Goal: Task Accomplishment & Management: Manage account settings

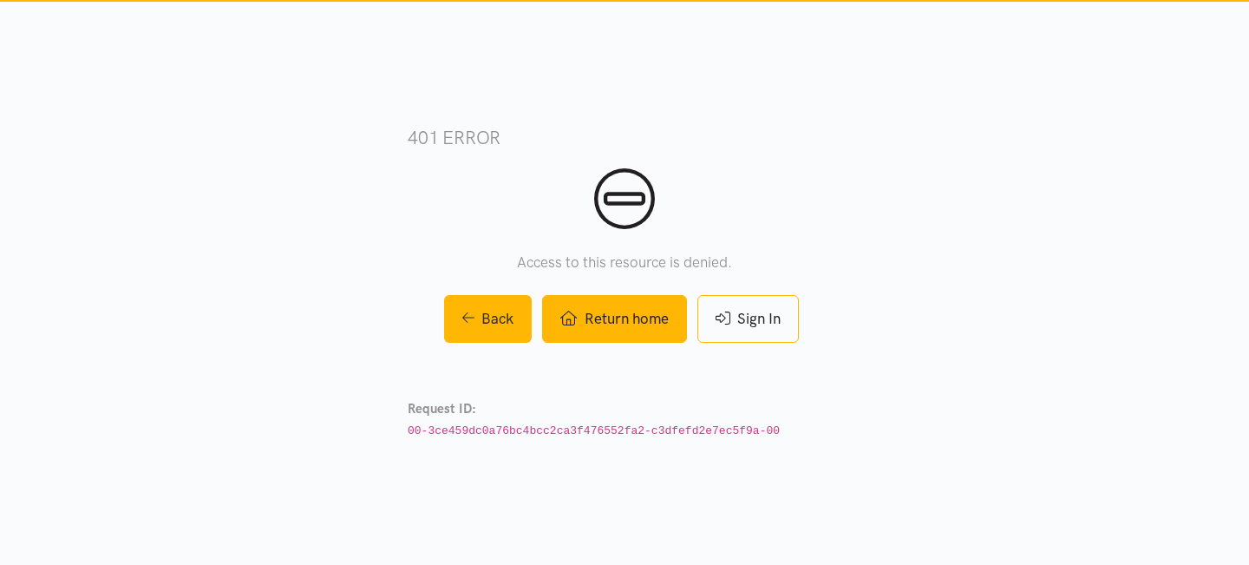
click at [616, 320] on link "Return home" at bounding box center [614, 319] width 144 height 48
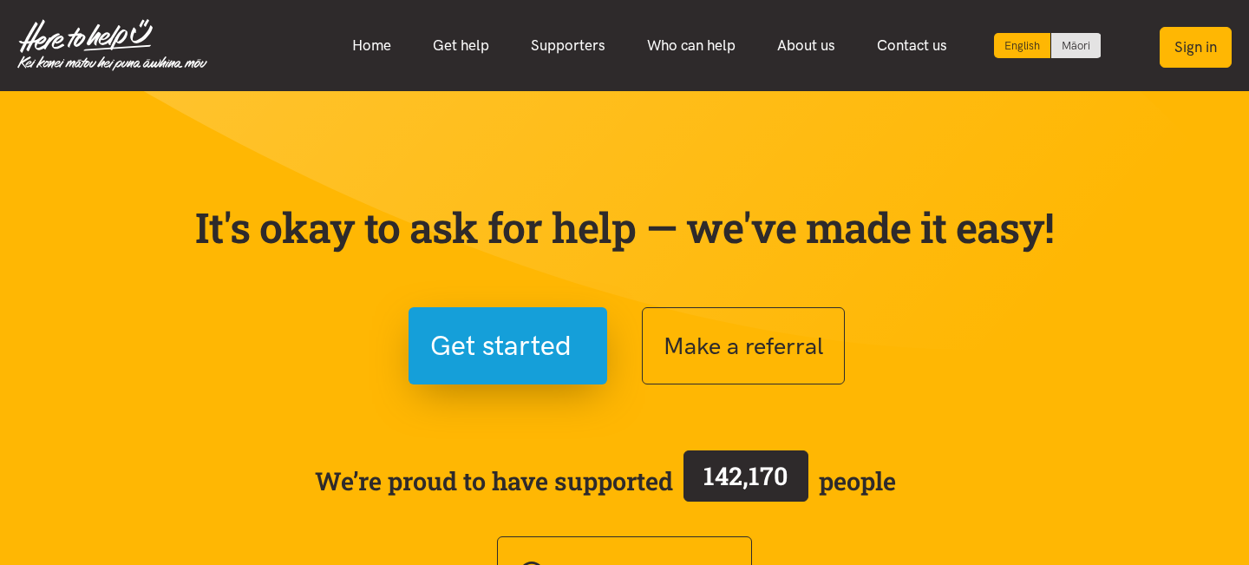
click at [1202, 45] on button "Sign in" at bounding box center [1195, 47] width 72 height 41
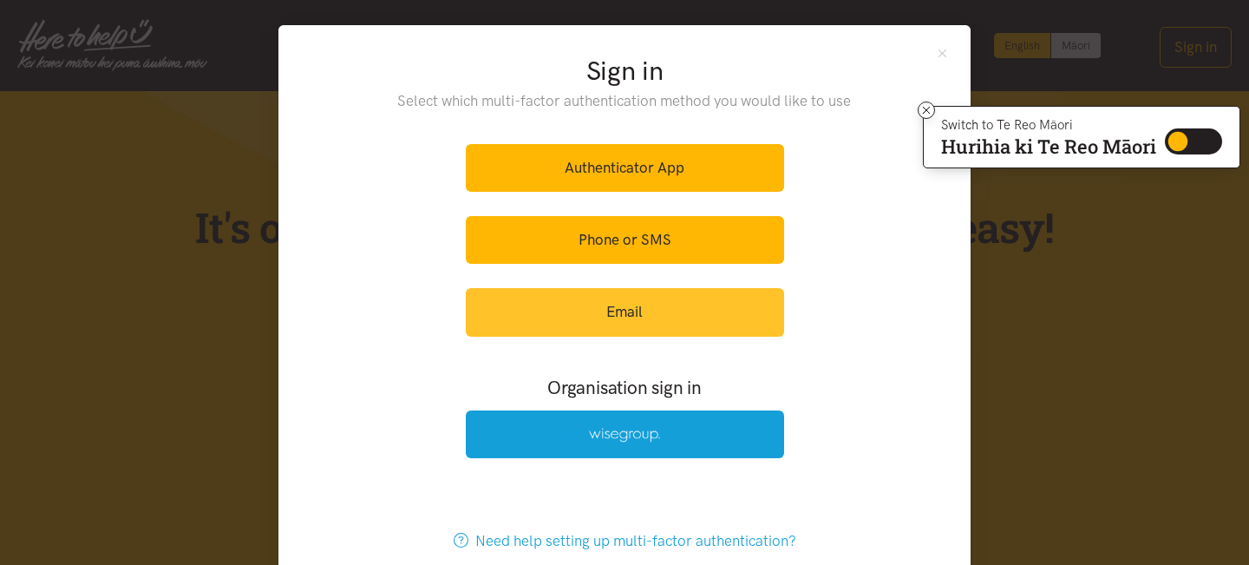
click at [598, 318] on link "Email" at bounding box center [625, 312] width 318 height 48
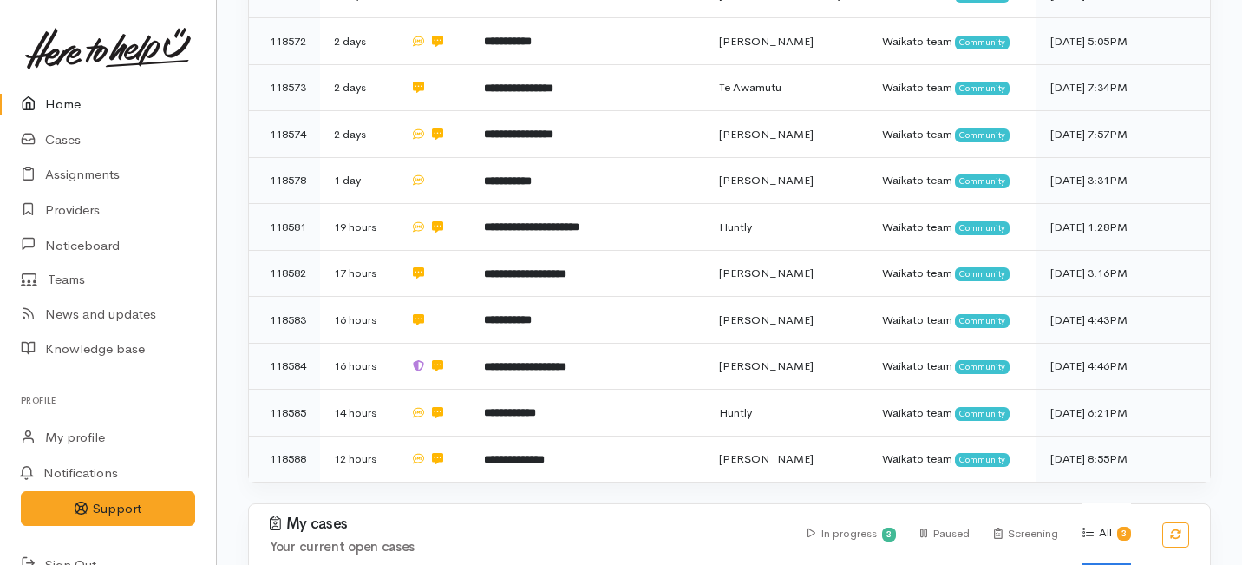
scroll to position [832, 0]
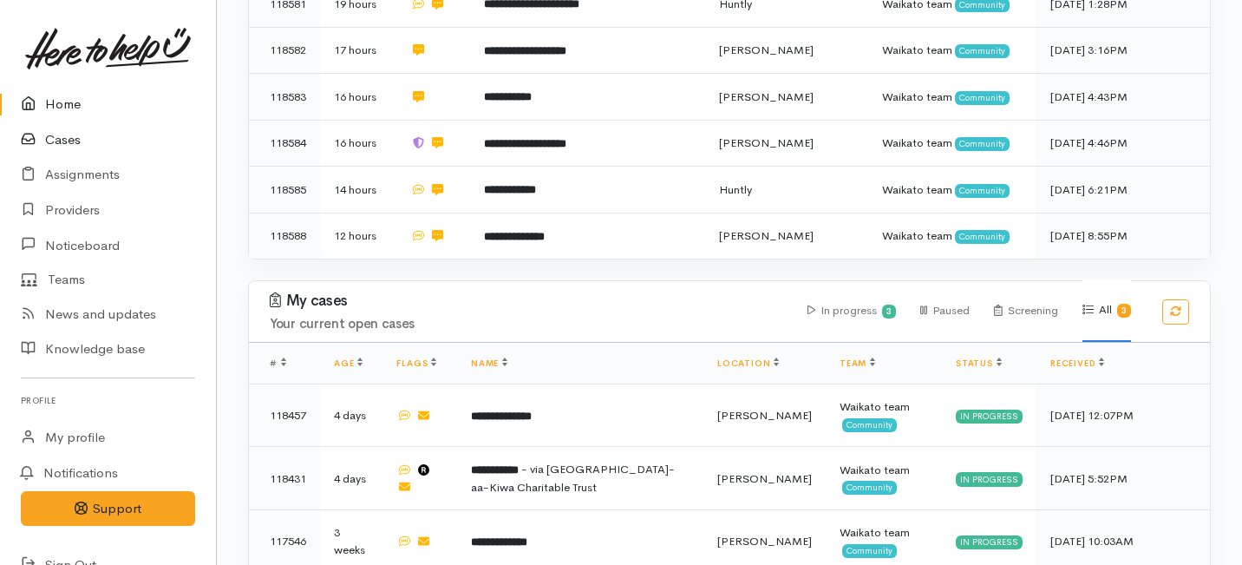
click at [52, 137] on link "Cases" at bounding box center [108, 140] width 216 height 36
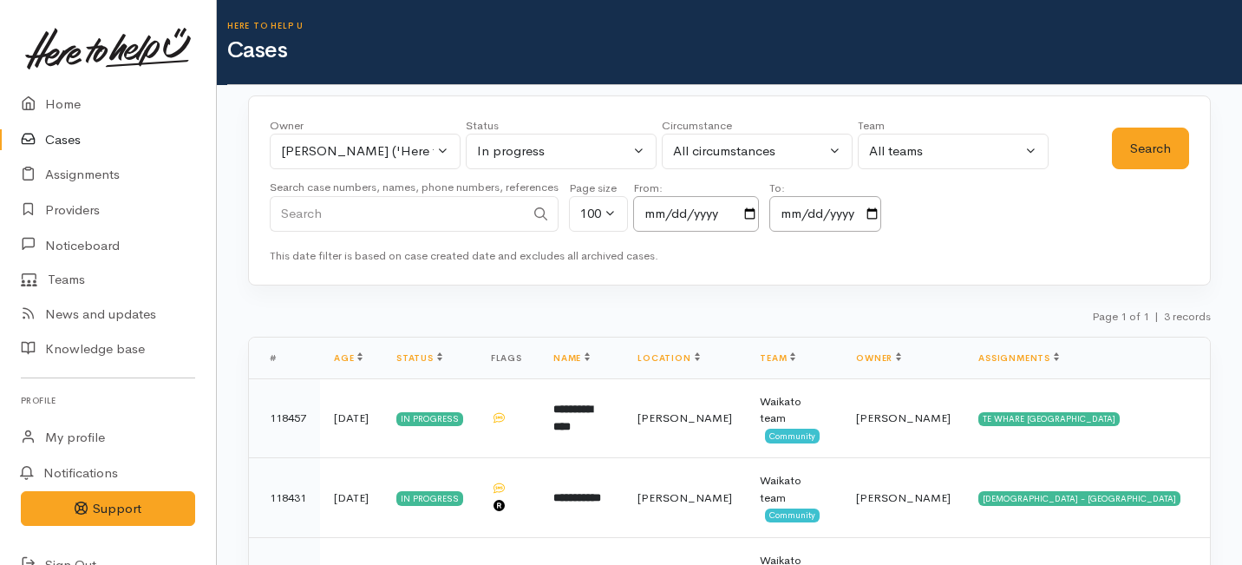
scroll to position [102, 0]
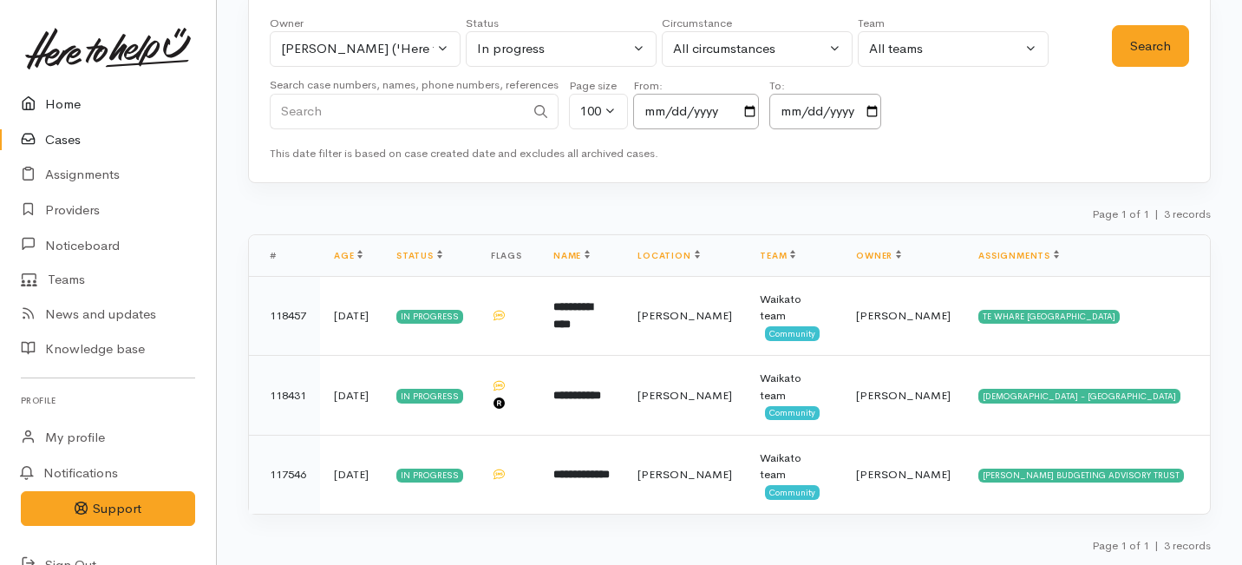
click at [65, 105] on link "Home" at bounding box center [108, 105] width 216 height 36
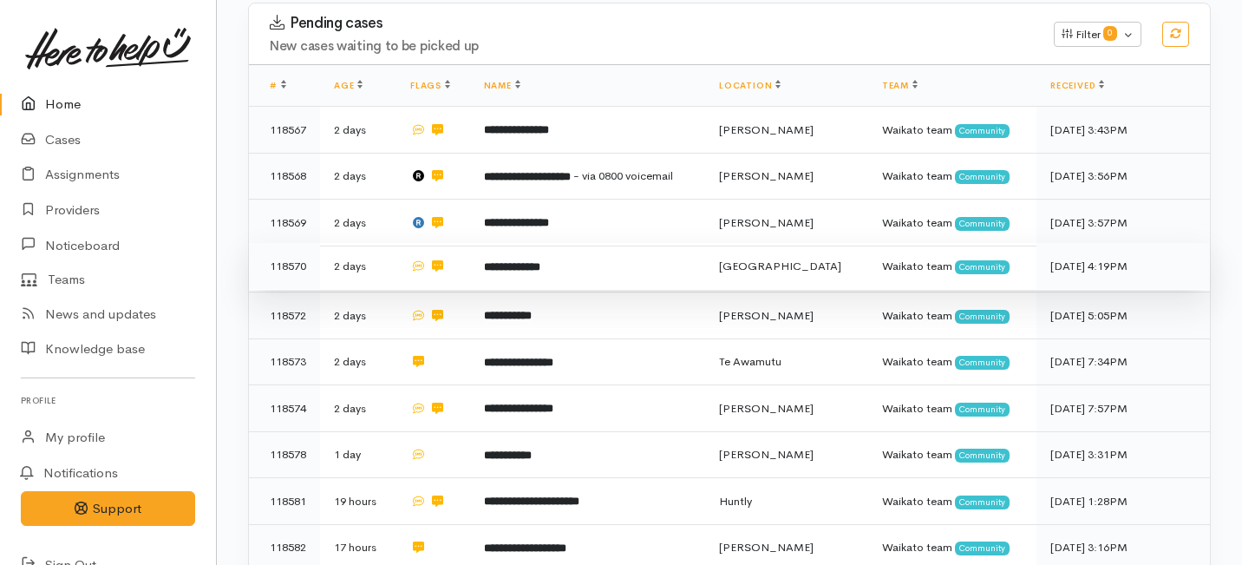
scroll to position [291, 0]
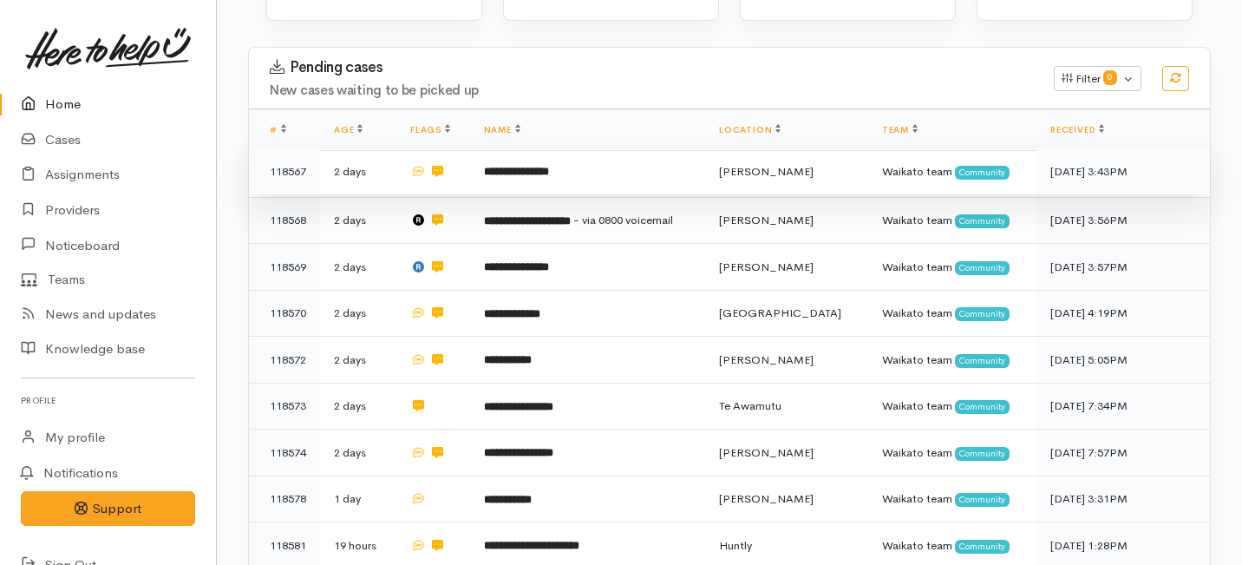
click at [555, 148] on td "**********" at bounding box center [587, 171] width 235 height 47
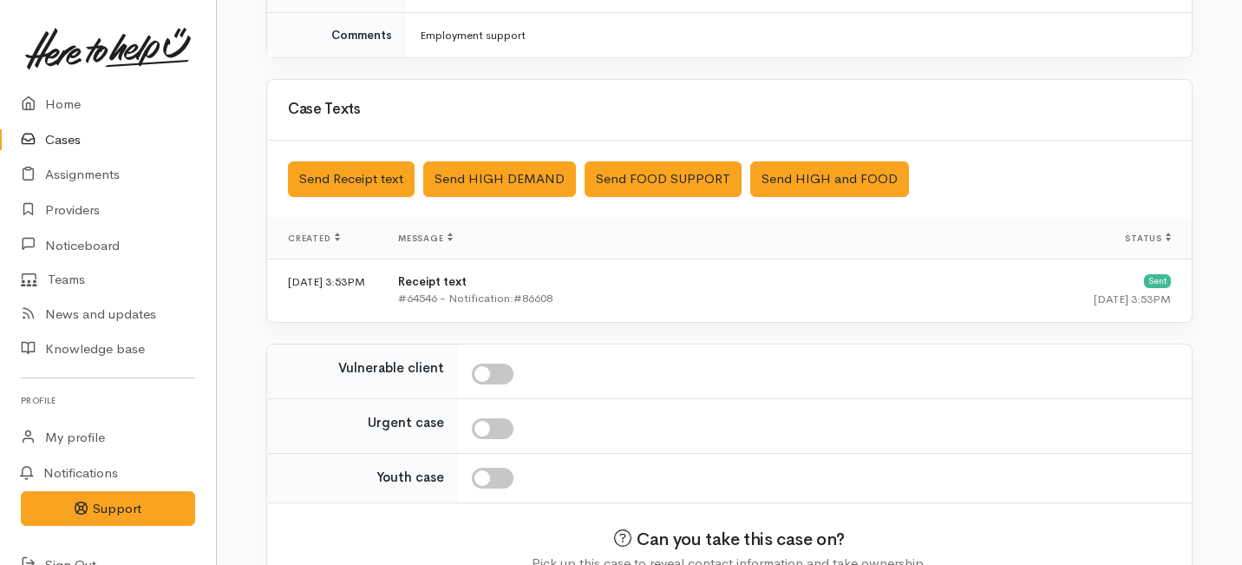
scroll to position [525, 0]
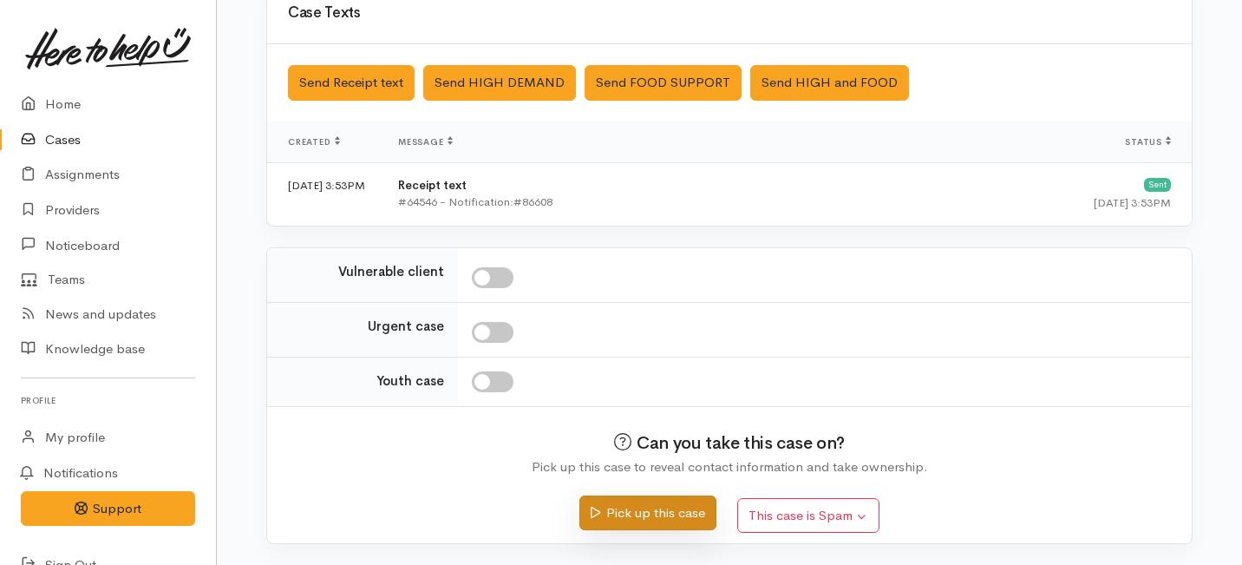
click at [646, 508] on button "Pick up this case" at bounding box center [647, 513] width 136 height 36
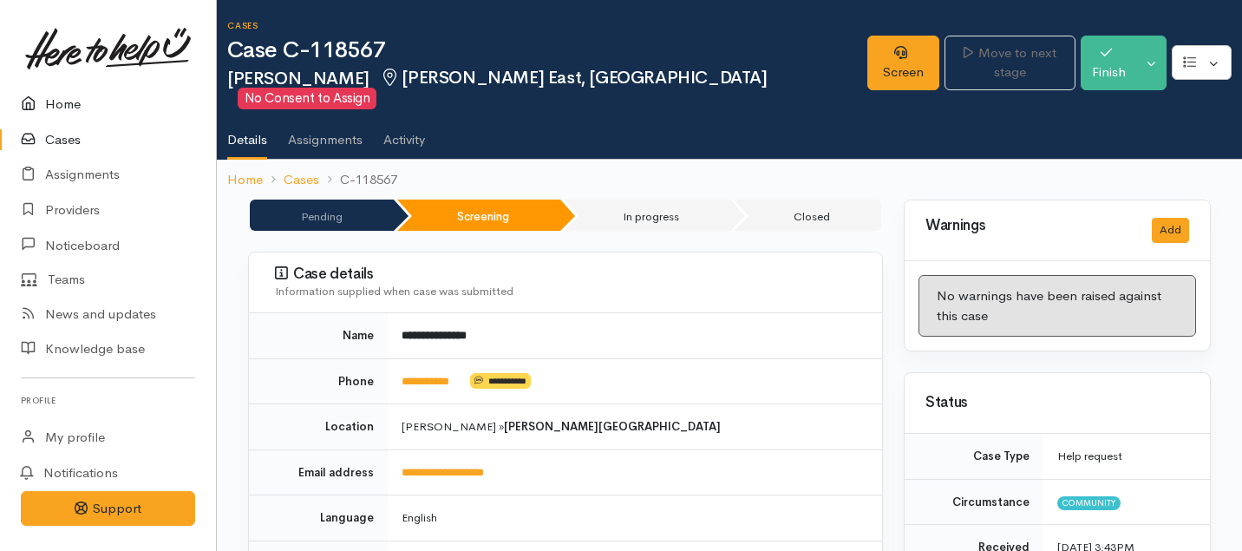
click at [58, 101] on link "Home" at bounding box center [108, 105] width 216 height 36
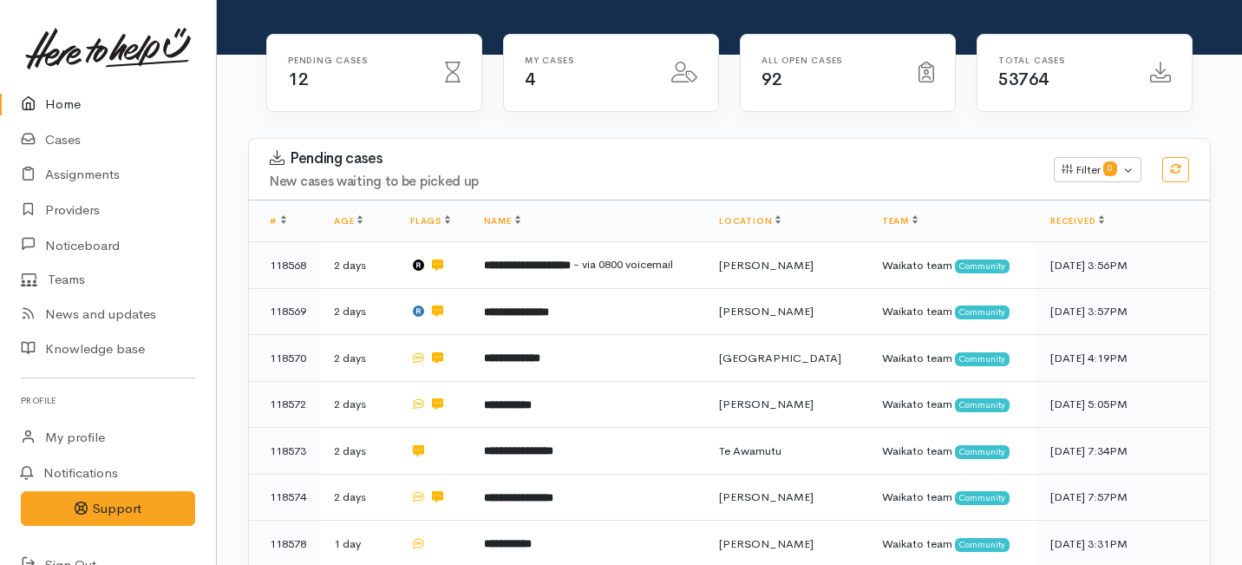
scroll to position [212, 0]
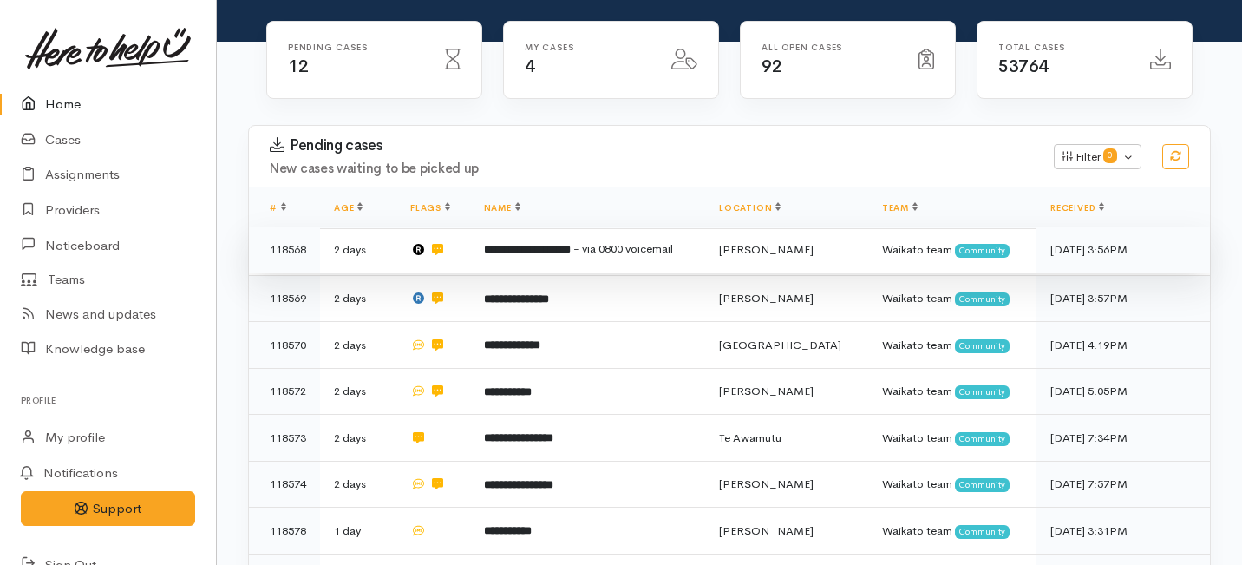
click at [565, 244] on b "**********" at bounding box center [527, 249] width 87 height 11
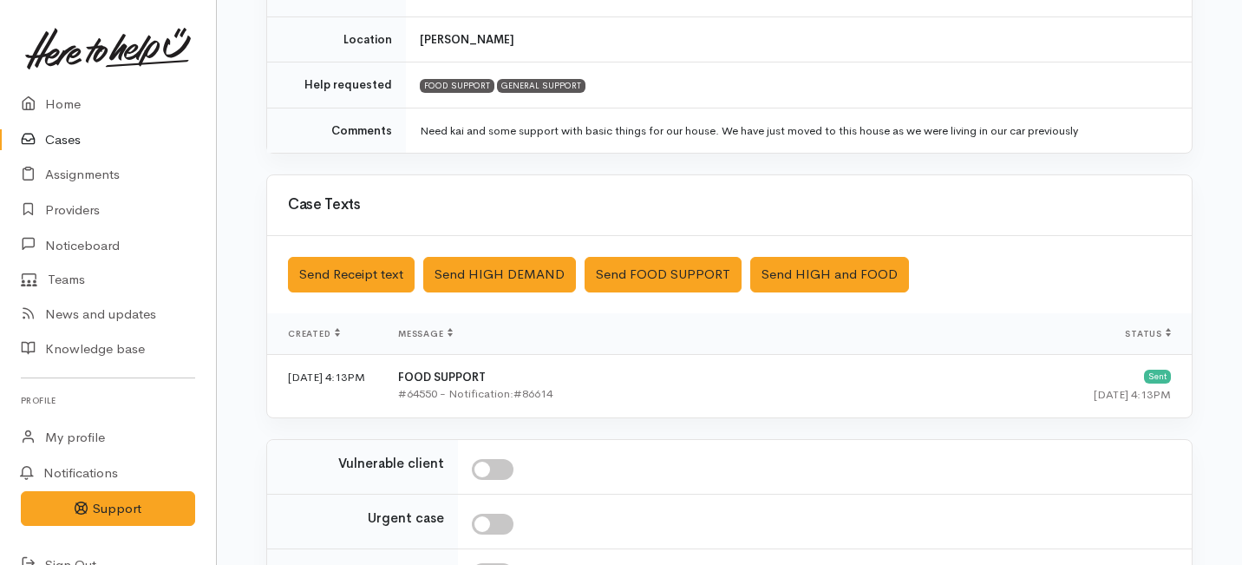
scroll to position [616, 0]
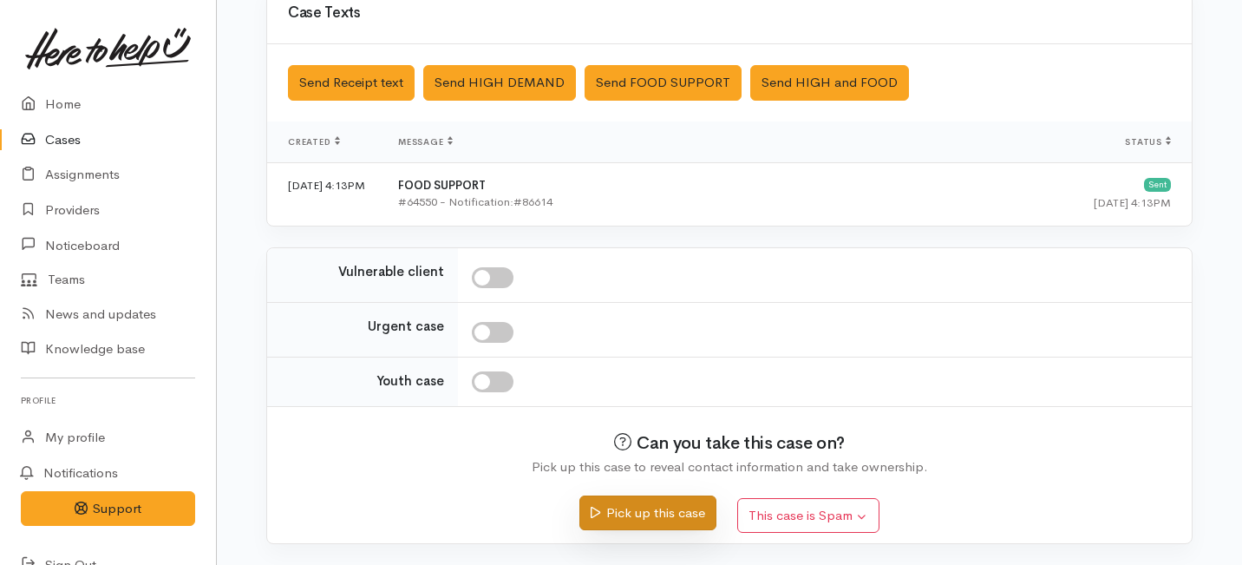
click at [606, 506] on button "Pick up this case" at bounding box center [647, 513] width 136 height 36
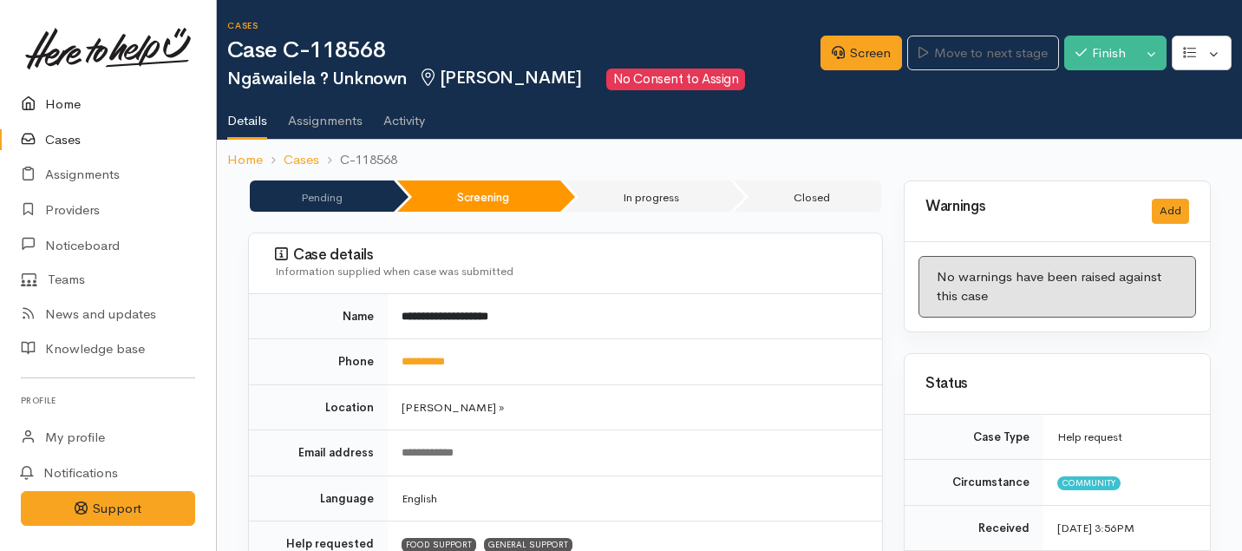
click at [71, 101] on link "Home" at bounding box center [108, 105] width 216 height 36
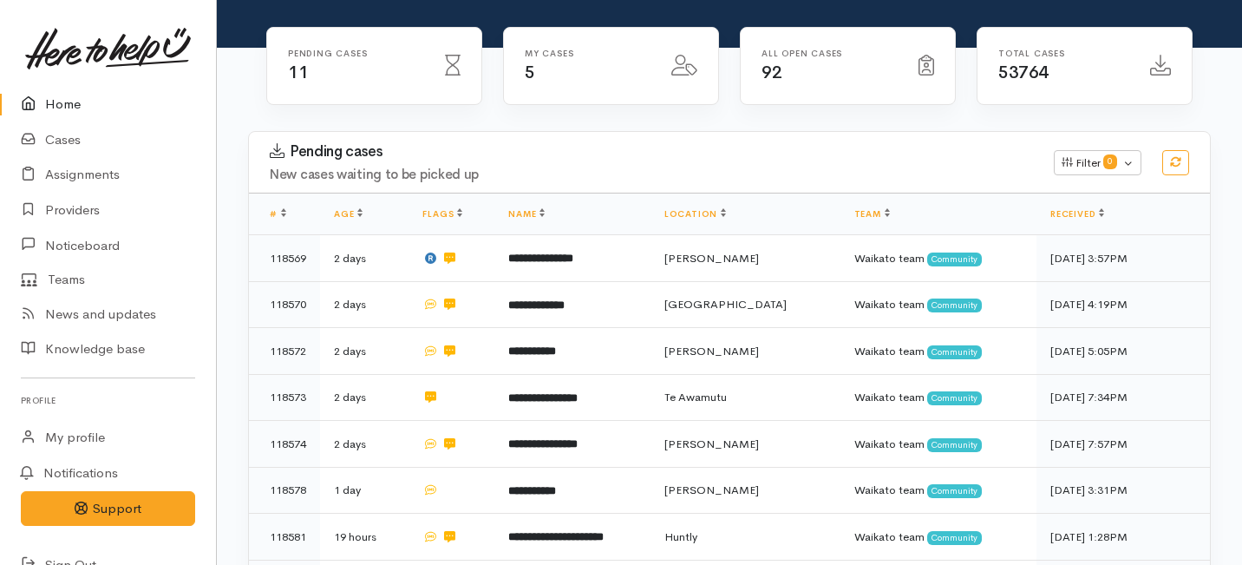
scroll to position [207, 0]
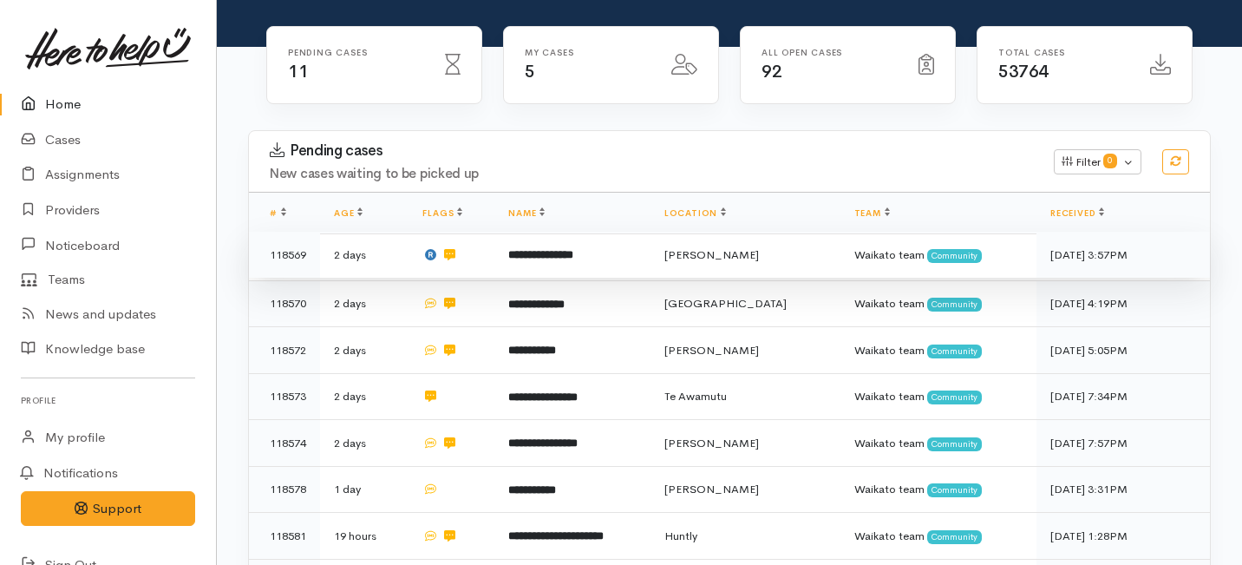
click at [572, 249] on b "**********" at bounding box center [540, 254] width 65 height 11
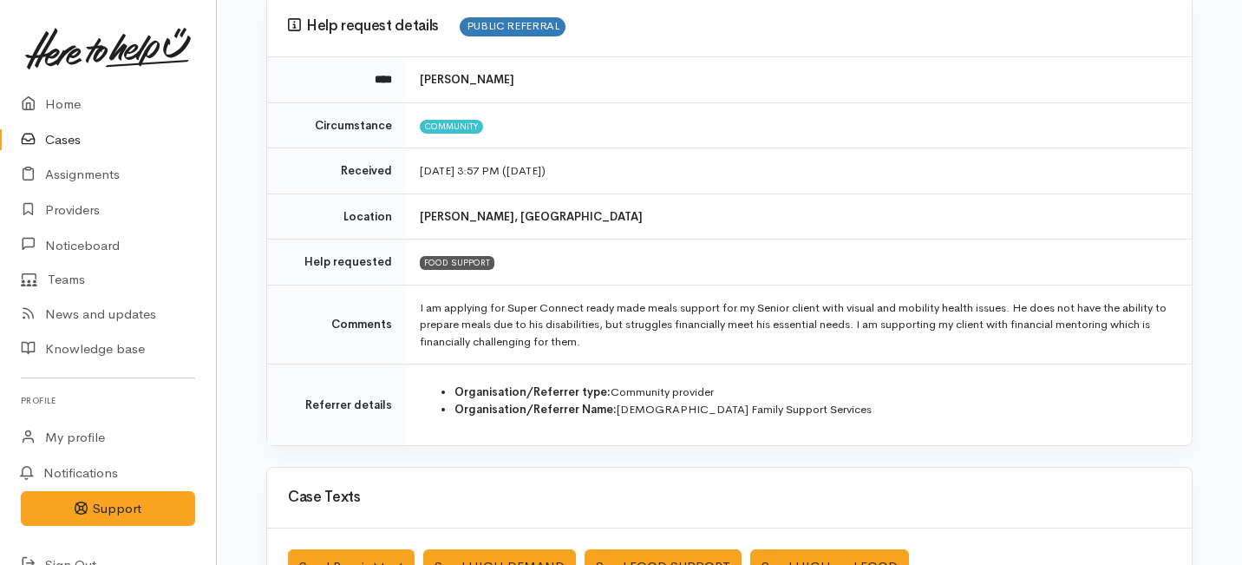
scroll to position [157, 0]
click at [50, 96] on link "Home" at bounding box center [108, 105] width 216 height 36
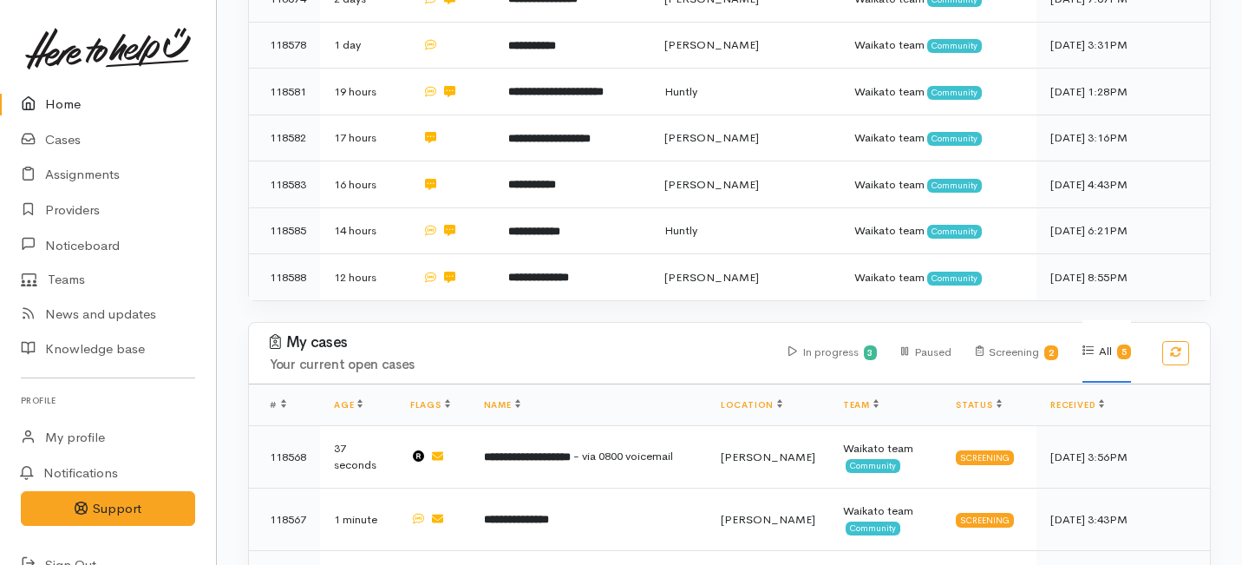
scroll to position [819, 0]
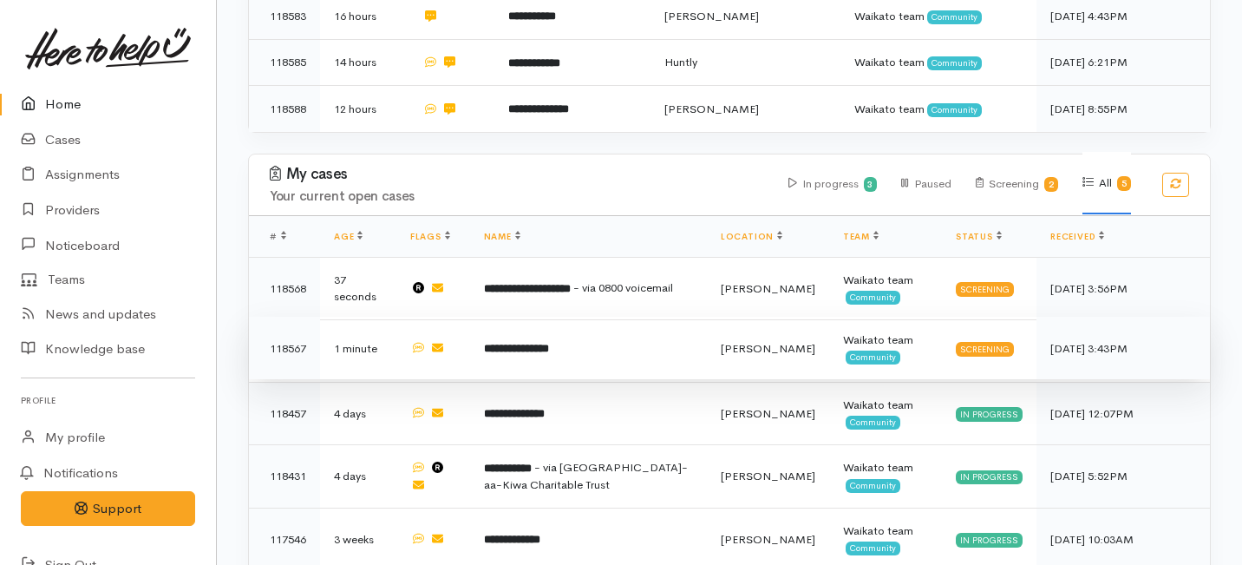
click at [516, 343] on b "**********" at bounding box center [516, 348] width 65 height 11
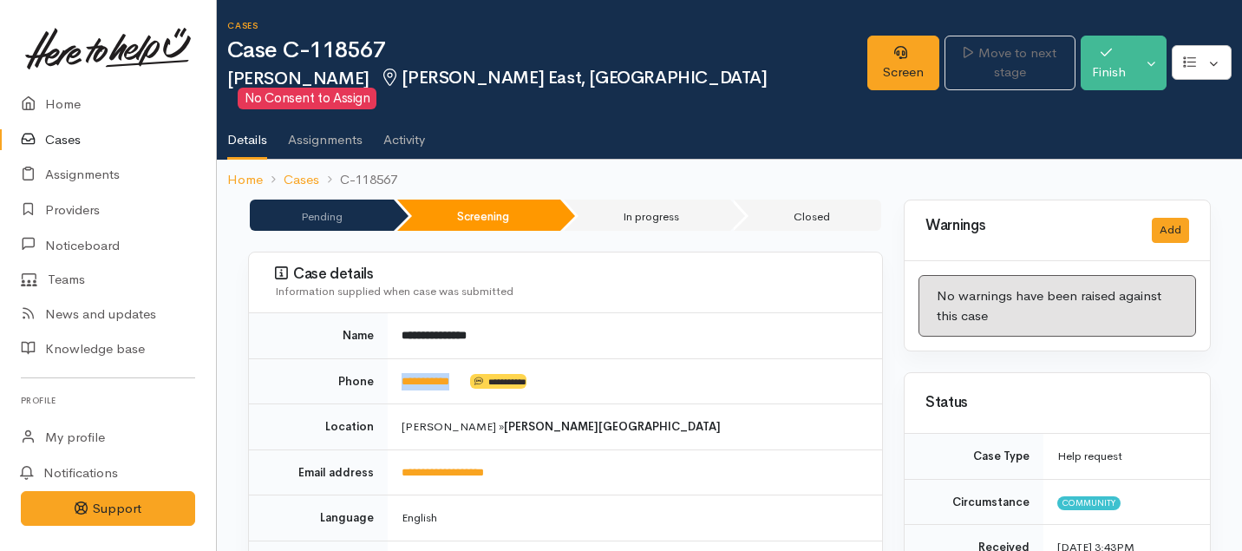
drag, startPoint x: 476, startPoint y: 362, endPoint x: 394, endPoint y: 360, distance: 82.4
click at [394, 360] on td "**********" at bounding box center [635, 381] width 494 height 46
copy td "**********"
click at [867, 66] on link "Screen" at bounding box center [903, 63] width 72 height 55
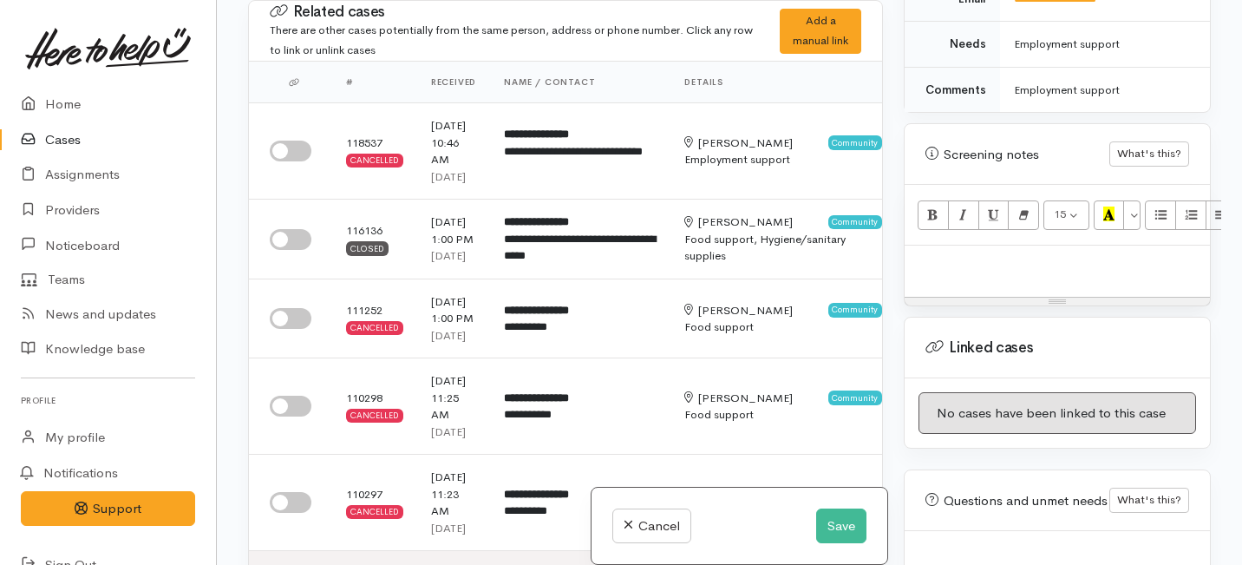
scroll to position [819, 0]
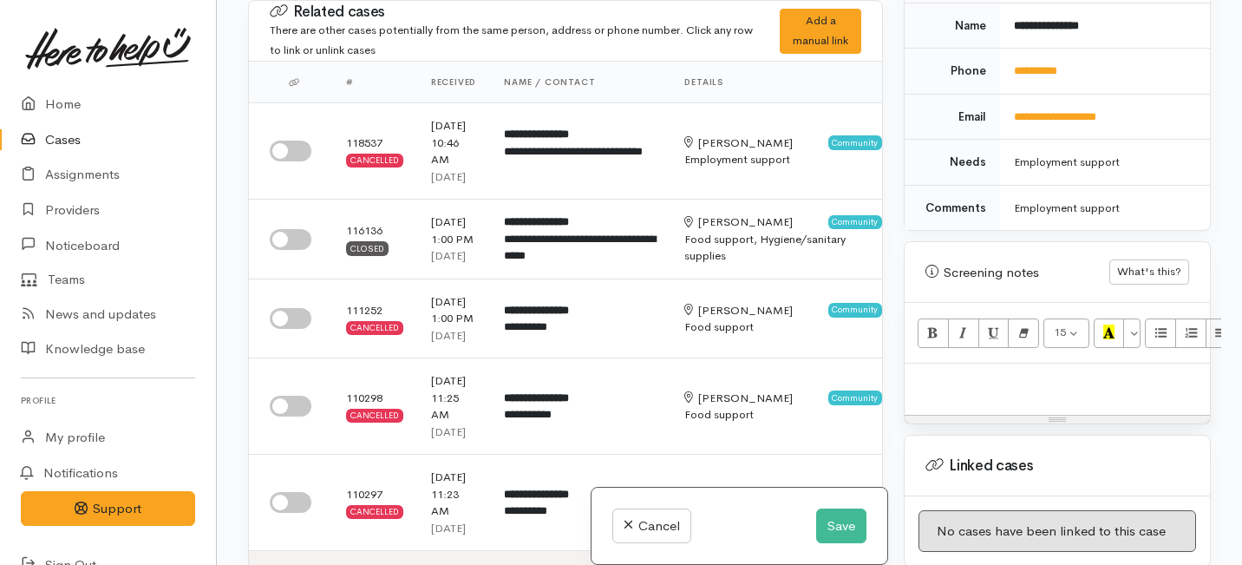
click at [928, 372] on p at bounding box center [1057, 382] width 288 height 20
paste div
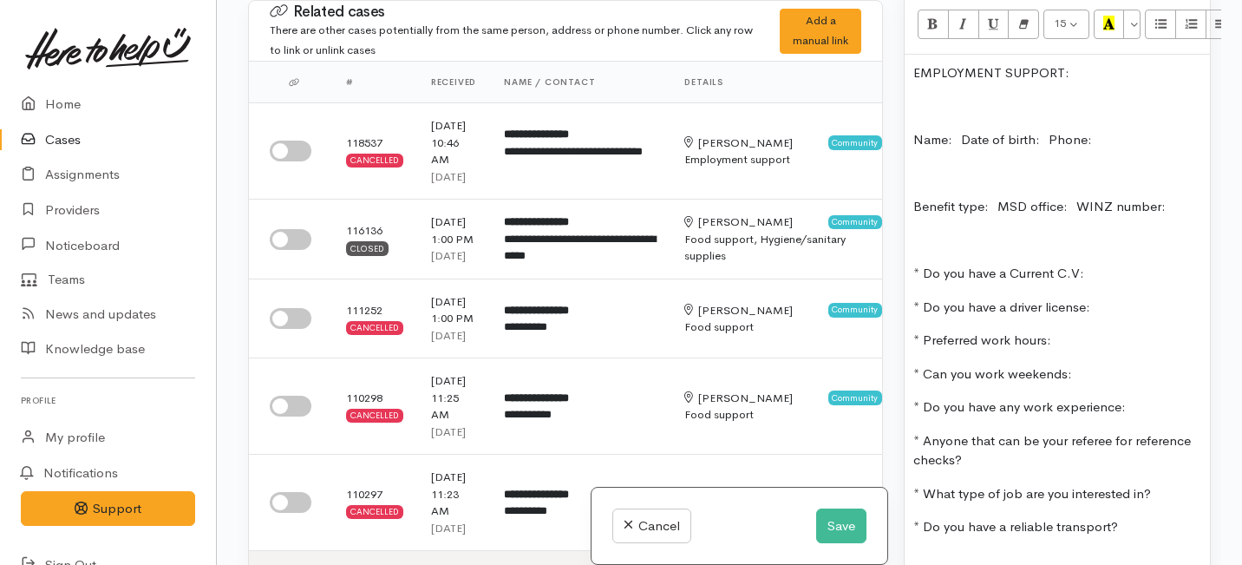
click at [963, 130] on p "Name:   Date of birth:   Phone:" at bounding box center [1057, 140] width 288 height 20
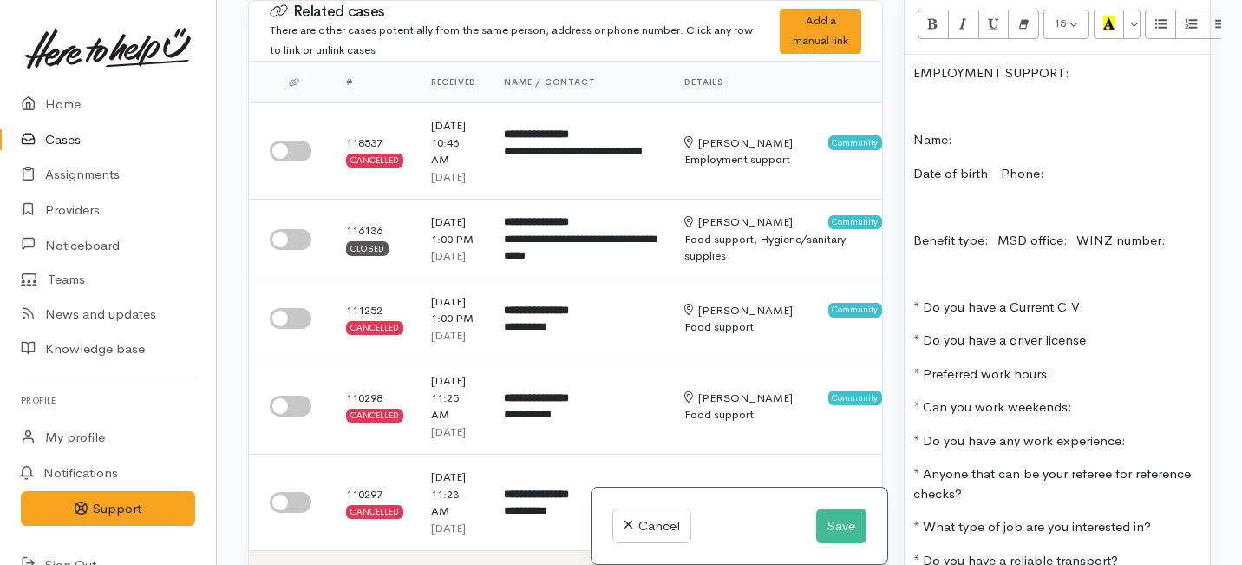
click at [1000, 164] on p "Date of birth:   Phone:" at bounding box center [1057, 174] width 288 height 20
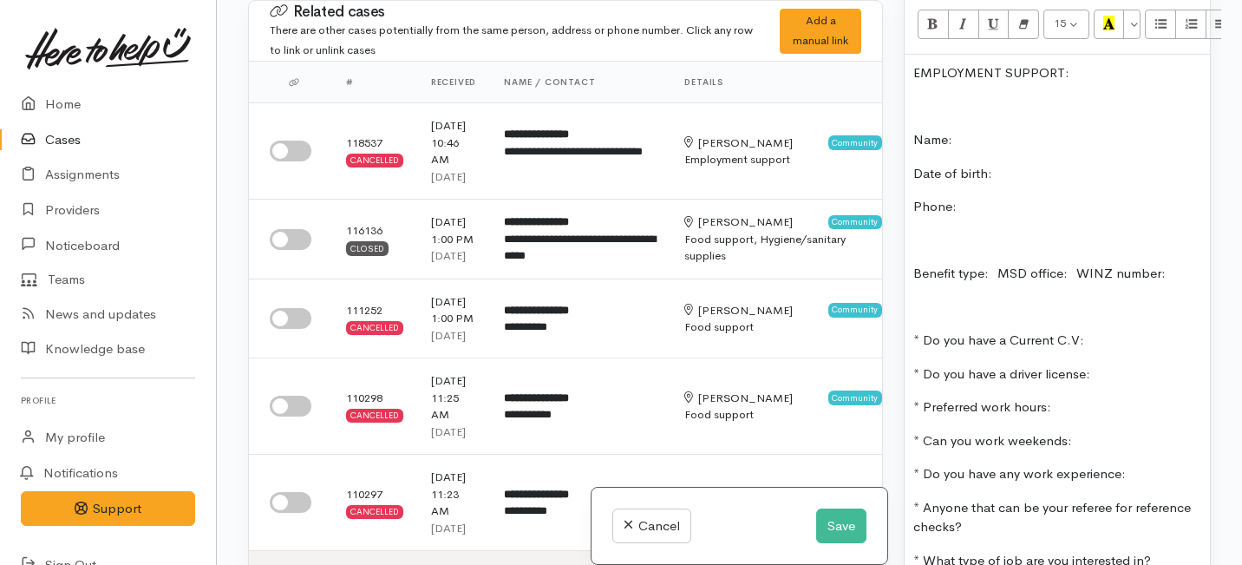
click at [997, 264] on p "Benefit type:   MSD office:   WINZ number:" at bounding box center [1057, 274] width 288 height 20
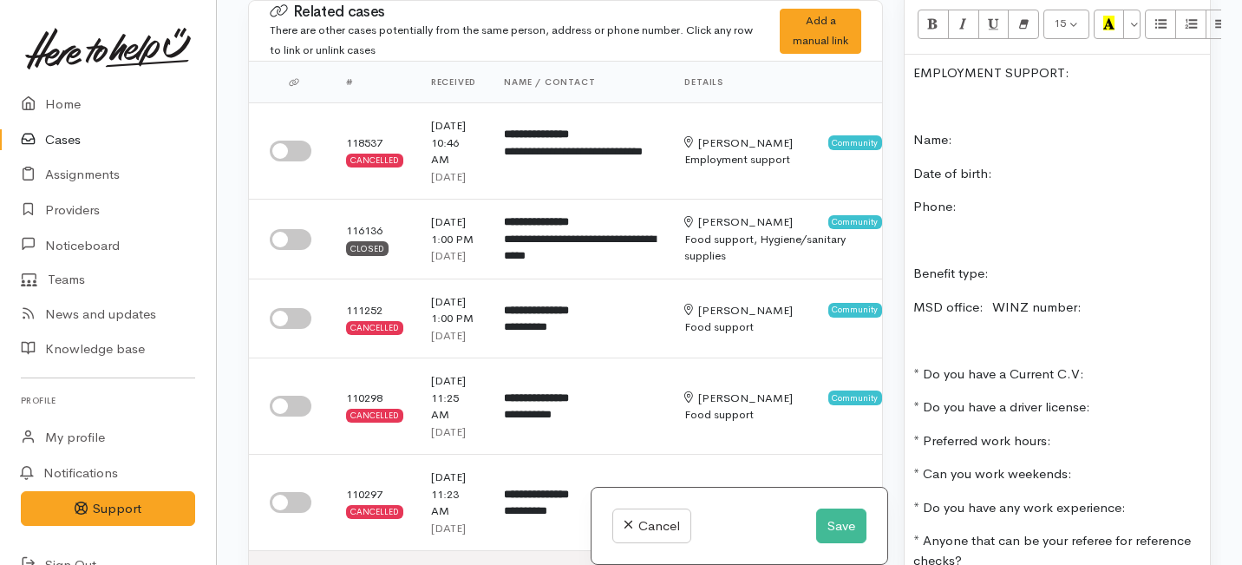
click at [993, 297] on p "MSD office:   WINZ number:" at bounding box center [1057, 307] width 288 height 20
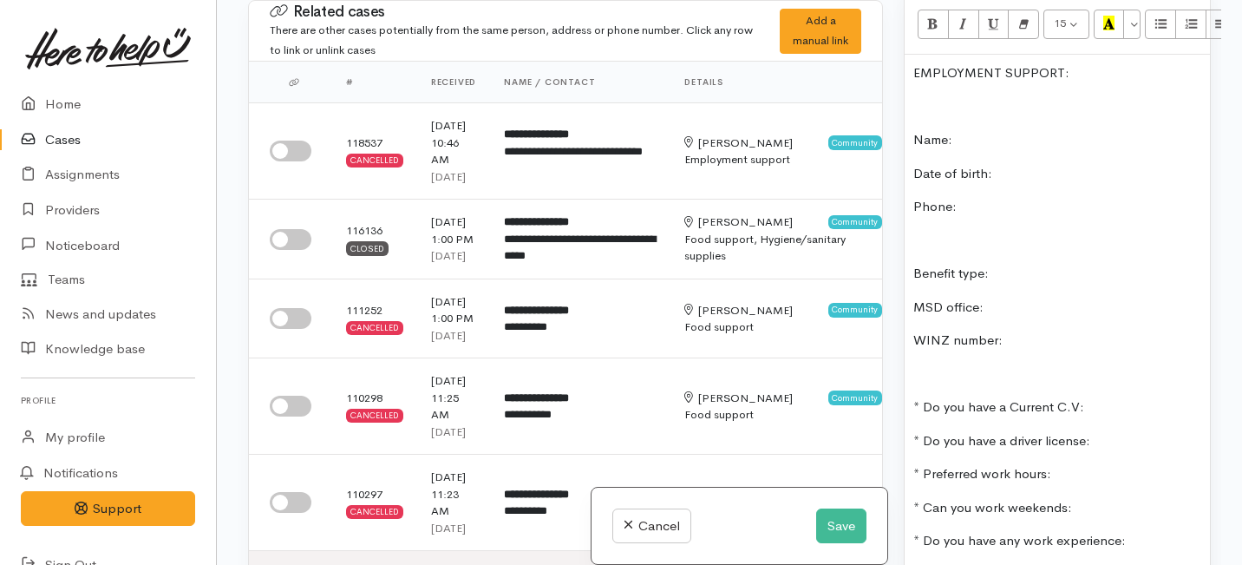
click at [912, 121] on div "EMPLOYMENT SUPPORT:   Name:    Date of birth:    Phone:   Benefit type:    MSD …" at bounding box center [1056, 383] width 305 height 657
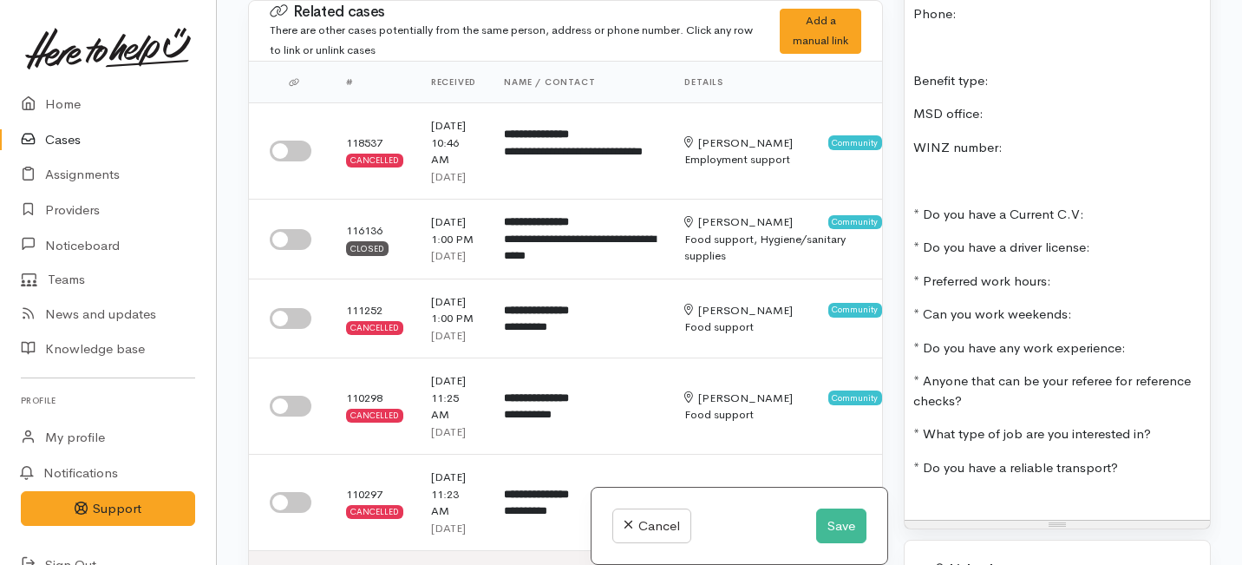
scroll to position [1262, 0]
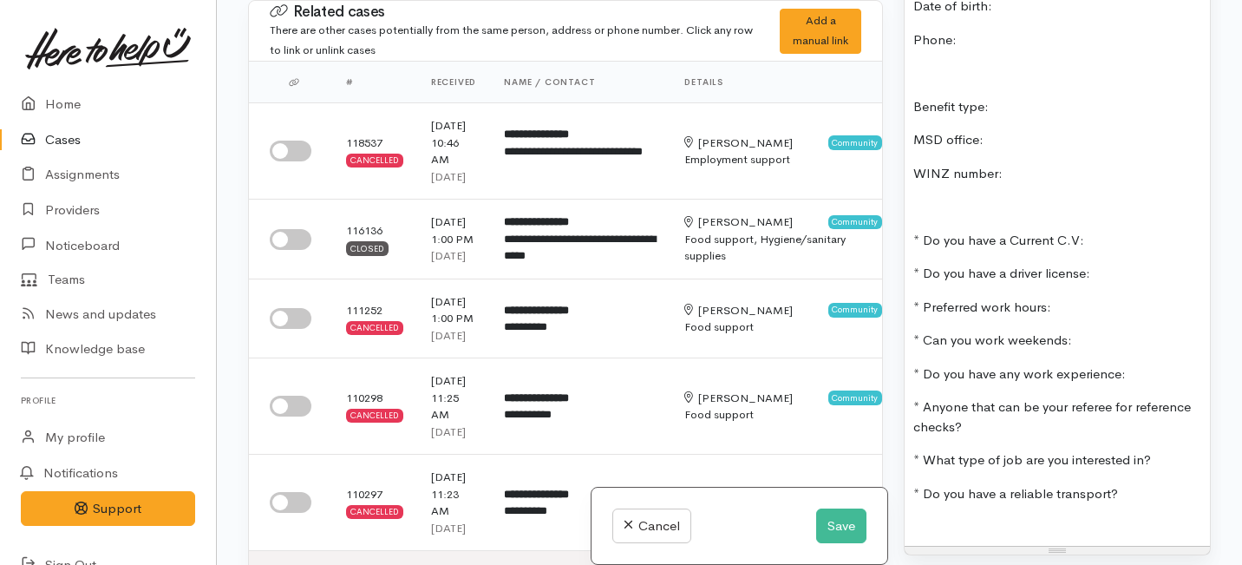
click at [962, 405] on p "* Anyone that can be your referee for reference checks?" at bounding box center [1057, 416] width 288 height 39
click at [1146, 450] on p "* What type of job are you interested in?" at bounding box center [1057, 460] width 288 height 20
click at [1115, 484] on p "* Do you have a reliable transport?" at bounding box center [1057, 494] width 288 height 20
click at [830, 525] on button "Save" at bounding box center [841, 526] width 50 height 36
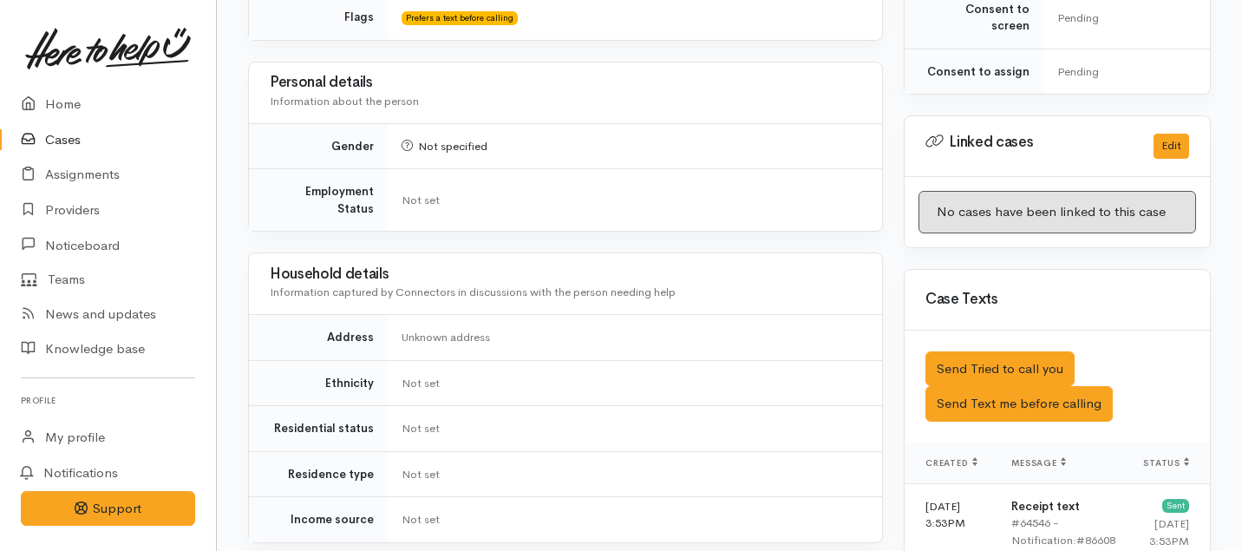
scroll to position [806, 0]
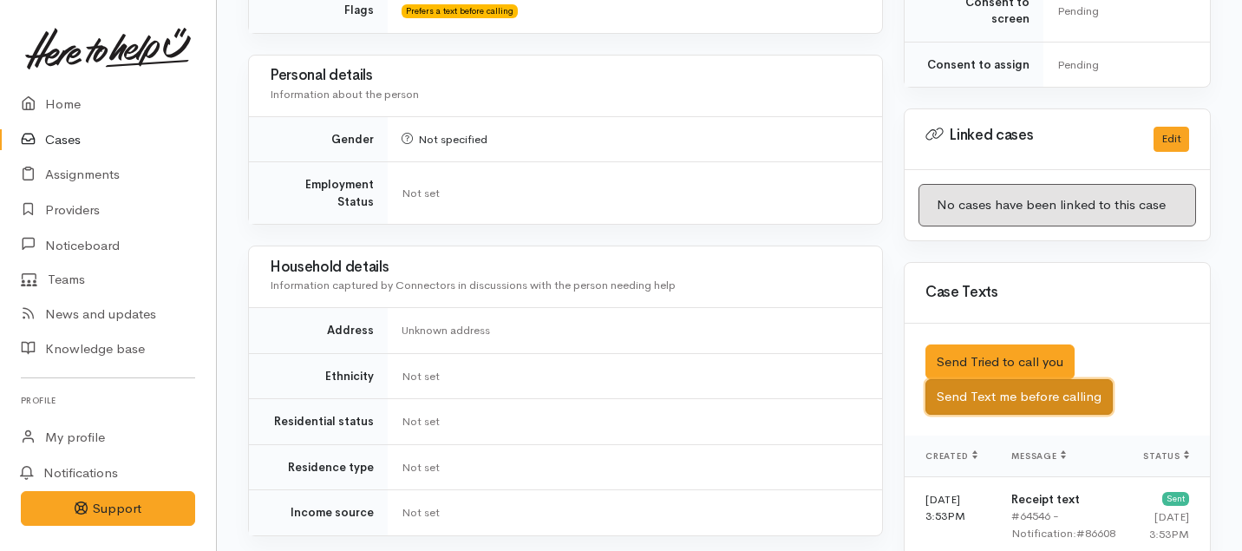
click at [985, 379] on button "Send Text me before calling" at bounding box center [1018, 397] width 187 height 36
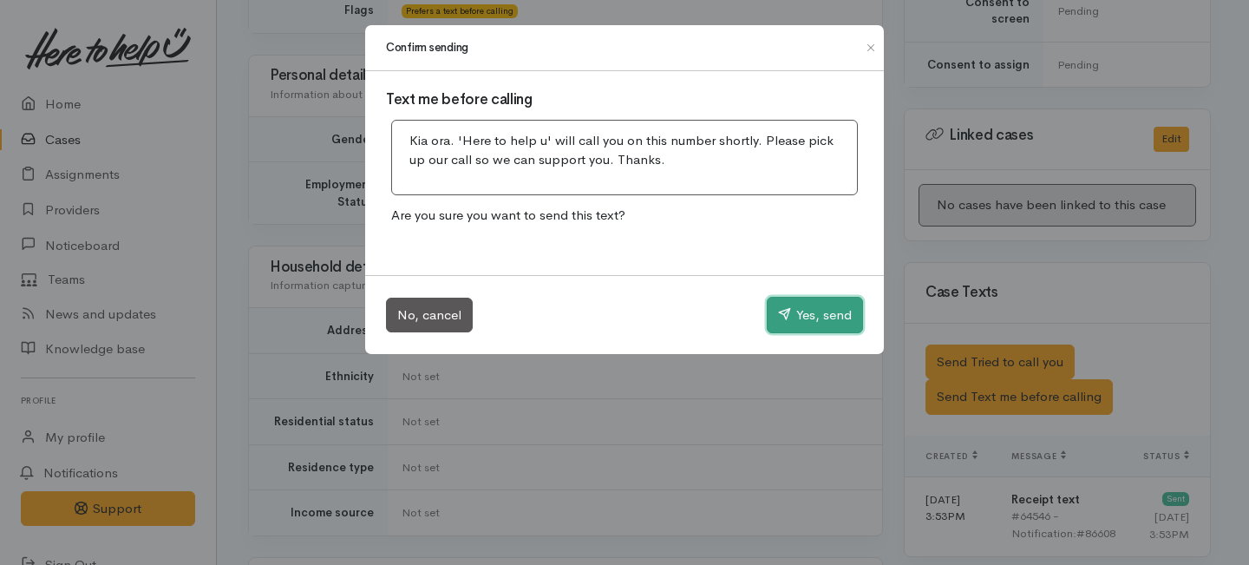
click at [835, 312] on button "Yes, send" at bounding box center [815, 315] width 96 height 36
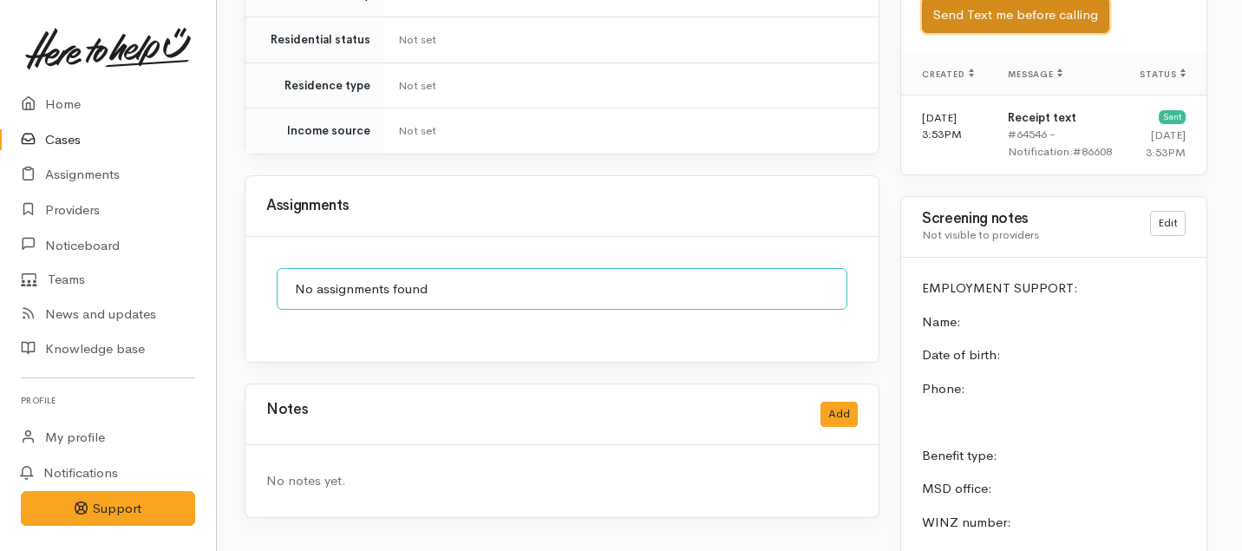
scroll to position [1138, 3]
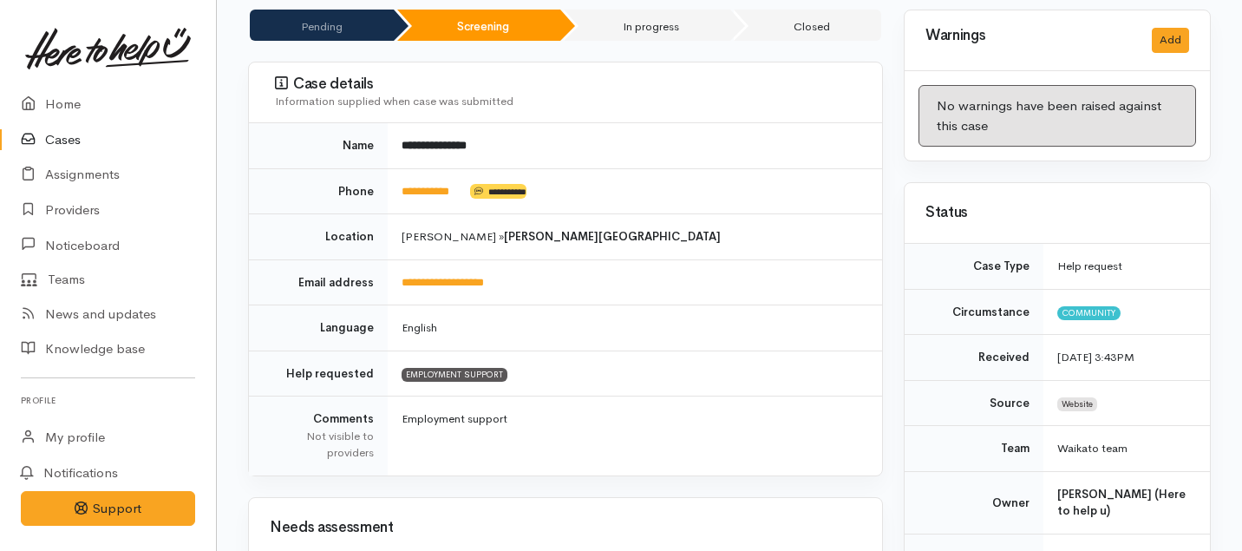
scroll to position [151, 0]
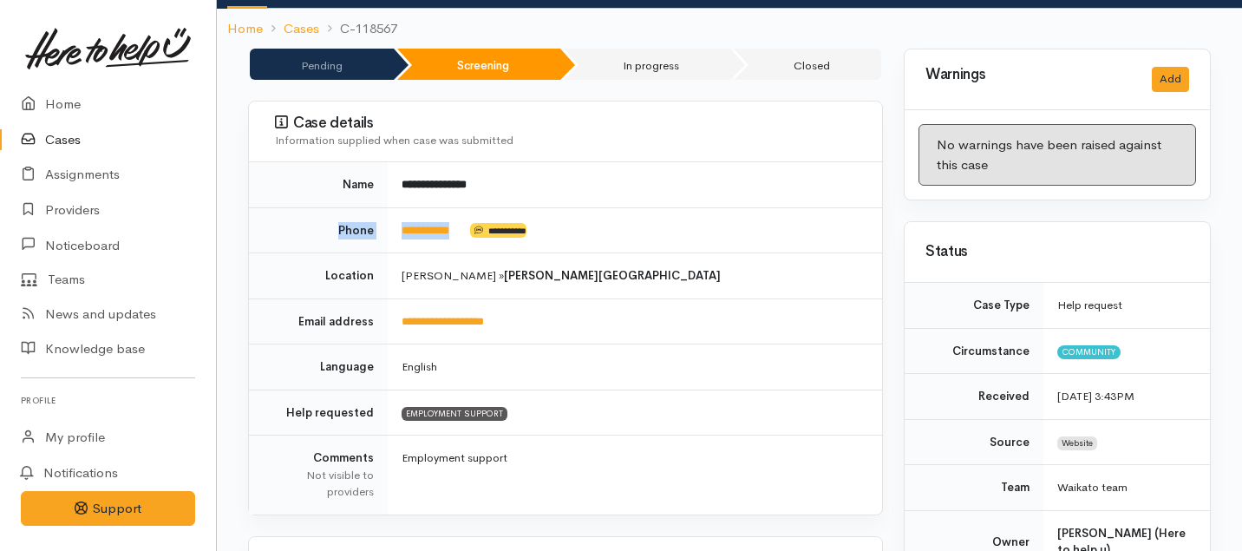
drag, startPoint x: 470, startPoint y: 207, endPoint x: 381, endPoint y: 197, distance: 89.9
click at [381, 207] on tr "**********" at bounding box center [565, 230] width 633 height 46
click at [470, 209] on td "**********" at bounding box center [635, 230] width 494 height 46
drag, startPoint x: 470, startPoint y: 209, endPoint x: 413, endPoint y: 209, distance: 57.2
click at [413, 209] on td "**********" at bounding box center [635, 230] width 494 height 46
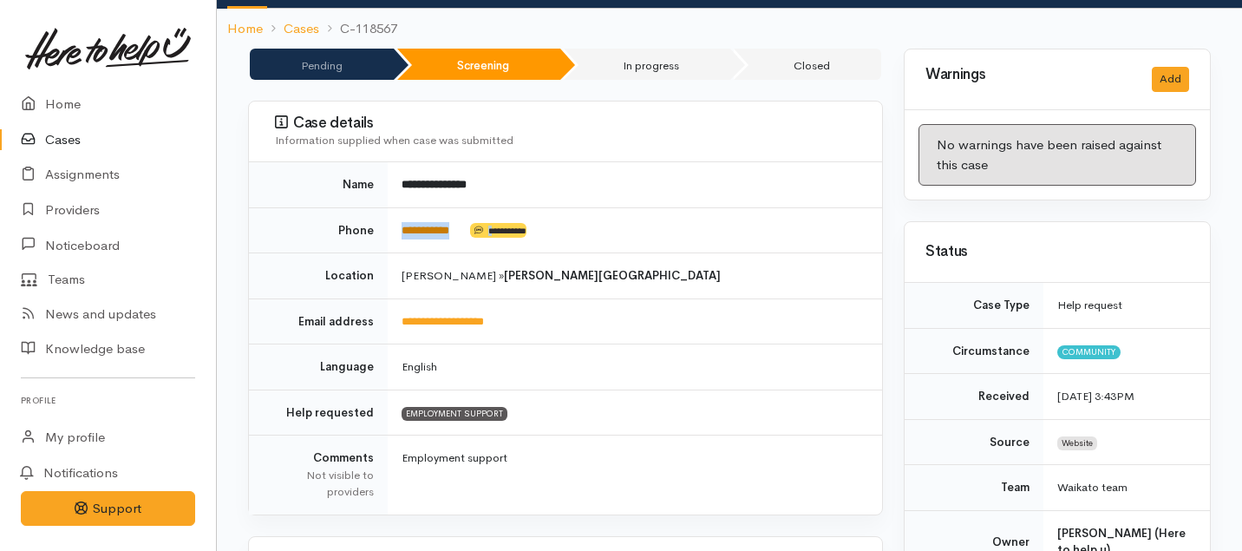
copy td "**********"
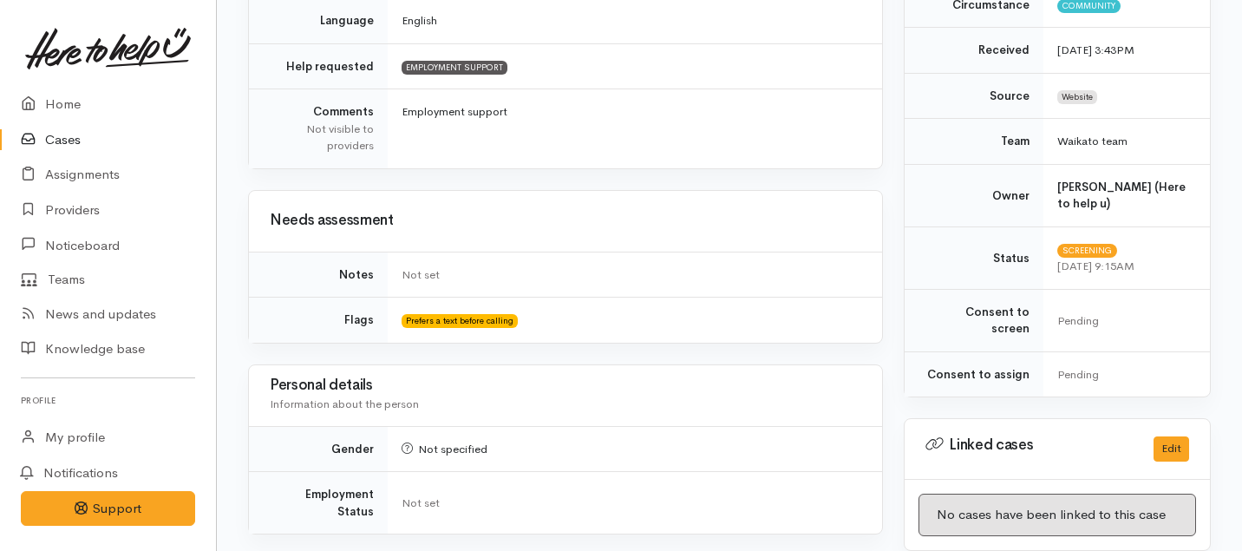
scroll to position [0, 0]
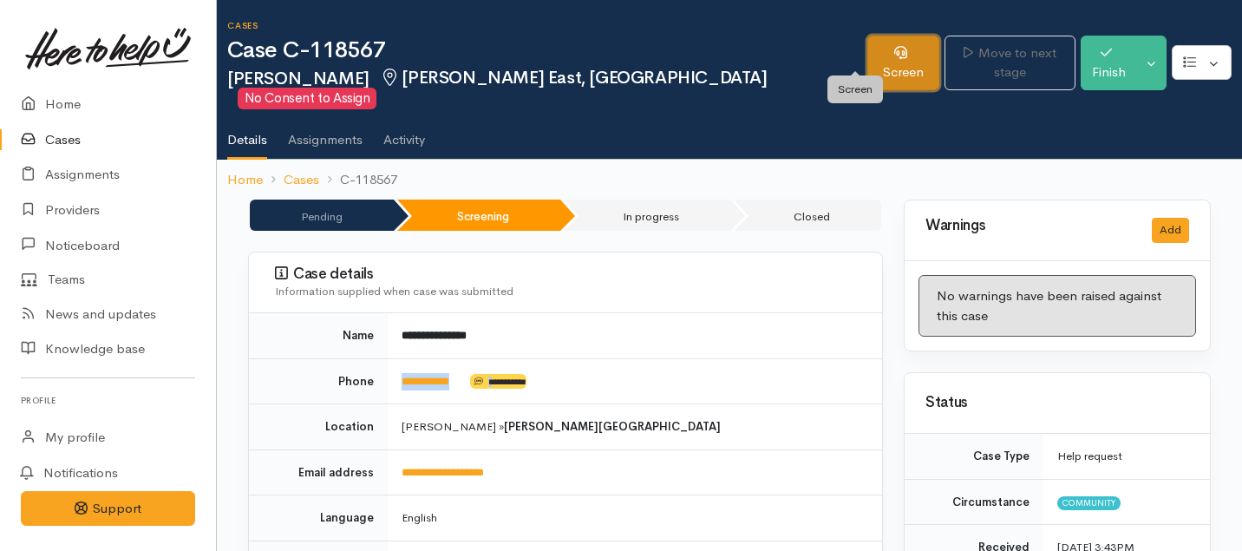
click at [867, 55] on link "Screen" at bounding box center [903, 63] width 72 height 55
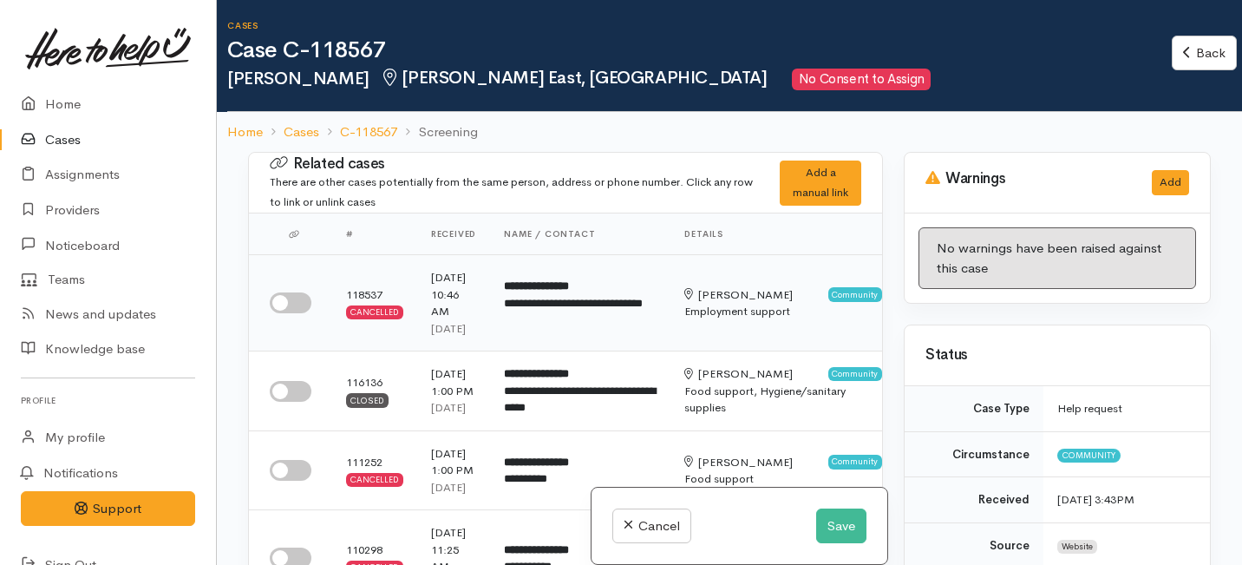
click at [289, 313] on input "checkbox" at bounding box center [291, 302] width 42 height 21
checkbox input "true"
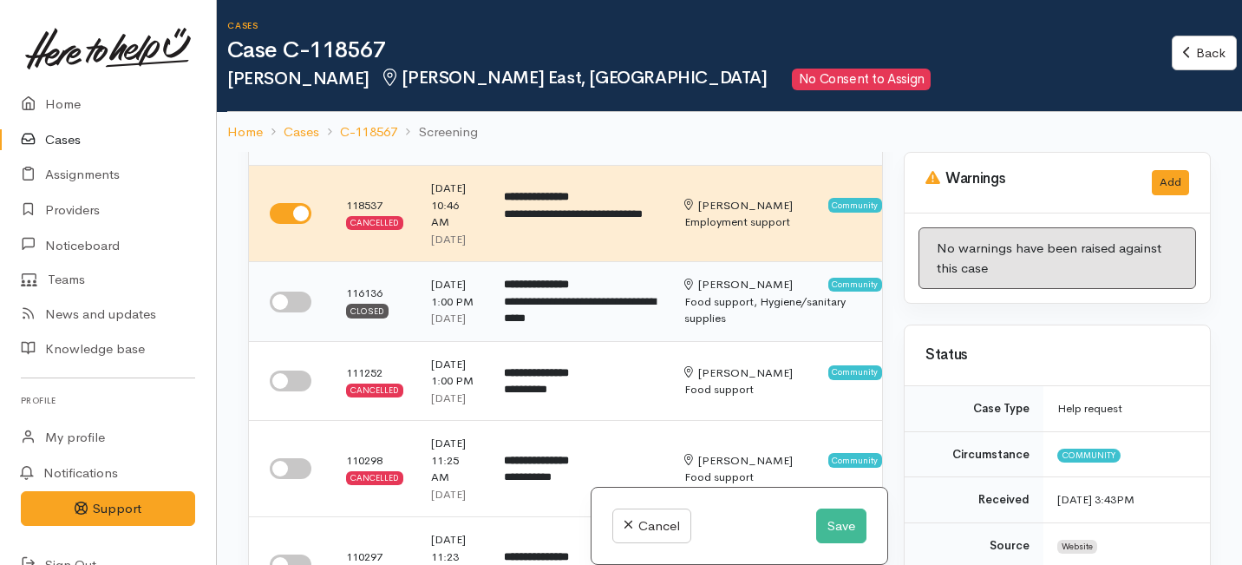
scroll to position [132, 0]
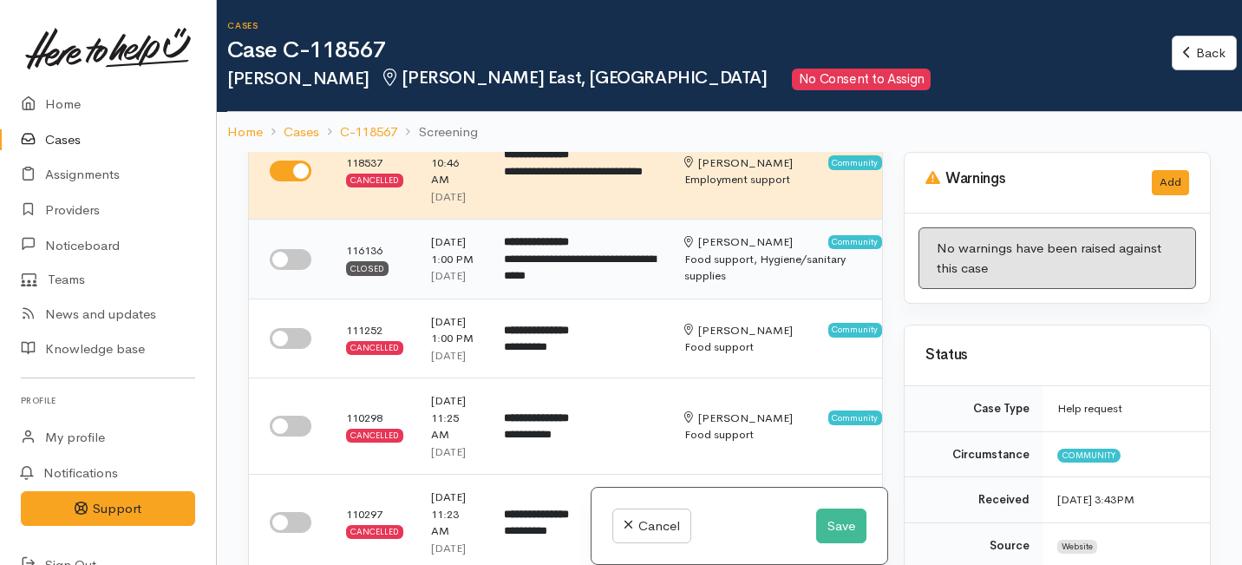
click at [302, 270] on input "checkbox" at bounding box center [291, 259] width 42 height 21
checkbox input "true"
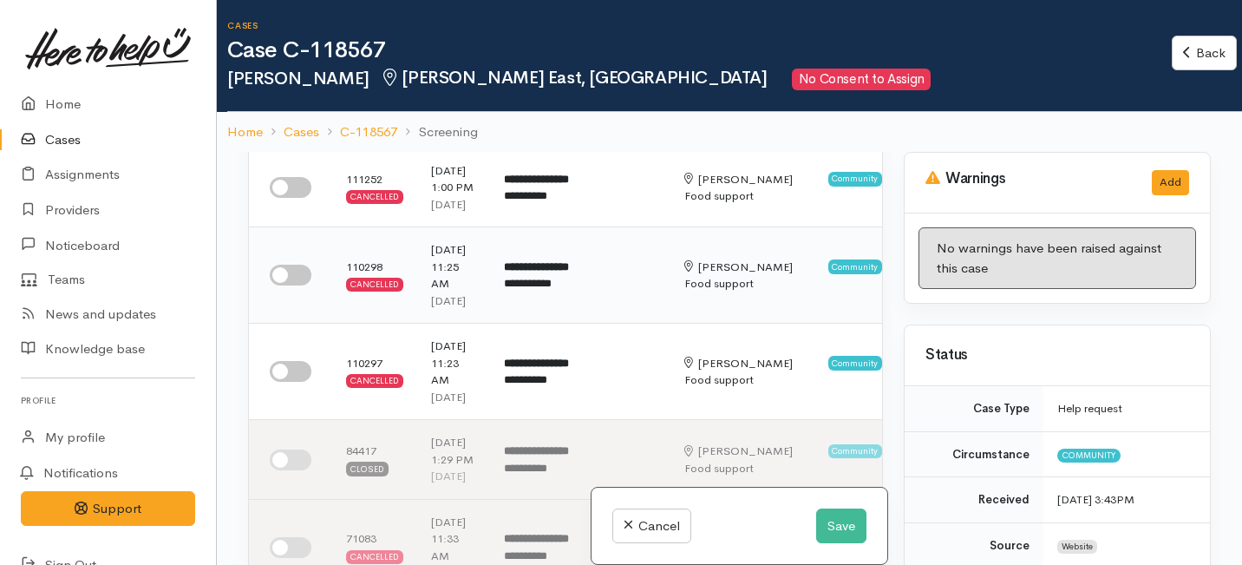
scroll to position [295, 0]
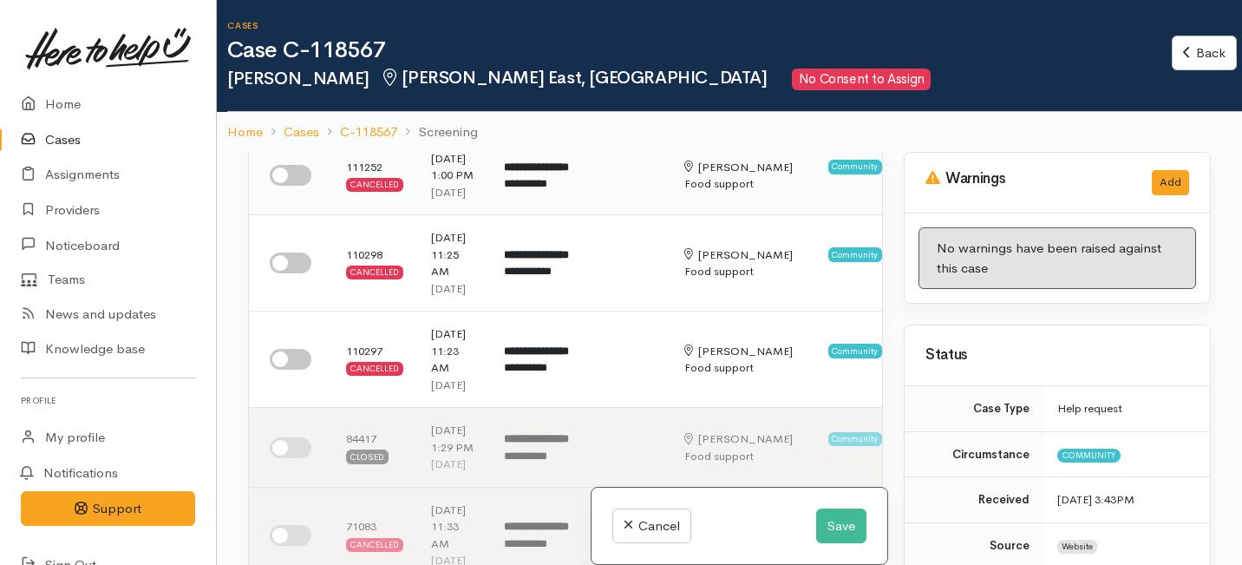
click at [295, 186] on input "checkbox" at bounding box center [291, 175] width 42 height 21
checkbox input "true"
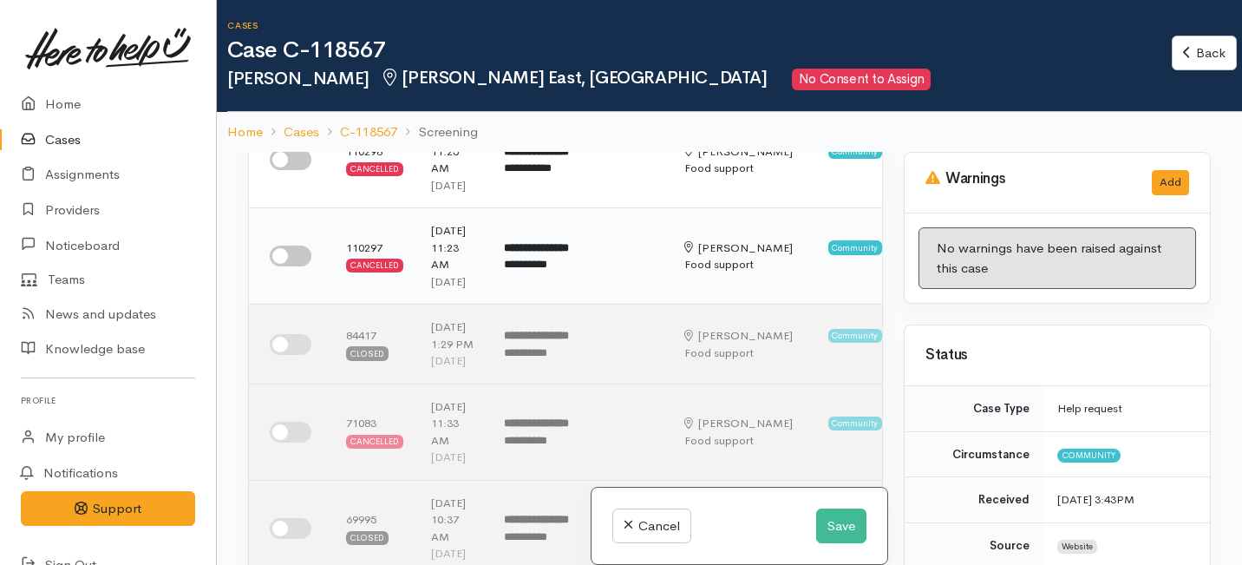
scroll to position [406, 0]
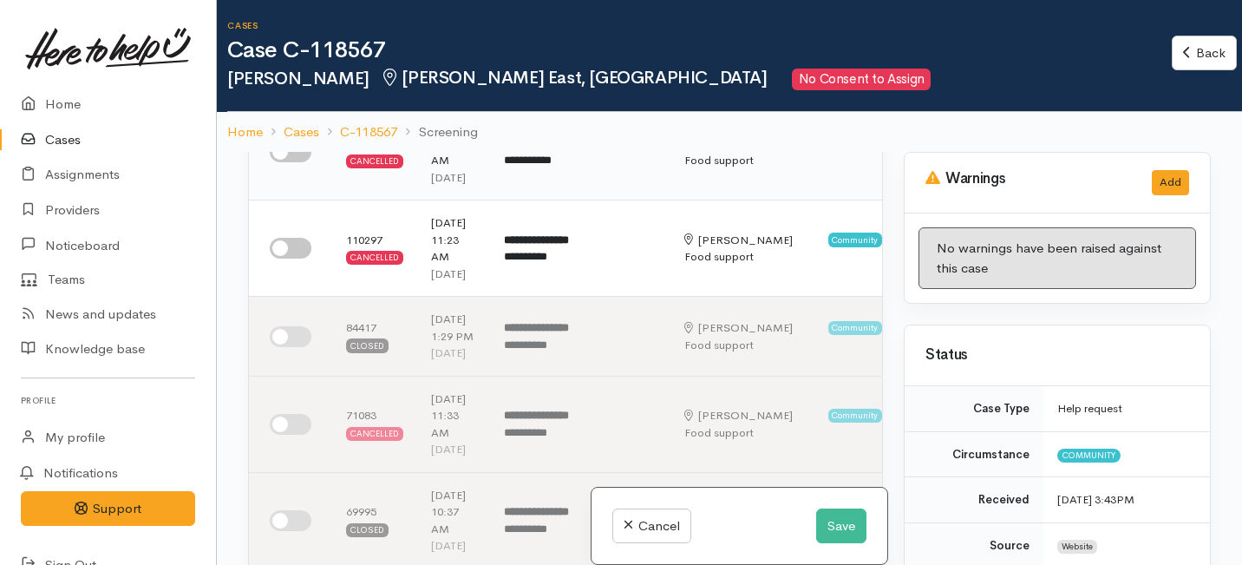
click at [305, 162] on input "checkbox" at bounding box center [291, 151] width 42 height 21
checkbox input "true"
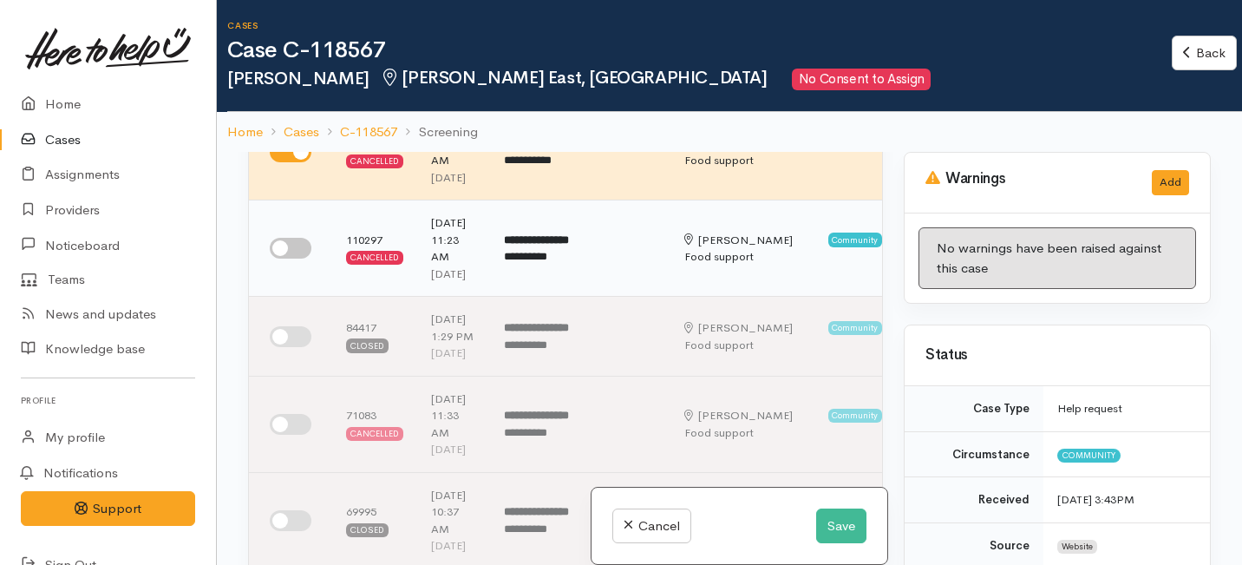
click at [293, 258] on input "checkbox" at bounding box center [291, 248] width 42 height 21
checkbox input "true"
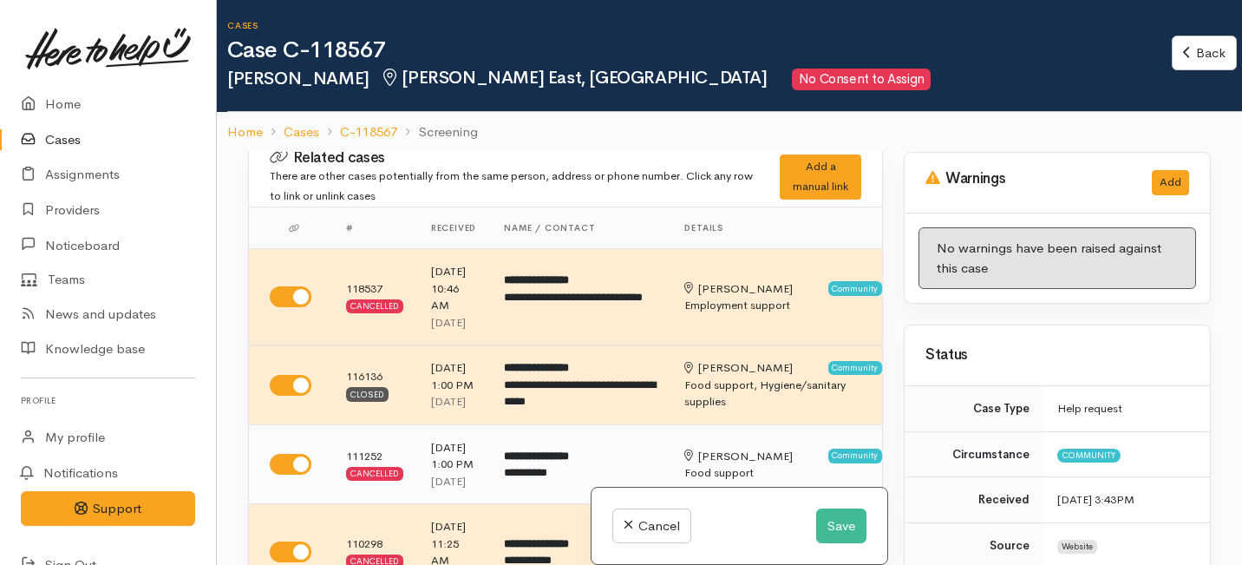
scroll to position [0, 0]
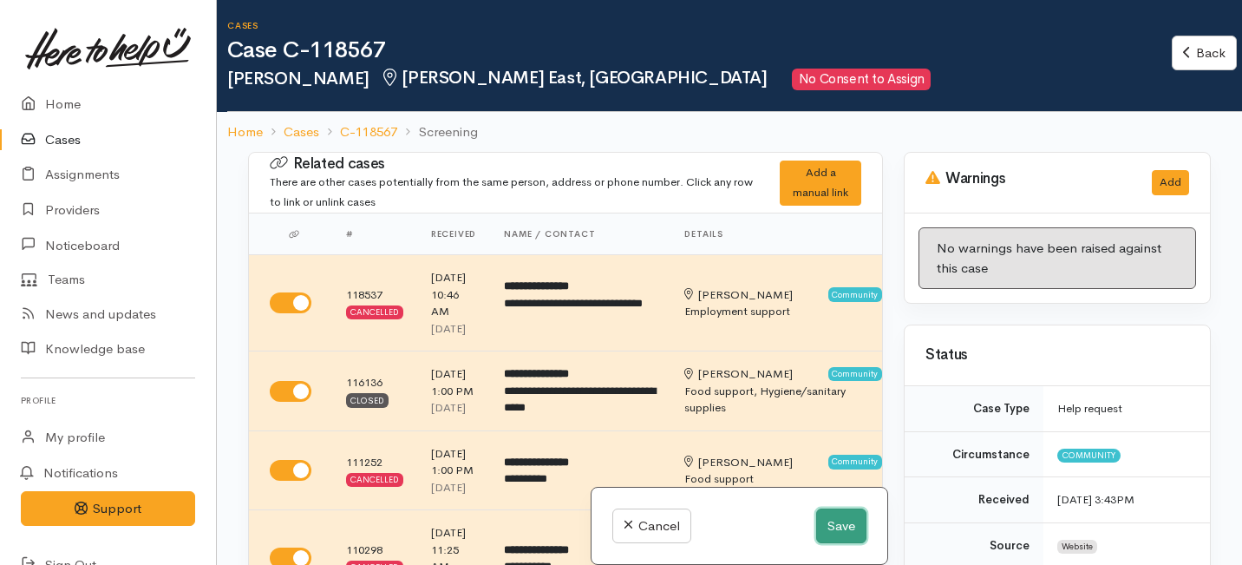
click at [842, 527] on button "Save" at bounding box center [841, 526] width 50 height 36
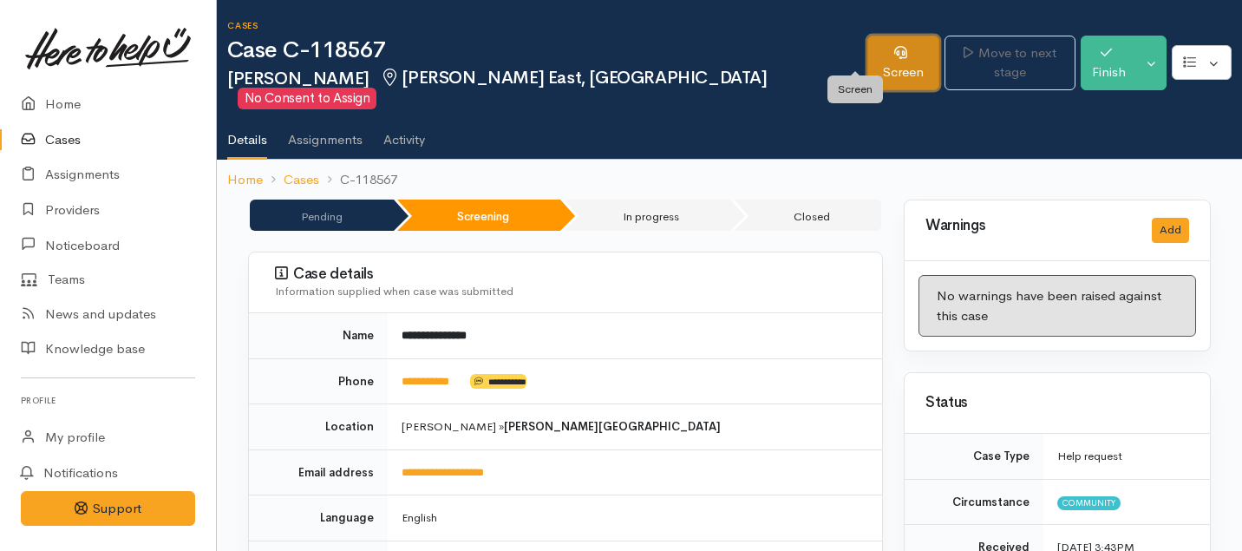
click at [867, 43] on link "Screen" at bounding box center [903, 63] width 72 height 55
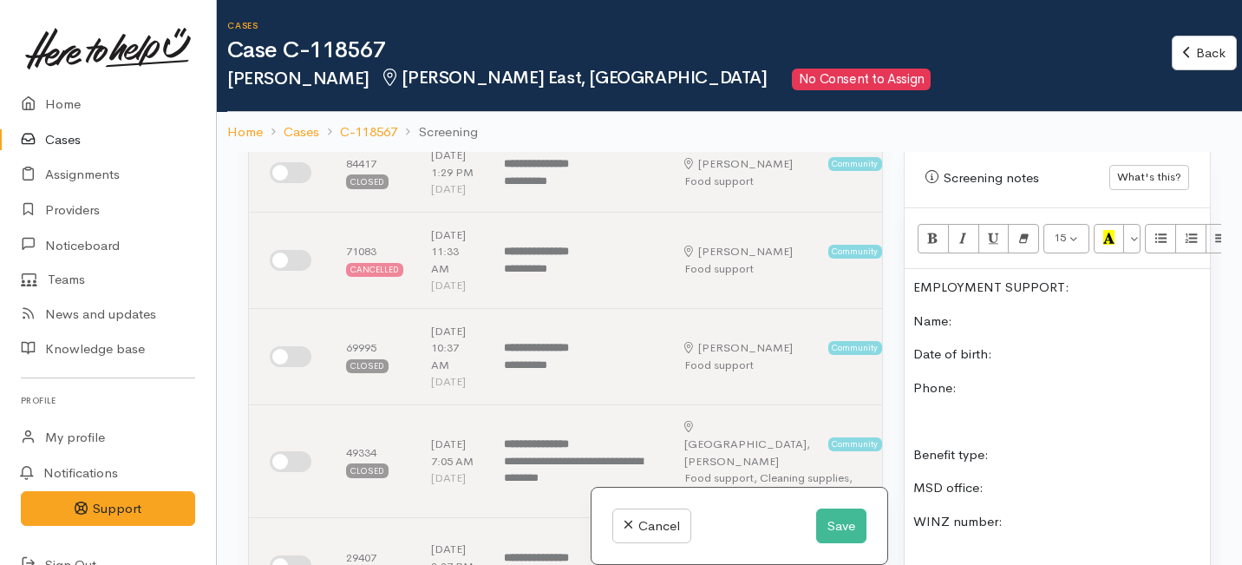
scroll to position [389, 0]
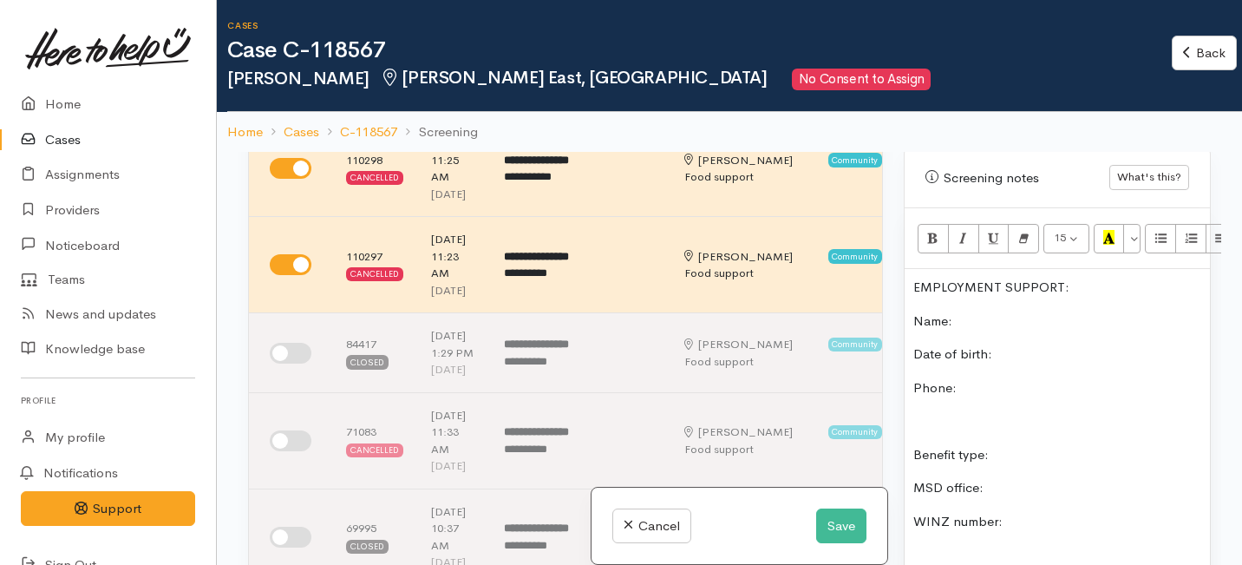
click at [963, 311] on p "Name:" at bounding box center [1057, 321] width 288 height 20
click at [998, 344] on p "Date of birth:" at bounding box center [1057, 354] width 288 height 20
click at [978, 378] on p "Phone:" at bounding box center [1057, 388] width 288 height 20
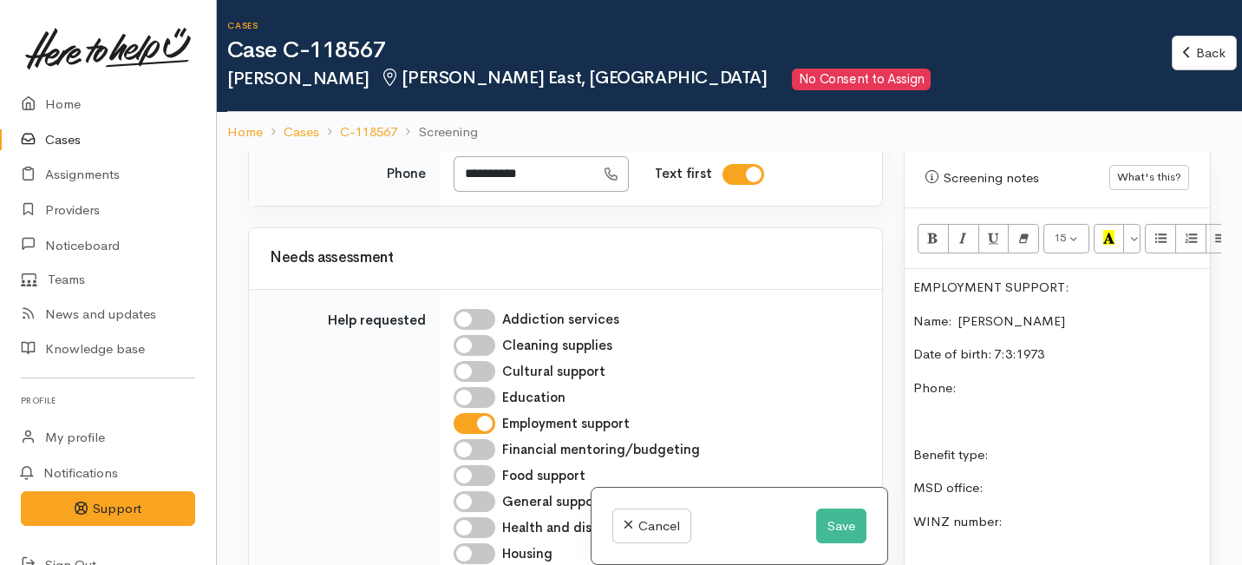
scroll to position [1578, 0]
drag, startPoint x: 547, startPoint y: 372, endPoint x: 457, endPoint y: 369, distance: 90.3
click at [457, 193] on input "**********" at bounding box center [524, 176] width 141 height 36
click at [961, 378] on p "Phone:" at bounding box center [1057, 388] width 288 height 20
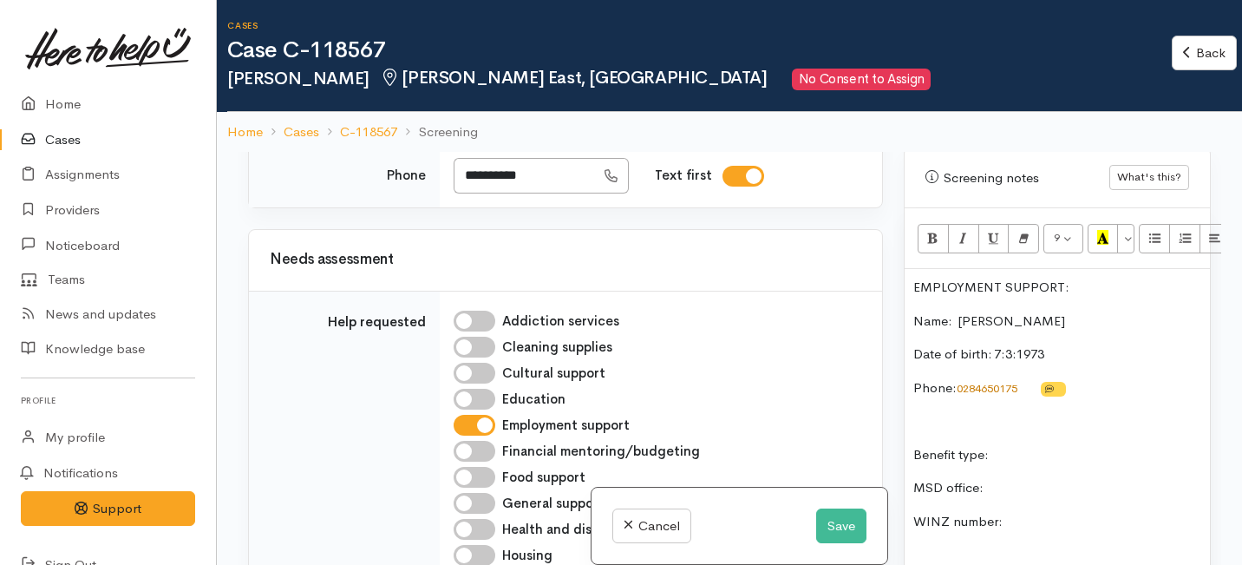
click at [1043, 411] on p at bounding box center [1057, 421] width 288 height 20
click at [1084, 378] on p "Phone:   0284650175" at bounding box center [1057, 388] width 288 height 20
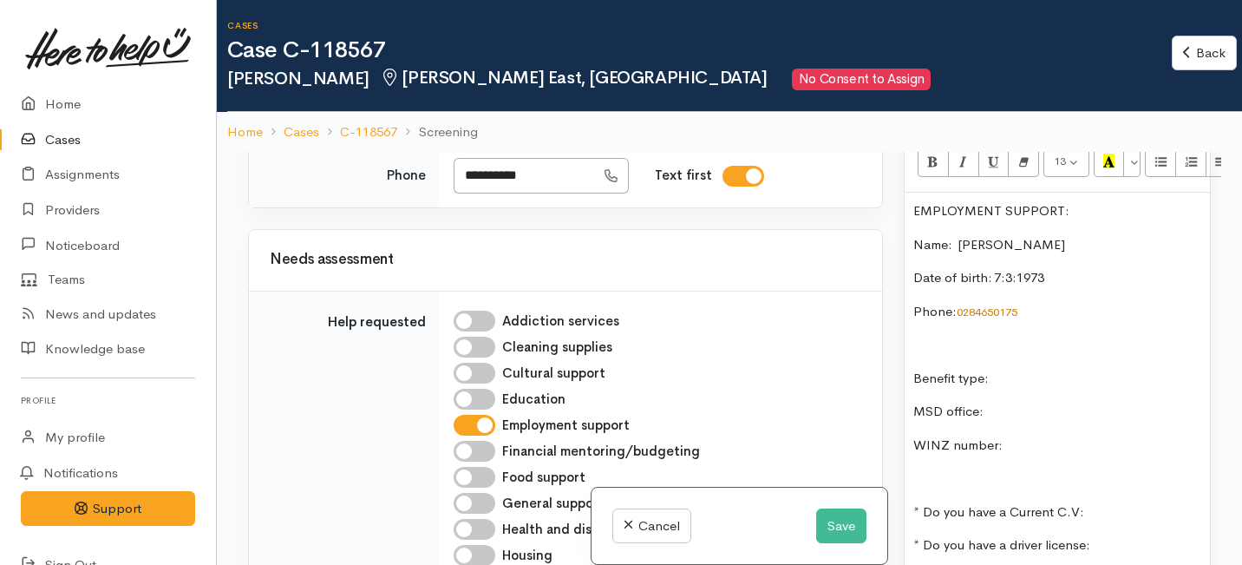
scroll to position [1147, 0]
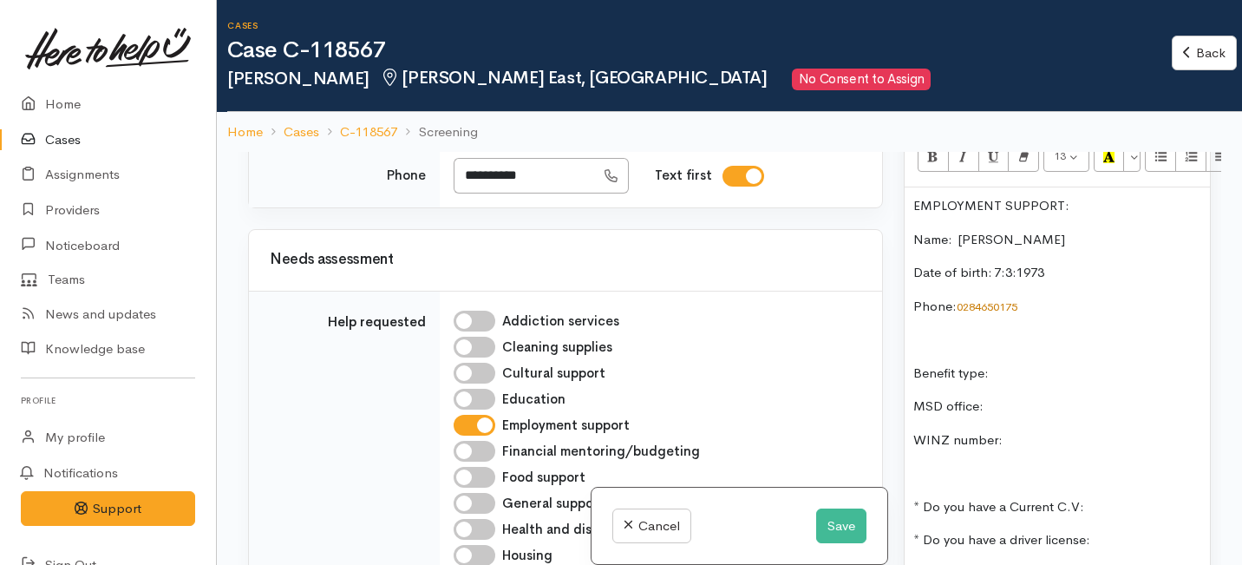
click at [1025, 363] on p "Benefit type:" at bounding box center [1057, 373] width 288 height 20
click at [992, 396] on p "MSD office:" at bounding box center [1057, 406] width 288 height 20
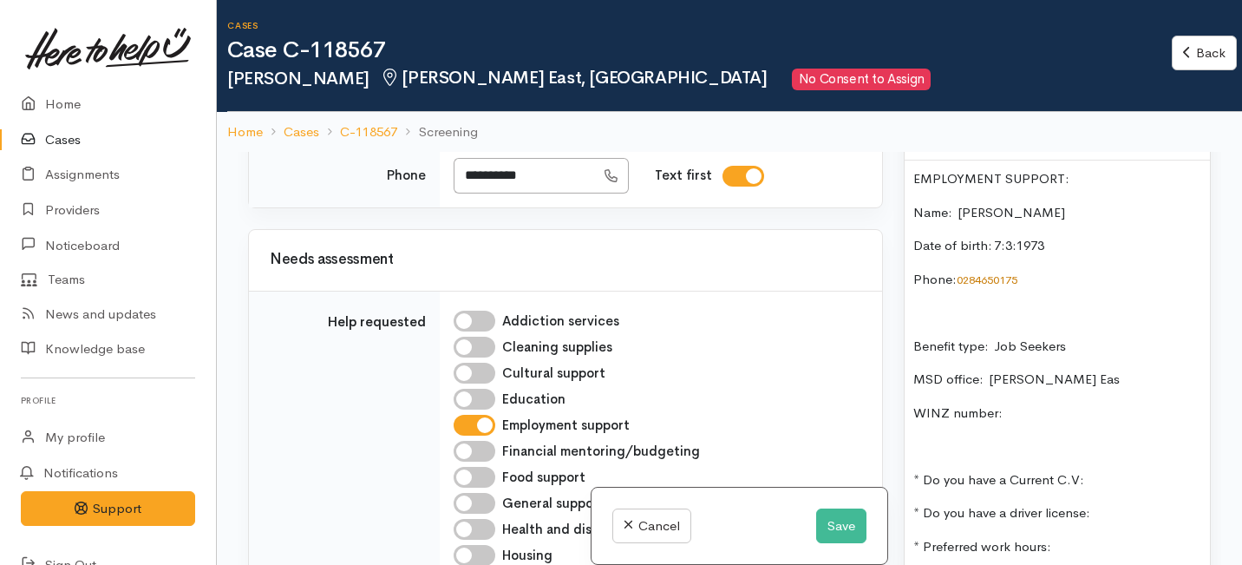
scroll to position [1178, 0]
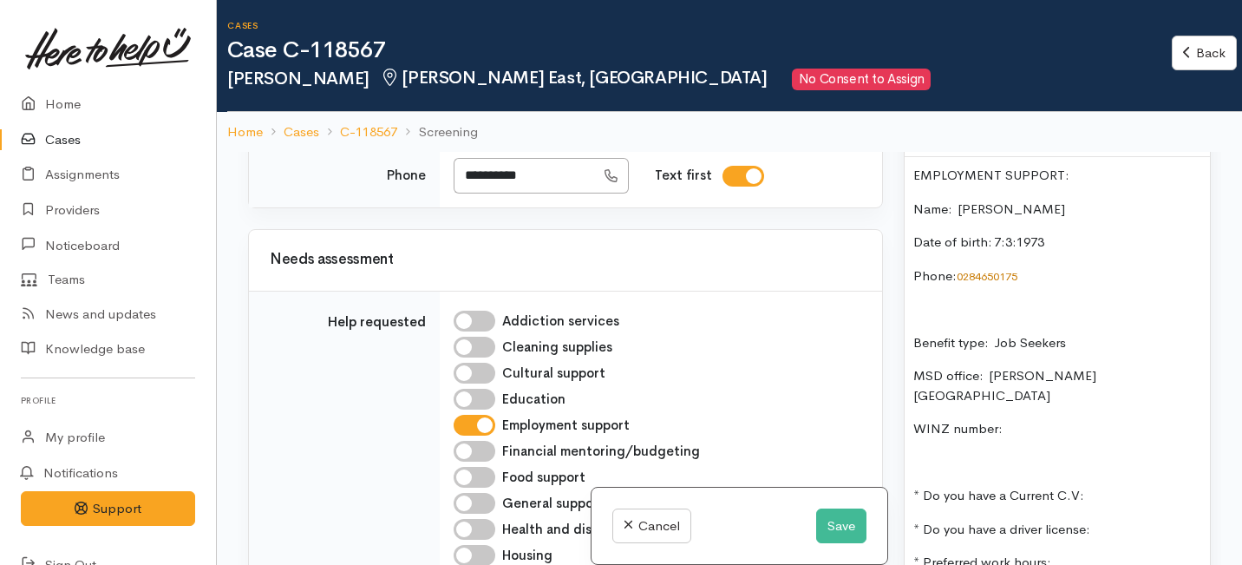
click at [1002, 419] on p "WINZ number:" at bounding box center [1057, 429] width 288 height 20
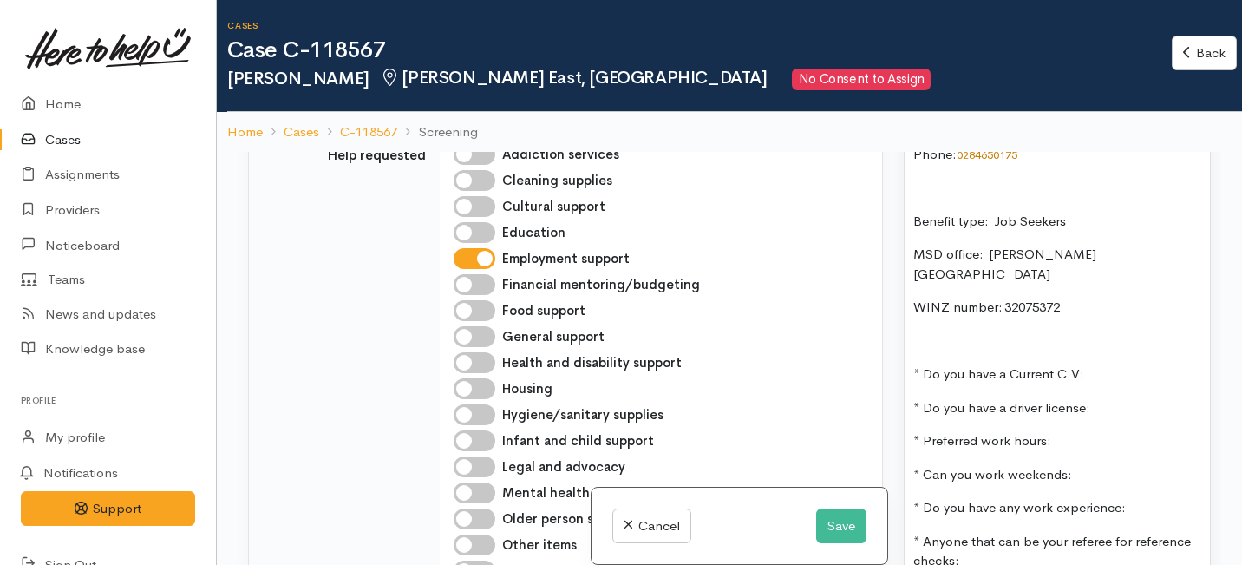
scroll to position [1327, 0]
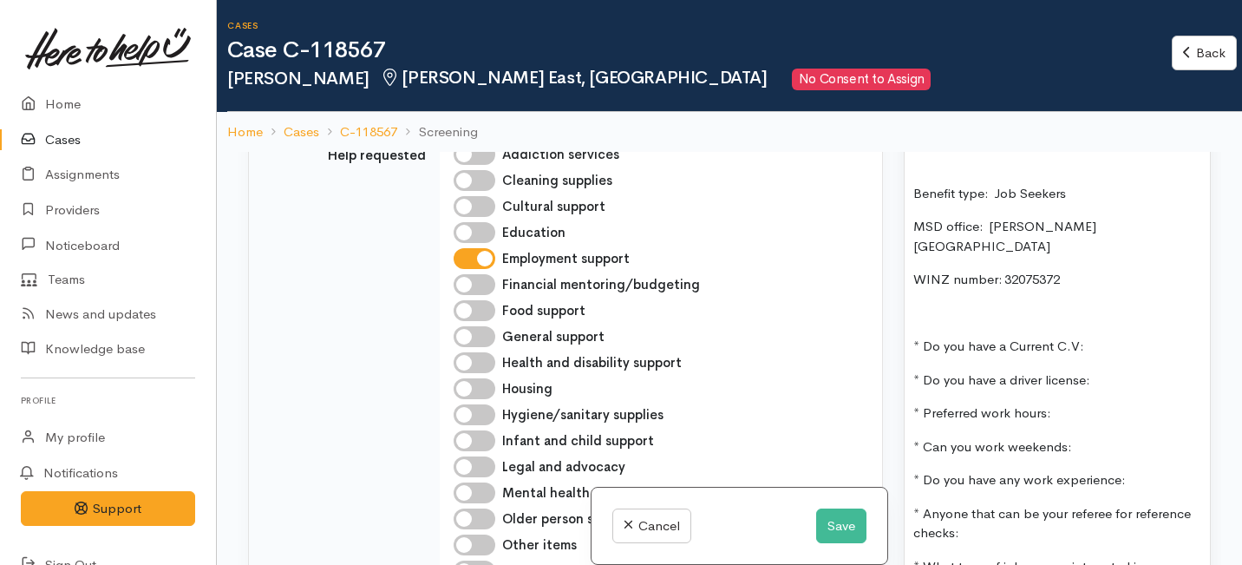
click at [1102, 336] on p "* Do you have a Current C.V:" at bounding box center [1057, 346] width 288 height 20
click at [1107, 370] on p "* Do you have a driver license:" at bounding box center [1057, 380] width 288 height 20
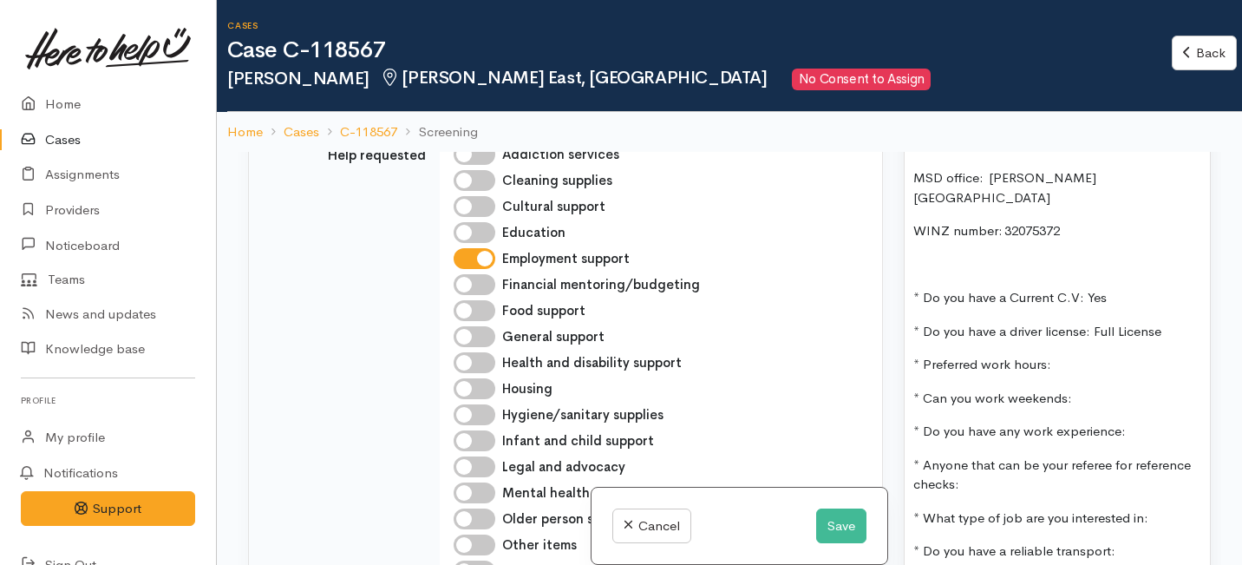
click at [1058, 355] on p "* Preferred work hours:" at bounding box center [1057, 365] width 288 height 20
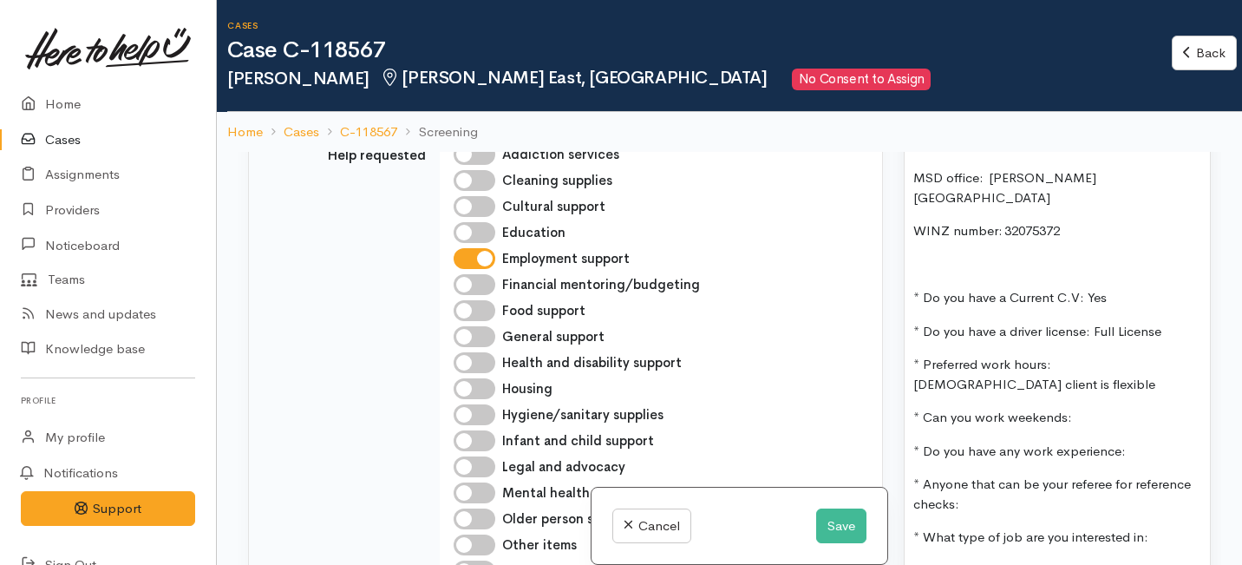
click at [1110, 355] on p "* Preferred work hours: Part time client is flexible" at bounding box center [1057, 374] width 288 height 39
click at [957, 355] on p "* Preferred work hours: Part time (client is flexible" at bounding box center [1057, 374] width 288 height 39
click at [1074, 408] on p "* Can you work weekends:" at bounding box center [1057, 418] width 288 height 20
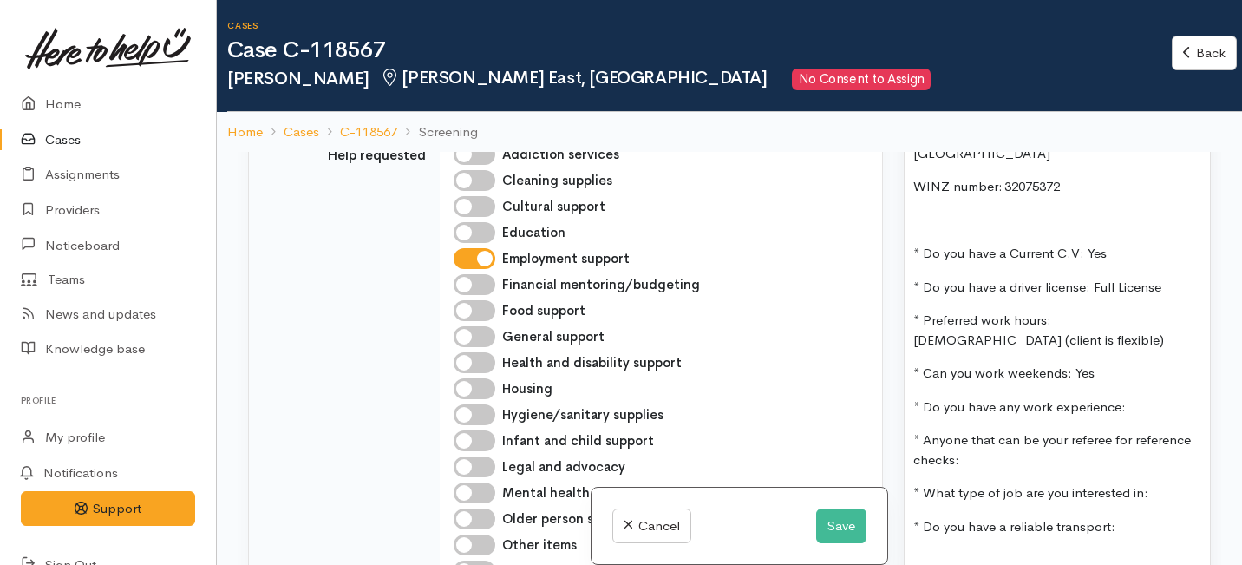
scroll to position [1427, 0]
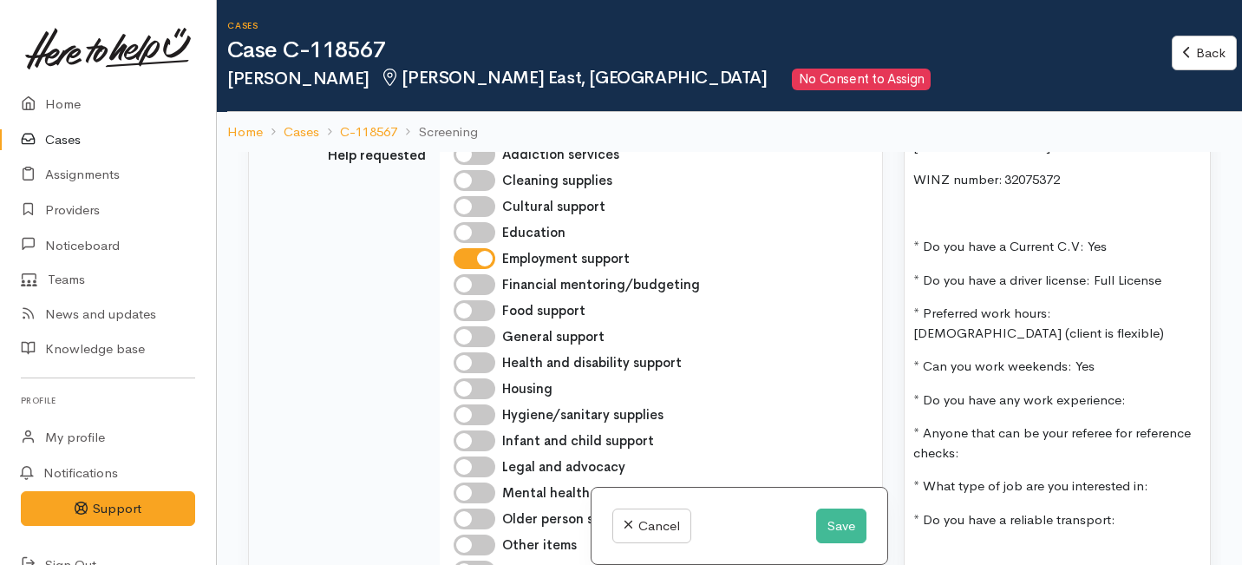
click at [1133, 390] on p "* Do you have any work experience:" at bounding box center [1057, 400] width 288 height 20
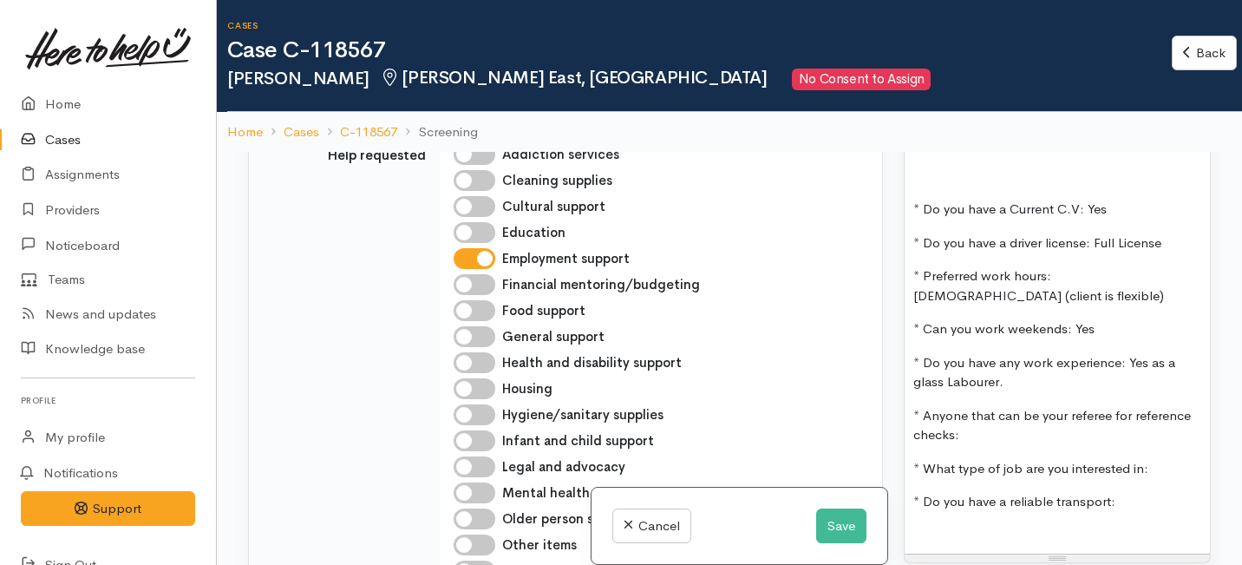
scroll to position [1470, 0]
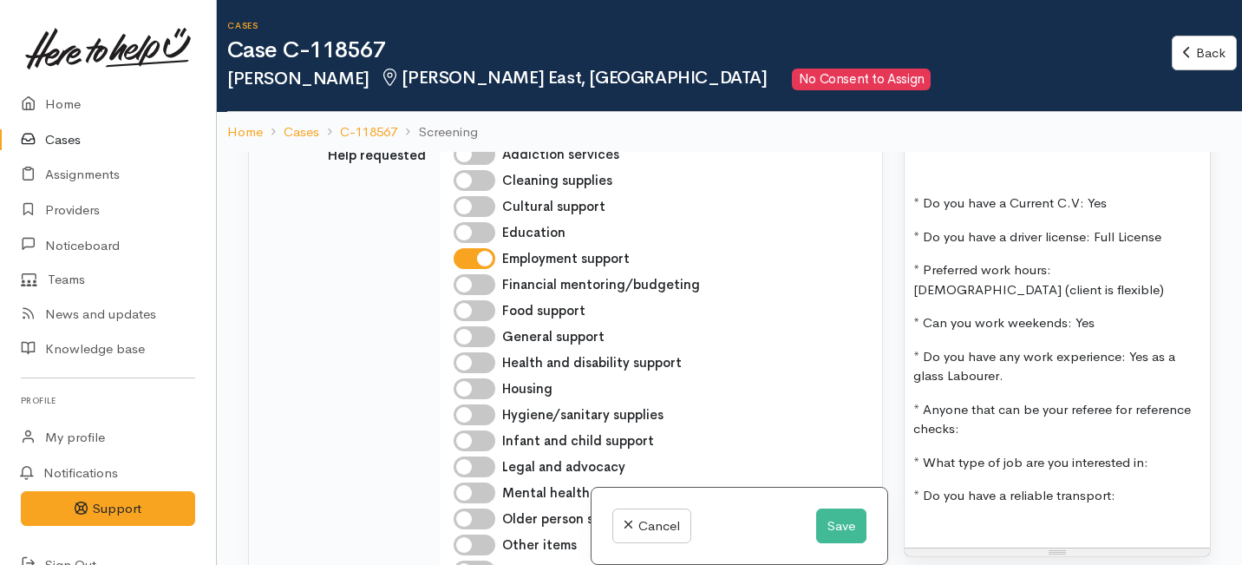
click at [976, 400] on p "* Anyone that can be your referee for reference checks:" at bounding box center [1057, 419] width 288 height 39
click at [1152, 453] on p "* What type of job are you interested in:" at bounding box center [1057, 463] width 288 height 20
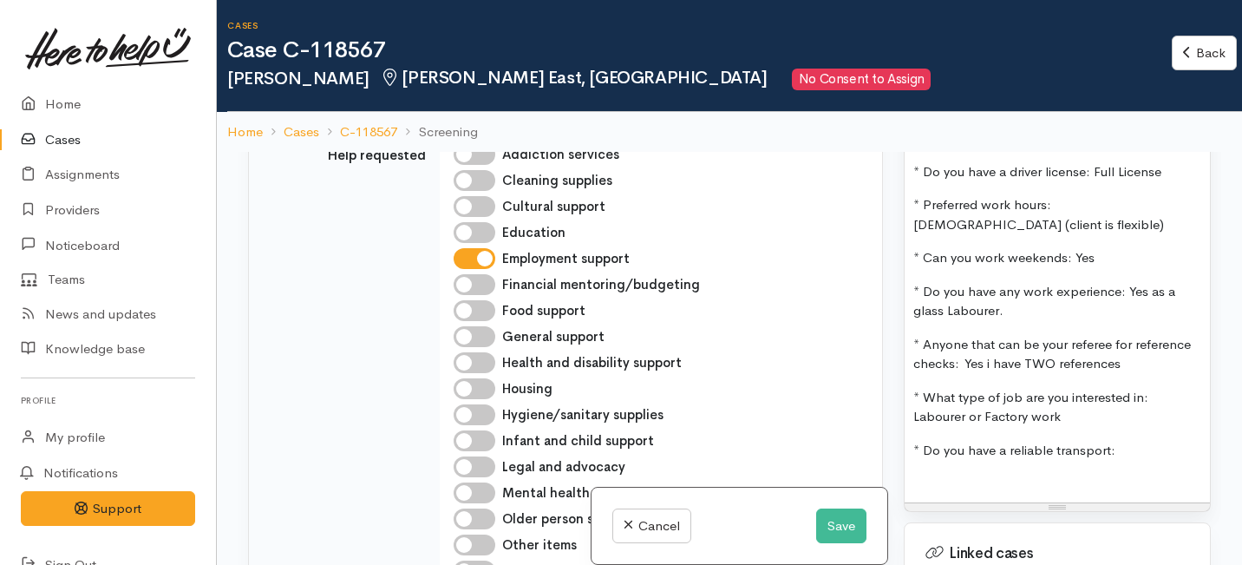
scroll to position [1550, 0]
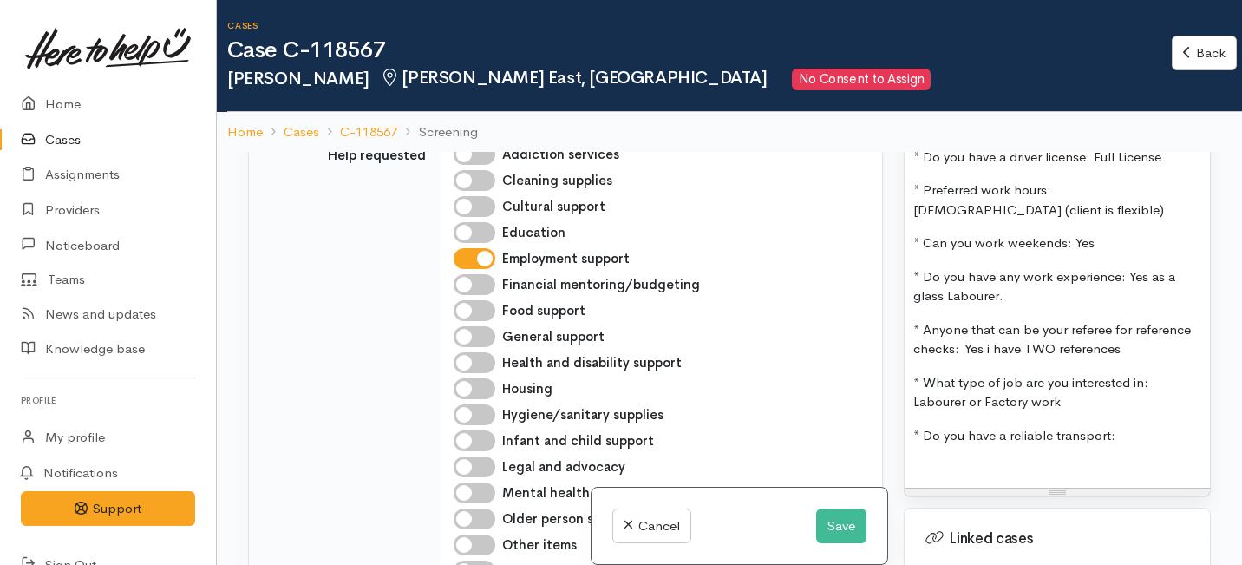
click at [1122, 426] on p "* Do you have a reliable transport:" at bounding box center [1057, 436] width 288 height 20
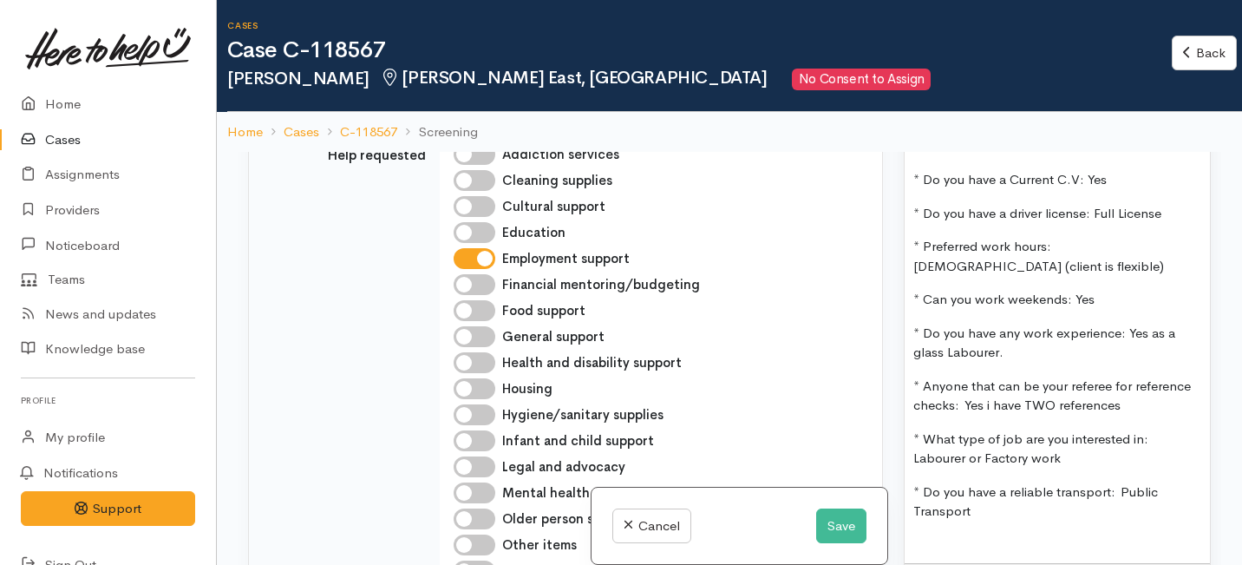
scroll to position [1472, 0]
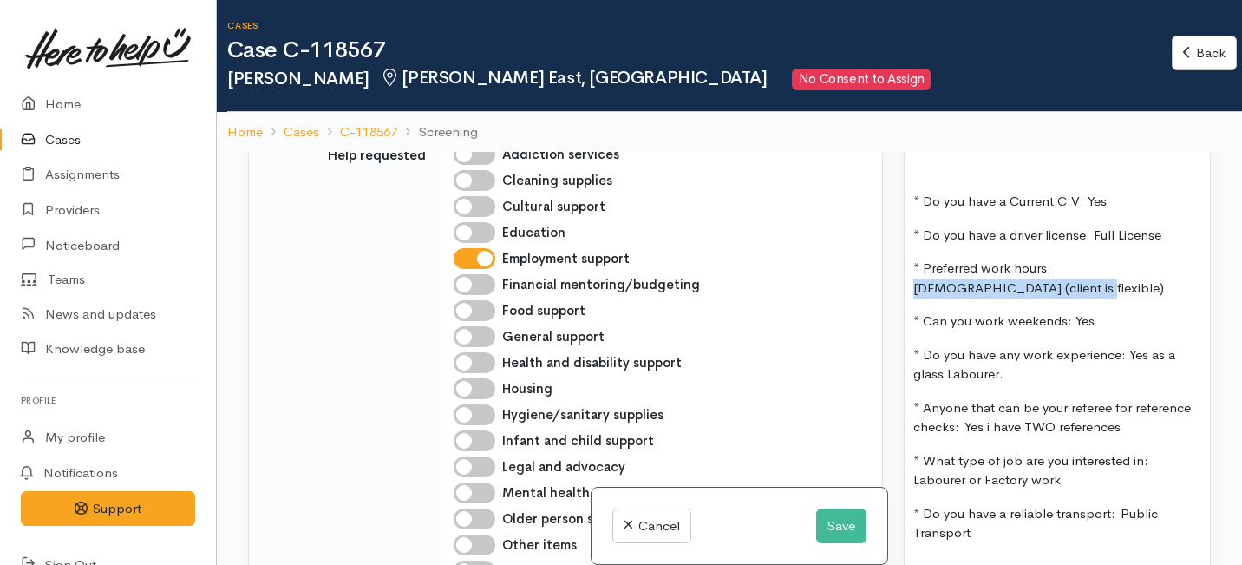
drag, startPoint x: 963, startPoint y: 251, endPoint x: 1055, endPoint y: 225, distance: 96.4
click at [1055, 258] on p "* Preferred work hours: Part time (client is flexible)" at bounding box center [1057, 277] width 288 height 39
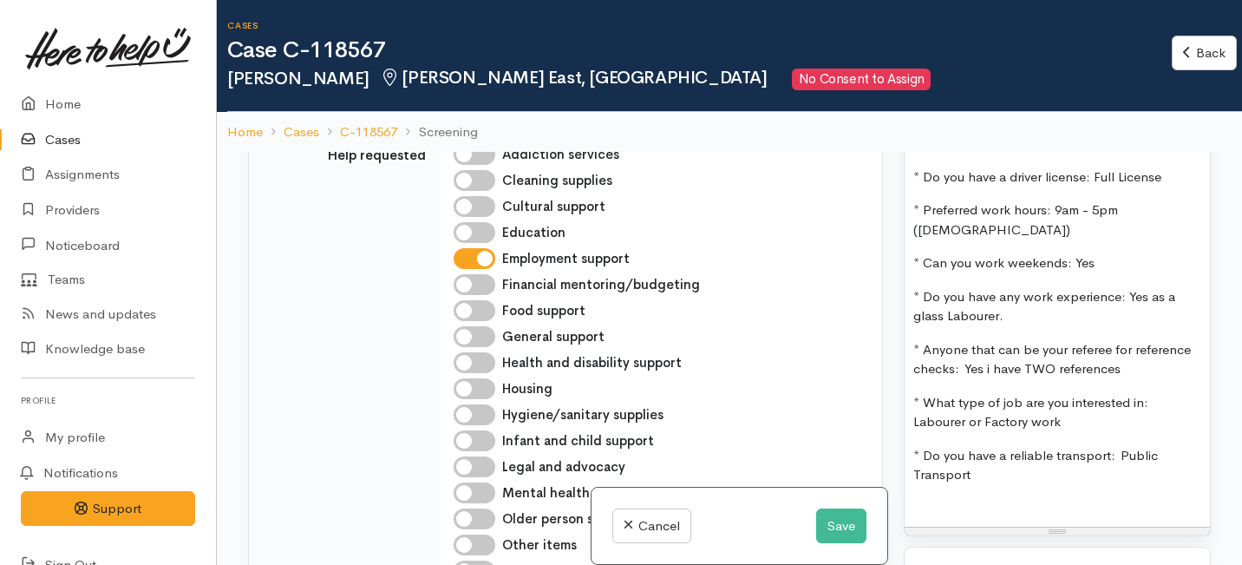
scroll to position [1533, 0]
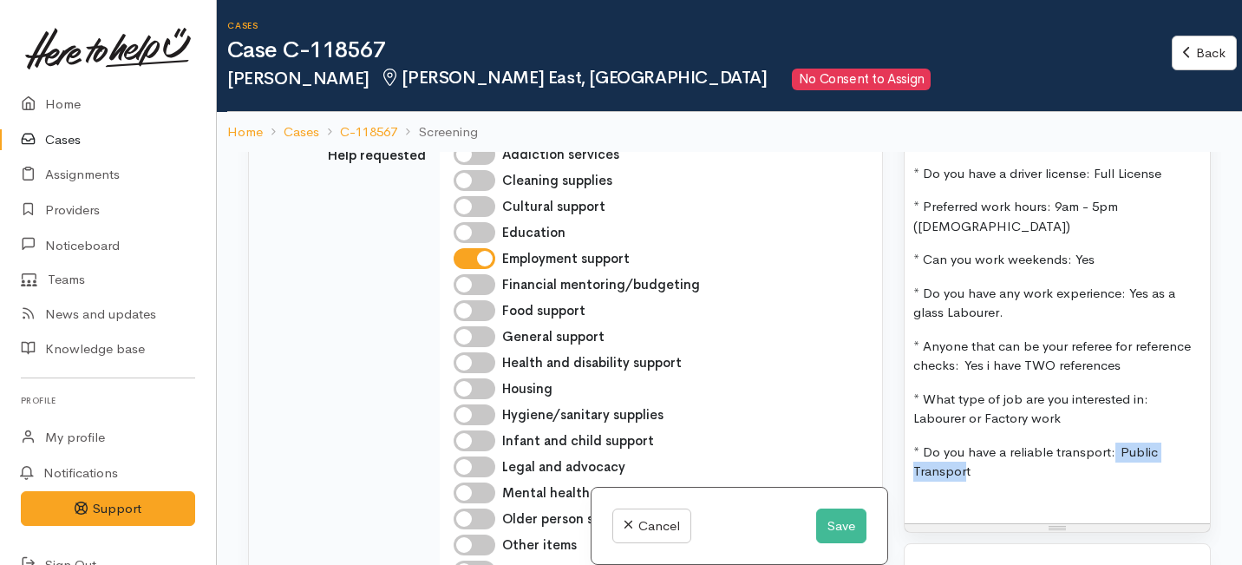
drag, startPoint x: 965, startPoint y: 421, endPoint x: 1111, endPoint y: 393, distance: 148.3
click at [1111, 442] on p "* Do you have a reliable transport:  Public Transport" at bounding box center [1057, 461] width 288 height 39
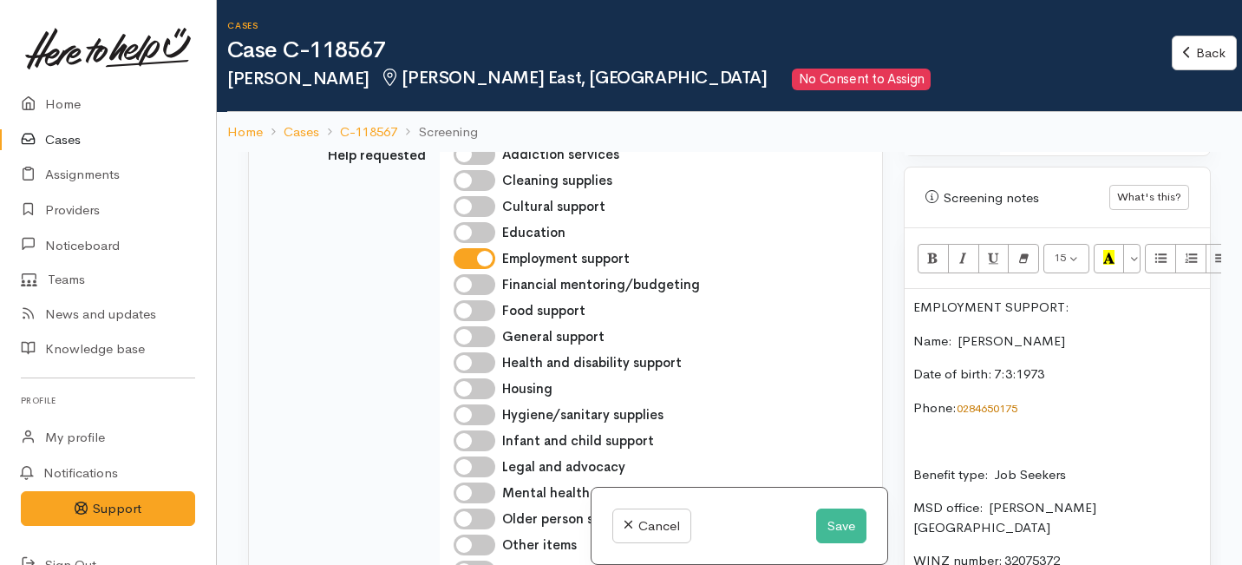
scroll to position [1044, 0]
click at [926, 252] on button "Bold (⌘+B)" at bounding box center [932, 259] width 31 height 29
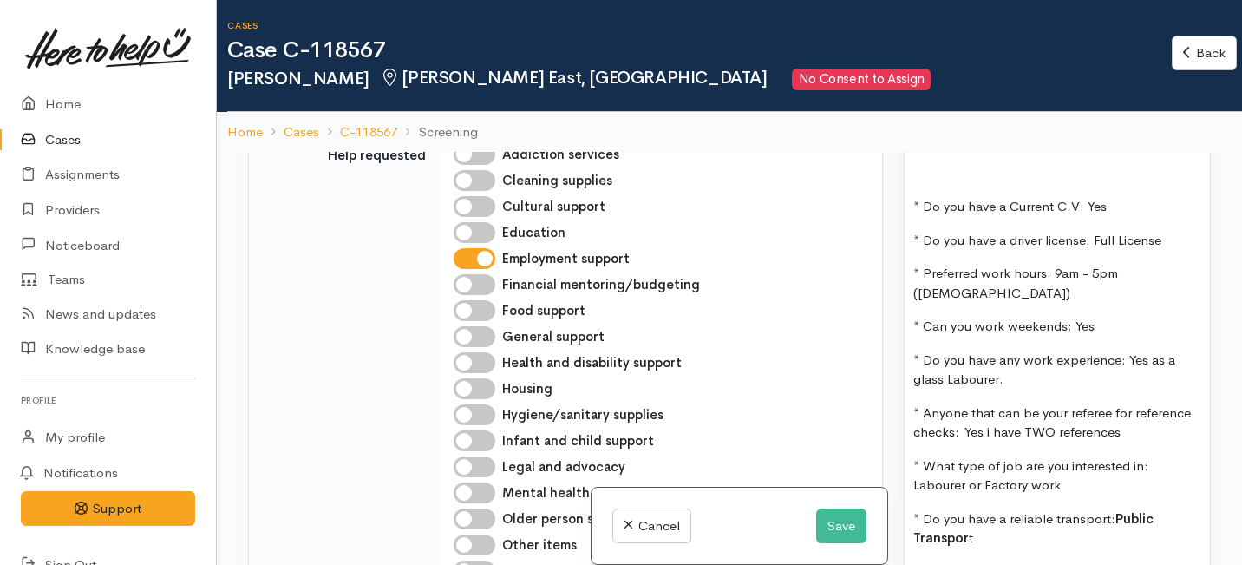
scroll to position [1478, 0]
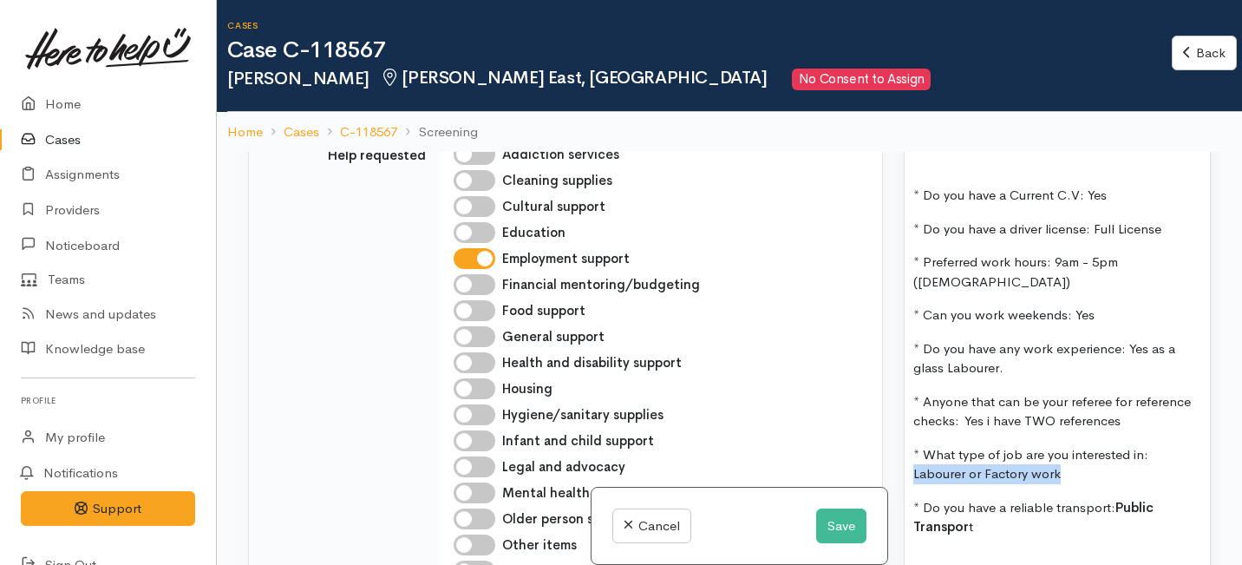
drag, startPoint x: 1066, startPoint y: 420, endPoint x: 906, endPoint y: 411, distance: 159.8
click at [906, 411] on div "EMPLOYMENT SUPPORT:   Name:  Brad Freemantle Date of birth: 7:3:1973 Phone:   0…" at bounding box center [1056, 217] width 305 height 721
drag, startPoint x: 1131, startPoint y: 364, endPoint x: 969, endPoint y: 362, distance: 162.2
click at [969, 392] on p "* Anyone that can be your referee for reference checks:  Yes i have TWO referen…" at bounding box center [1057, 411] width 288 height 39
drag, startPoint x: 1132, startPoint y: 370, endPoint x: 964, endPoint y: 357, distance: 167.9
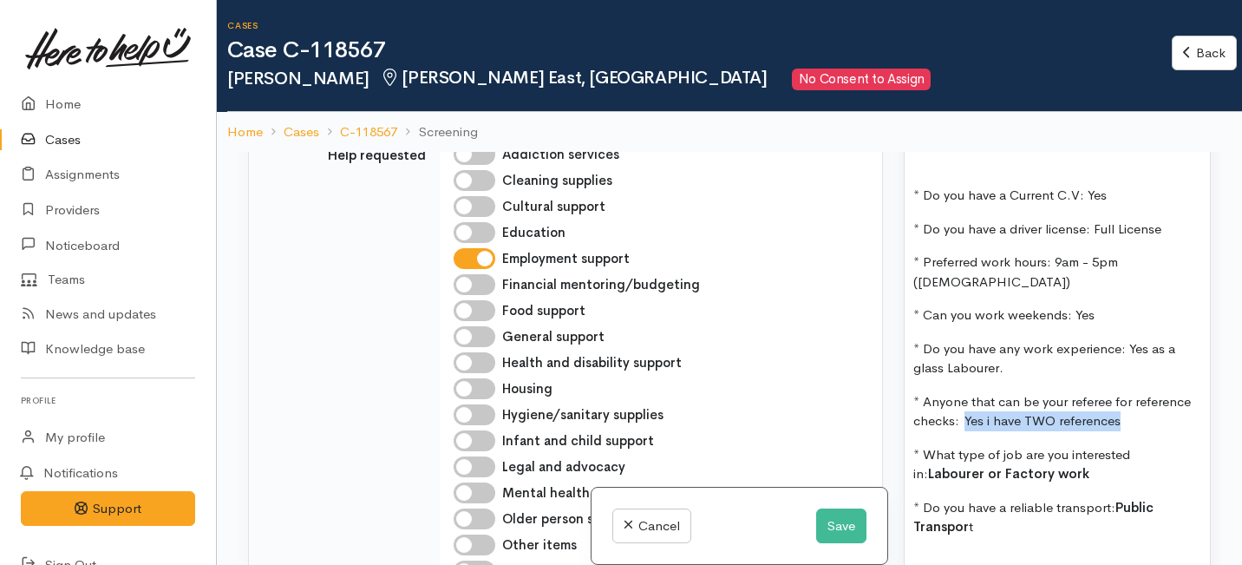
click at [964, 392] on p "* Anyone that can be your referee for reference checks:  Yes i have TWO referen…" at bounding box center [1057, 411] width 288 height 39
drag, startPoint x: 1023, startPoint y: 310, endPoint x: 1126, endPoint y: 291, distance: 103.9
click at [1126, 339] on p "* Do you have any work experience: Yes as a glass Labourer." at bounding box center [1057, 358] width 288 height 39
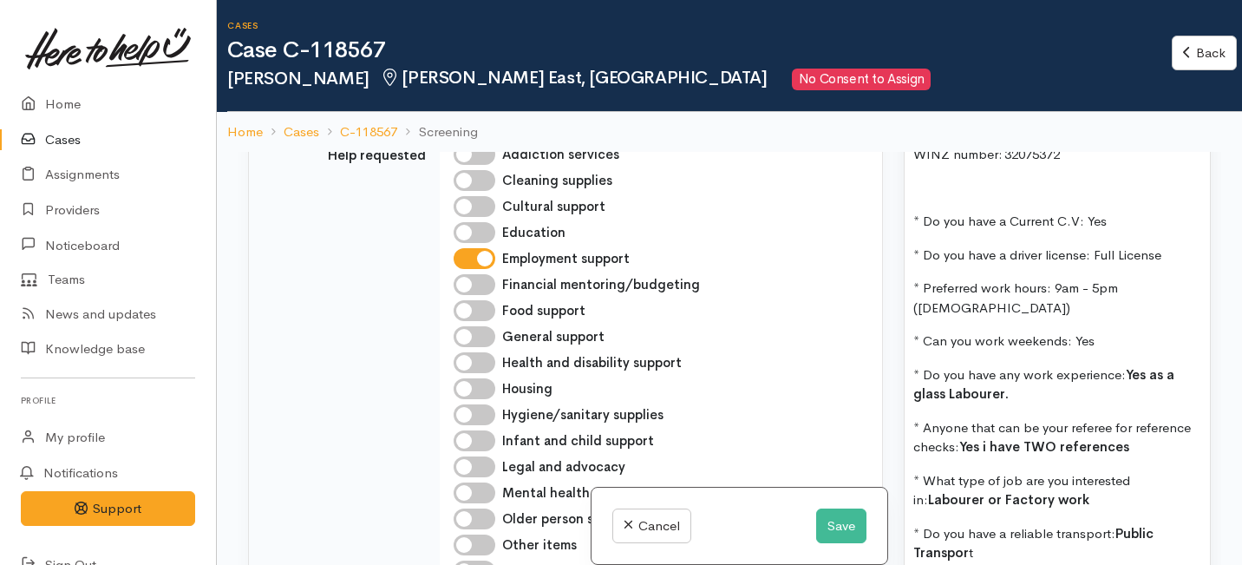
scroll to position [1446, 0]
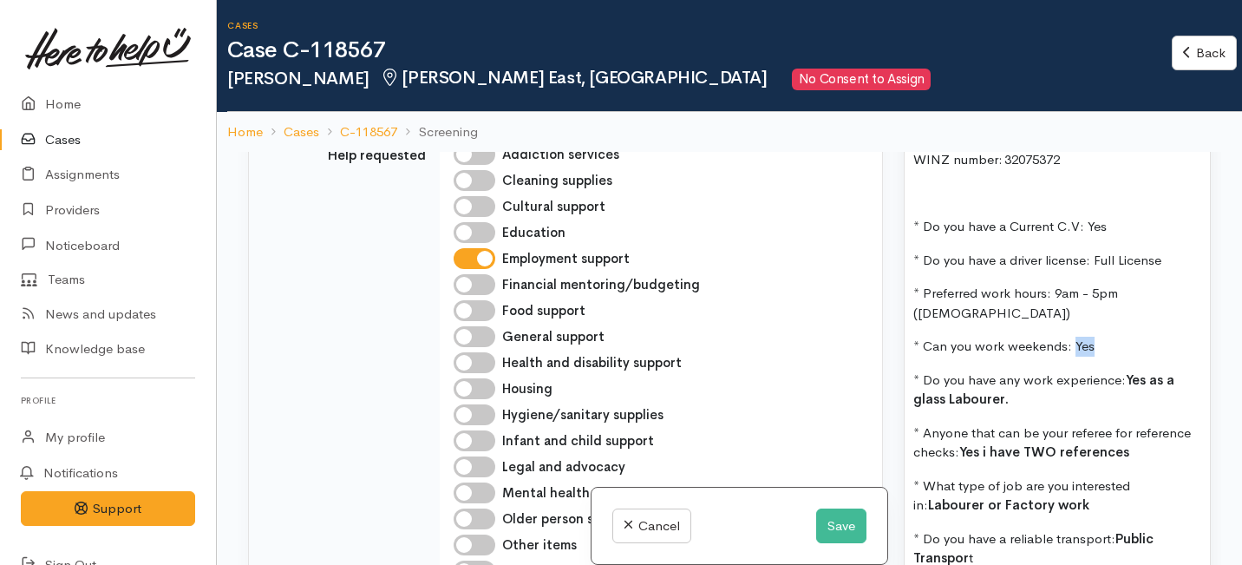
drag, startPoint x: 1102, startPoint y: 291, endPoint x: 1071, endPoint y: 289, distance: 31.3
click at [1071, 336] on p "* Can you work weekends: Yes" at bounding box center [1057, 346] width 288 height 20
drag, startPoint x: 1192, startPoint y: 257, endPoint x: 1054, endPoint y: 253, distance: 138.8
click at [1054, 284] on p "* Preferred work hours: 9am - 5pm (Part-time)" at bounding box center [1057, 303] width 288 height 39
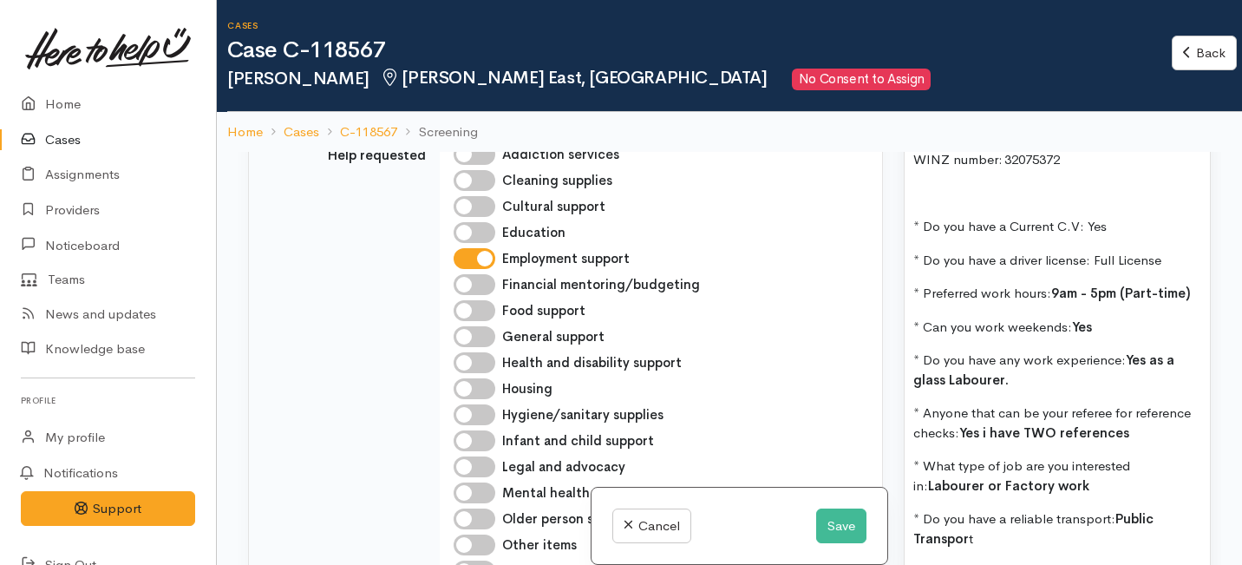
drag, startPoint x: 1192, startPoint y: 221, endPoint x: 1093, endPoint y: 219, distance: 99.7
click at [1093, 251] on p "* Do you have a driver license:  Full License" at bounding box center [1057, 261] width 288 height 20
drag, startPoint x: 1117, startPoint y: 192, endPoint x: 1081, endPoint y: 189, distance: 35.6
click at [1081, 217] on p "* Do you have a Current C.V: Yes" at bounding box center [1057, 227] width 288 height 20
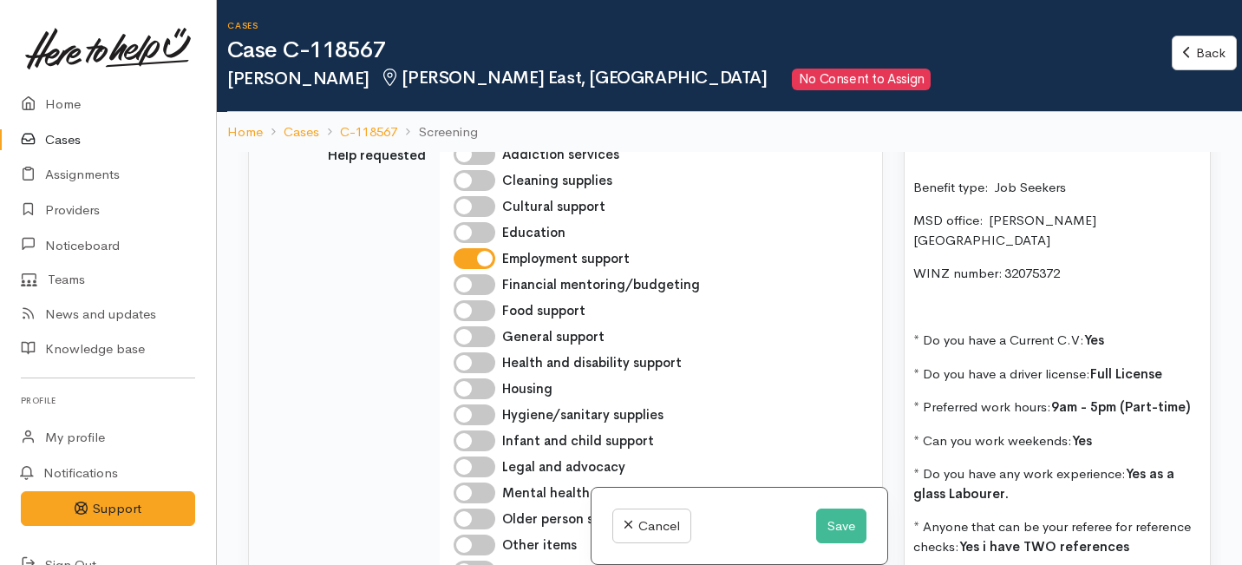
scroll to position [1318, 0]
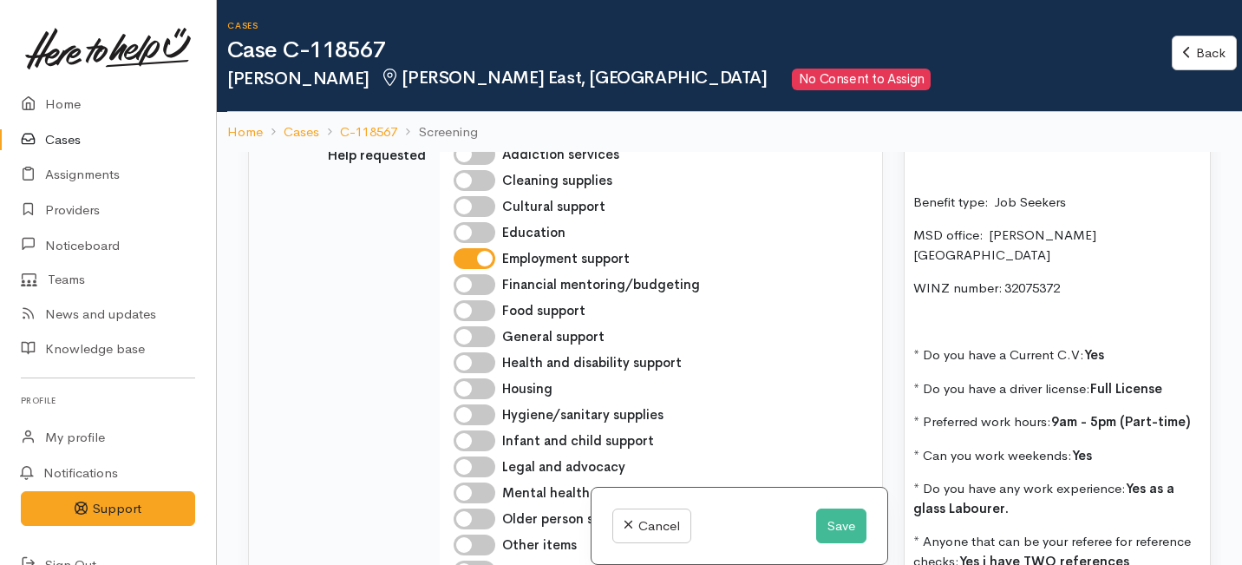
drag, startPoint x: 1076, startPoint y: 257, endPoint x: 1002, endPoint y: 254, distance: 73.8
click at [1002, 278] on p "WINZ number: 32075372" at bounding box center [1057, 288] width 288 height 20
drag, startPoint x: 1079, startPoint y: 220, endPoint x: 987, endPoint y: 219, distance: 91.9
click at [987, 225] on p "MSD office:  Hamilton East" at bounding box center [1057, 244] width 288 height 39
drag, startPoint x: 1070, startPoint y: 183, endPoint x: 994, endPoint y: 182, distance: 76.3
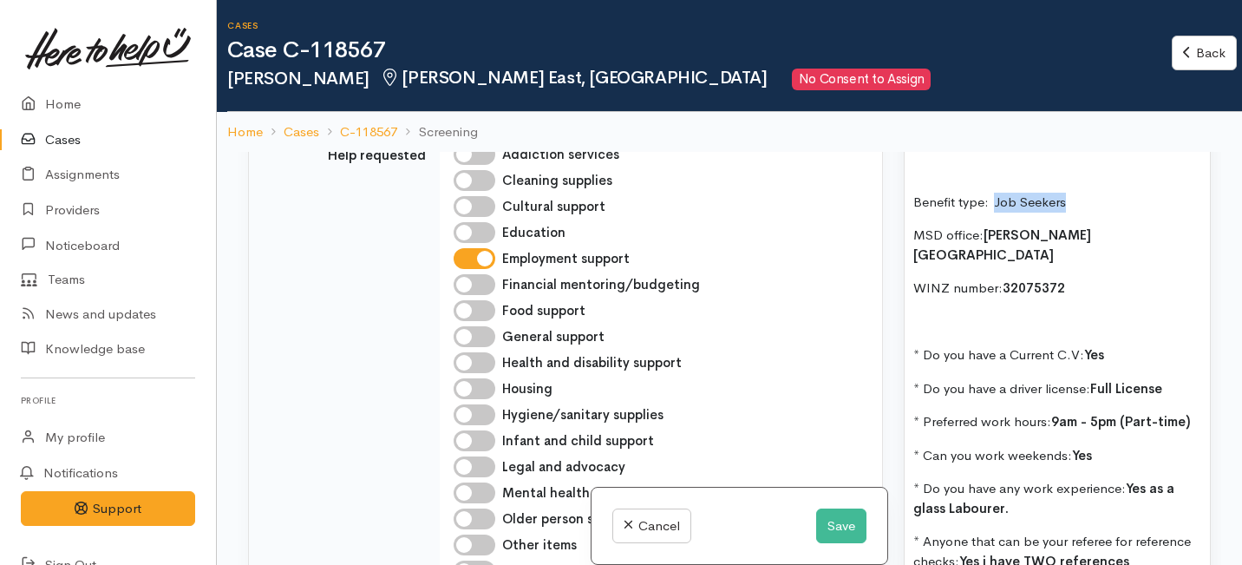
click at [994, 193] on p "Benefit type:  Job Seekers" at bounding box center [1057, 203] width 288 height 20
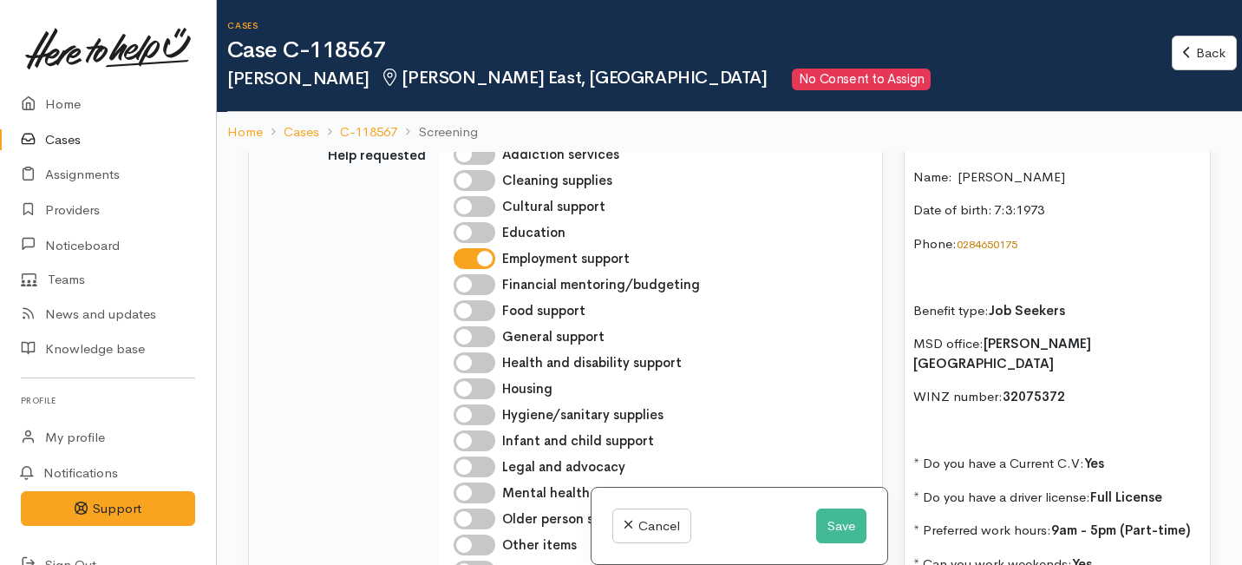
scroll to position [1198, 0]
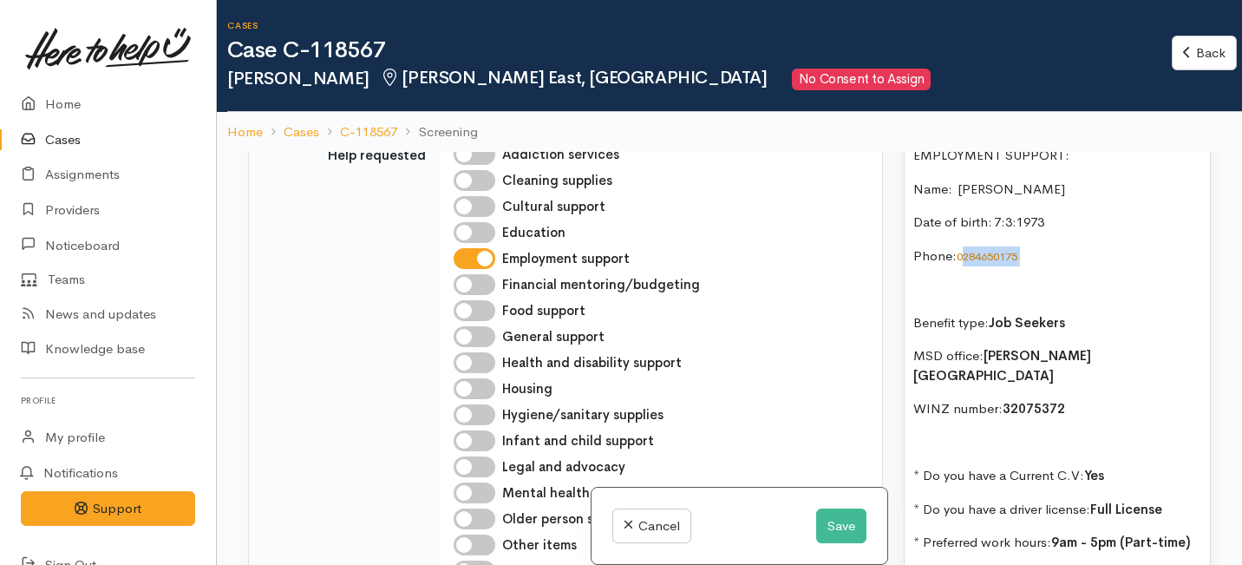
drag, startPoint x: 1030, startPoint y: 240, endPoint x: 963, endPoint y: 240, distance: 67.6
click at [963, 246] on p "Phone:   0284650175" at bounding box center [1057, 256] width 288 height 20
drag, startPoint x: 1054, startPoint y: 205, endPoint x: 992, endPoint y: 202, distance: 62.5
click at [992, 212] on p "Date of birth: 7:3:1973" at bounding box center [1057, 222] width 288 height 20
click at [1022, 213] on b "7:3:1973" at bounding box center [1019, 221] width 54 height 16
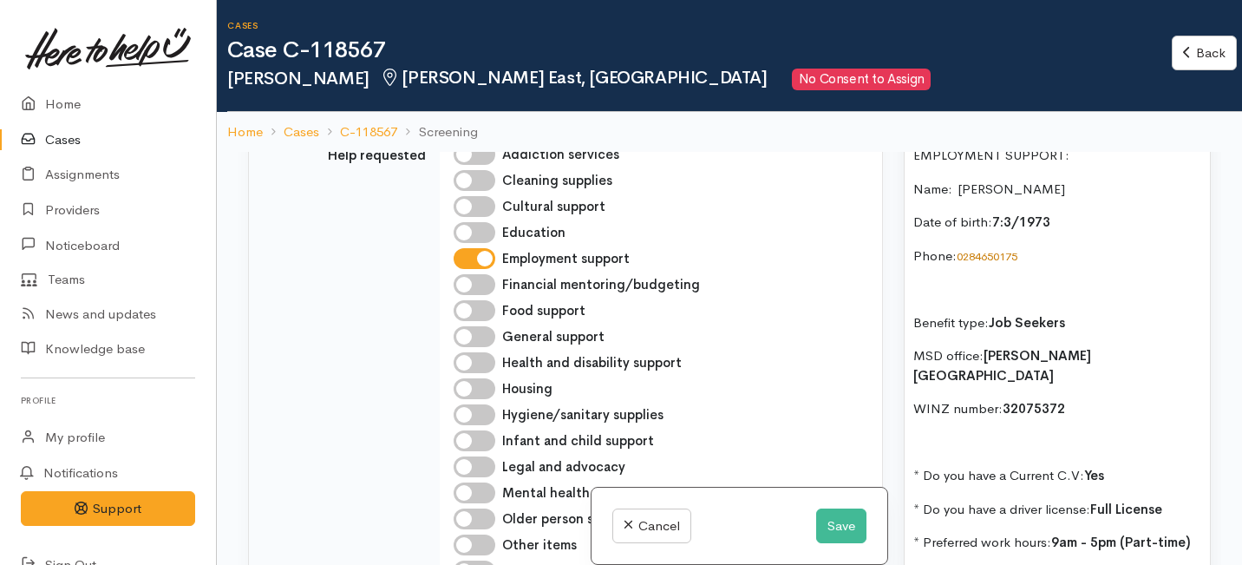
click at [1006, 213] on b "7:3/1973" at bounding box center [1021, 221] width 58 height 16
drag, startPoint x: 1063, startPoint y: 173, endPoint x: 957, endPoint y: 173, distance: 105.8
click at [957, 180] on p "Name:  Brad Freemantle" at bounding box center [1057, 190] width 288 height 20
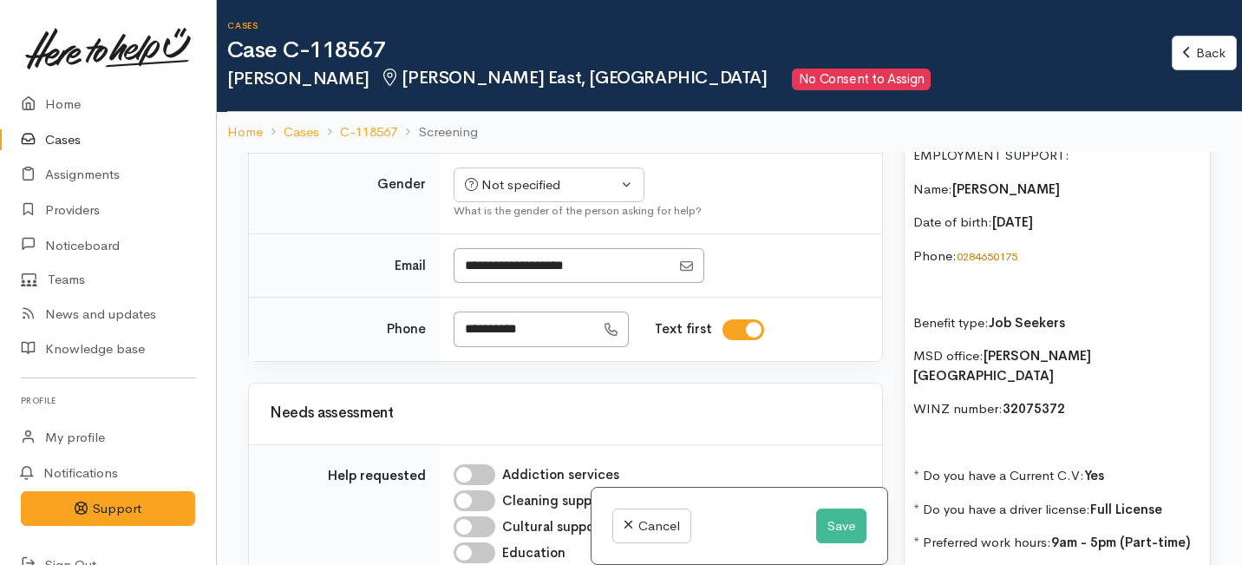
scroll to position [1416, 0]
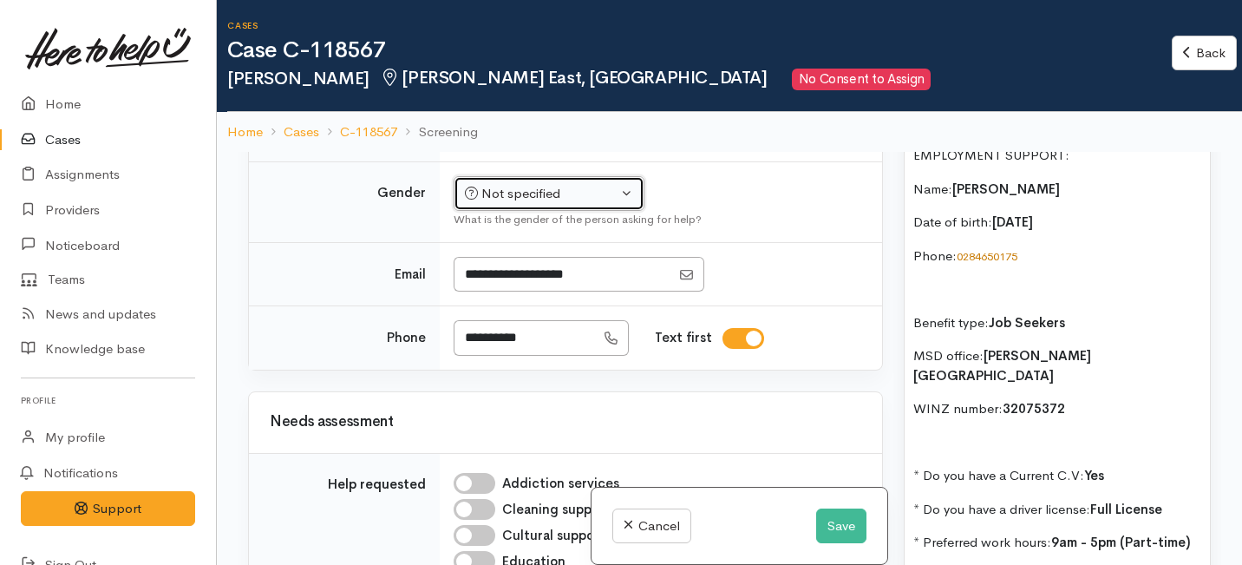
click at [542, 204] on div "Not specified" at bounding box center [541, 194] width 153 height 20
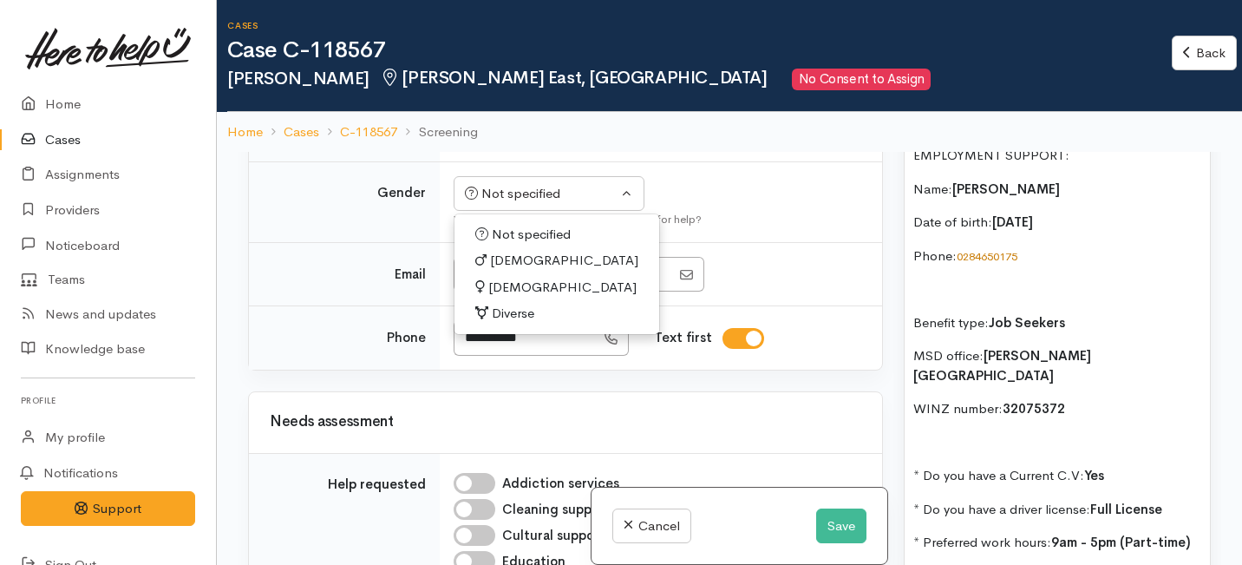
click at [502, 271] on span "Male" at bounding box center [564, 261] width 148 height 20
select select "Male"
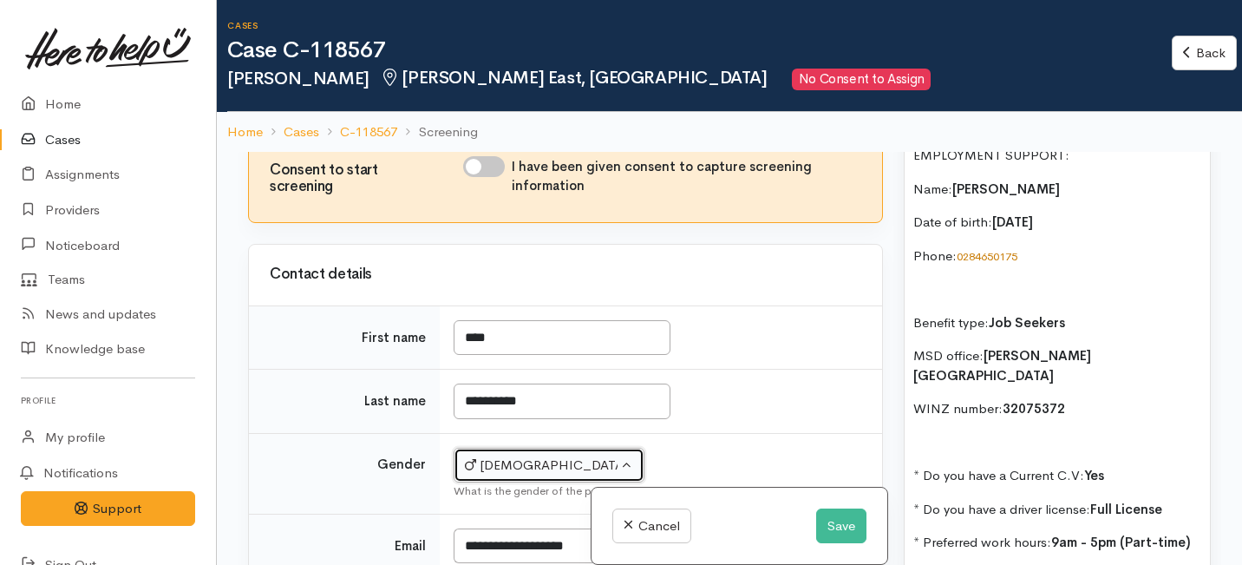
scroll to position [1126, 0]
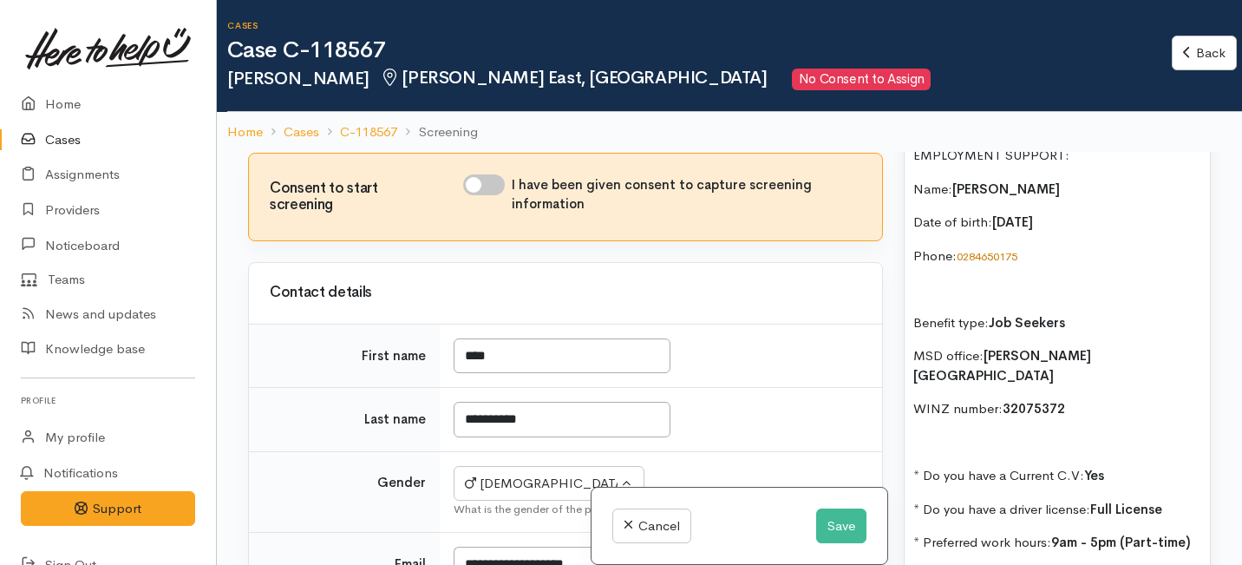
click at [494, 195] on input "I have been given consent to capture screening information" at bounding box center [484, 184] width 42 height 21
checkbox input "true"
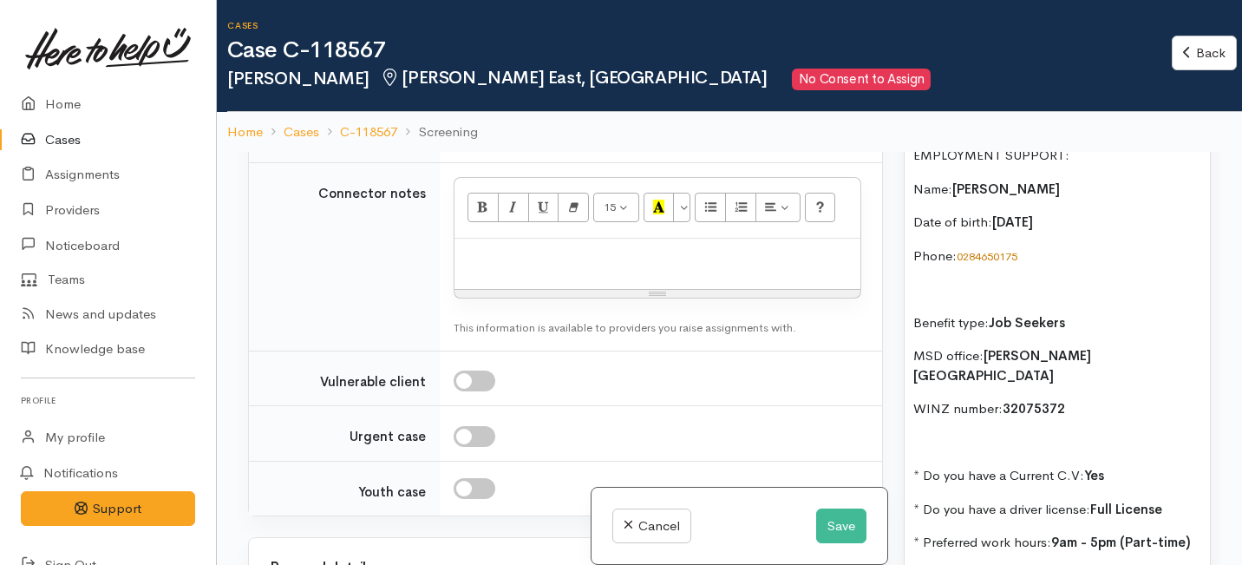
scroll to position [2367, 0]
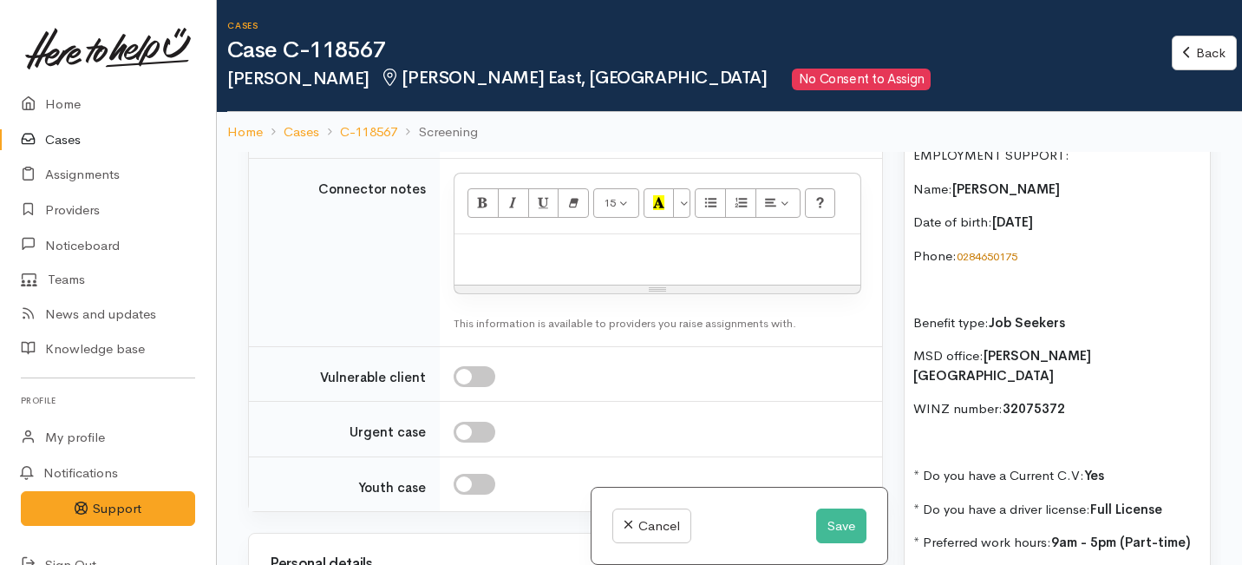
click at [550, 73] on div "Unknown" at bounding box center [541, 63] width 153 height 20
click at [490, 235] on span "No" at bounding box center [484, 225] width 18 height 20
select select "1"
click at [493, 136] on div "Unknown" at bounding box center [541, 126] width 153 height 20
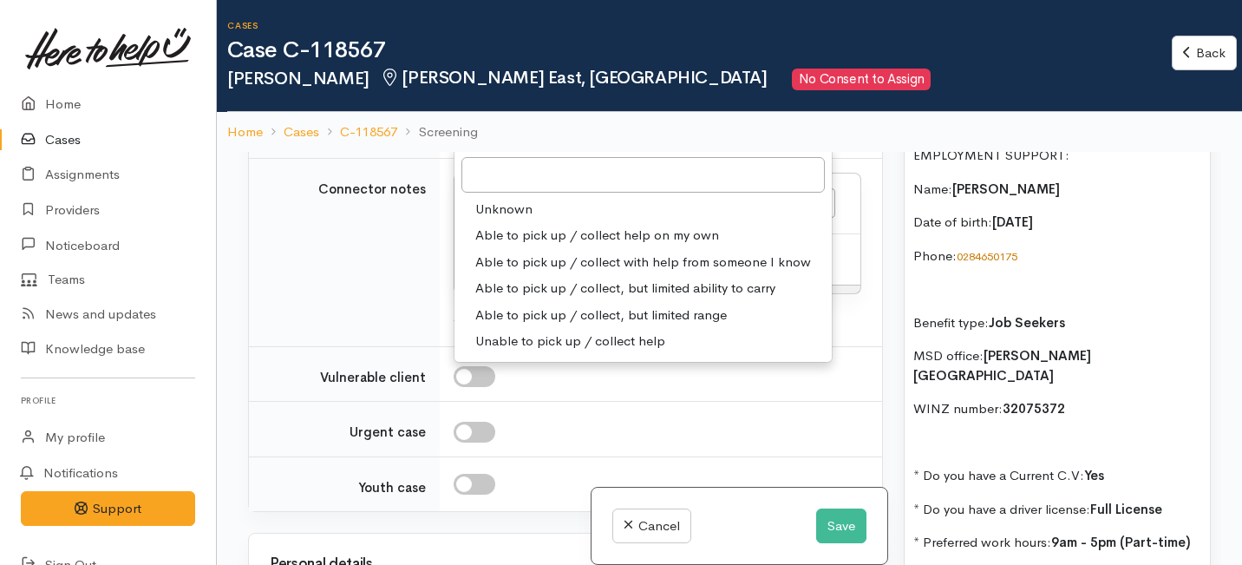
click at [514, 245] on span "Able to pick up / collect help on my own" at bounding box center [597, 235] width 244 height 20
select select "2"
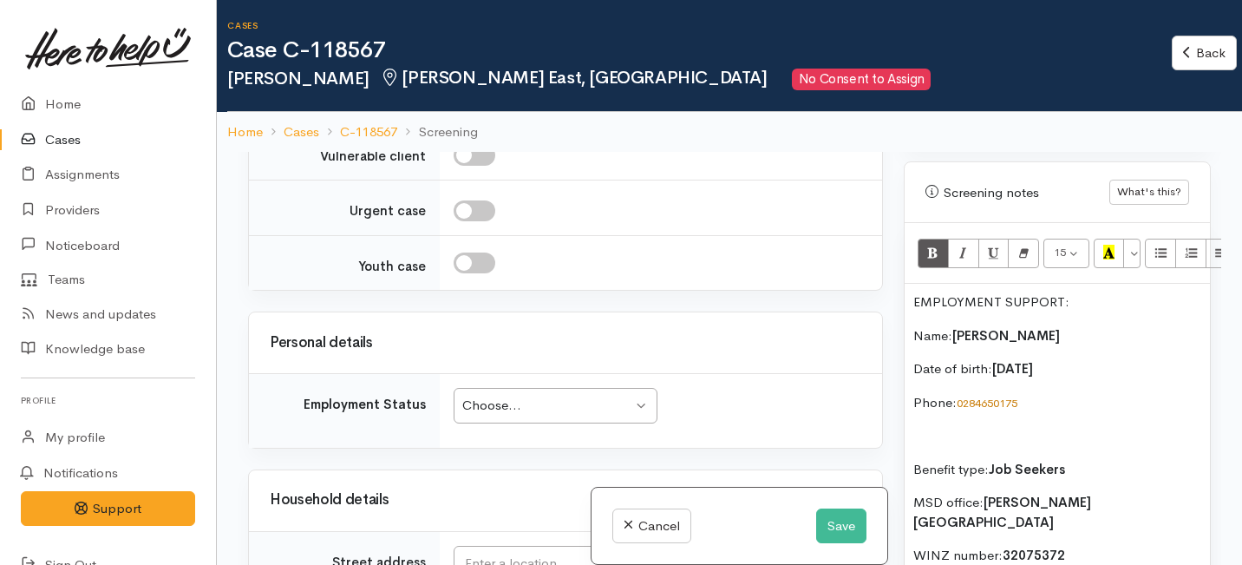
scroll to position [598, 0]
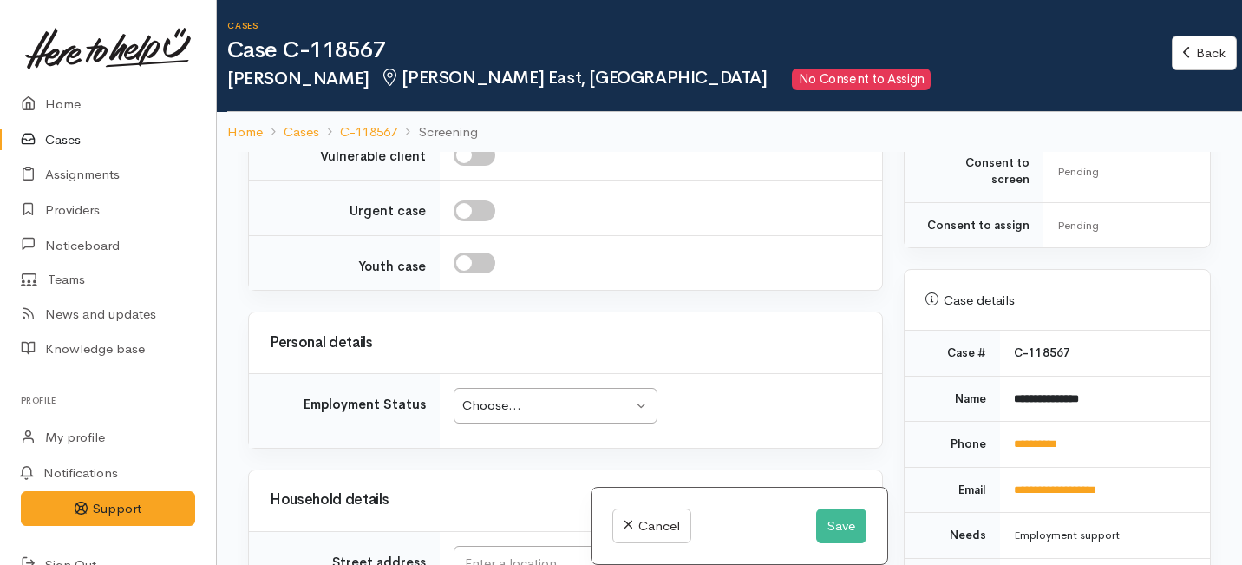
drag, startPoint x: 1003, startPoint y: 362, endPoint x: 955, endPoint y: 69, distance: 296.2
click at [955, 69] on div "Cases Case C-118567 Brad Freemantle Hamilton East, Hamilton No Consent to Assig…" at bounding box center [729, 358] width 1025 height 716
copy div "EMPLOYMENT SUPPORT:   Name:  Brad Freemantle Date of birth:  7/3/1973 Phone:   …"
click at [480, 42] on p at bounding box center [657, 32] width 388 height 20
paste div
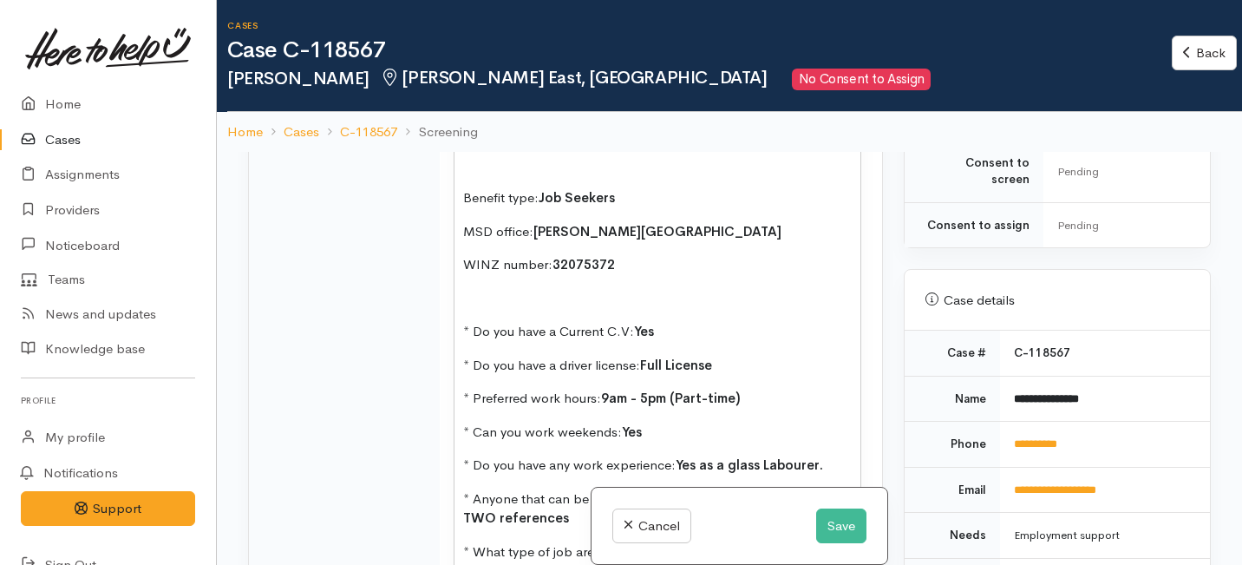
scroll to position [2683, 0]
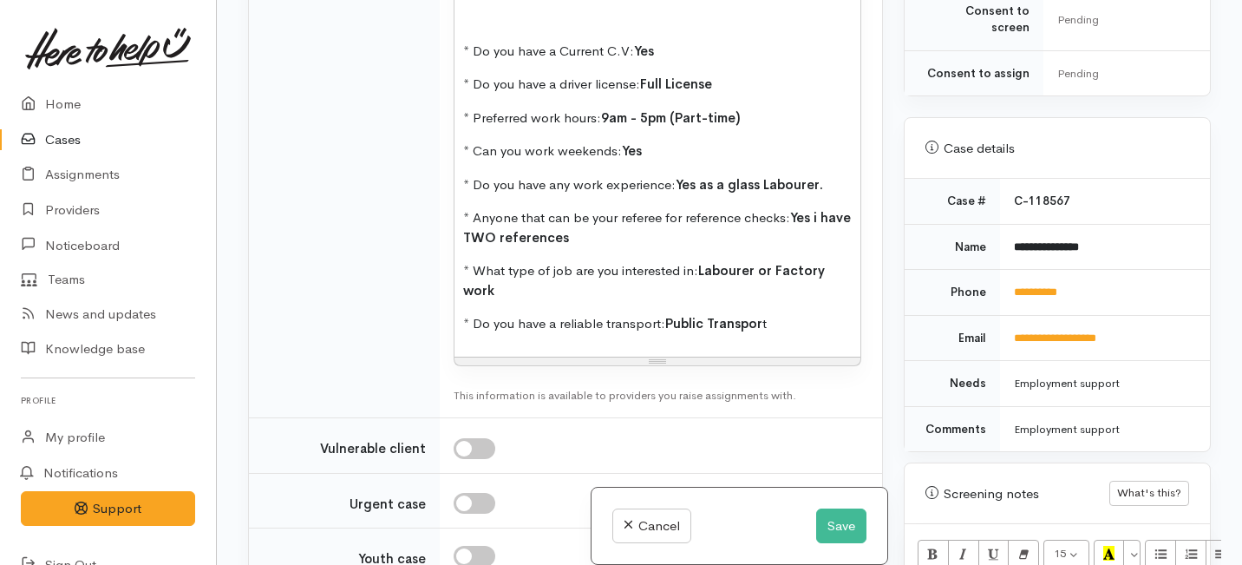
click at [457, 249] on div "EMPLOYMENT SUPPORT:   Name:  Brad Freemantle Date of birth:  7/3/1973 Phone:   …" at bounding box center [657, 61] width 406 height 591
click at [461, 123] on div "EMPLOYMENT SUPPORT:   Name:  Brad Freemantle Date of birth:  7/3/1973 Phone:   …" at bounding box center [657, 61] width 406 height 591
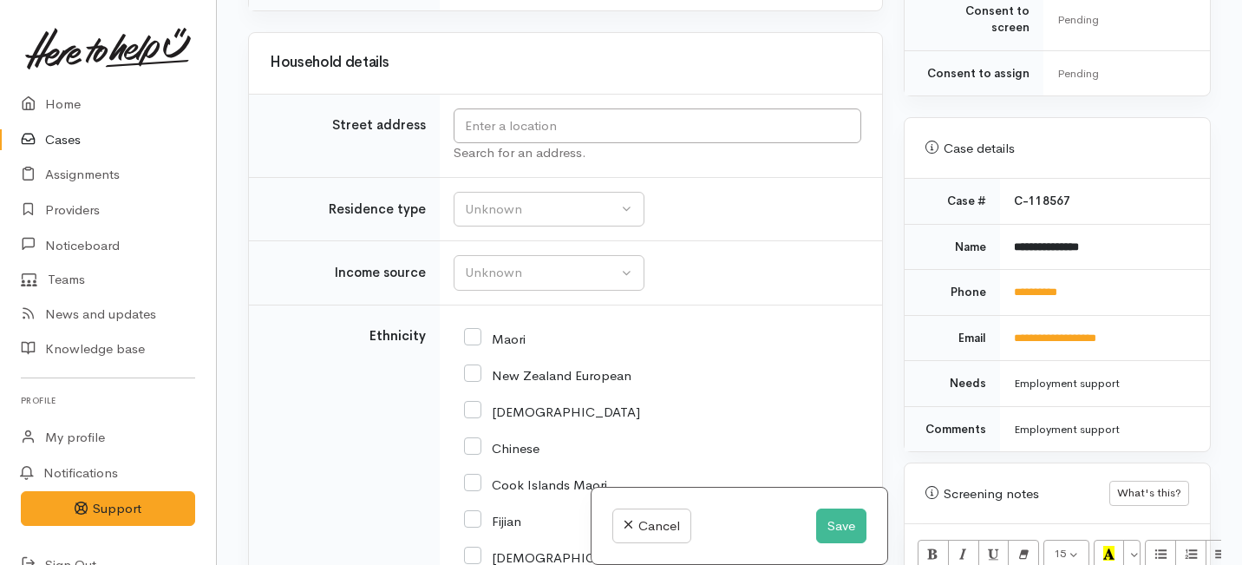
scroll to position [3459, 0]
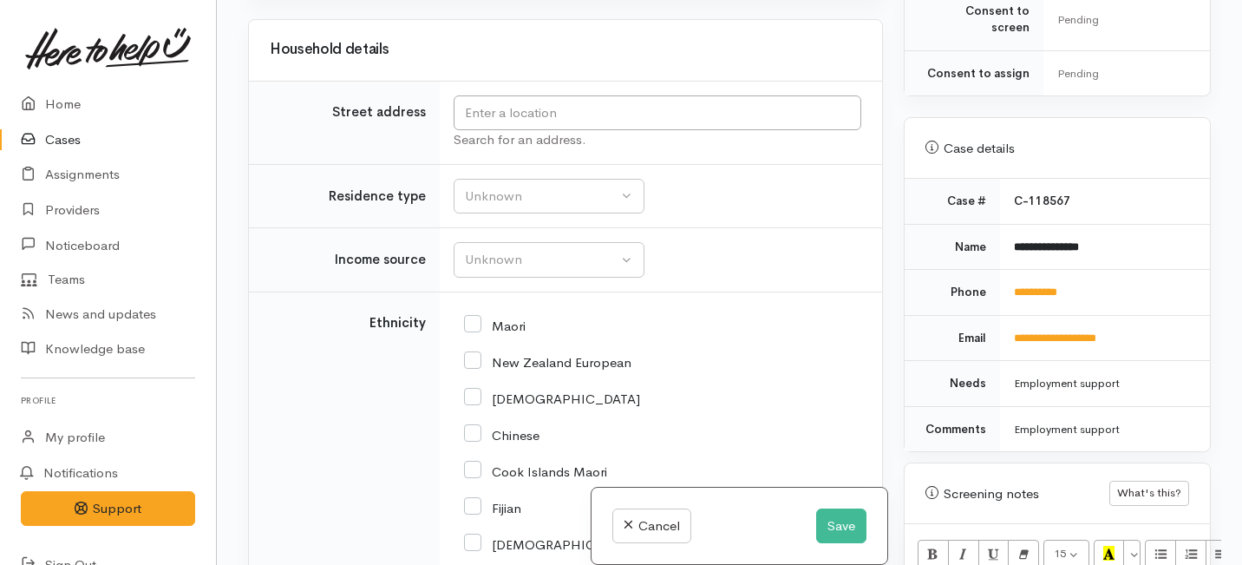
click at [496, 131] on input "text" at bounding box center [658, 113] width 408 height 36
click at [852, 525] on button "Save" at bounding box center [841, 526] width 50 height 36
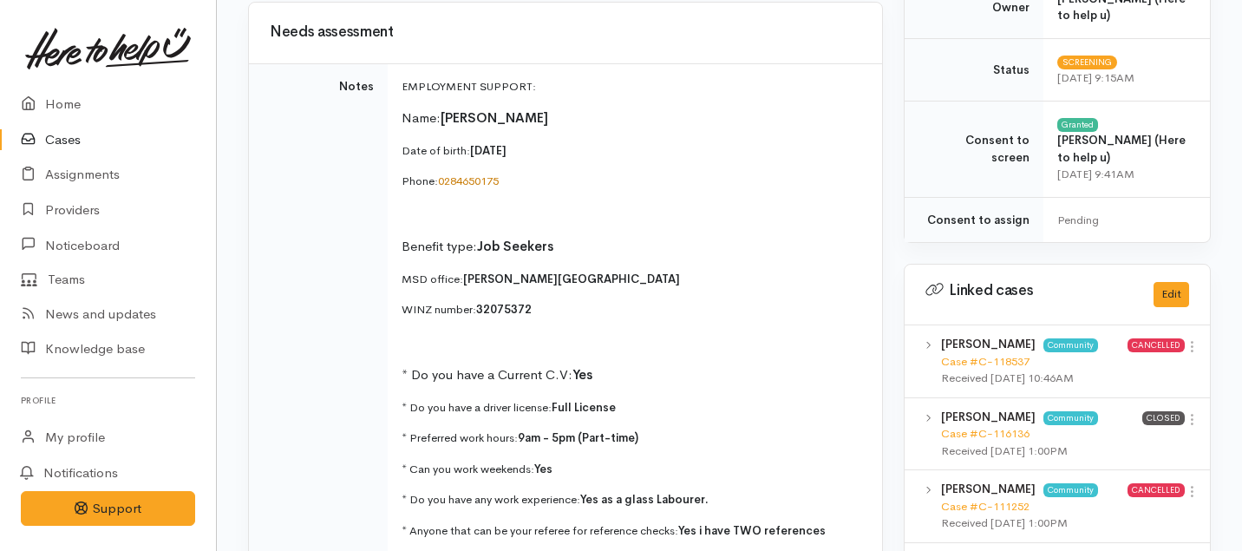
scroll to position [728, 0]
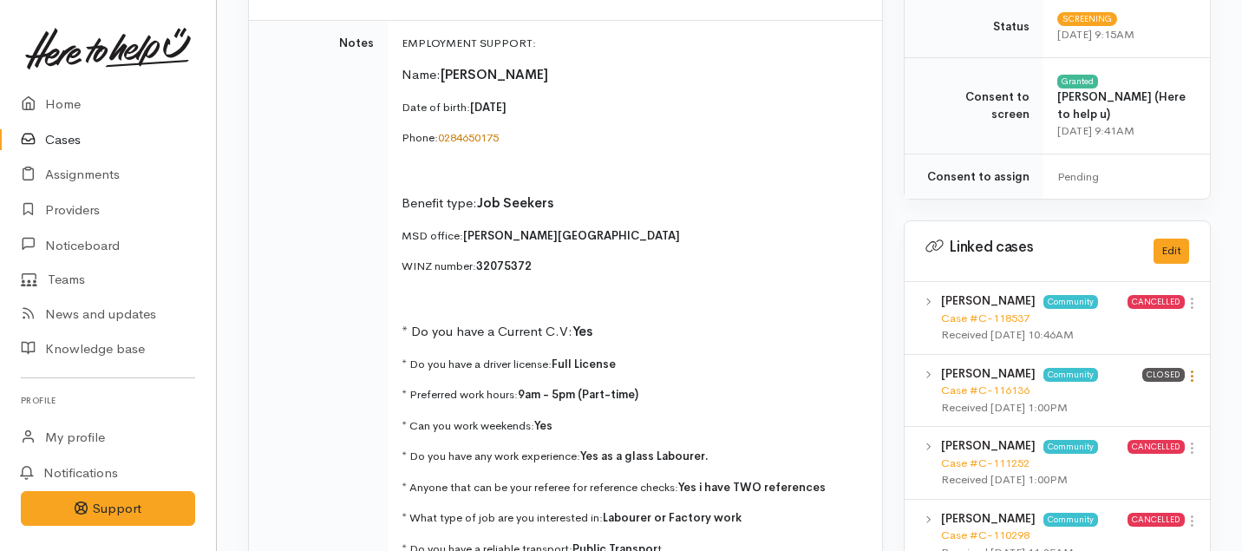
click at [1190, 369] on icon at bounding box center [1192, 376] width 15 height 15
click at [1107, 396] on link "View case" at bounding box center [1129, 409] width 137 height 27
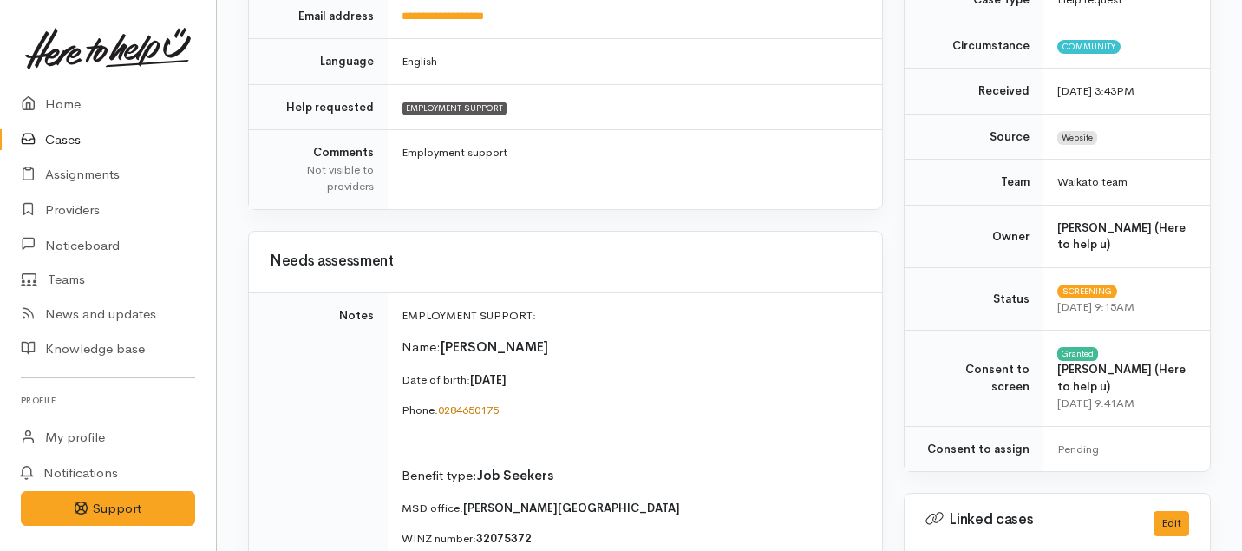
scroll to position [0, 0]
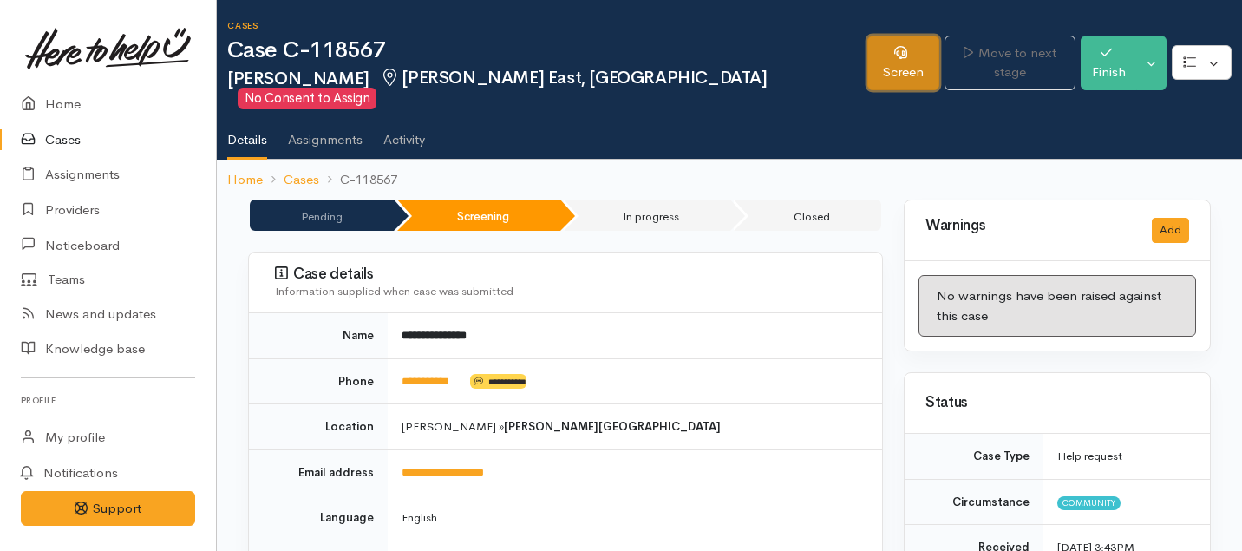
click at [867, 48] on link "Screen" at bounding box center [903, 63] width 72 height 55
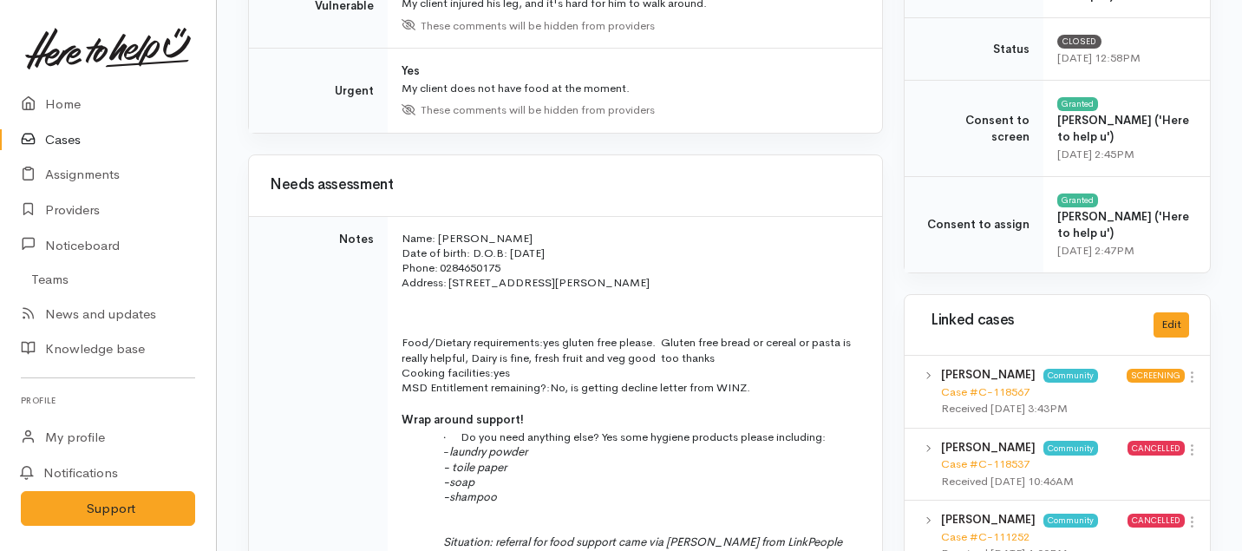
scroll to position [825, 0]
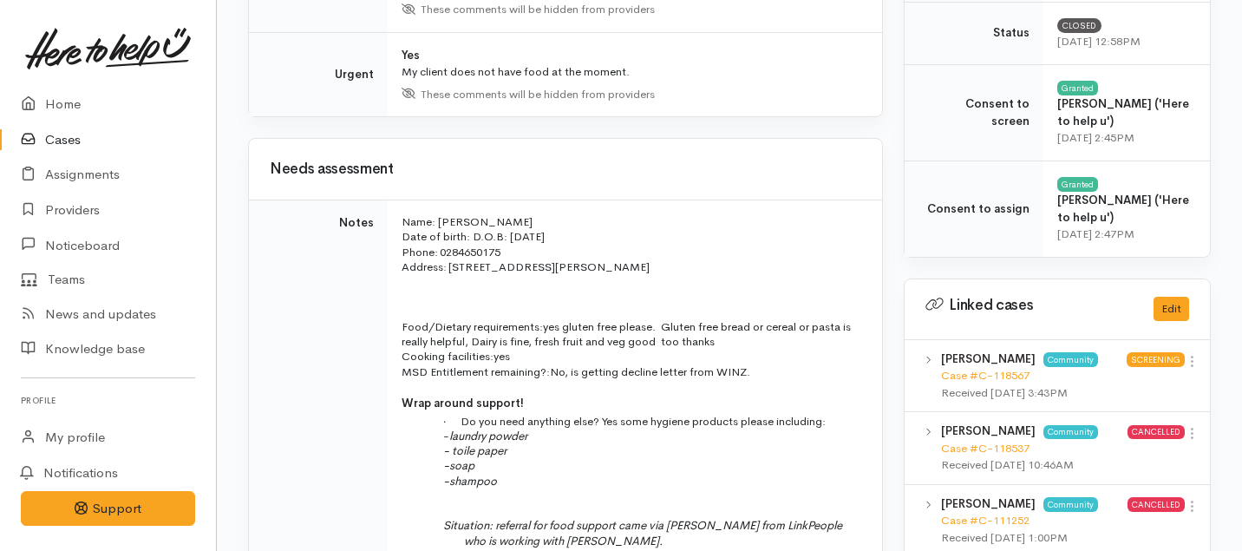
drag, startPoint x: 632, startPoint y: 268, endPoint x: 453, endPoint y: 264, distance: 179.6
click at [453, 264] on p "Address:   [STREET_ADDRESS][PERSON_NAME]" at bounding box center [632, 266] width 460 height 15
copy span "[STREET_ADDRESS][PERSON_NAME]"
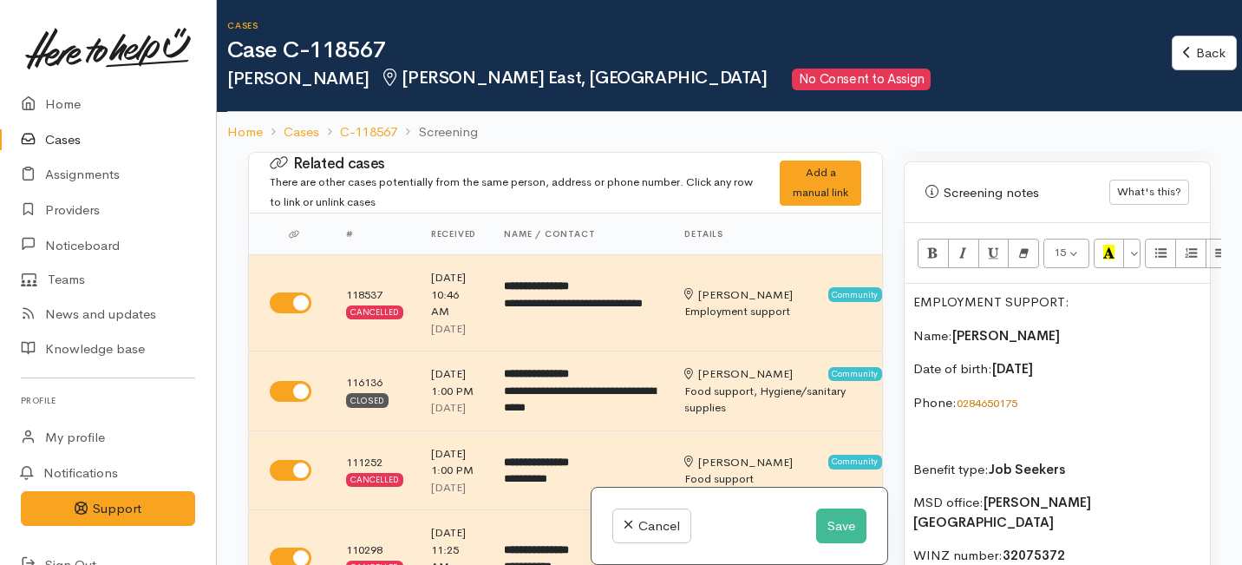
scroll to position [1083, 0]
click at [1072, 361] on p "Date of birth:  [DEMOGRAPHIC_DATA]" at bounding box center [1057, 371] width 288 height 20
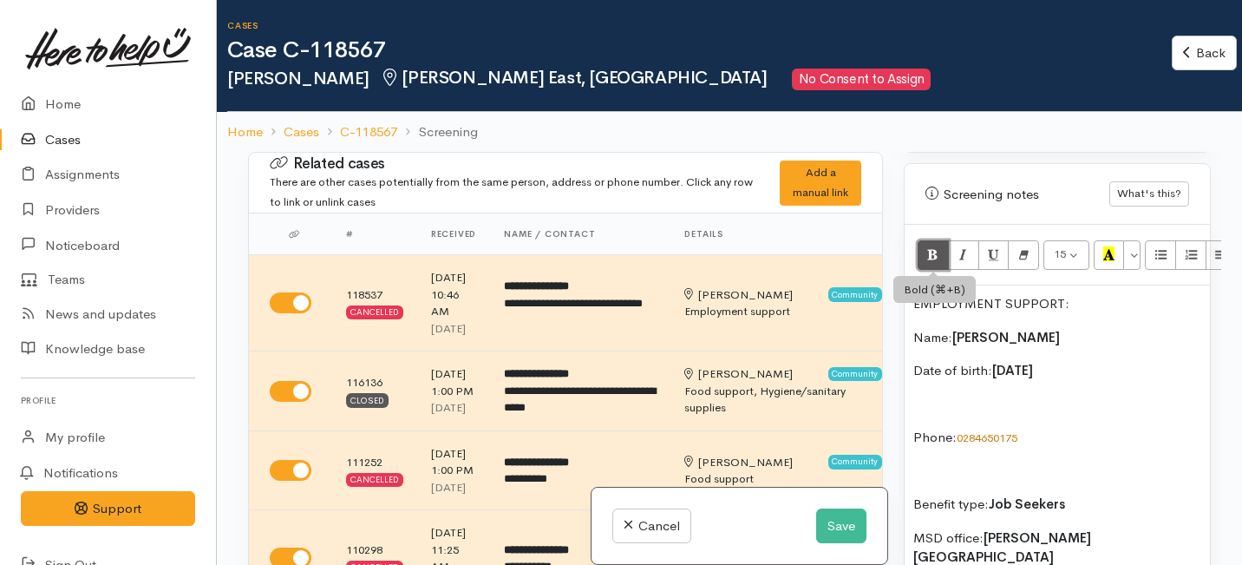
click at [934, 246] on icon "Bold (⌘+B)" at bounding box center [932, 253] width 11 height 15
drag, startPoint x: 1164, startPoint y: 387, endPoint x: 966, endPoint y: 387, distance: 197.7
click at [966, 395] on p "Address: [STREET_ADDRESS][PERSON_NAME]" at bounding box center [1057, 405] width 288 height 20
click at [934, 246] on icon "Bold (⌘+B)" at bounding box center [932, 253] width 11 height 15
click at [1080, 461] on p at bounding box center [1057, 471] width 288 height 20
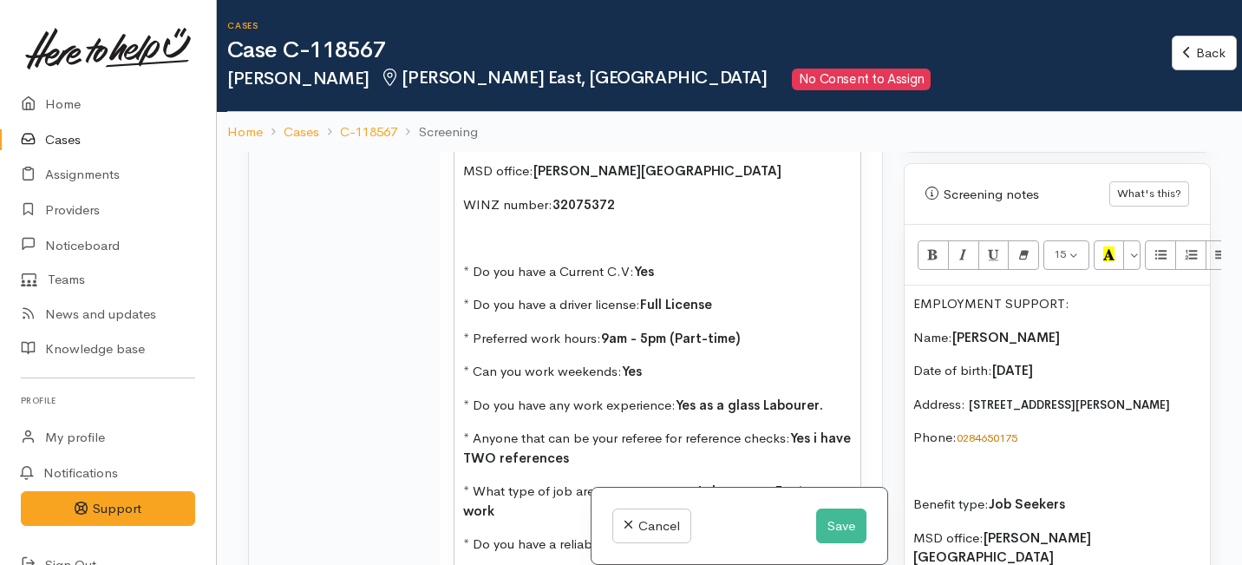
scroll to position [2658, 0]
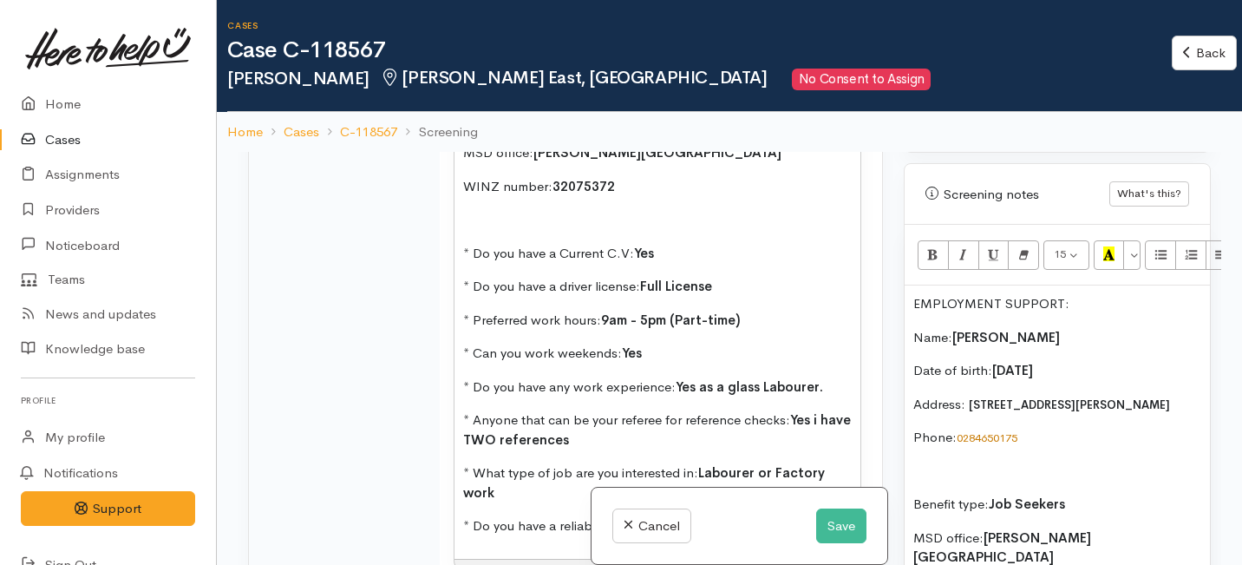
click at [460, 250] on div "EMPLOYMENT SUPPORT:   Name:  [PERSON_NAME] Date of birth:  [DEMOGRAPHIC_DATA] P…" at bounding box center [657, 246] width 406 height 624
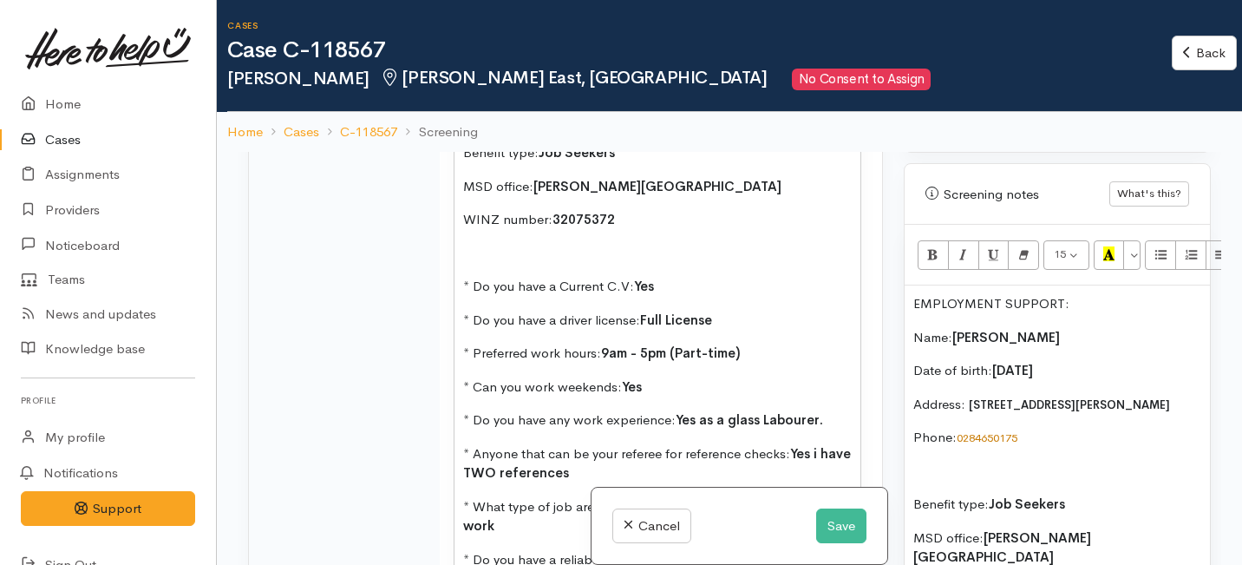
drag, startPoint x: 1171, startPoint y: 386, endPoint x: 816, endPoint y: 377, distance: 354.8
click at [816, 377] on div "Related cases There are other cases potentially from the same person, address o…" at bounding box center [729, 434] width 983 height 565
copy p "Address: [STREET_ADDRESS][PERSON_NAME]"
click at [466, 63] on p at bounding box center [657, 53] width 388 height 20
paste div
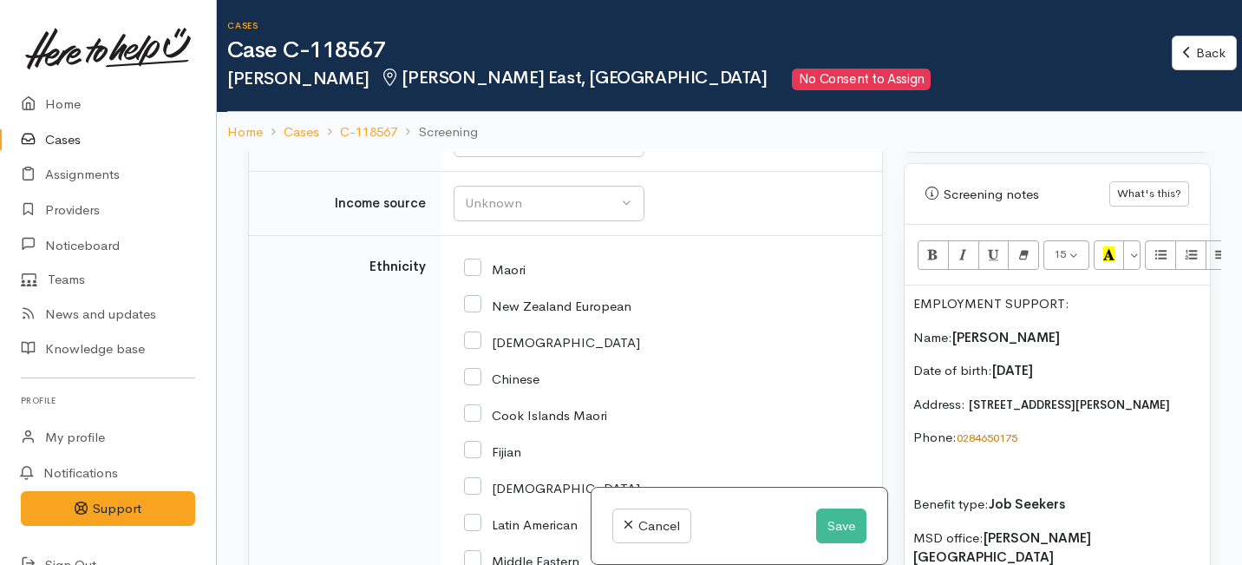
scroll to position [3694, 0]
click at [505, 73] on input "text" at bounding box center [658, 55] width 408 height 36
paste input "Address: 32/4 Wellington St, Hamilton East"
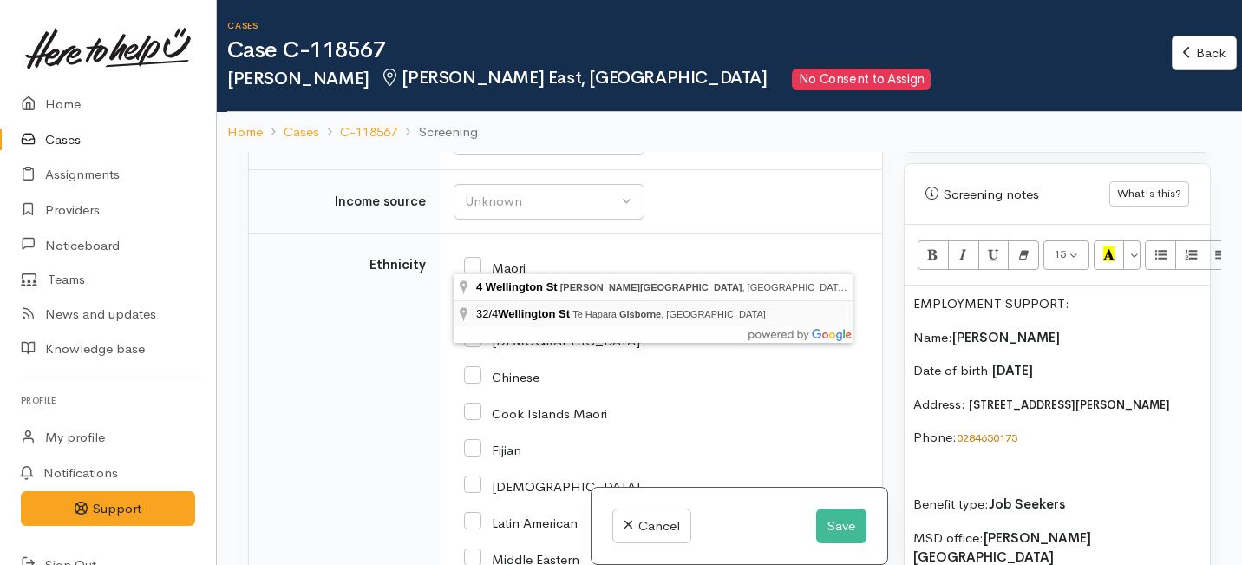
type input "32/4 Wellington St, Te Hapara, Gisborne, New Zealand"
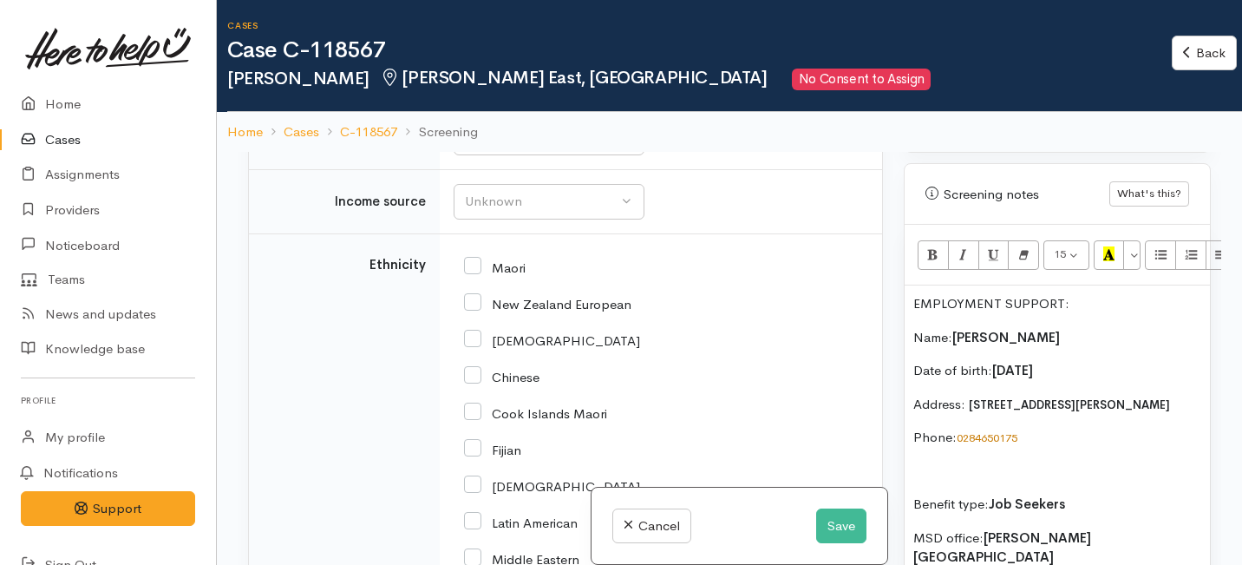
drag, startPoint x: 819, startPoint y: 257, endPoint x: 341, endPoint y: 265, distance: 478.8
click at [341, 106] on tr "Street address 32/4 Wellington St, Te Hapara, Gisborne, New Zealand Search for …" at bounding box center [565, 64] width 633 height 83
drag, startPoint x: 794, startPoint y: 263, endPoint x: 425, endPoint y: 256, distance: 369.5
click at [425, 106] on tr "Street address 32/4 Wellington St, Te Hapara, Gisborne, New Zealand Search for …" at bounding box center [565, 64] width 633 height 83
paste input "Address: 32/4 Wellington St, Hamilton East"
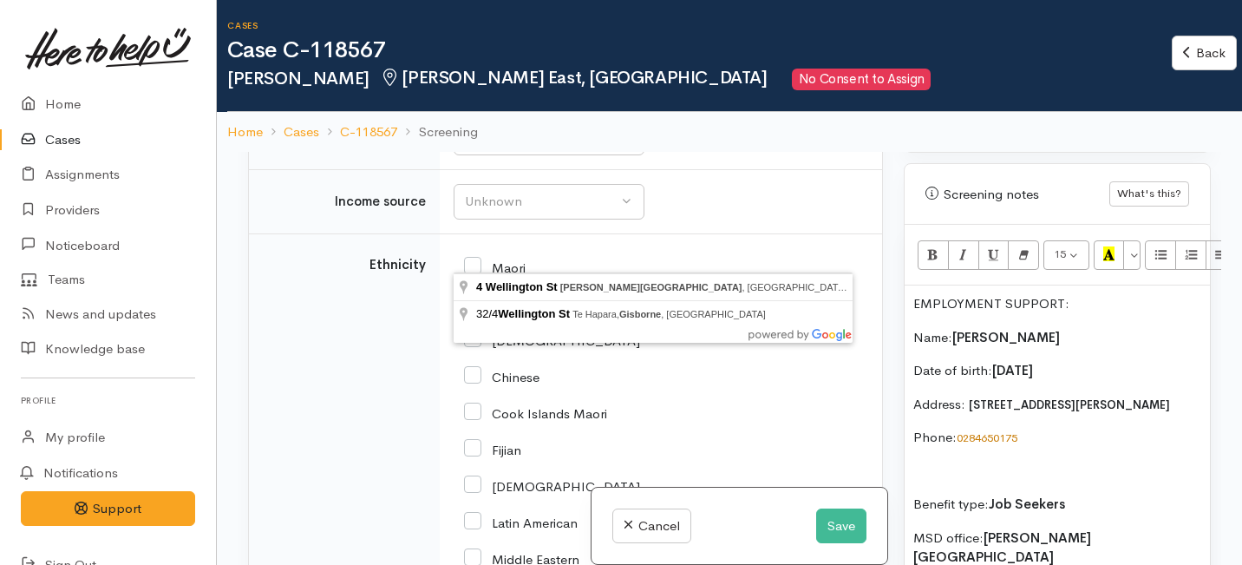
click at [519, 73] on input "Address: 32/4 Wellington St, Hamilton East" at bounding box center [658, 55] width 408 height 36
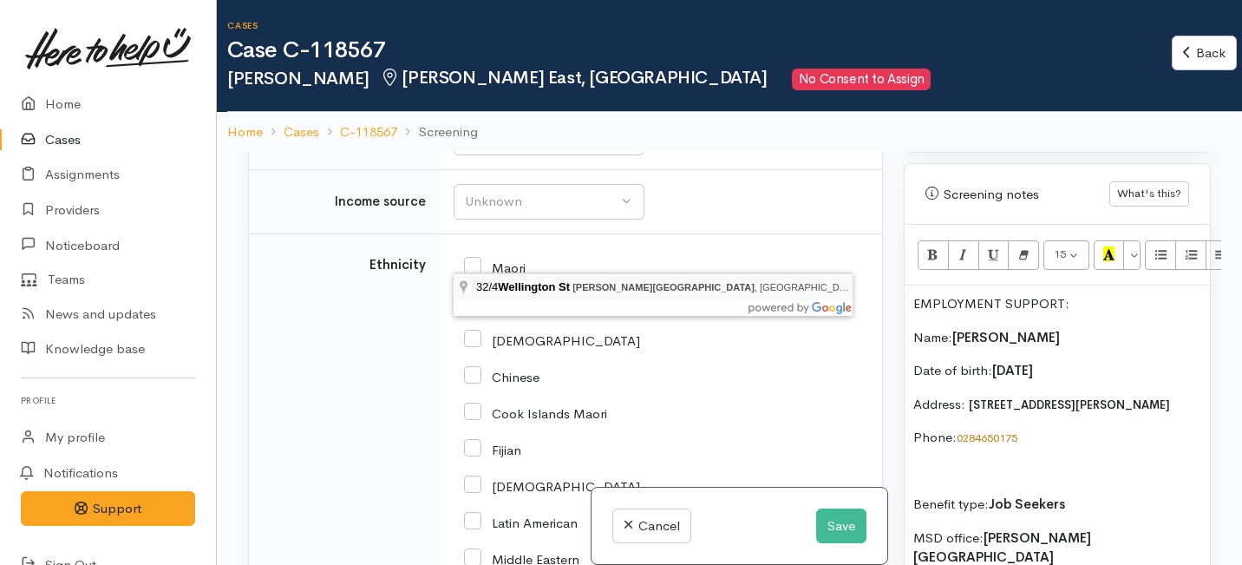
type input "32/4 Wellington St, Hamilton East, Hamilton, New Zealand"
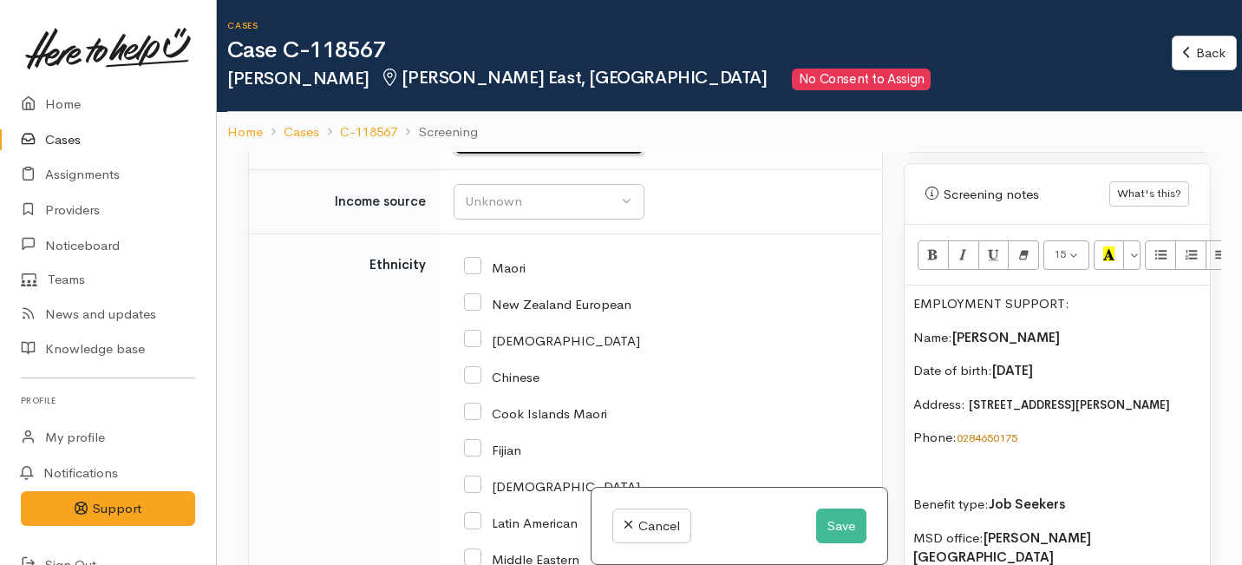
click at [532, 156] on button "Unknown" at bounding box center [549, 139] width 191 height 36
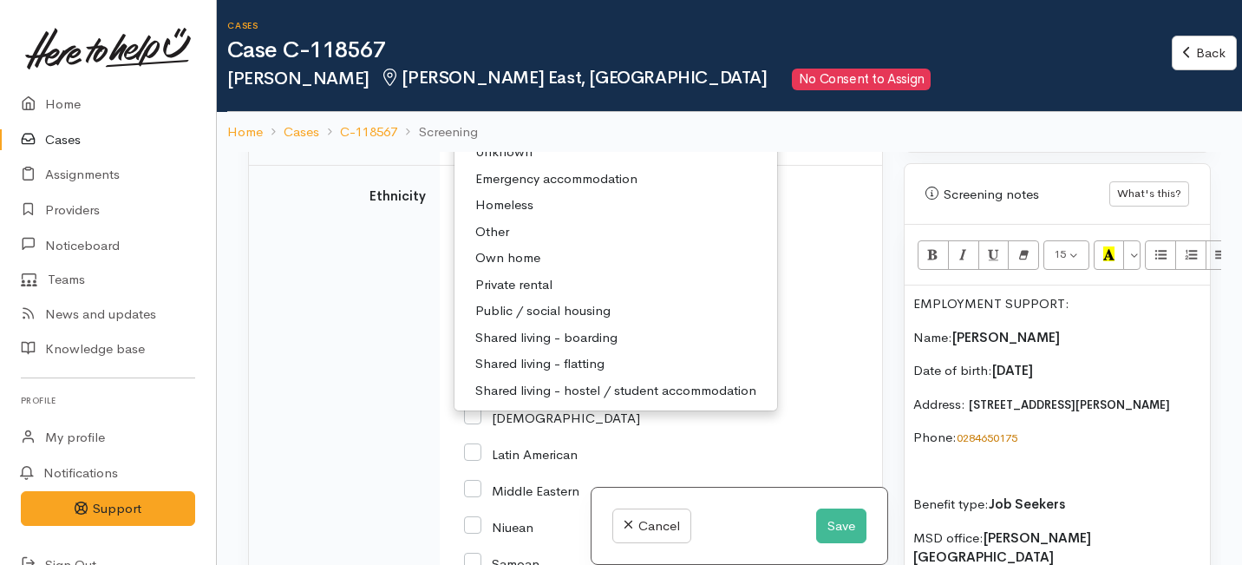
scroll to position [3769, 0]
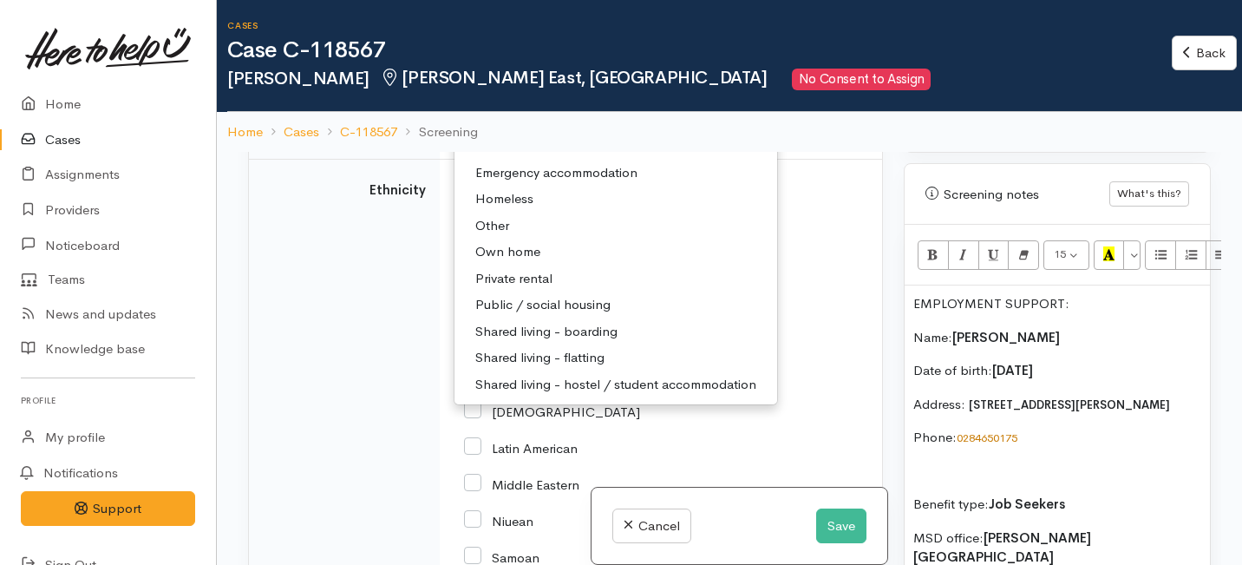
click at [499, 289] on span "Private rental" at bounding box center [513, 279] width 77 height 20
select select "2"
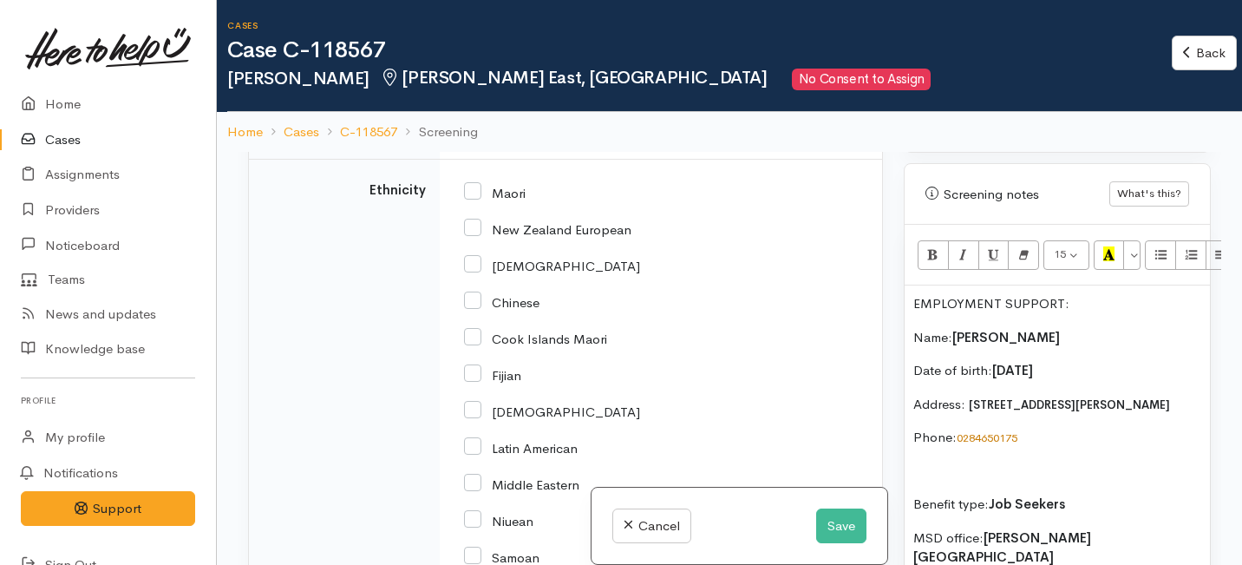
click at [504, 137] on div "Unknown" at bounding box center [541, 127] width 153 height 20
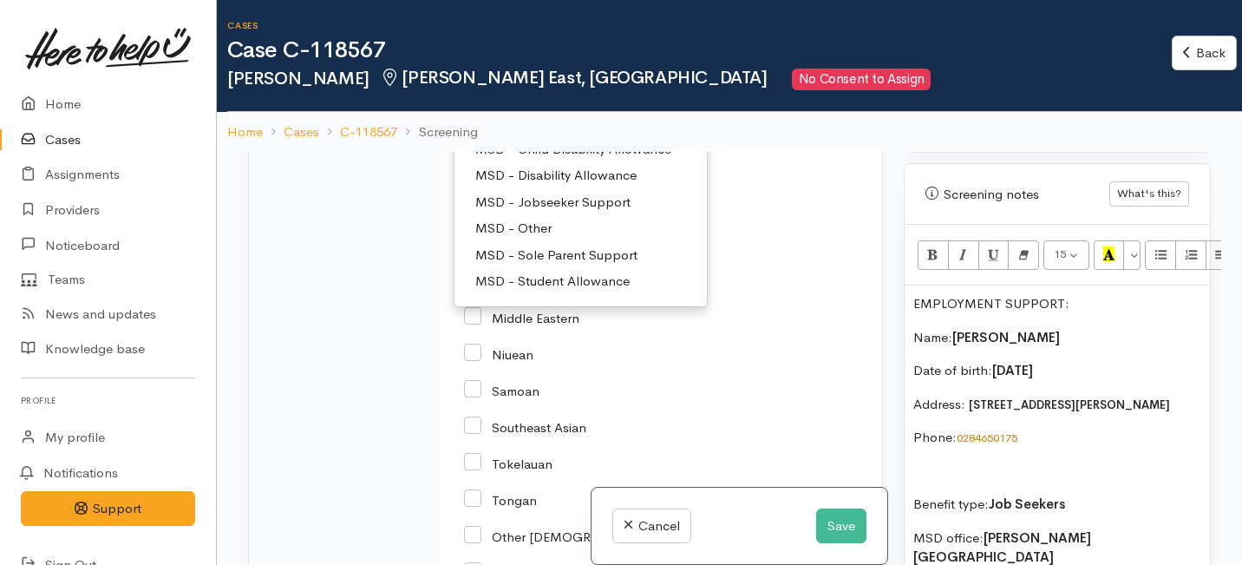
click at [507, 212] on span "MSD - Jobseeker Support" at bounding box center [552, 203] width 155 height 20
select select "4"
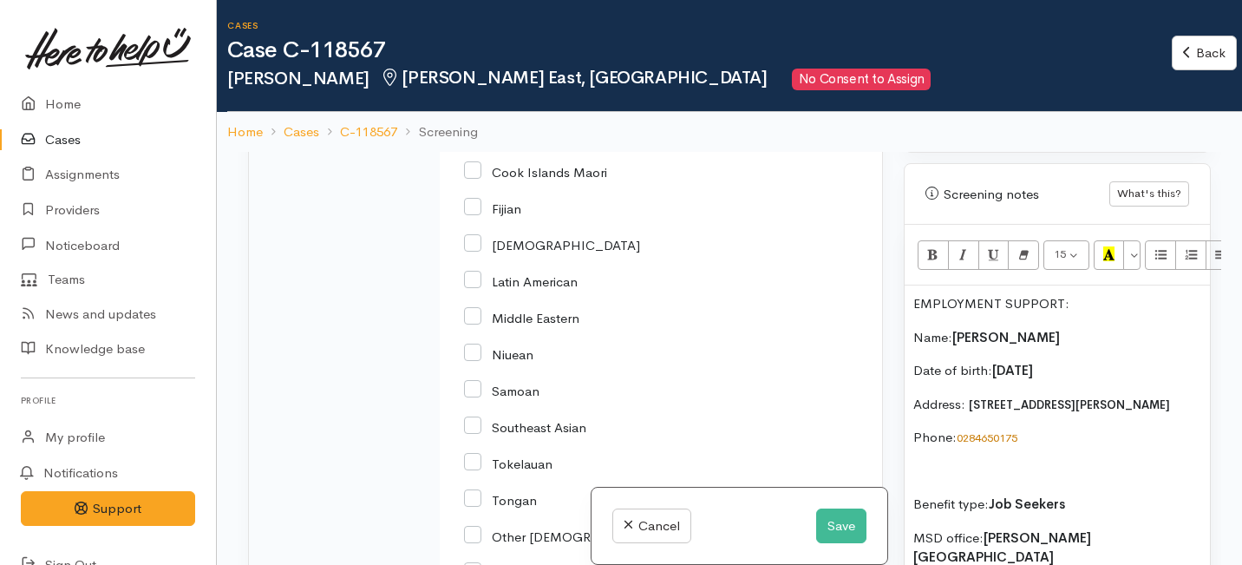
scroll to position [3926, 0]
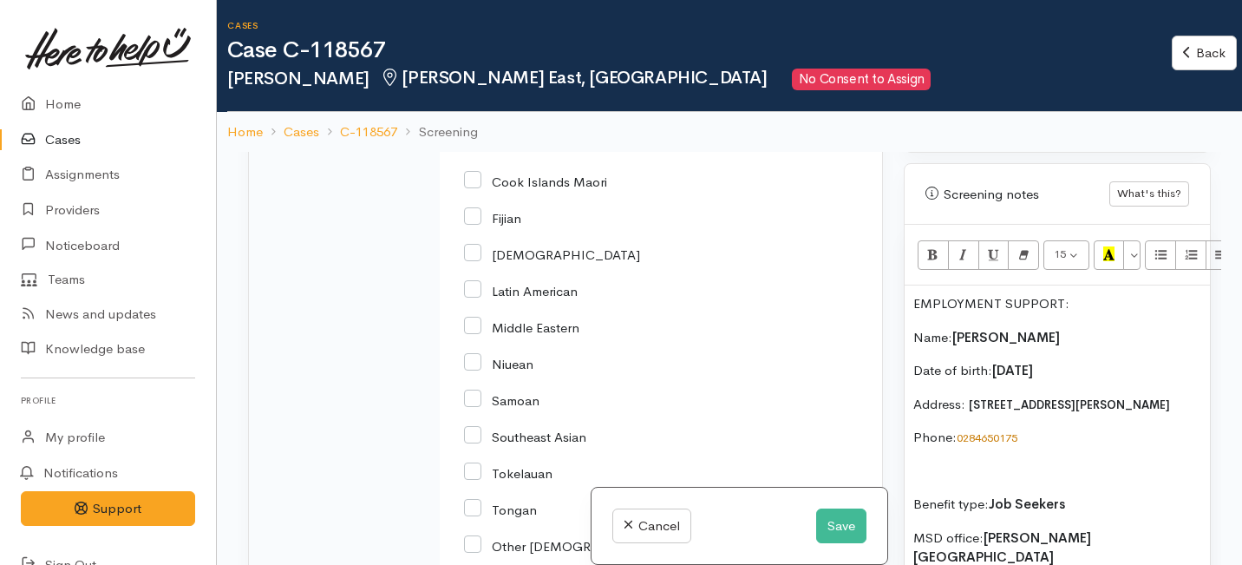
click at [471, 79] on input "New Zealand European" at bounding box center [547, 71] width 167 height 16
checkbox input "true"
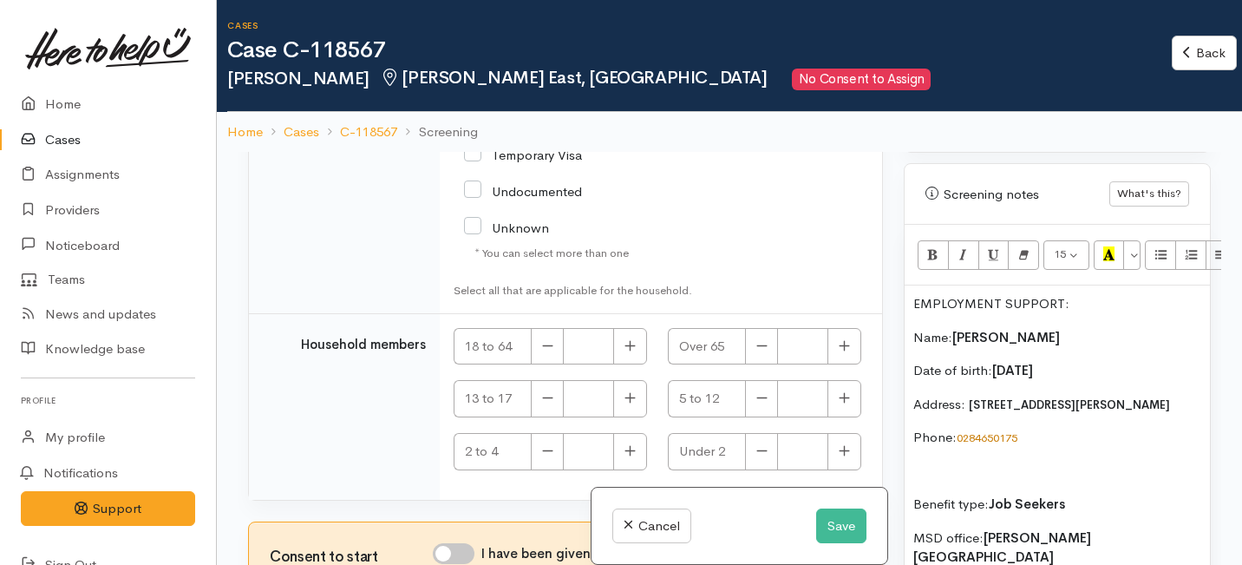
click at [469, 125] on input "NZ Citizen/Resident" at bounding box center [583, 110] width 238 height 29
checkbox input "true"
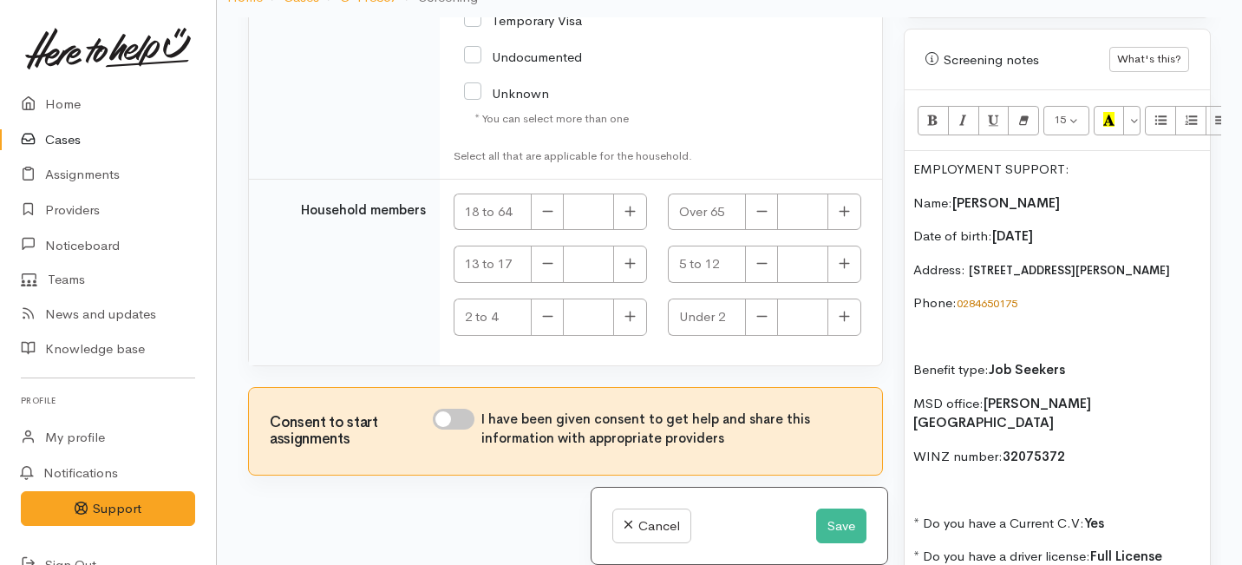
scroll to position [152, 0]
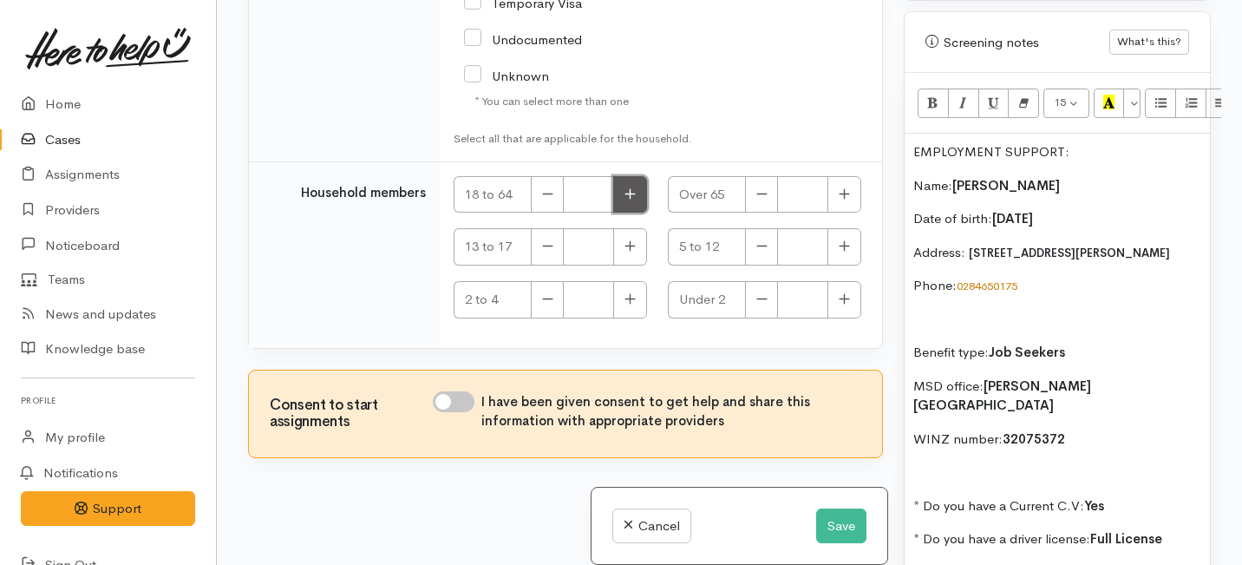
click at [615, 189] on button "button" at bounding box center [630, 194] width 34 height 37
type input "1"
click at [457, 402] on input "I have been given consent to get help and share this information with appropria…" at bounding box center [454, 401] width 42 height 21
checkbox input "true"
click at [835, 526] on button "Save" at bounding box center [841, 526] width 50 height 36
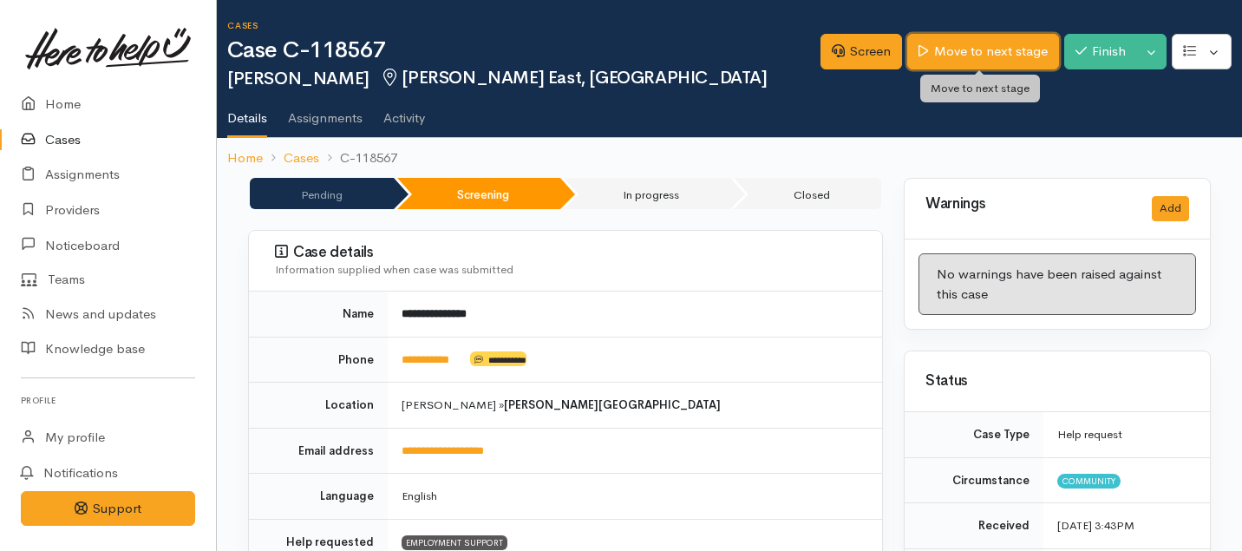
click at [989, 55] on link "Move to next stage" at bounding box center [982, 52] width 151 height 36
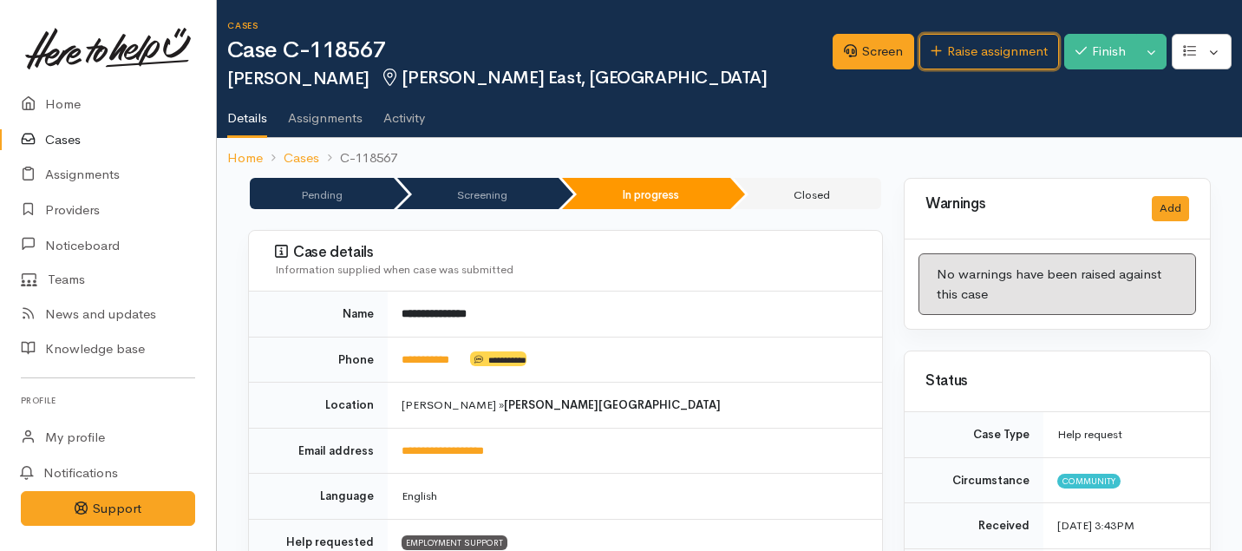
click at [989, 55] on link "Raise assignment" at bounding box center [989, 52] width 140 height 36
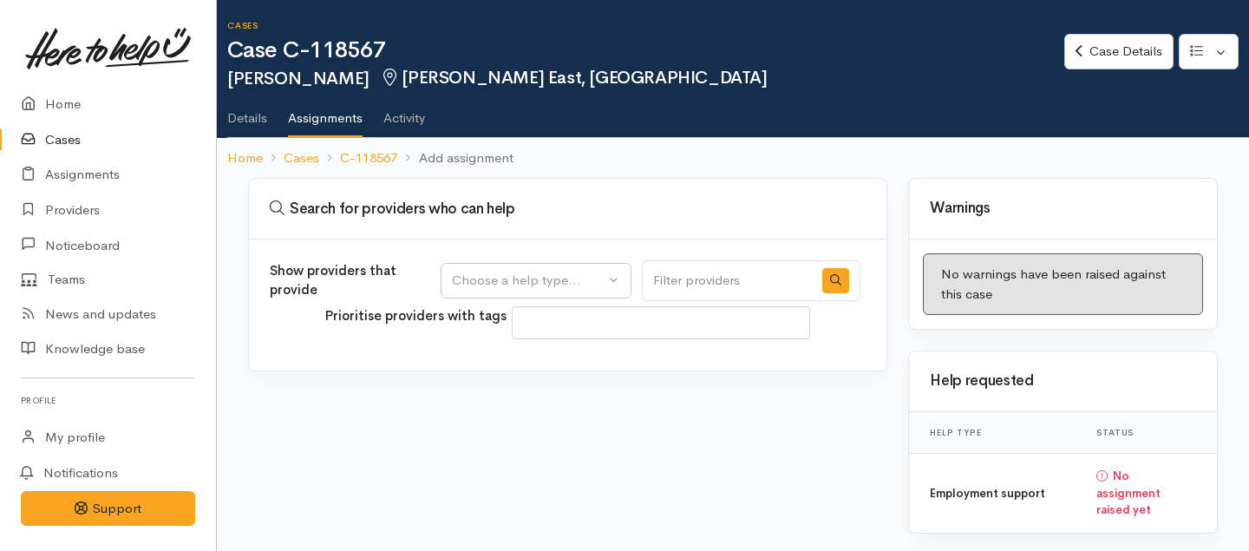
select select
click at [584, 271] on div "Choose a help type..." at bounding box center [528, 281] width 153 height 20
click at [518, 365] on span "Employment support" at bounding box center [523, 364] width 123 height 20
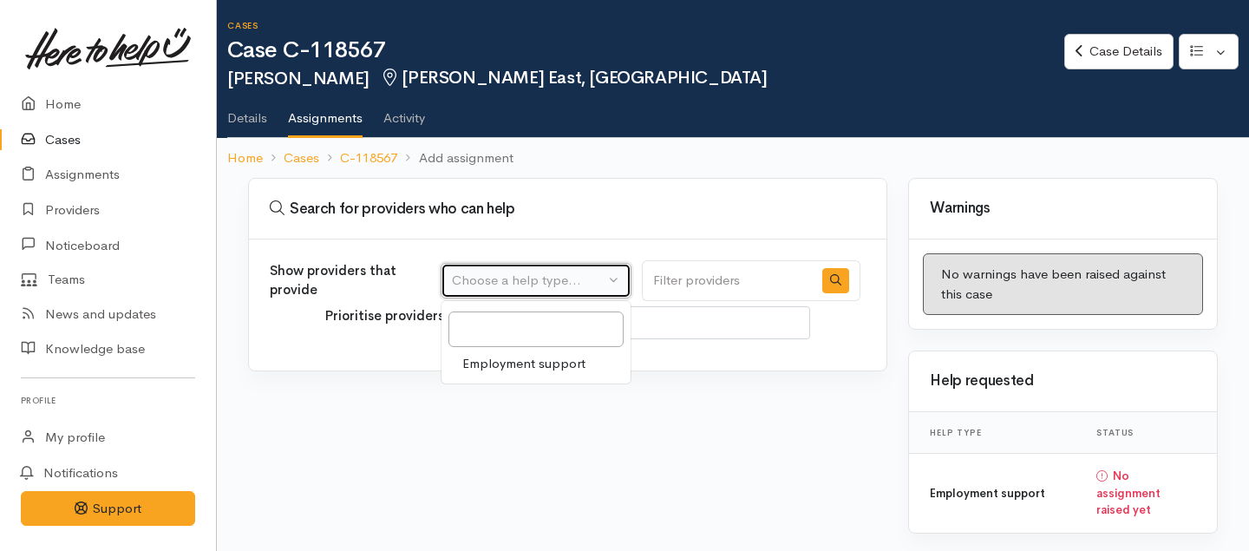
select select "10"
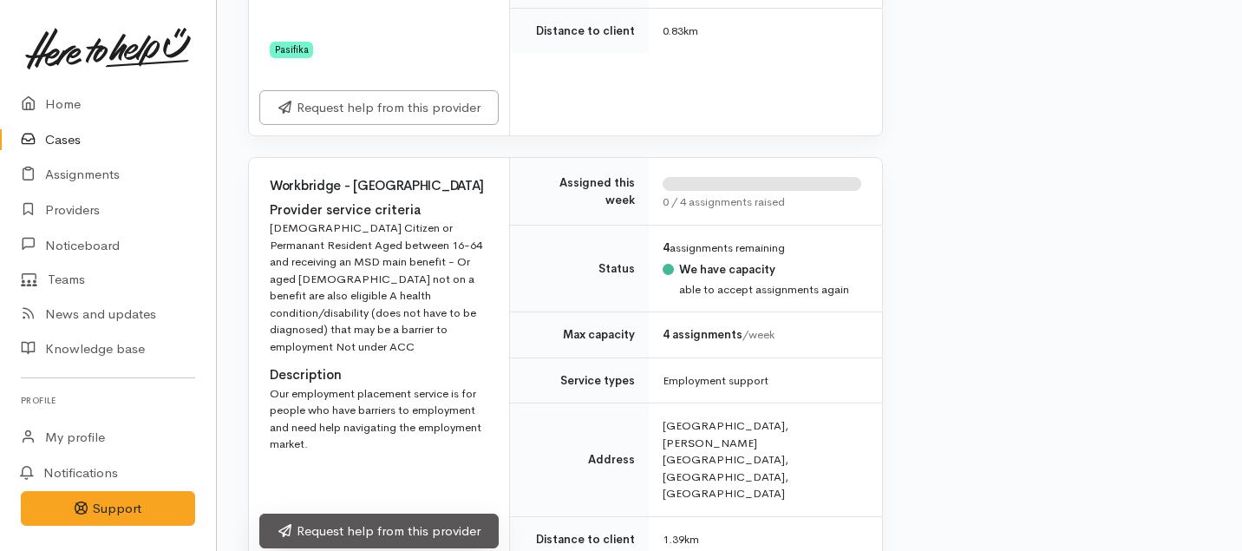
scroll to position [1642, 0]
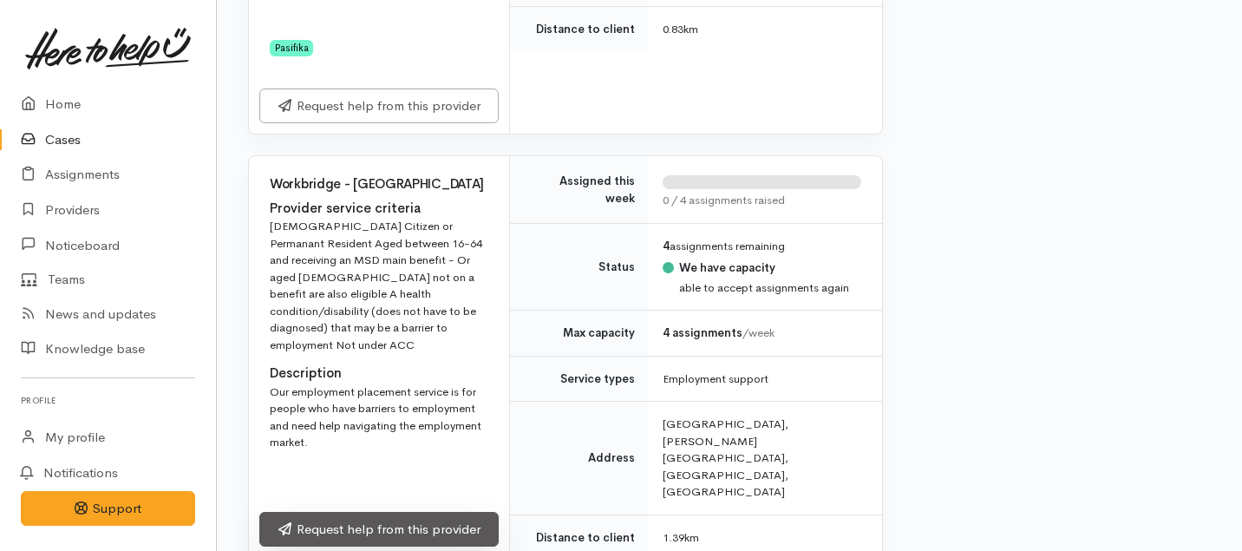
click at [388, 512] on link "Request help from this provider" at bounding box center [378, 530] width 239 height 36
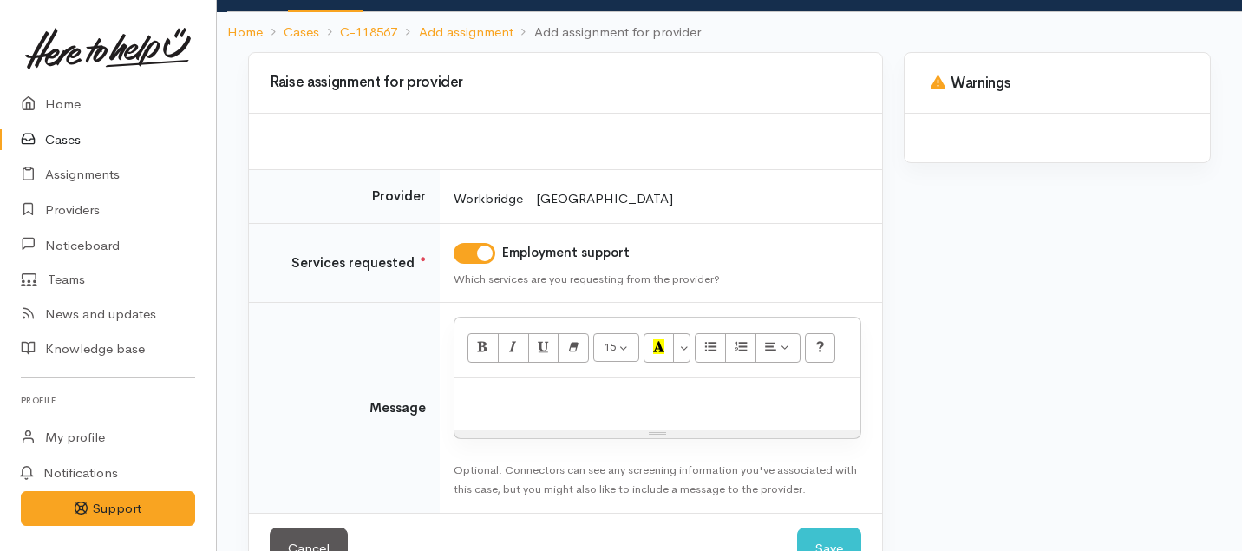
scroll to position [140, 0]
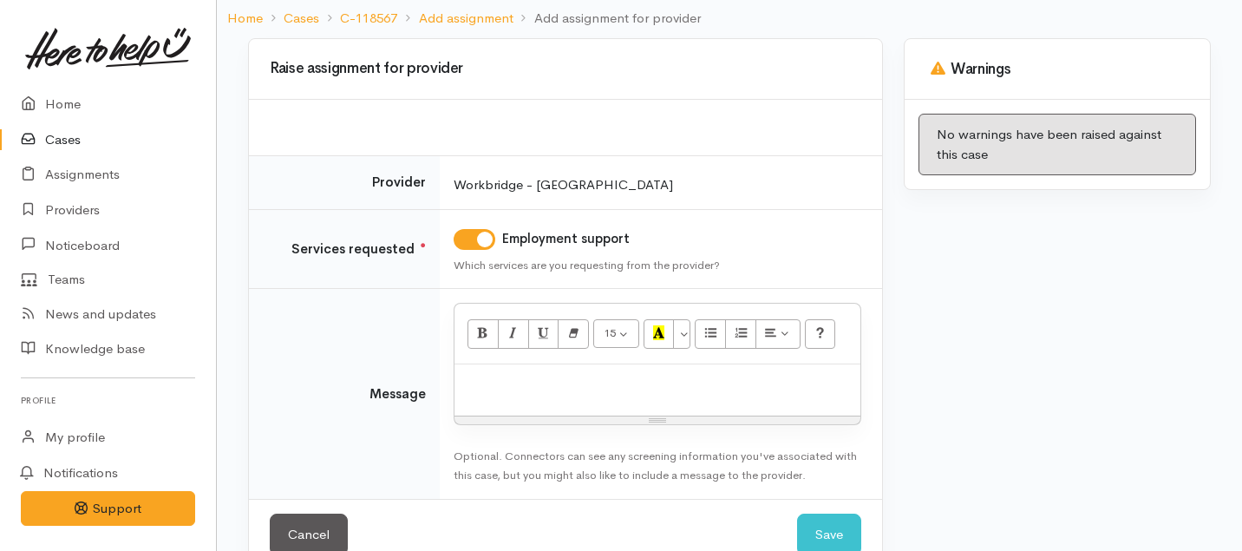
click at [595, 404] on div at bounding box center [657, 389] width 406 height 51
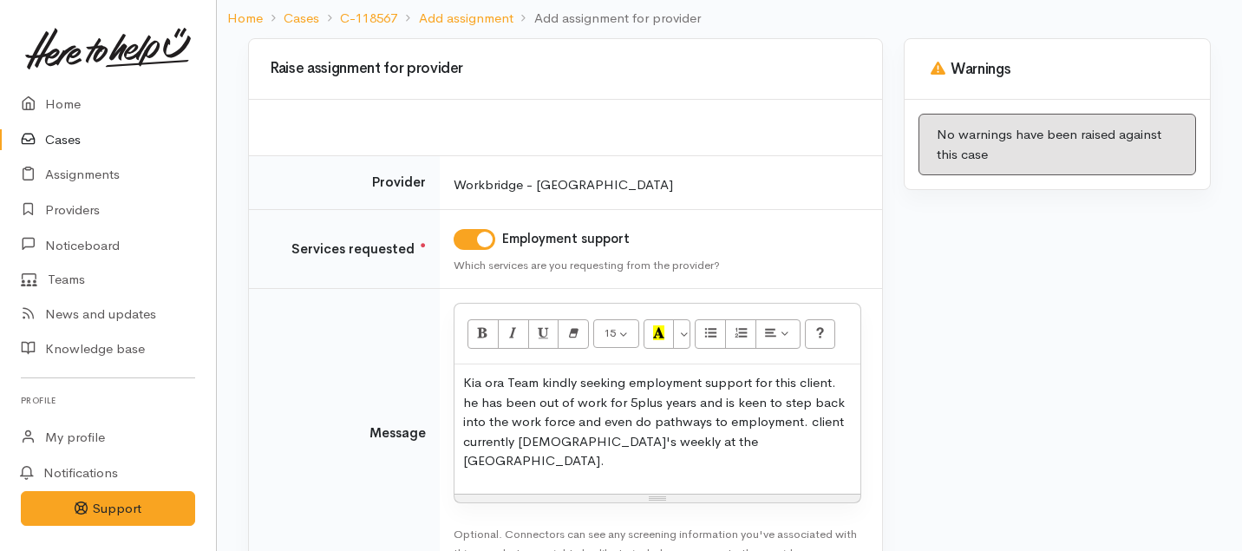
click at [517, 420] on p "Kia ora Team kindly seeking employment support for this client. he has been out…" at bounding box center [657, 422] width 388 height 98
drag, startPoint x: 768, startPoint y: 422, endPoint x: 558, endPoint y: 425, distance: 209.9
click at [558, 425] on p "Kia ora Team kindly seeking employment support for this client. he has been out…" at bounding box center [657, 422] width 388 height 98
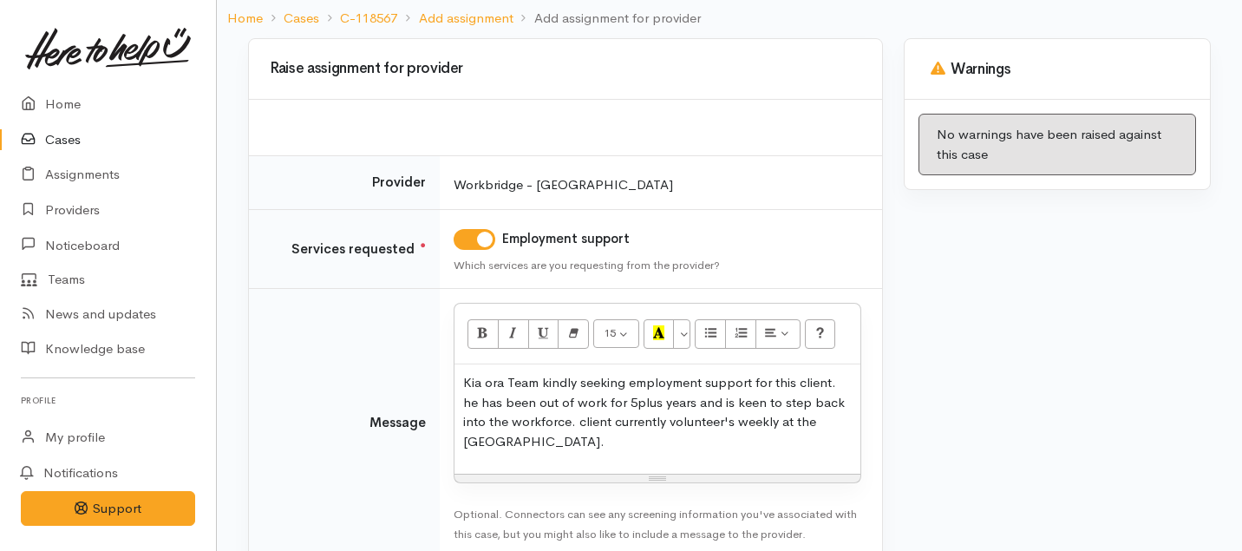
click at [637, 421] on p "Kia ora Team kindly seeking employment support for this client. he has been out…" at bounding box center [657, 412] width 388 height 78
click at [578, 447] on p "Kia ora Team kindly seeking employment support for this client. he has been out…" at bounding box center [657, 412] width 388 height 78
click at [586, 424] on p "Kia ora Team kindly seeking employment support for this client. he has been out…" at bounding box center [657, 412] width 388 height 78
click at [682, 425] on p "Kia ora Team kindly seeking employment support for this client. he has been out…" at bounding box center [657, 412] width 388 height 78
click at [614, 417] on p "Kia ora Team kindly seeking employment support for this client. he has been out…" at bounding box center [657, 412] width 388 height 78
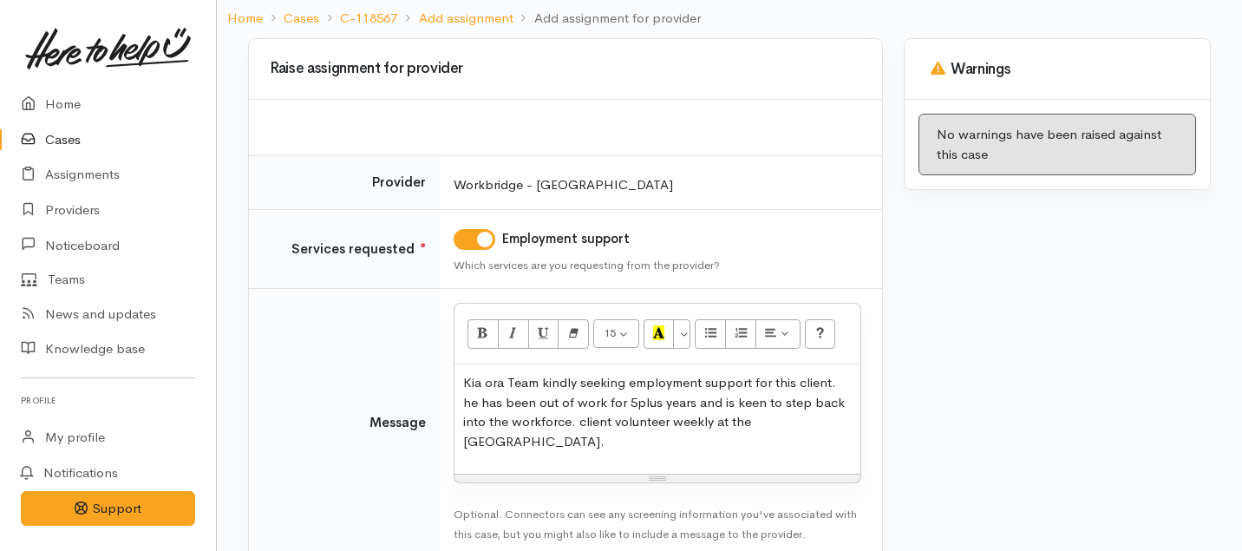
click at [642, 417] on p "Kia ora Team kindly seeking employment support for this client. he has been out…" at bounding box center [657, 412] width 388 height 78
click at [597, 447] on p "Kia ora Team kindly seeking employment support for this client. he has been out…" at bounding box center [657, 412] width 388 height 78
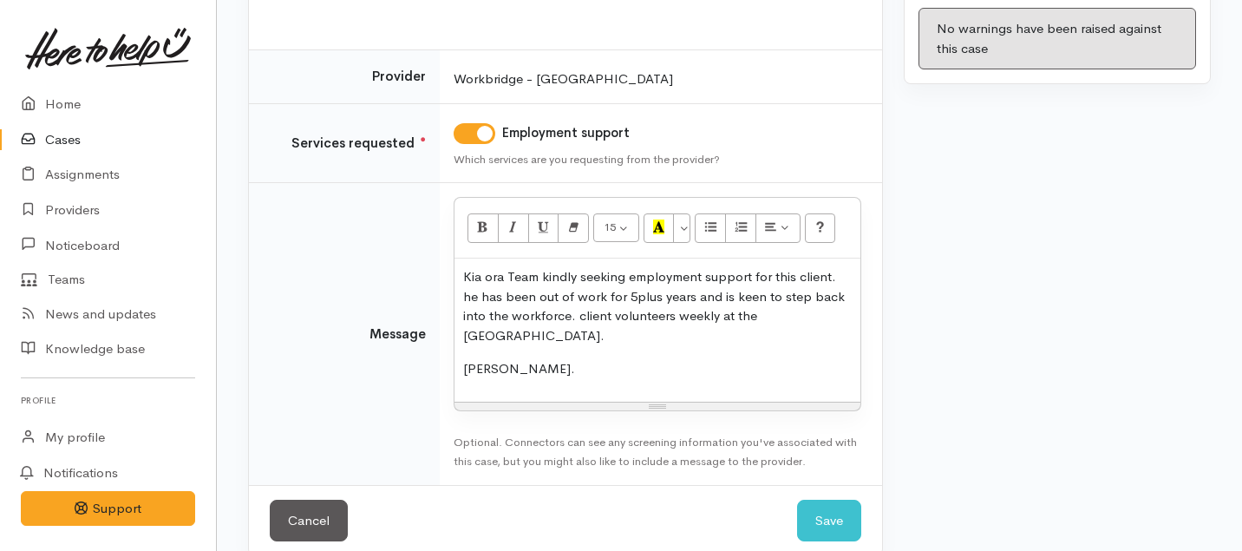
scroll to position [271, 0]
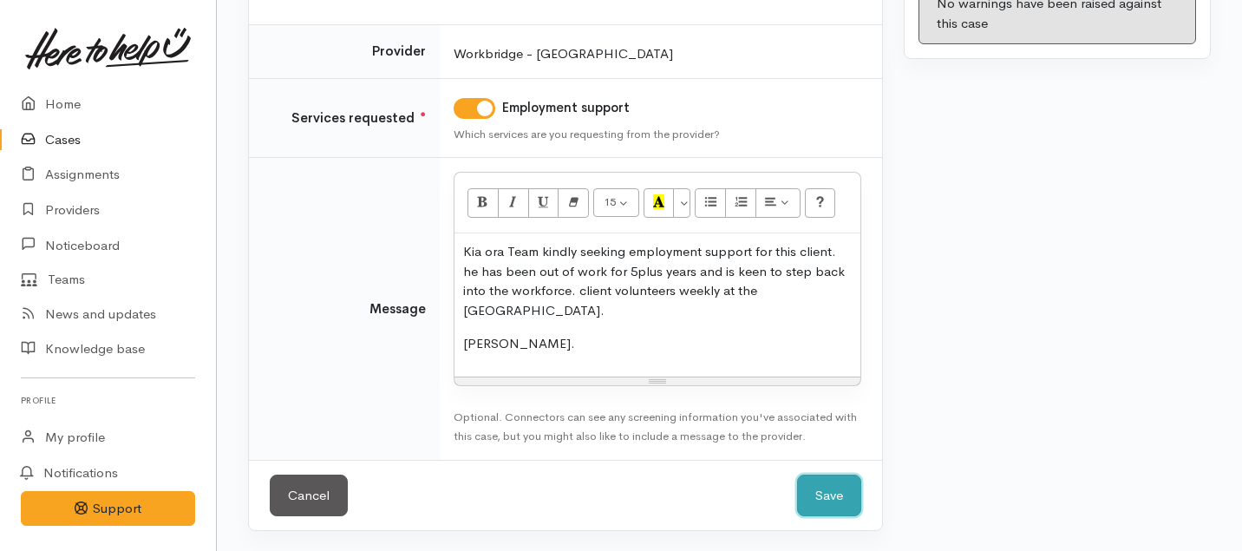
click at [842, 488] on button "Save" at bounding box center [829, 495] width 64 height 42
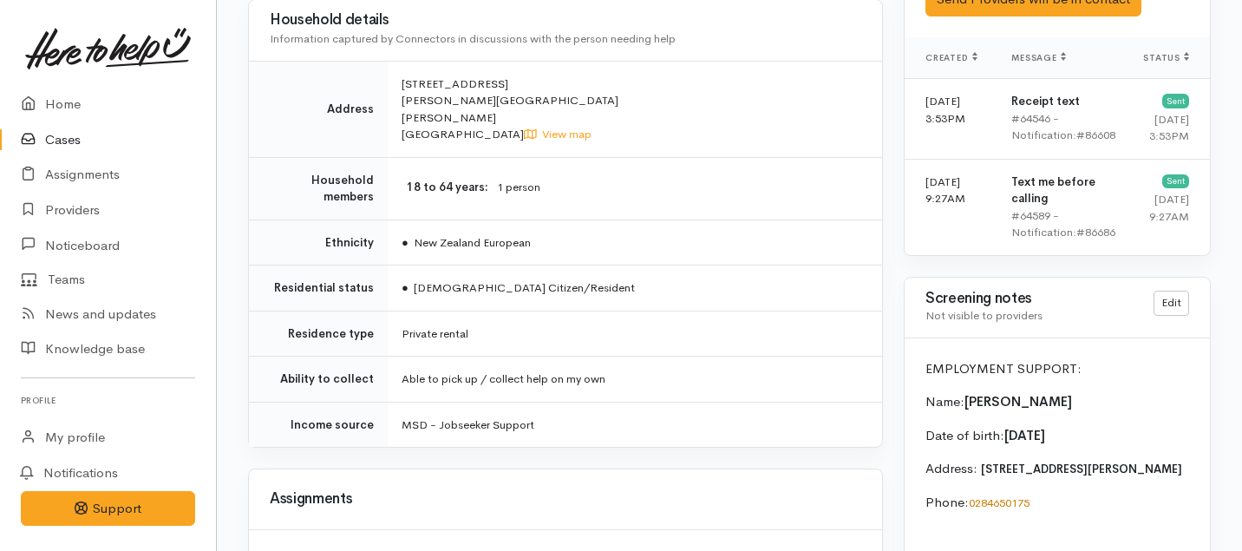
scroll to position [1689, 0]
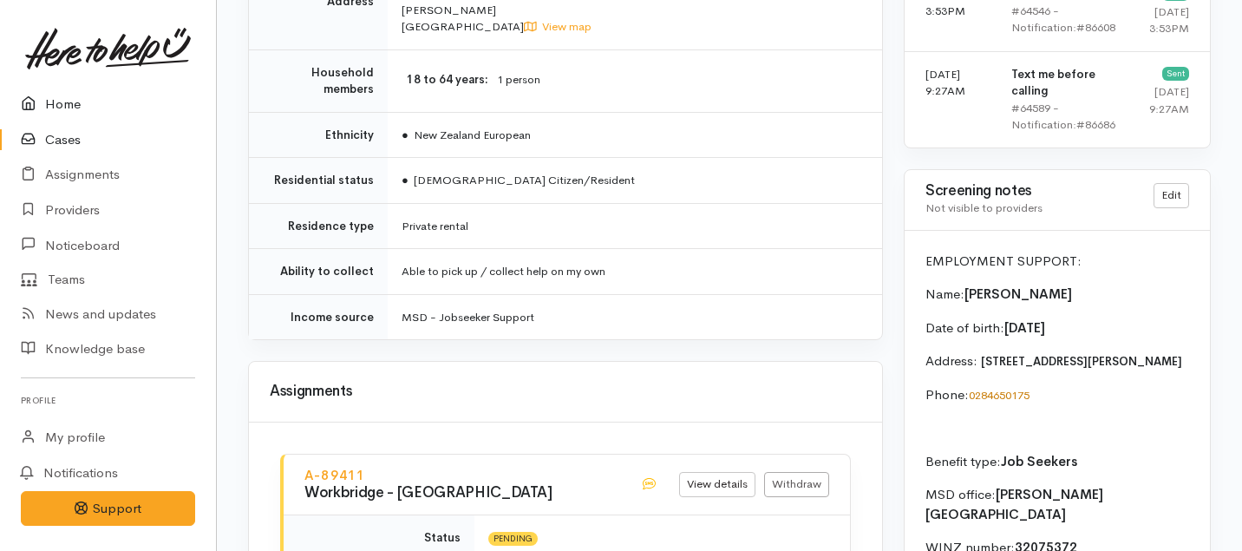
click at [71, 100] on link "Home" at bounding box center [108, 105] width 216 height 36
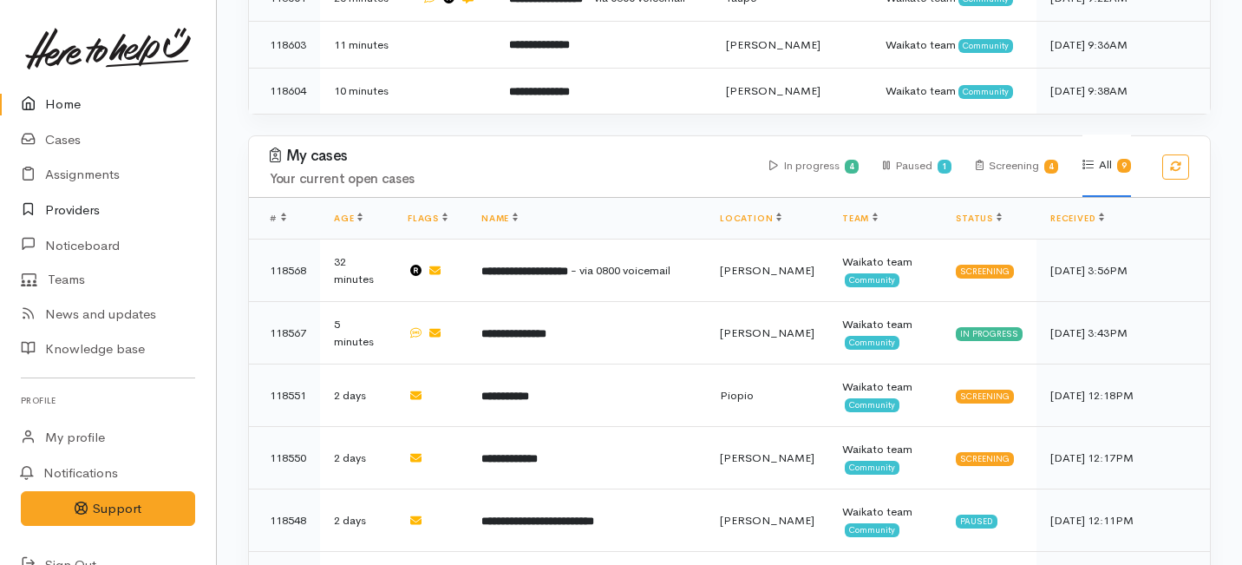
scroll to position [1142, 0]
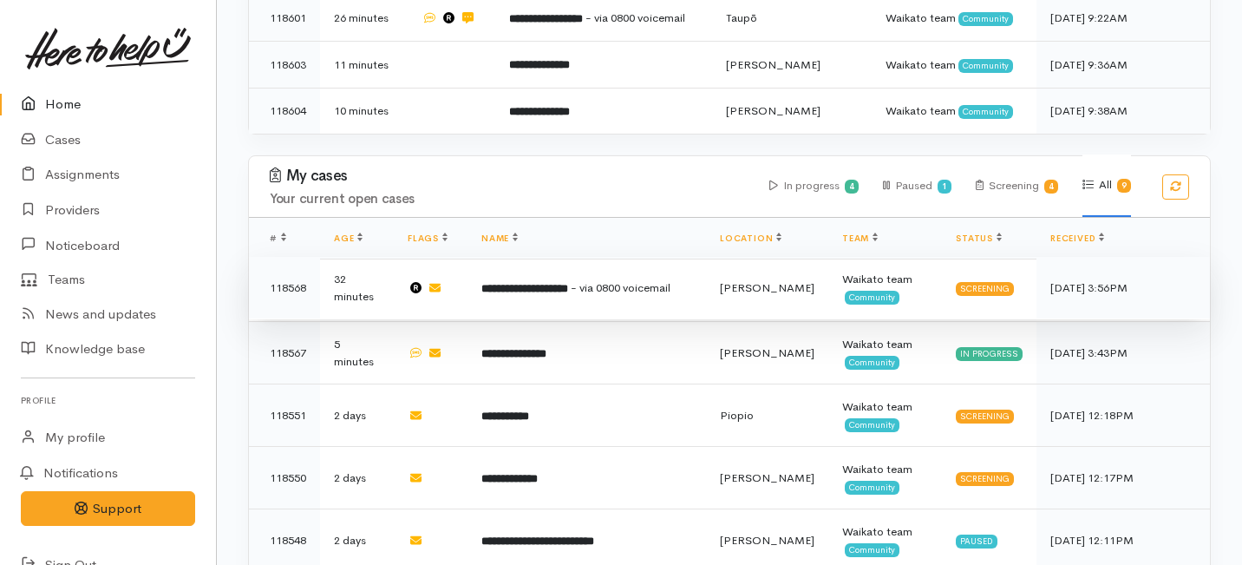
click at [532, 283] on b "**********" at bounding box center [524, 288] width 87 height 11
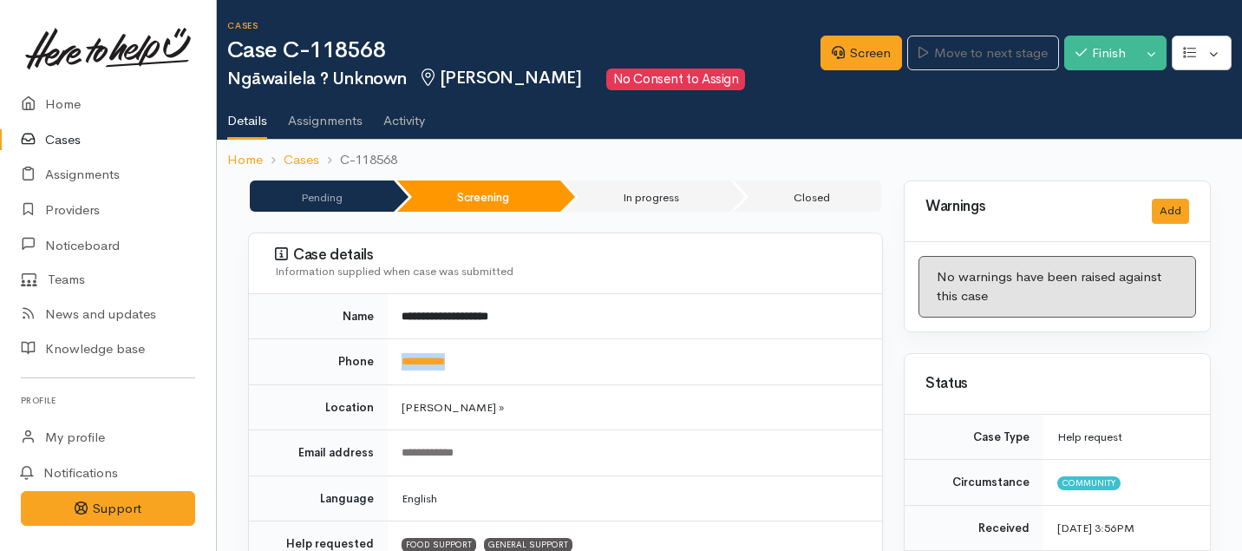
drag, startPoint x: 471, startPoint y: 355, endPoint x: 388, endPoint y: 356, distance: 83.3
click at [388, 356] on td "**********" at bounding box center [635, 362] width 494 height 46
copy link "**********"
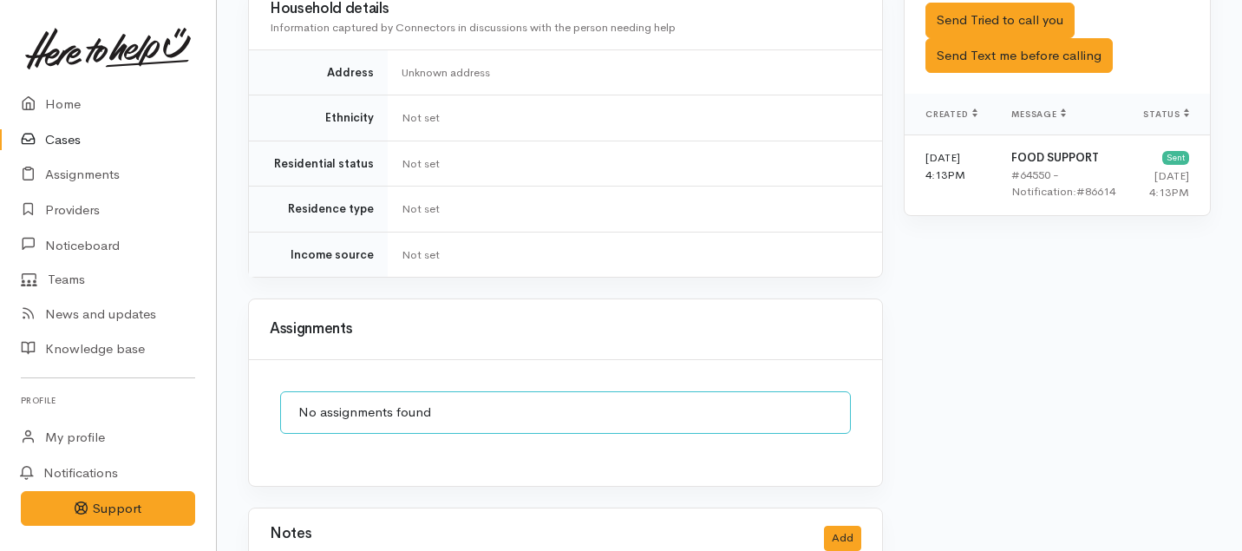
scroll to position [1104, 0]
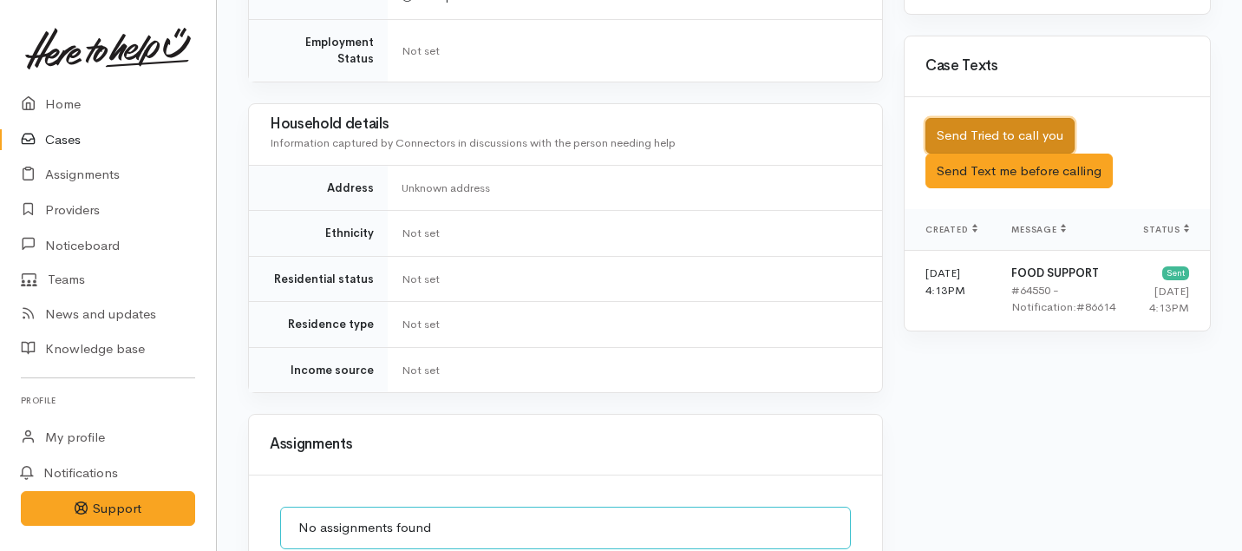
click at [971, 118] on button "Send Tried to call you" at bounding box center [999, 136] width 149 height 36
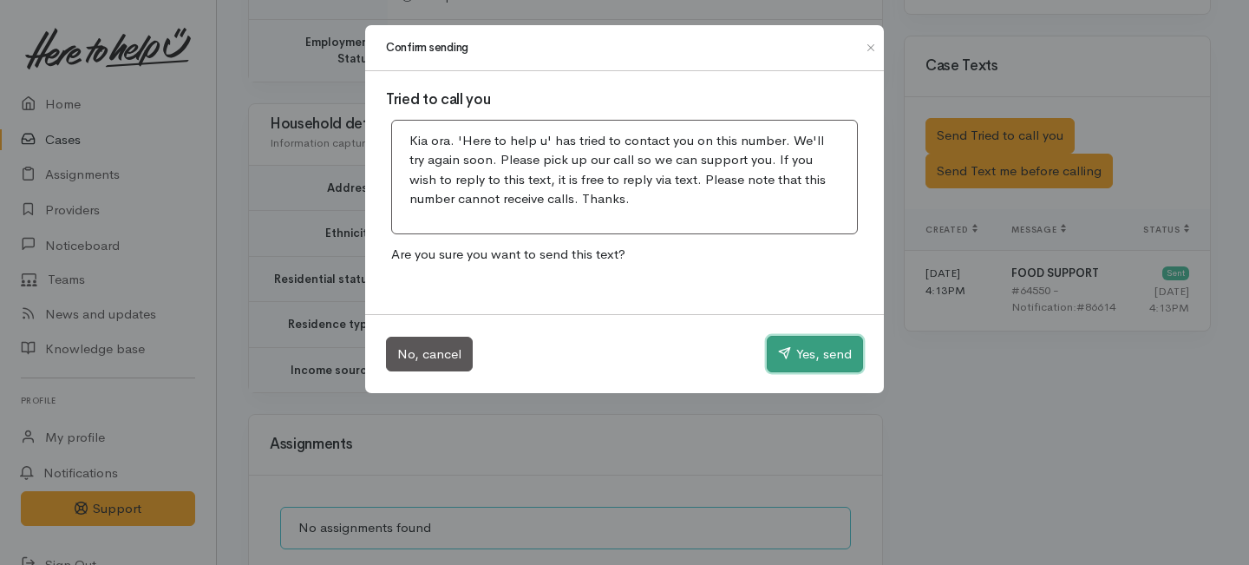
click at [844, 358] on button "Yes, send" at bounding box center [815, 354] width 96 height 36
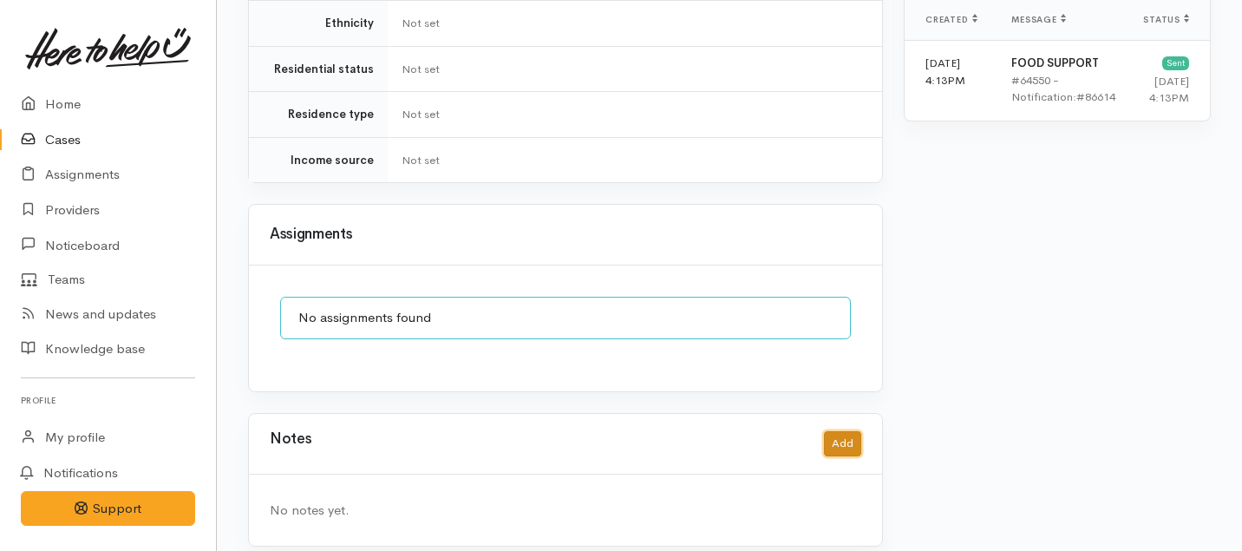
click at [839, 431] on button "Add" at bounding box center [842, 443] width 37 height 25
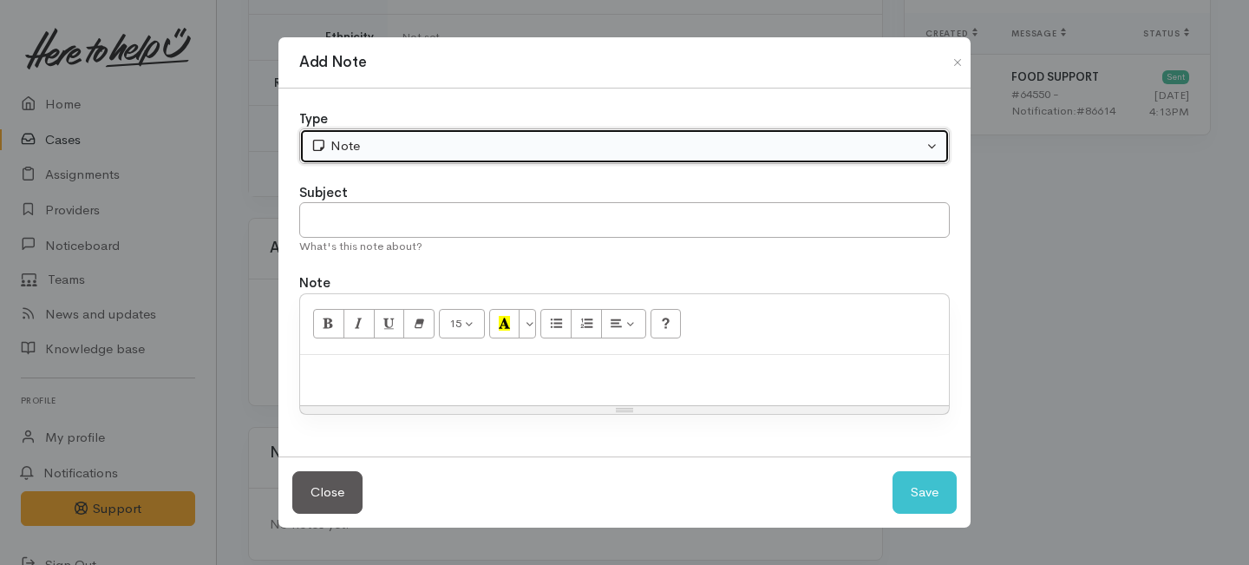
click at [735, 145] on div "Note" at bounding box center [616, 146] width 612 height 20
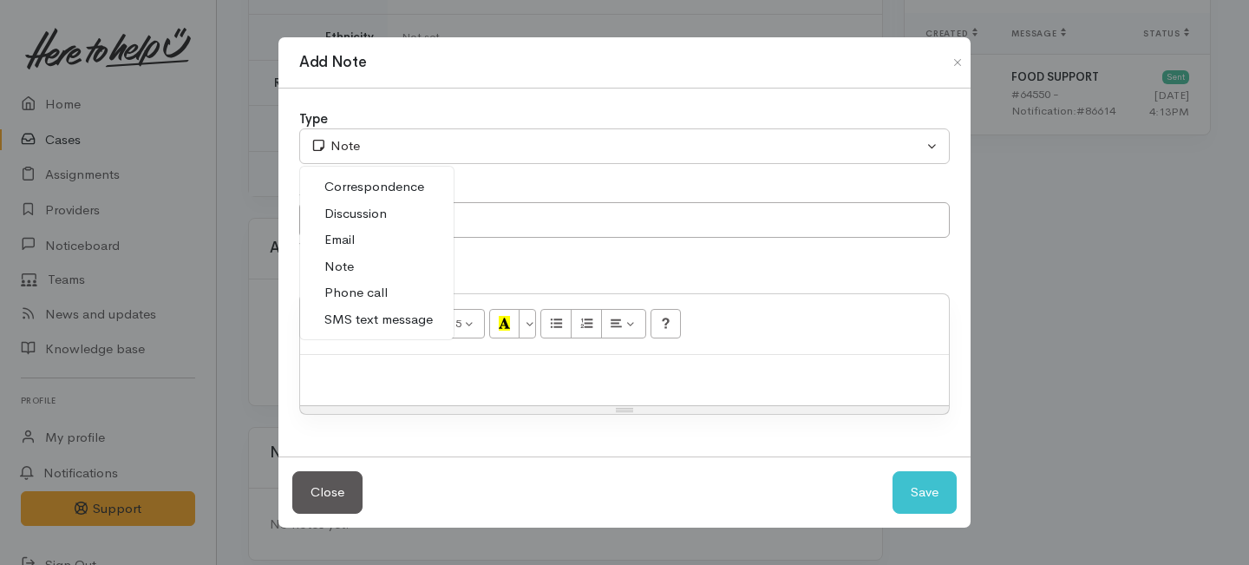
click at [359, 294] on span "Phone call" at bounding box center [355, 293] width 63 height 20
select select "3"
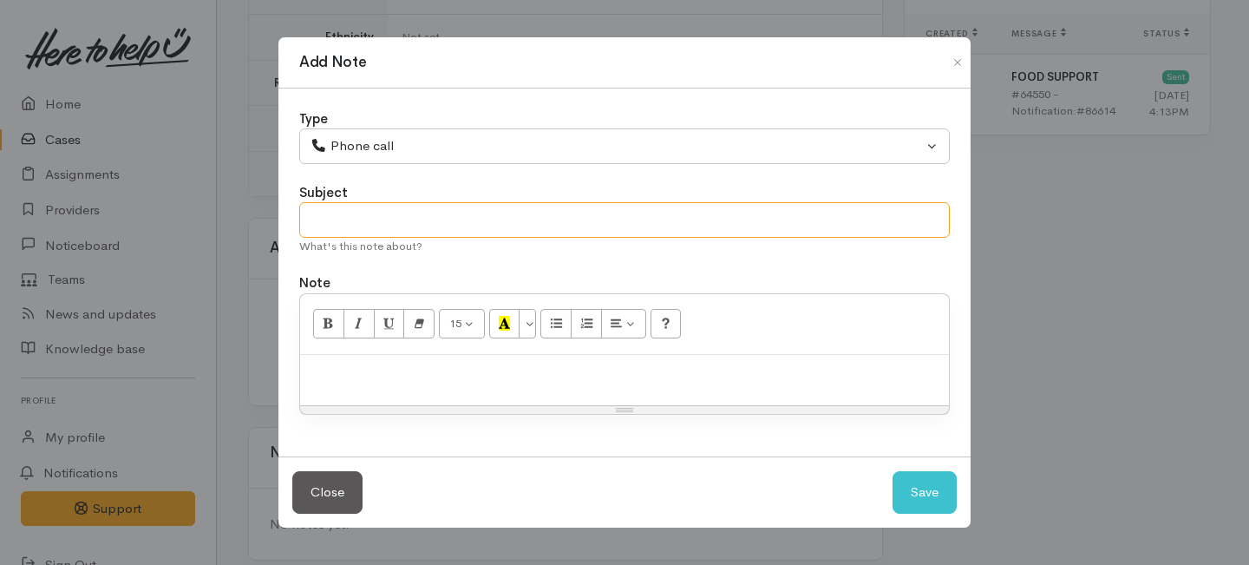
click at [359, 233] on input "text" at bounding box center [624, 220] width 650 height 36
type input "1st Attempt to contact"
click at [377, 388] on div at bounding box center [624, 380] width 649 height 51
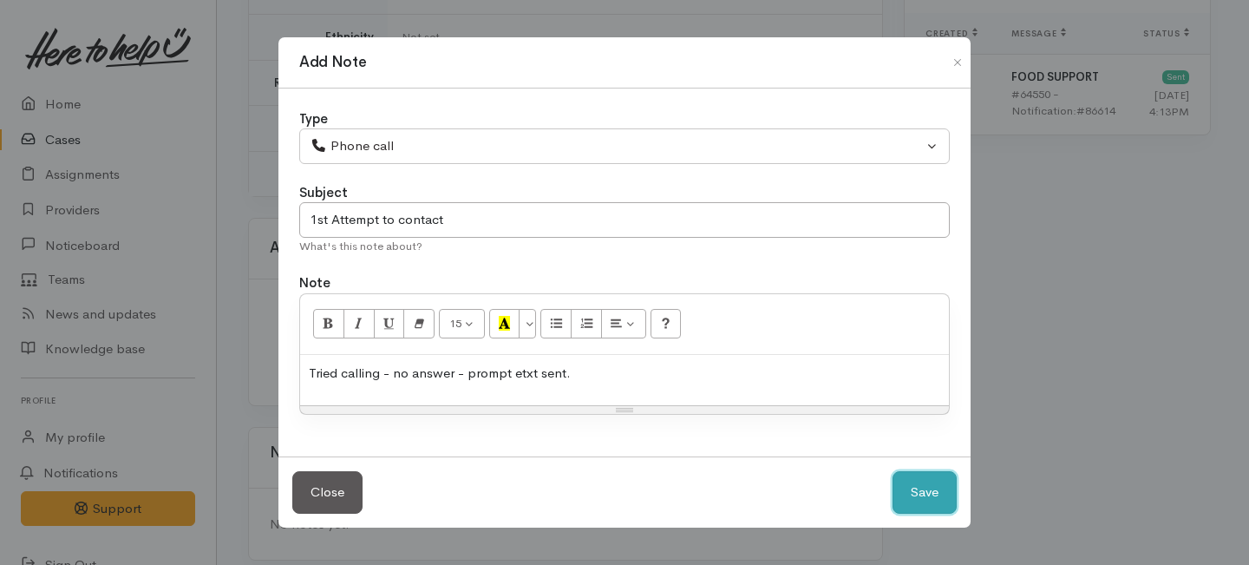
click at [936, 489] on button "Save" at bounding box center [924, 492] width 64 height 42
select select "1"
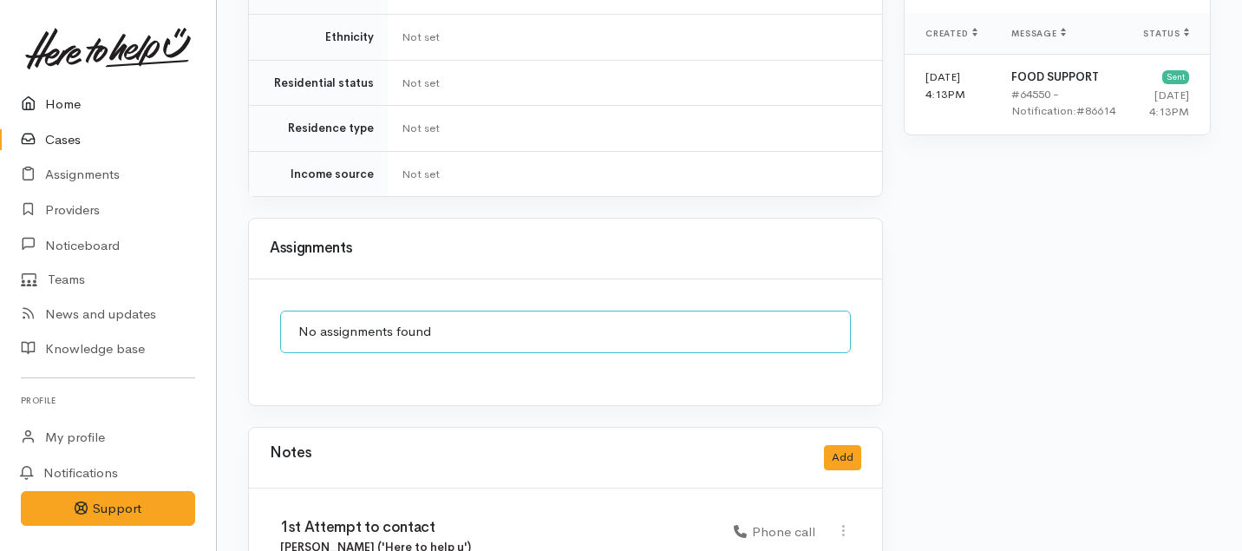
click at [61, 103] on link "Home" at bounding box center [108, 105] width 216 height 36
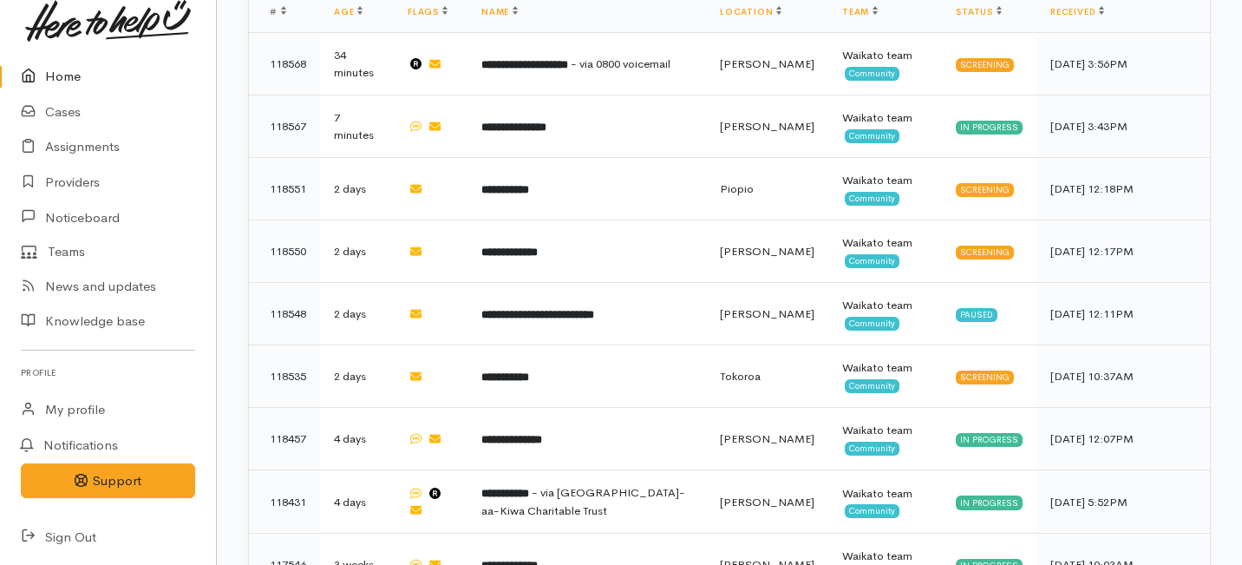
scroll to position [1388, 0]
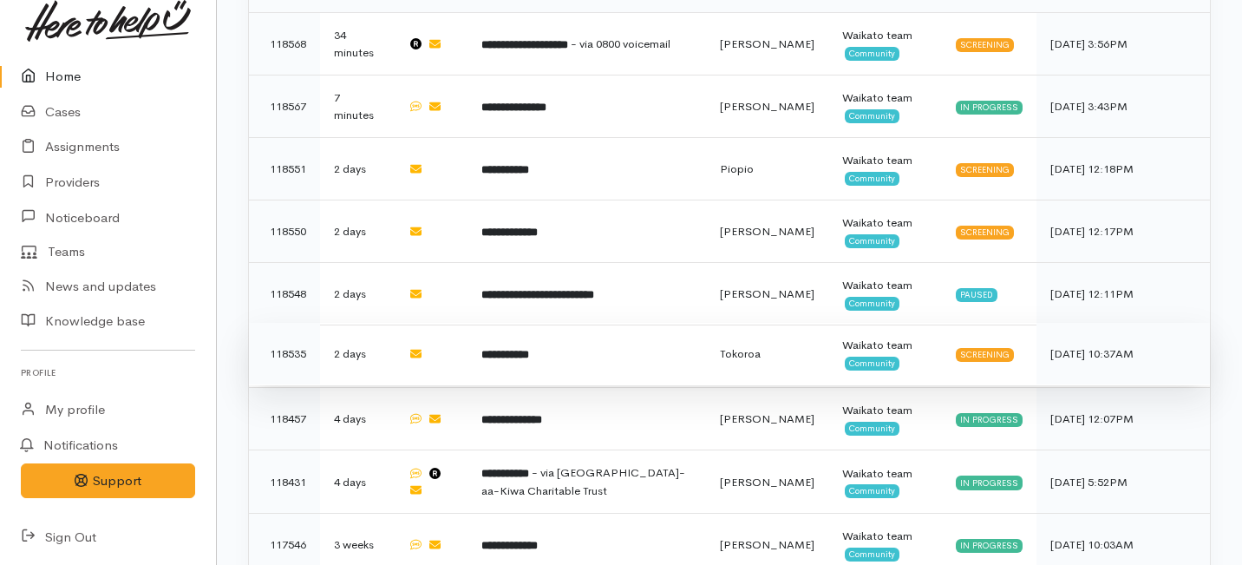
click at [591, 323] on td "**********" at bounding box center [586, 354] width 238 height 62
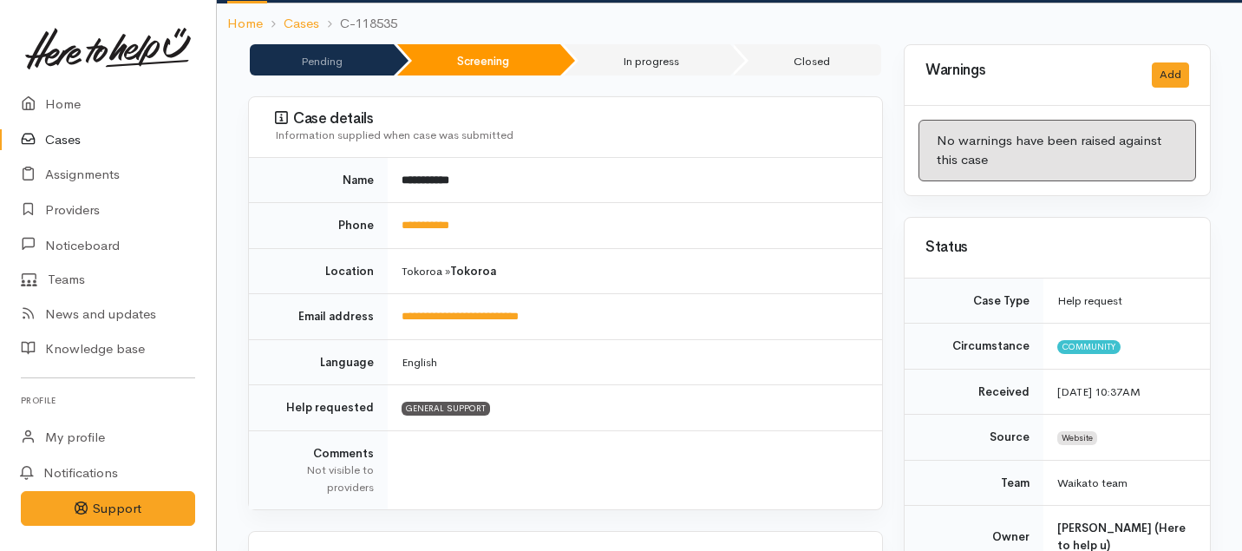
scroll to position [111, 0]
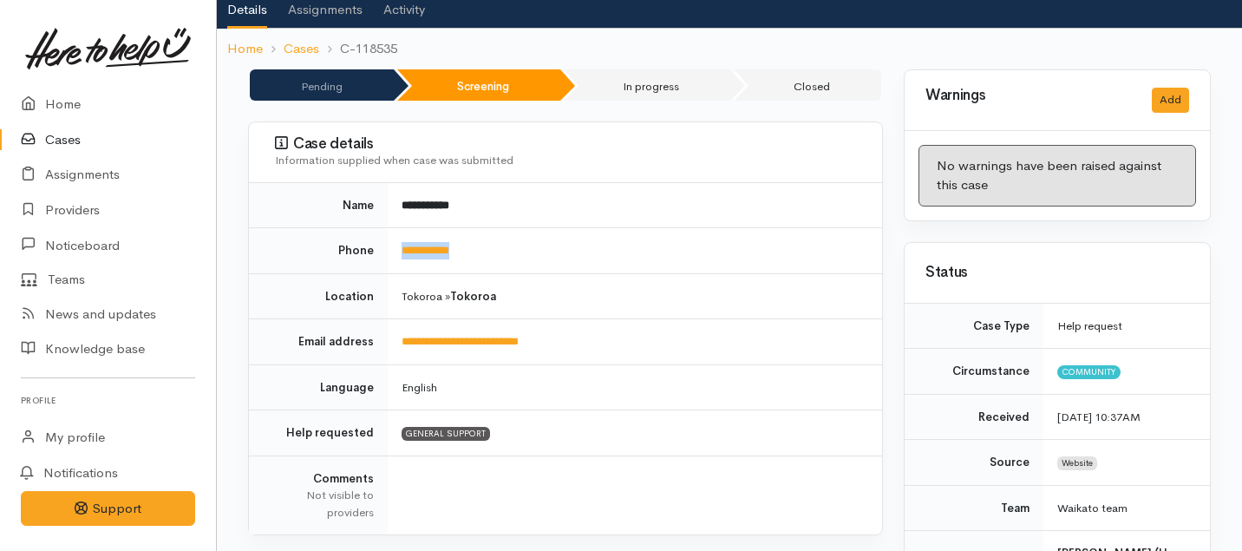
drag, startPoint x: 486, startPoint y: 249, endPoint x: 395, endPoint y: 249, distance: 90.2
click at [395, 249] on td "**********" at bounding box center [635, 251] width 494 height 46
copy link "**********"
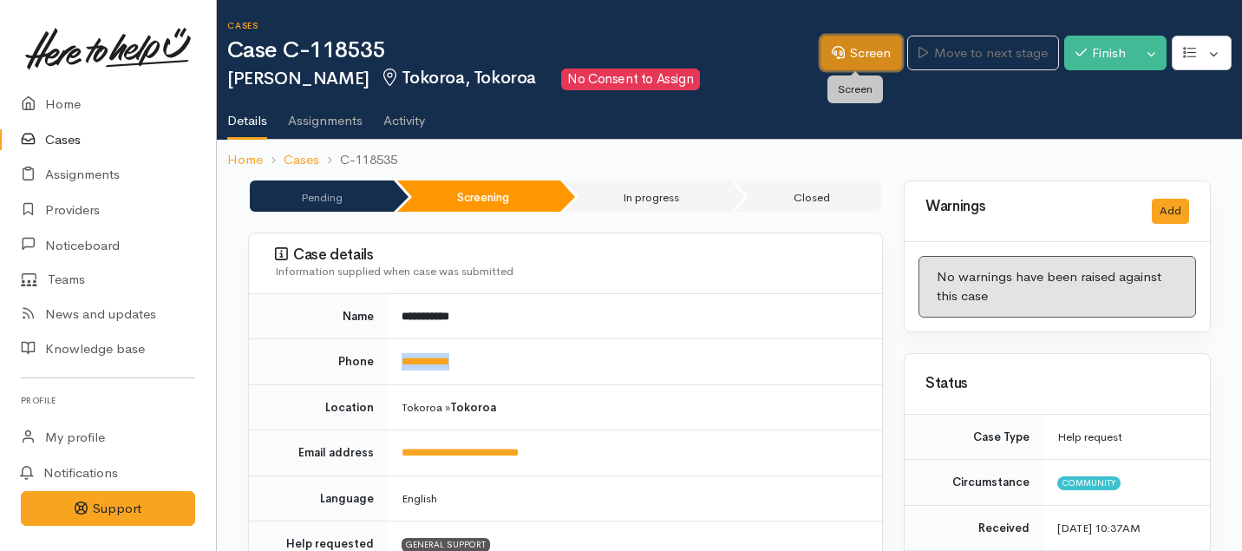
click at [860, 67] on link "Screen" at bounding box center [861, 54] width 82 height 36
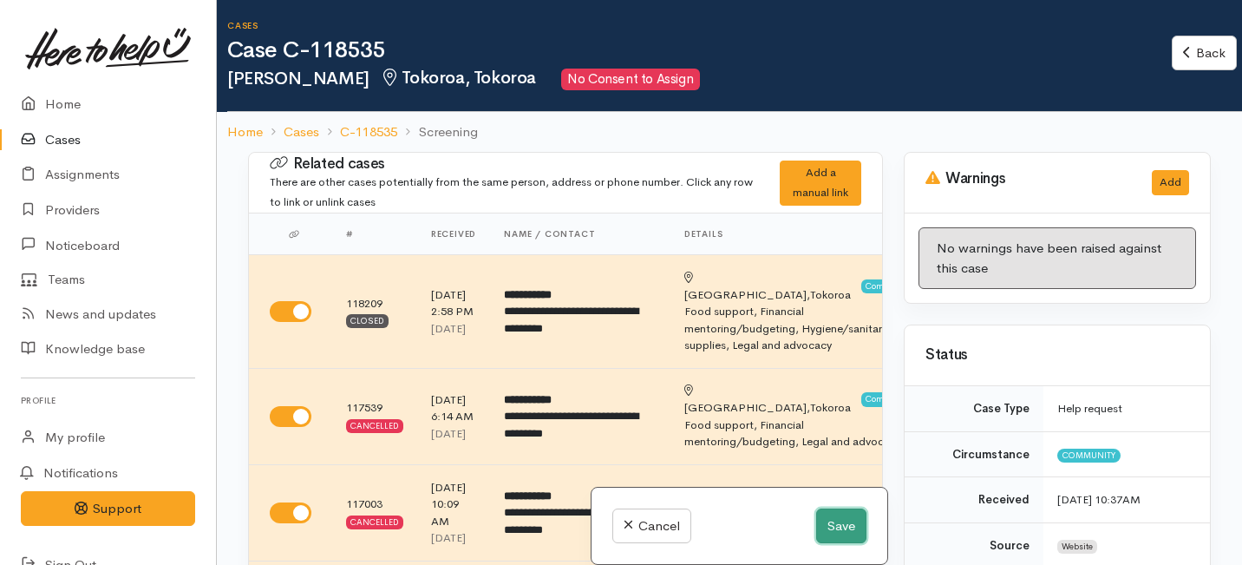
click at [832, 516] on button "Save" at bounding box center [841, 526] width 50 height 36
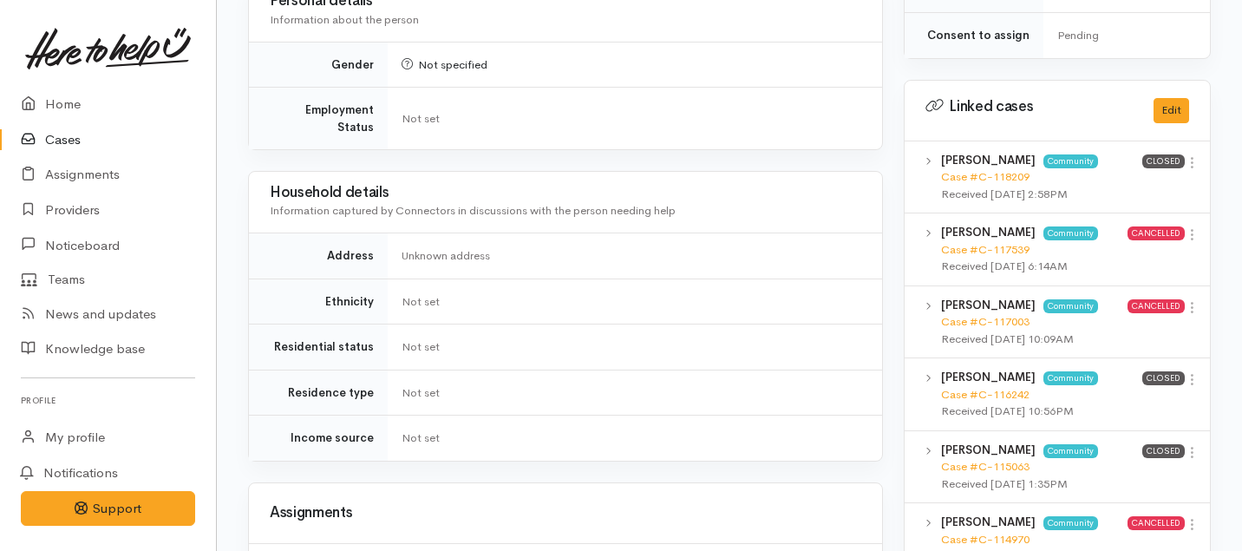
scroll to position [749, 0]
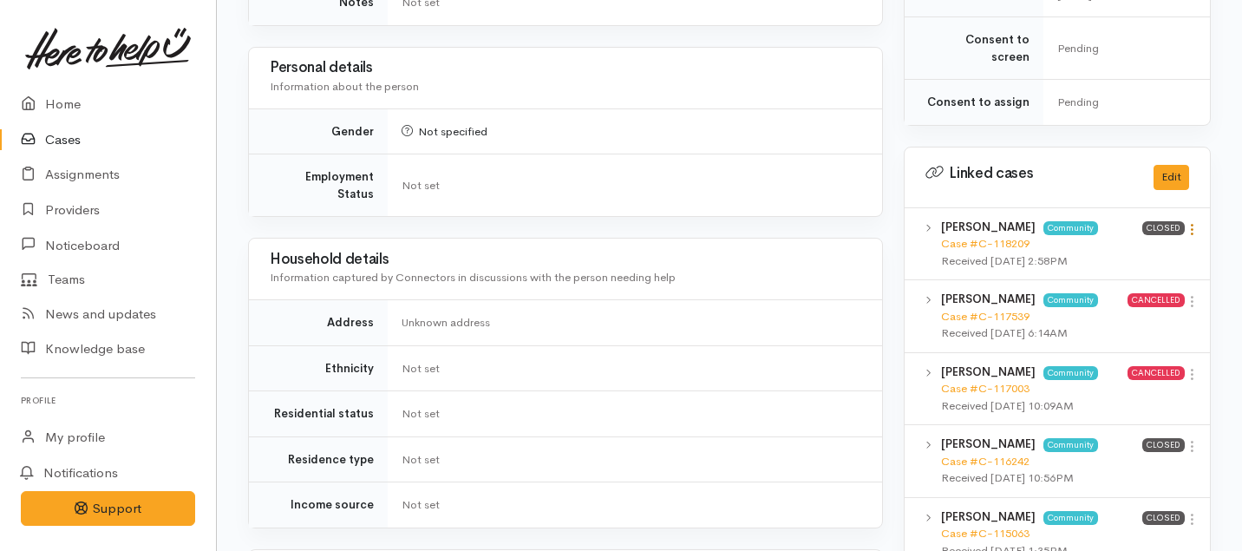
click at [1191, 222] on icon at bounding box center [1192, 229] width 15 height 15
click at [1120, 250] on link "View case" at bounding box center [1129, 263] width 137 height 27
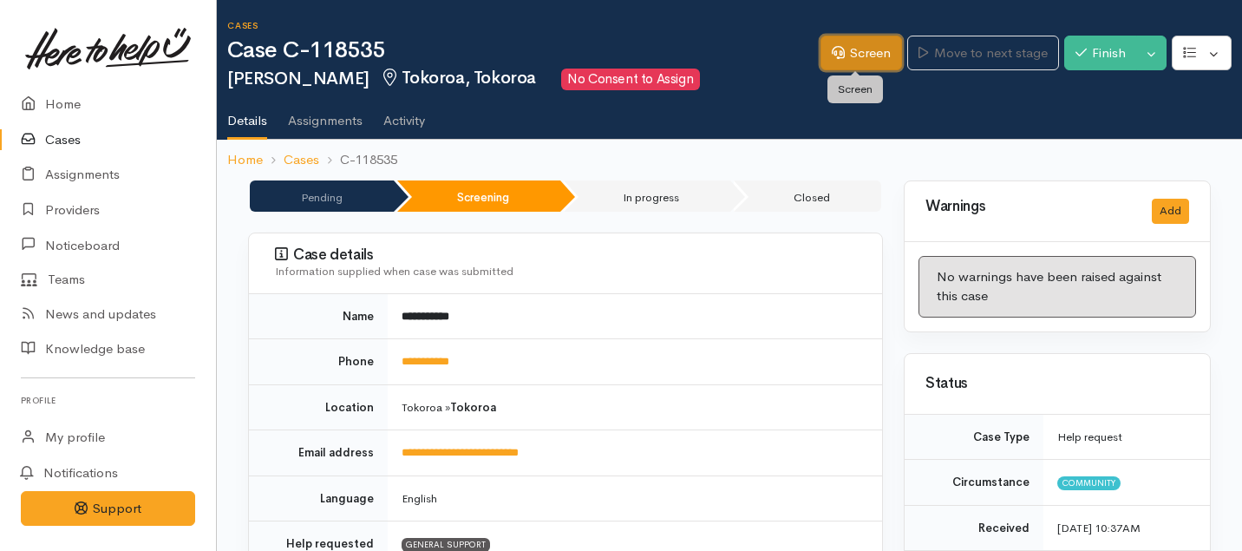
click at [863, 60] on link "Screen" at bounding box center [861, 54] width 82 height 36
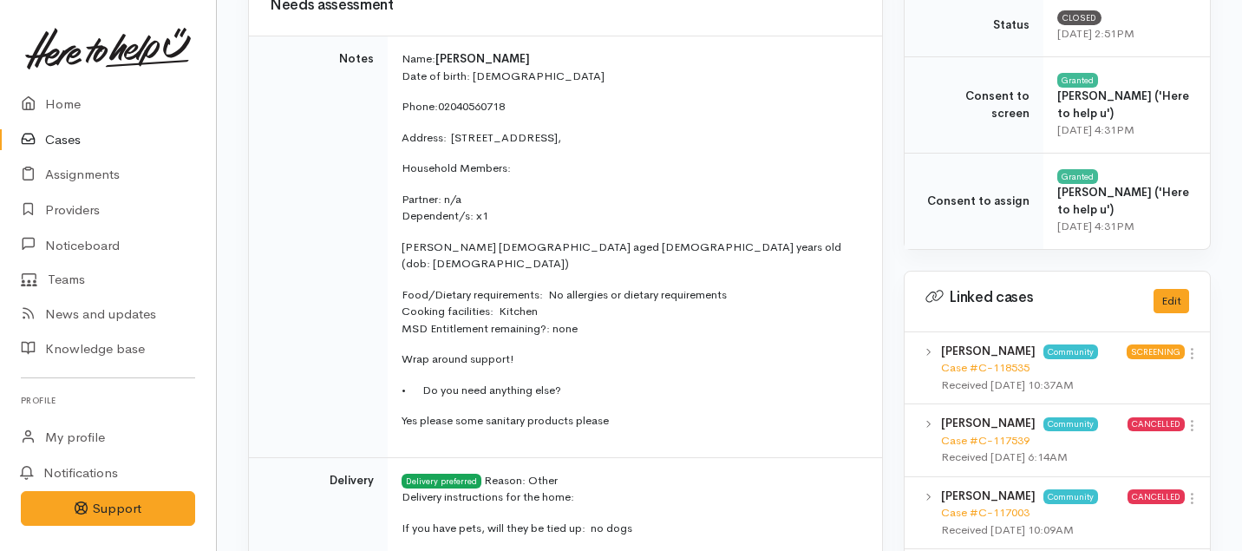
scroll to position [711, 0]
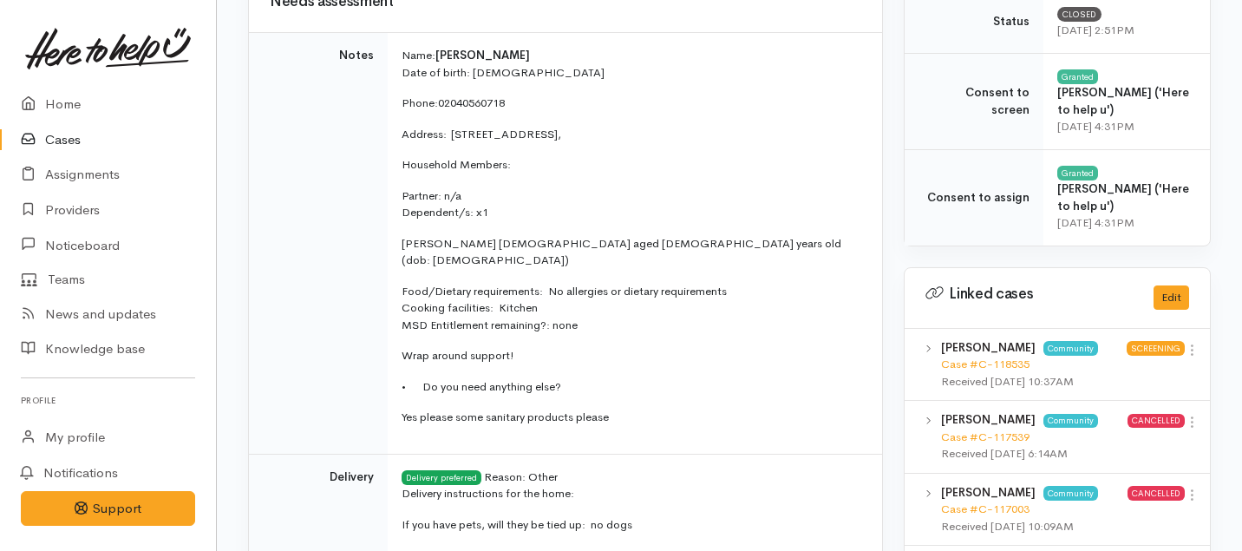
drag, startPoint x: 623, startPoint y: 403, endPoint x: 389, endPoint y: 43, distance: 428.9
click at [389, 43] on td "Name: [PERSON_NAME] Date of birth: [DEMOGRAPHIC_DATA] Phone: 02040560718 Addres…" at bounding box center [635, 243] width 494 height 421
copy td "Name: [PERSON_NAME] Date of birth: [DEMOGRAPHIC_DATA] Phone: 02040560718 Addres…"
click at [63, 104] on link "Home" at bounding box center [108, 105] width 216 height 36
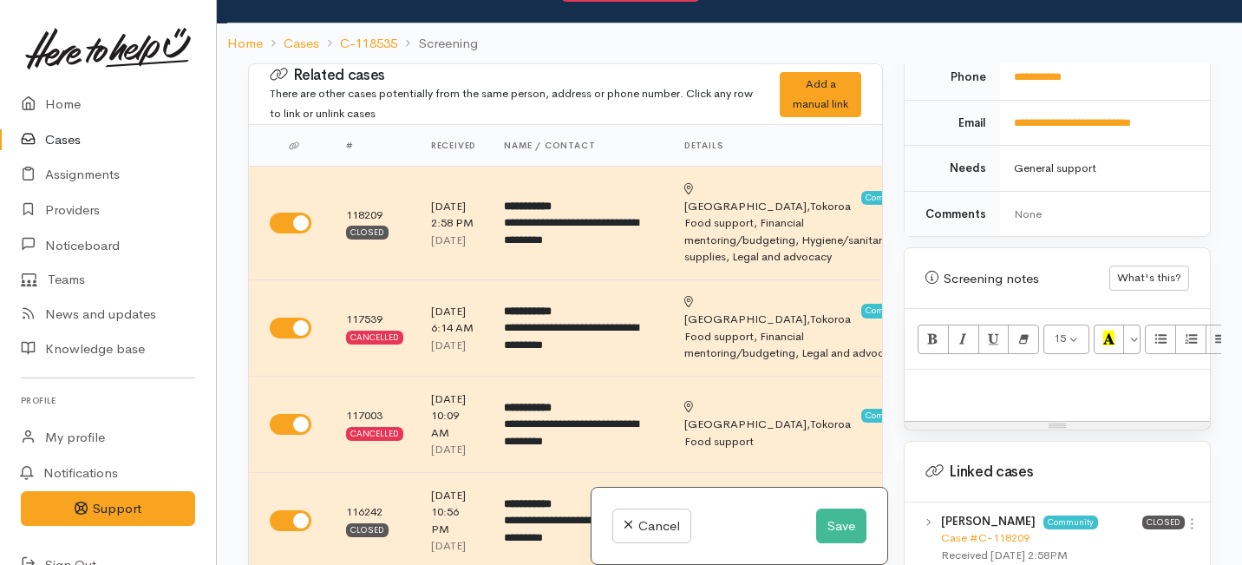
scroll to position [871, 0]
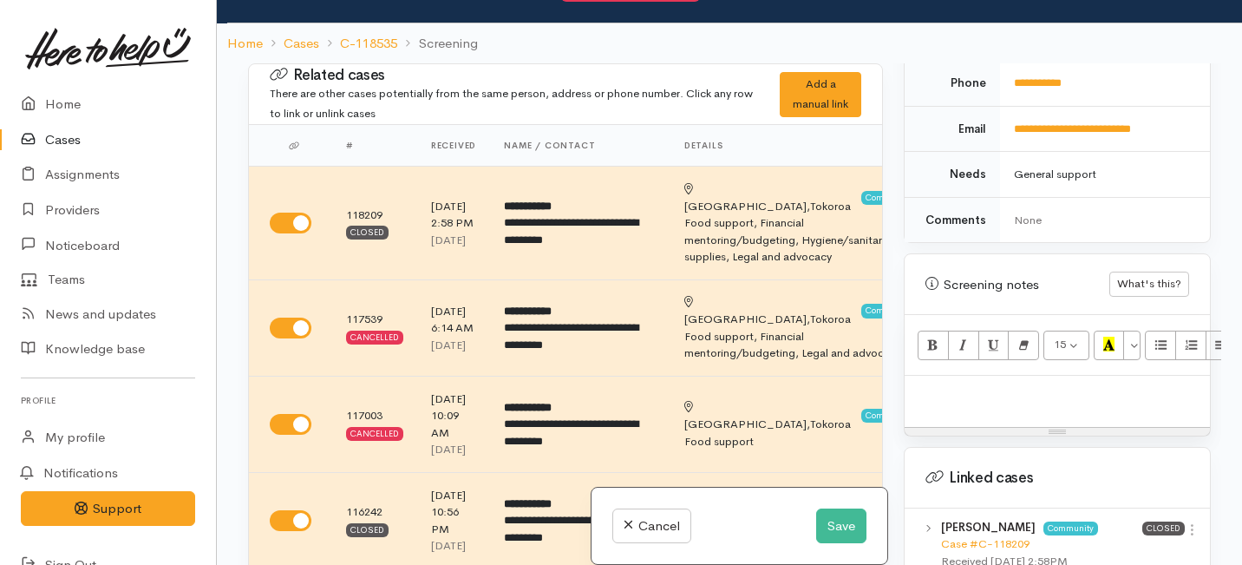
click at [961, 384] on p at bounding box center [1057, 394] width 288 height 20
paste div
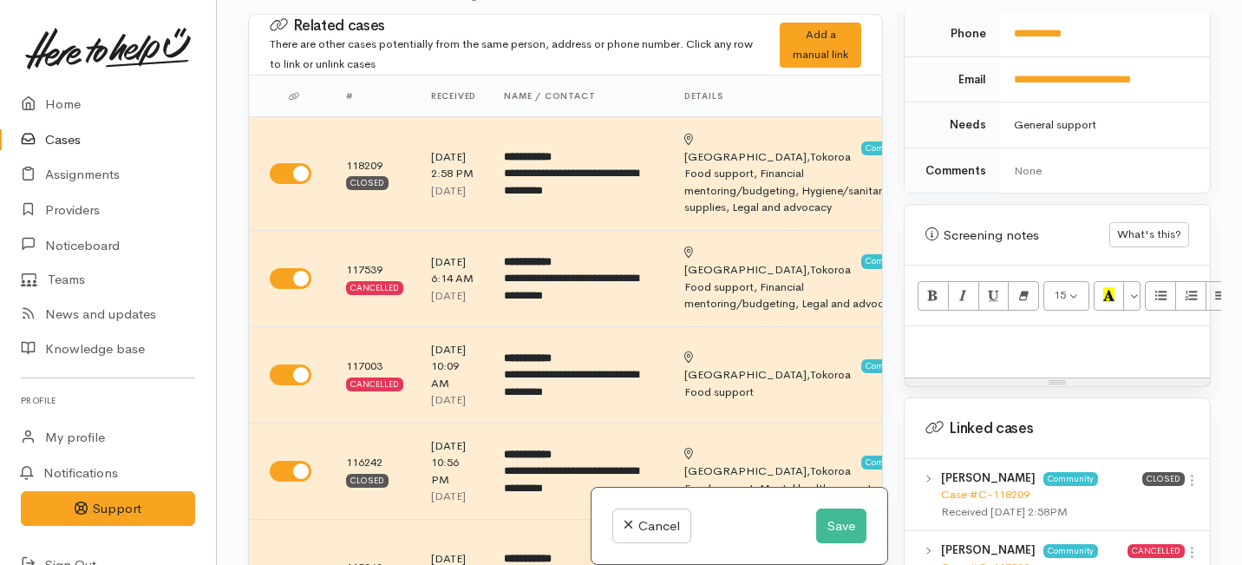
scroll to position [1018, 0]
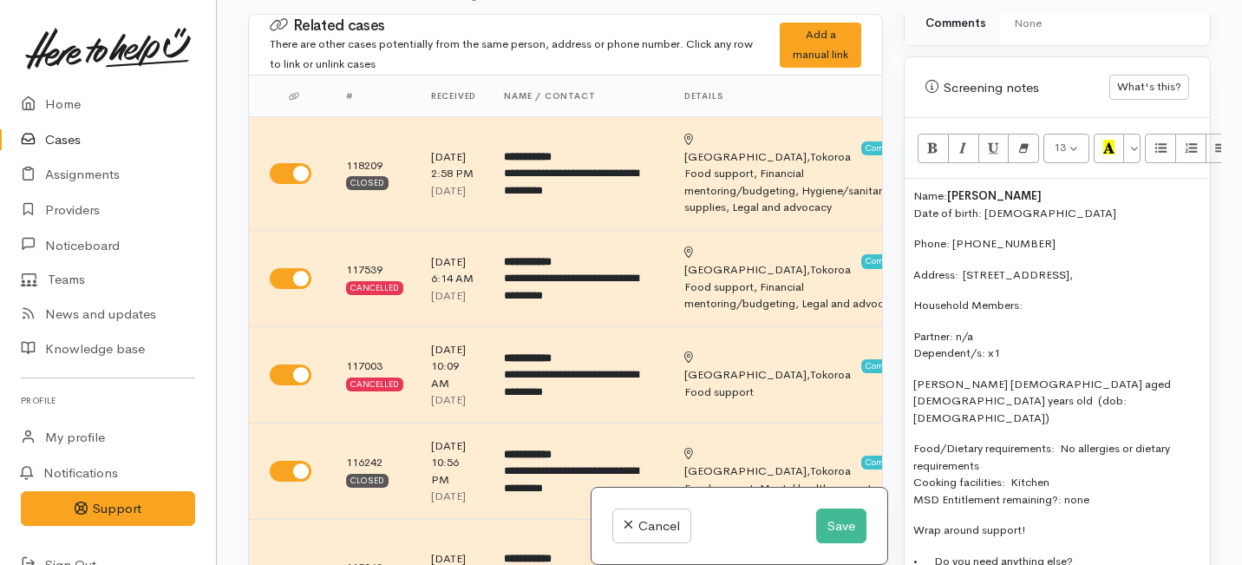
click at [995, 377] on p "[PERSON_NAME] [DEMOGRAPHIC_DATA] aged [DEMOGRAPHIC_DATA] years old (dob: [DEMOG…" at bounding box center [1057, 400] width 288 height 51
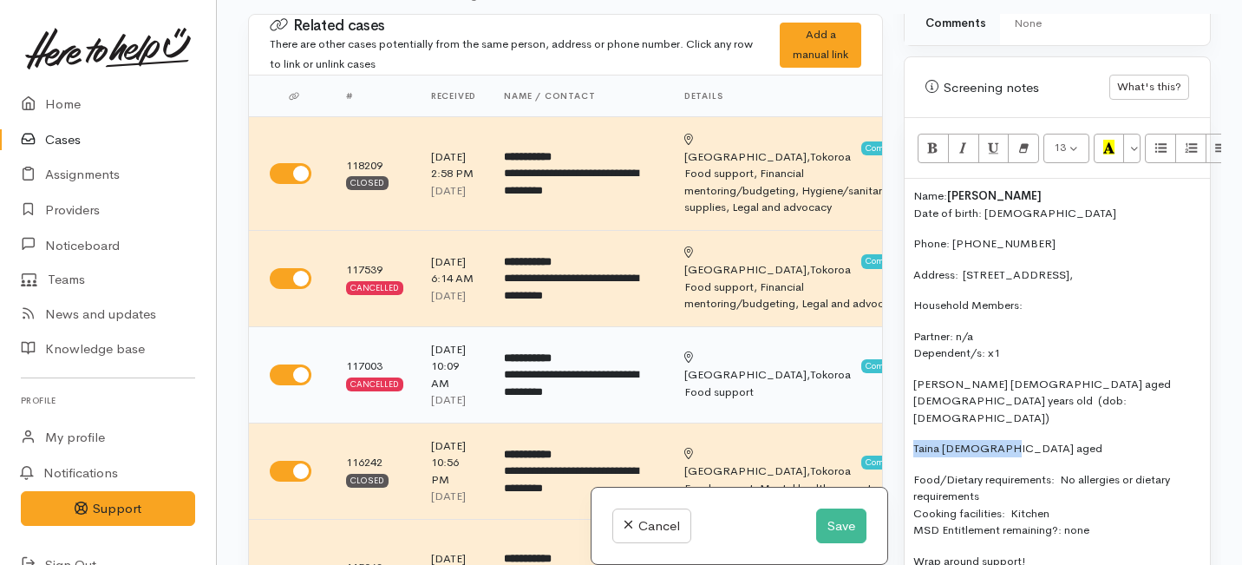
drag, startPoint x: 1007, startPoint y: 415, endPoint x: 864, endPoint y: 415, distance: 143.1
click at [864, 415] on div "Related cases There are other cases potentially from the same person, address o…" at bounding box center [729, 296] width 983 height 565
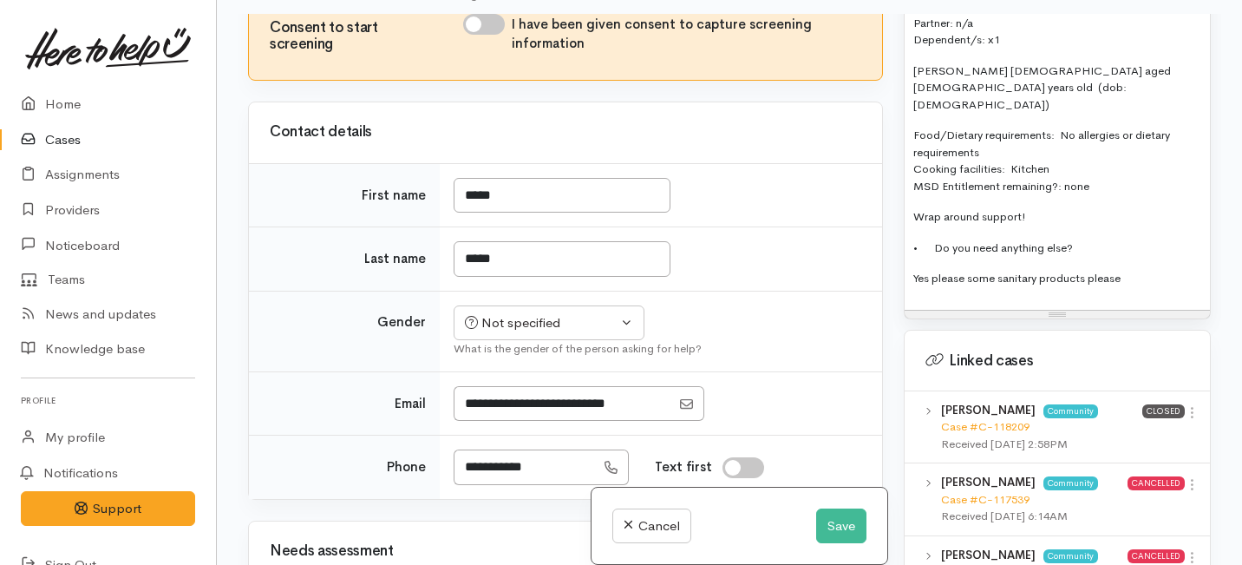
scroll to position [1180, 0]
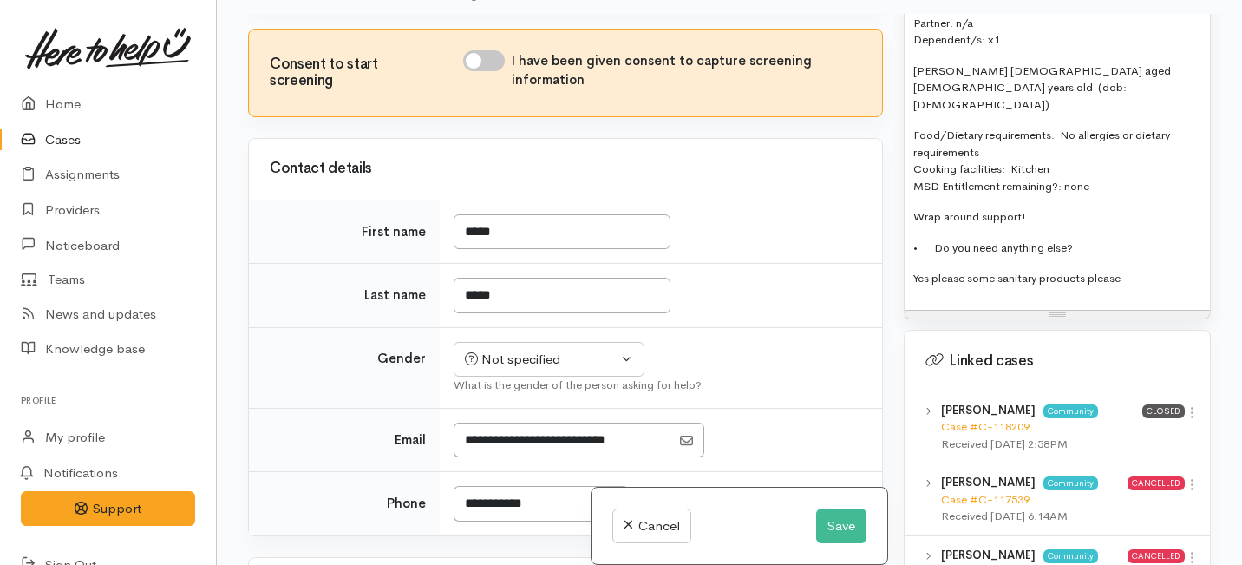
click at [497, 71] on input "I have been given consent to capture screening information" at bounding box center [484, 60] width 42 height 21
checkbox input "true"
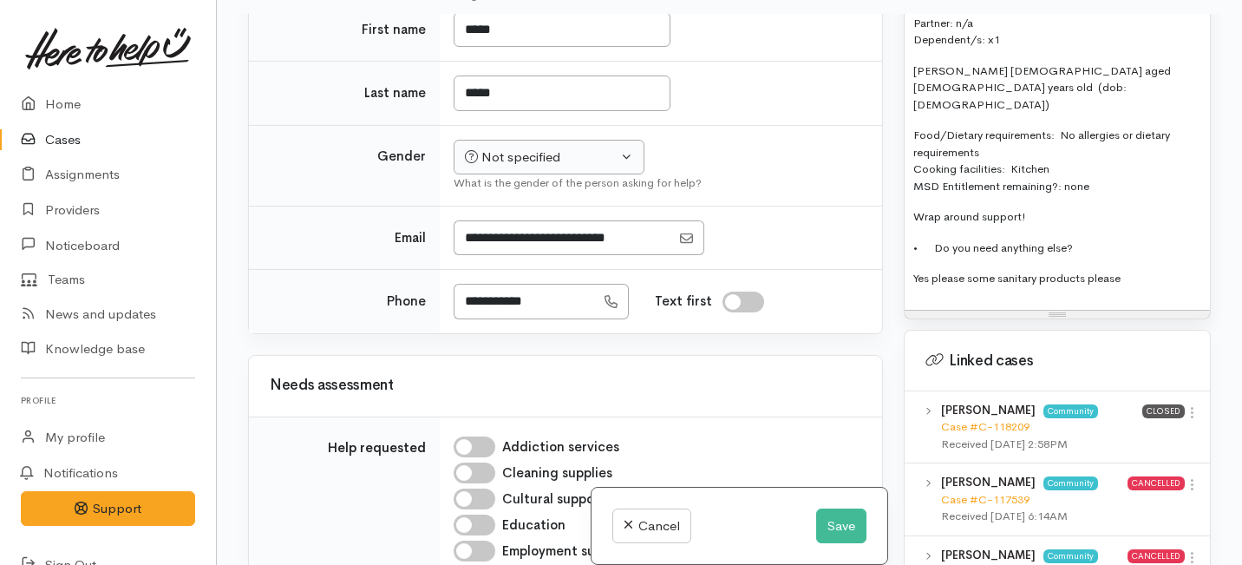
scroll to position [1387, 0]
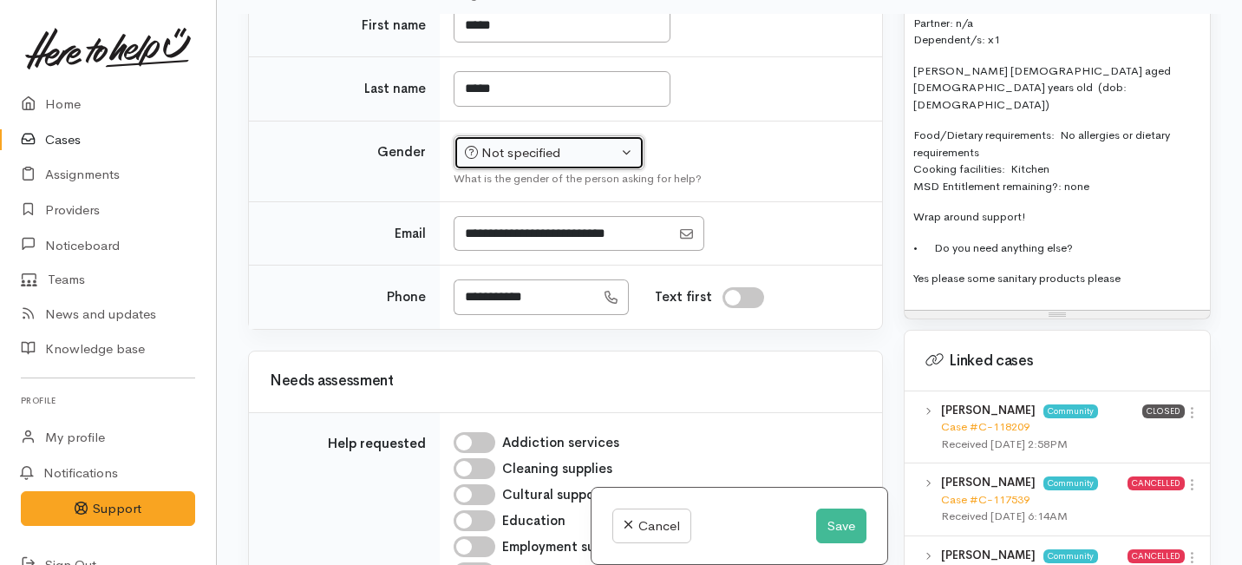
click at [524, 171] on button "Not specified" at bounding box center [549, 153] width 191 height 36
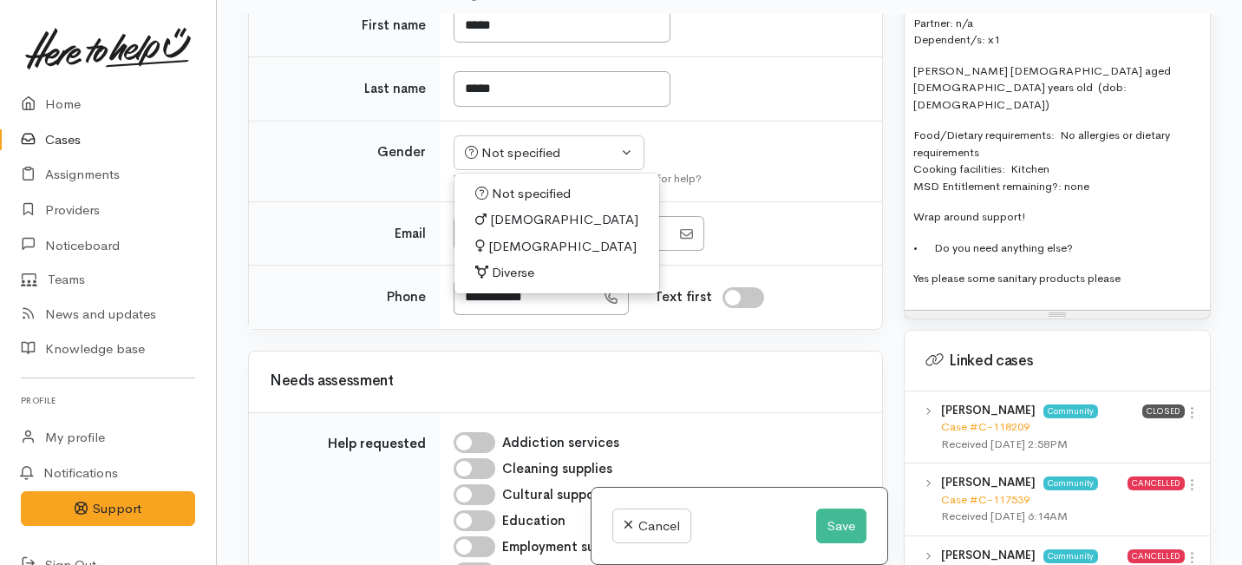
click at [513, 257] on span "[DEMOGRAPHIC_DATA]" at bounding box center [562, 247] width 148 height 20
select select "[DEMOGRAPHIC_DATA]"
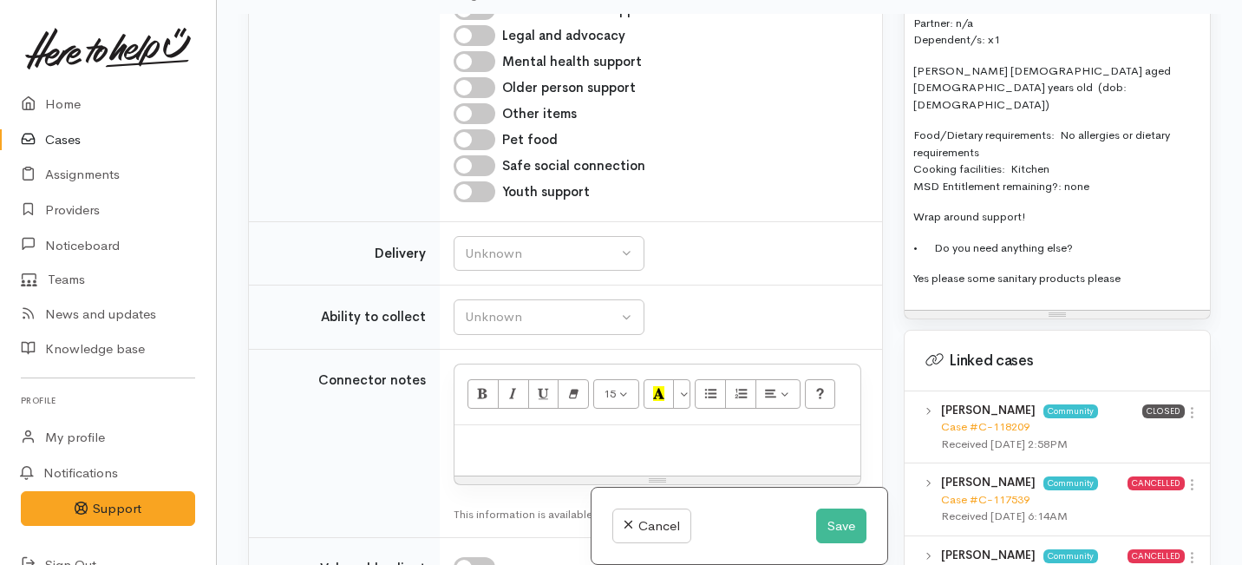
scroll to position [2220, 0]
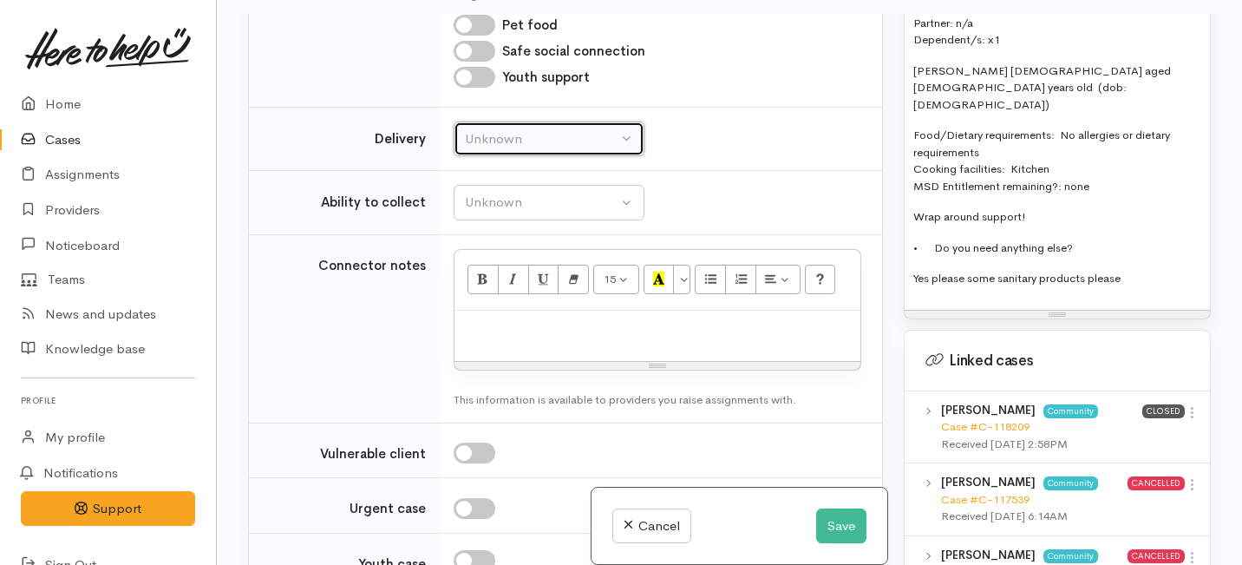
click at [529, 149] on div "Unknown" at bounding box center [541, 139] width 153 height 20
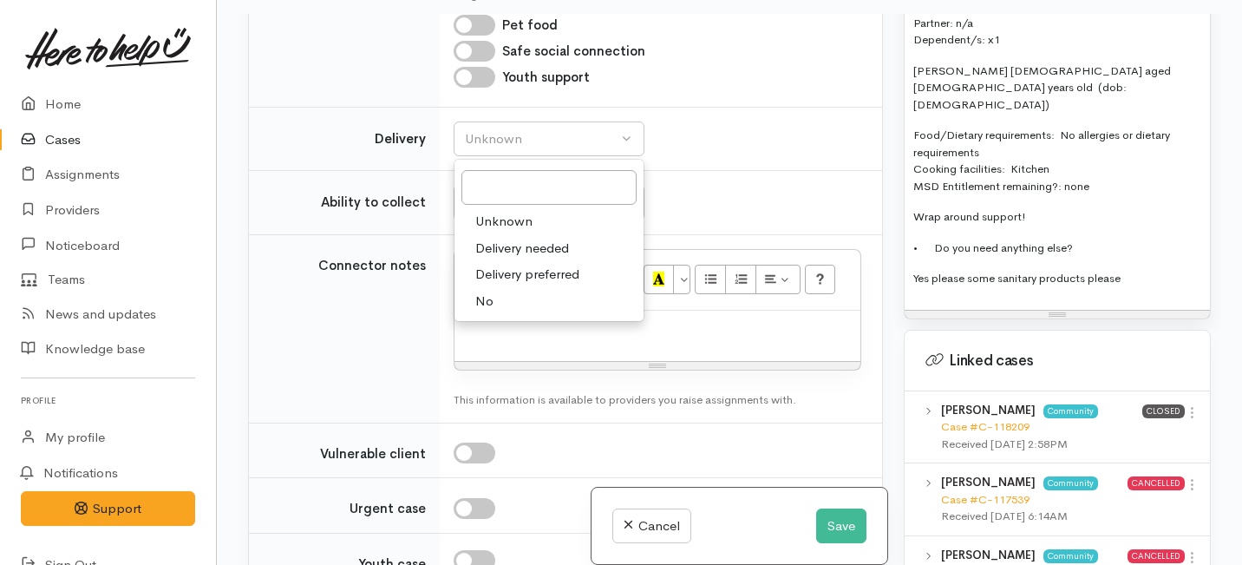
click at [493, 315] on link "No" at bounding box center [548, 301] width 189 height 27
select select "1"
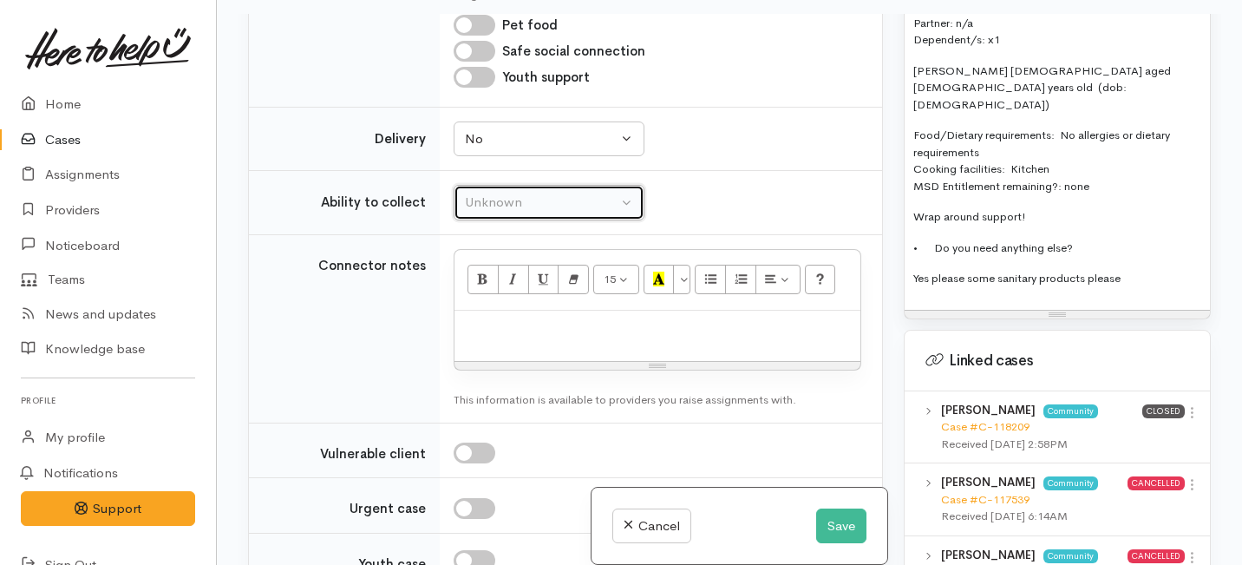
click at [500, 212] on div "Unknown" at bounding box center [541, 203] width 153 height 20
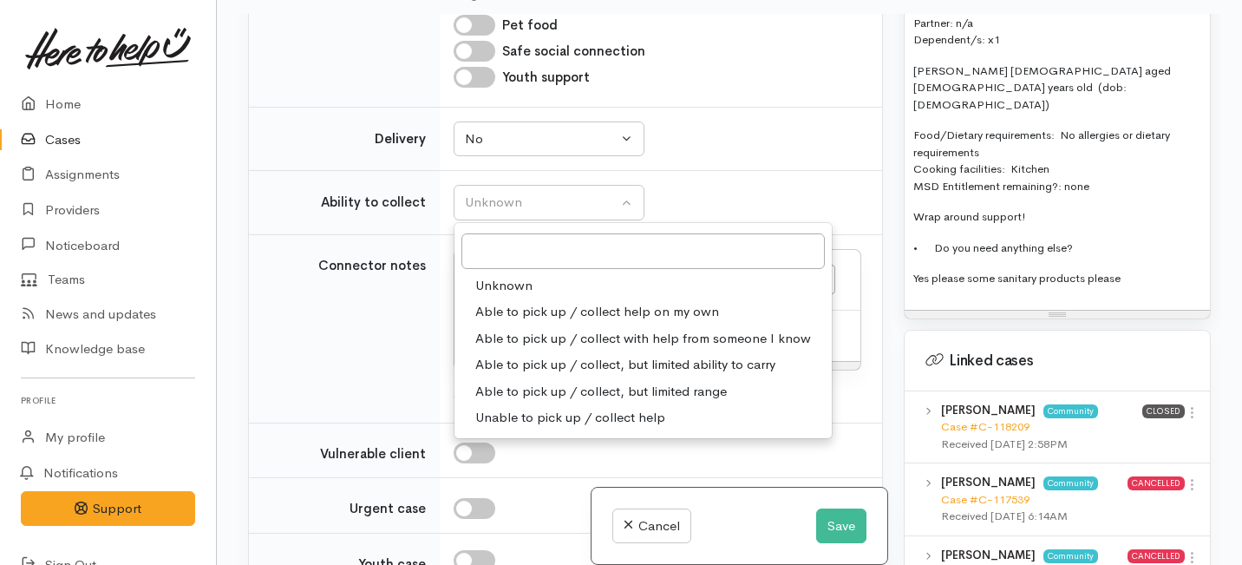
click at [495, 322] on span "Able to pick up / collect help on my own" at bounding box center [597, 312] width 244 height 20
select select "2"
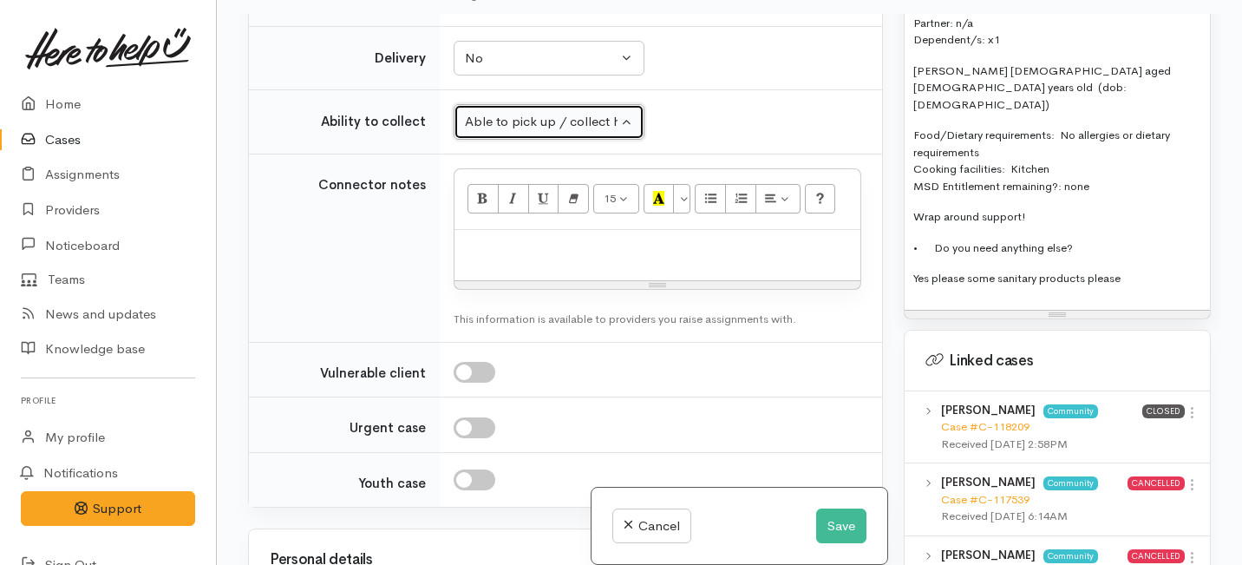
scroll to position [2353, 0]
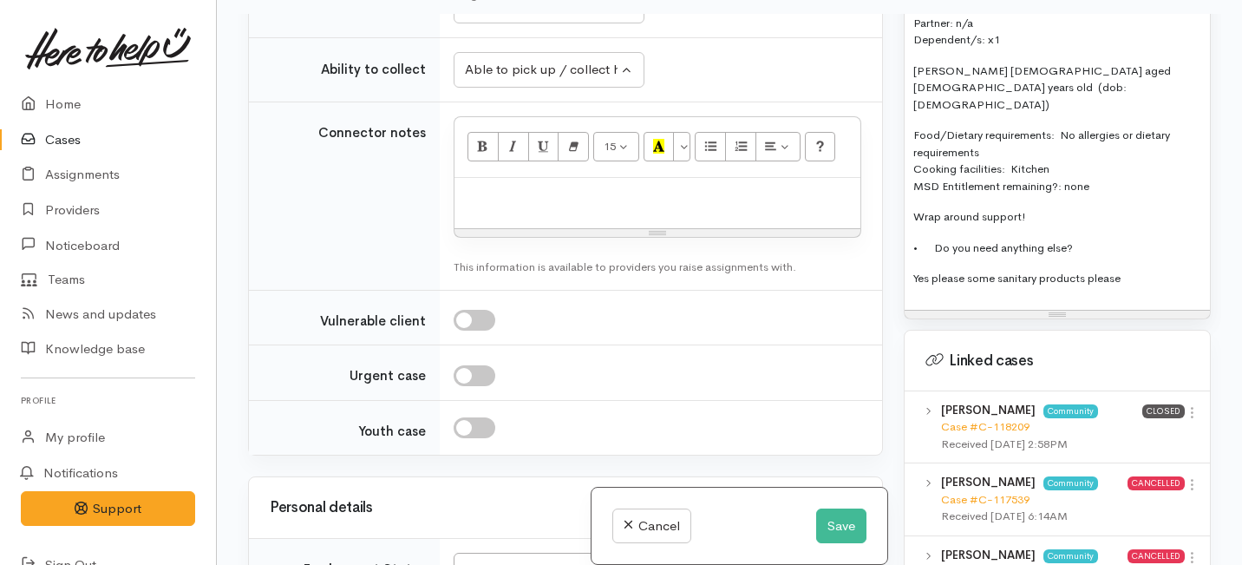
click at [518, 229] on div at bounding box center [657, 203] width 406 height 51
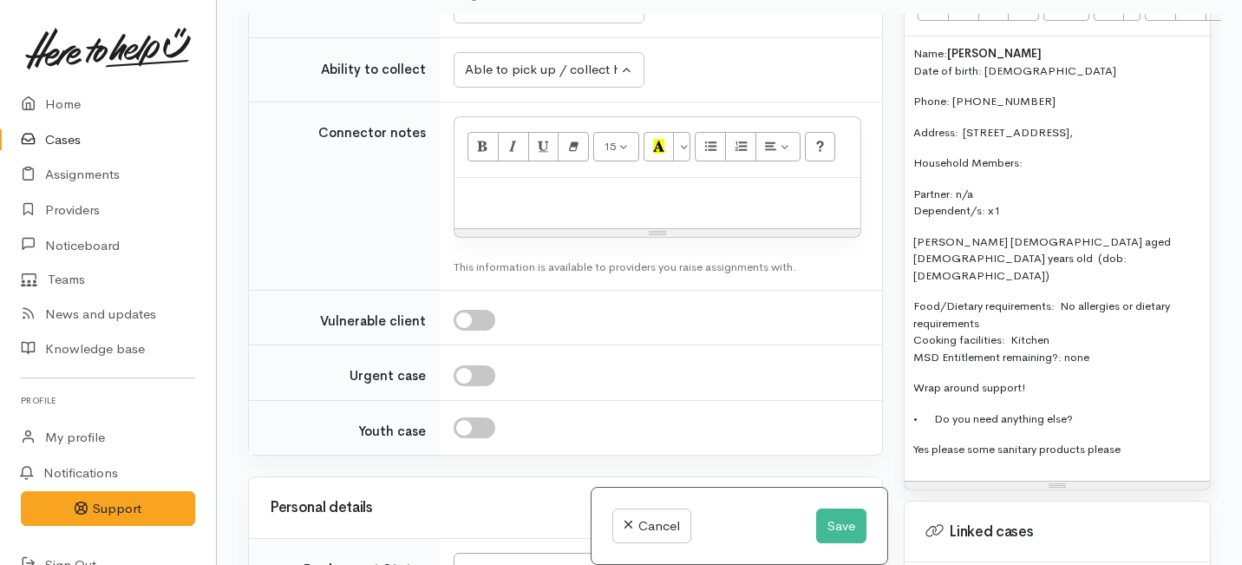
scroll to position [1152, 0]
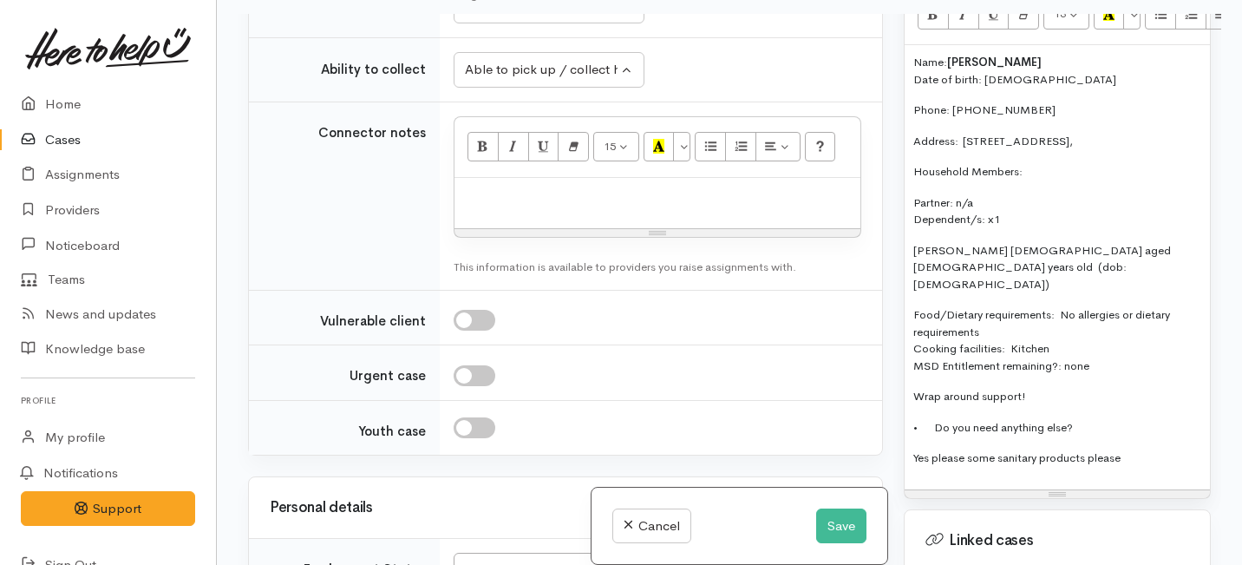
click at [1134, 449] on p "Yes please some sanitary products please" at bounding box center [1057, 457] width 288 height 17
drag, startPoint x: 1134, startPoint y: 428, endPoint x: 904, endPoint y: 49, distance: 444.4
click at [904, 49] on div "Screening notes What's this? 13 8 9 10 11 12 14 18 24 36 Background Color Trans…" at bounding box center [1057, 211] width 307 height 576
copy div "Name: [PERSON_NAME] Date of birth: [DEMOGRAPHIC_DATA] Phone: 02040560718 Addres…"
click at [513, 206] on p at bounding box center [657, 196] width 388 height 20
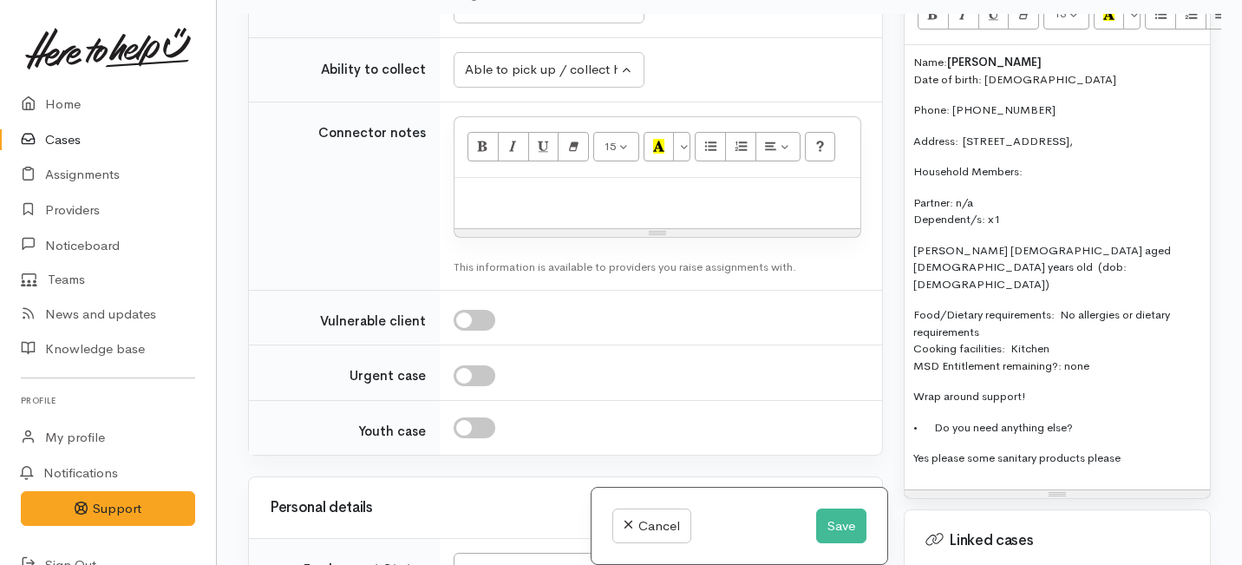
paste div
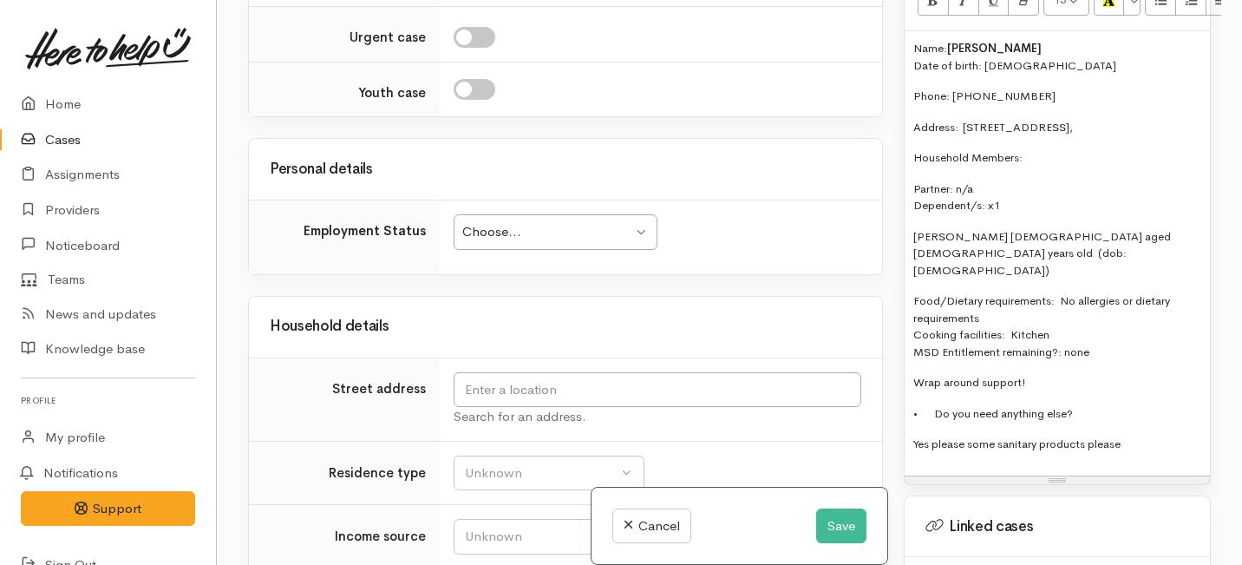
scroll to position [3038, 0]
click at [500, 240] on div "Choose..." at bounding box center [547, 230] width 170 height 20
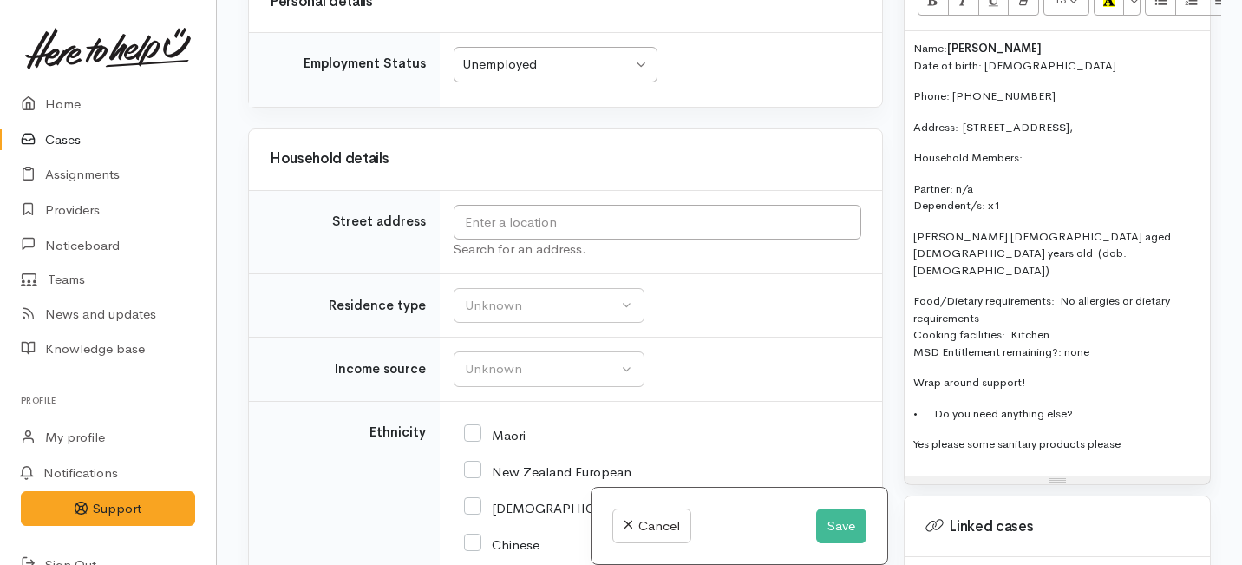
scroll to position [3204, 0]
drag, startPoint x: 1132, startPoint y: 110, endPoint x: 965, endPoint y: 101, distance: 166.7
click at [965, 119] on p "Address:  42A Mannering Street, Tokoroa," at bounding box center [1057, 127] width 288 height 17
click at [962, 119] on p "Address:  42A Mannering Street, Tokoroa," at bounding box center [1057, 127] width 288 height 17
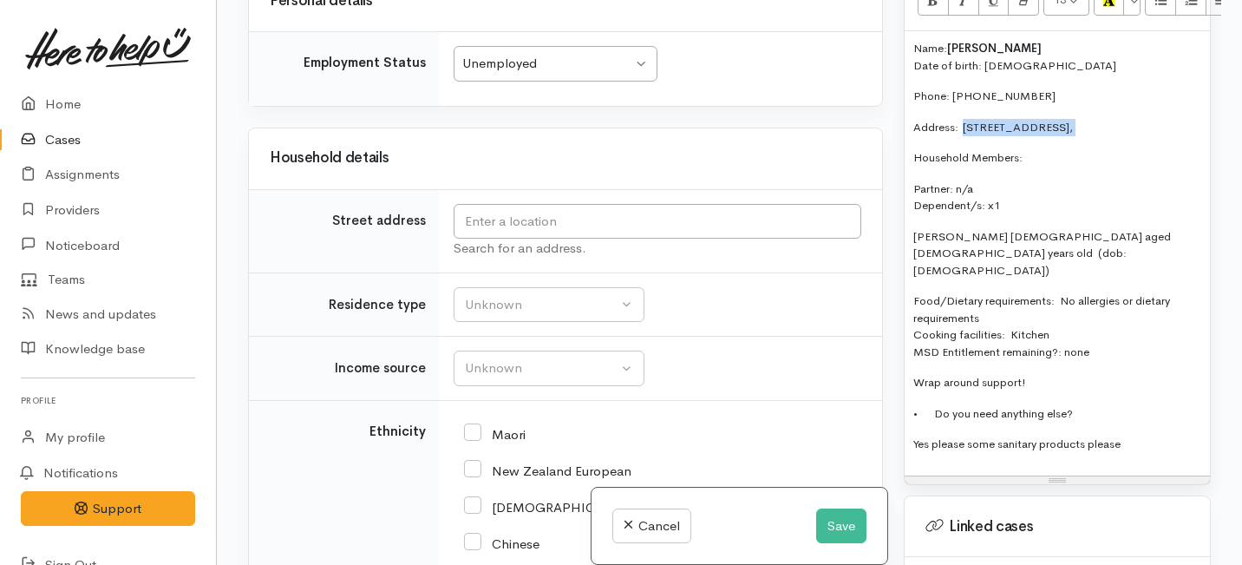
drag, startPoint x: 963, startPoint y: 106, endPoint x: 1126, endPoint y: 112, distance: 163.1
click at [1126, 119] on p "Address:  42A Mannering Street, Tokoroa," at bounding box center [1057, 127] width 288 height 17
copy p "42A Mannering Street, Tokoroa,"
click at [516, 239] on input "text" at bounding box center [658, 222] width 408 height 36
paste input "42A Mannering Street, Tokoroa,"
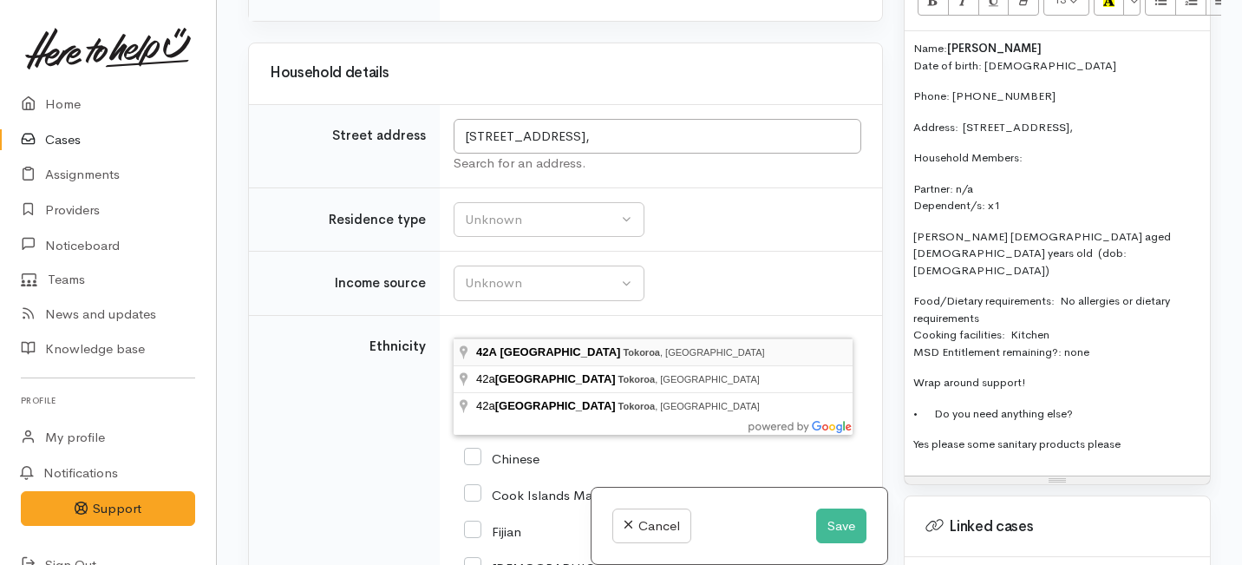
type input "42A Mannering Street, Tokoroa, New Zealand"
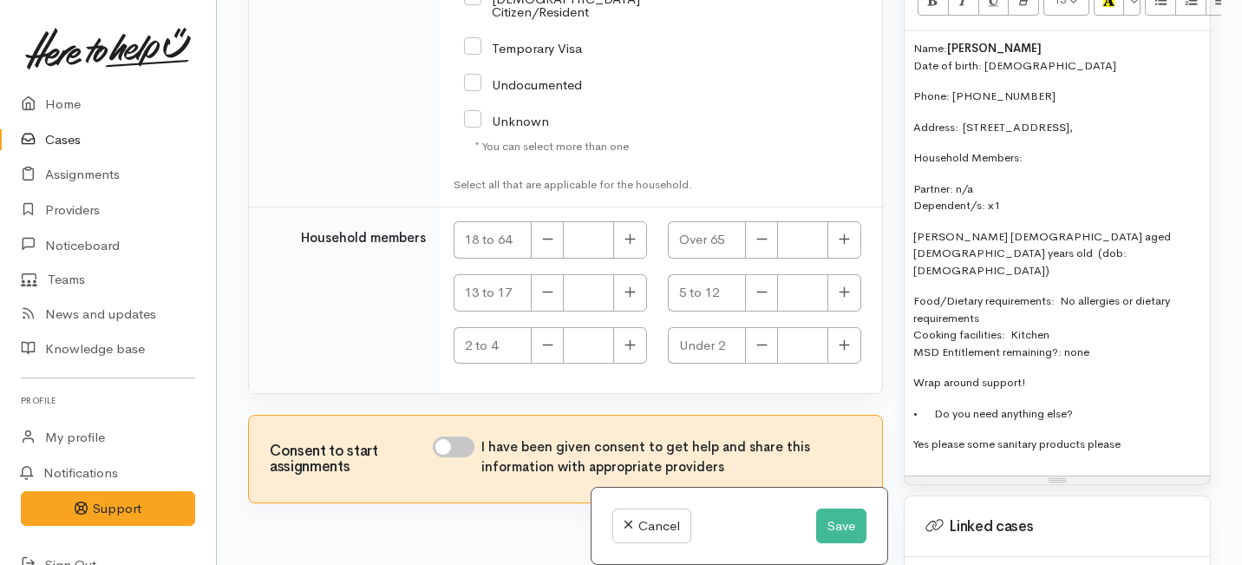
scroll to position [2048, 0]
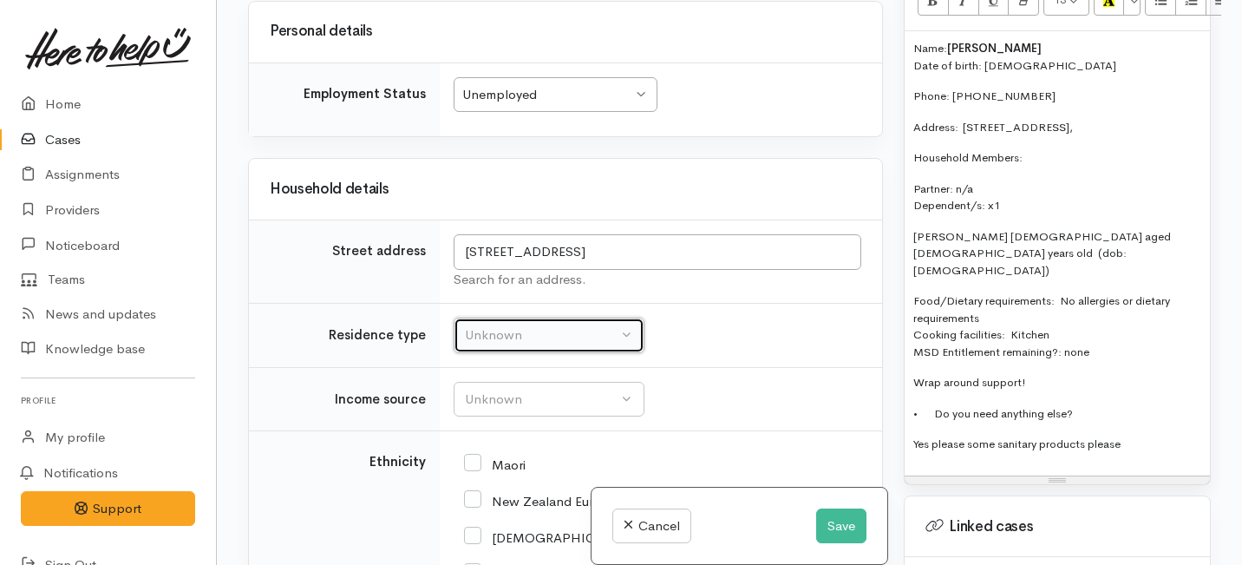
click at [517, 325] on div "Unknown" at bounding box center [541, 335] width 153 height 20
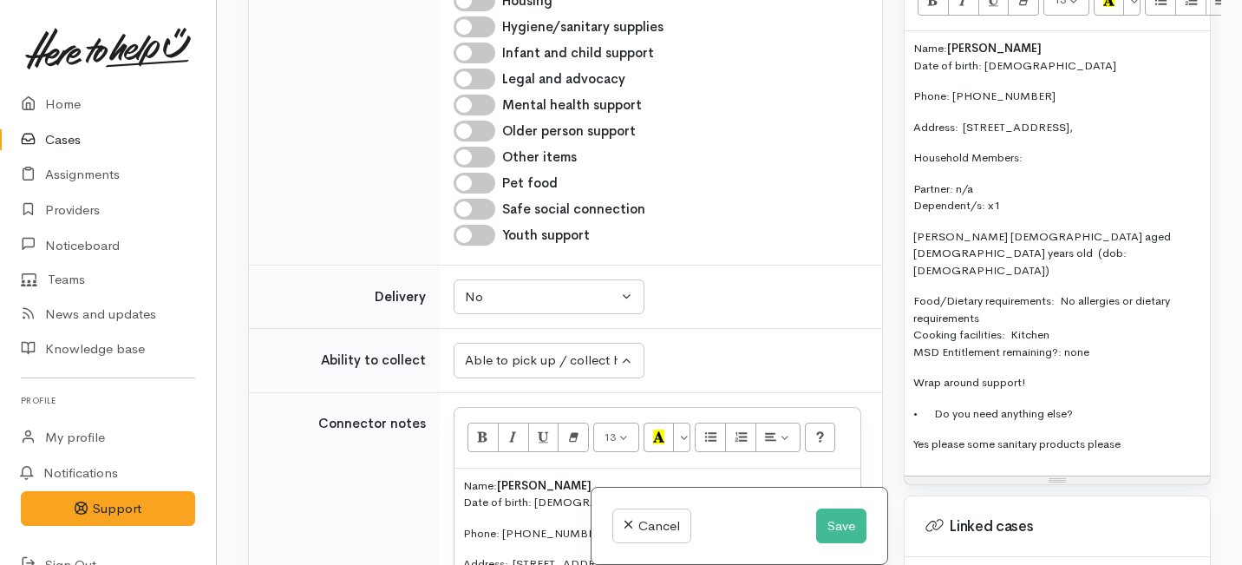
scroll to position [3289, 0]
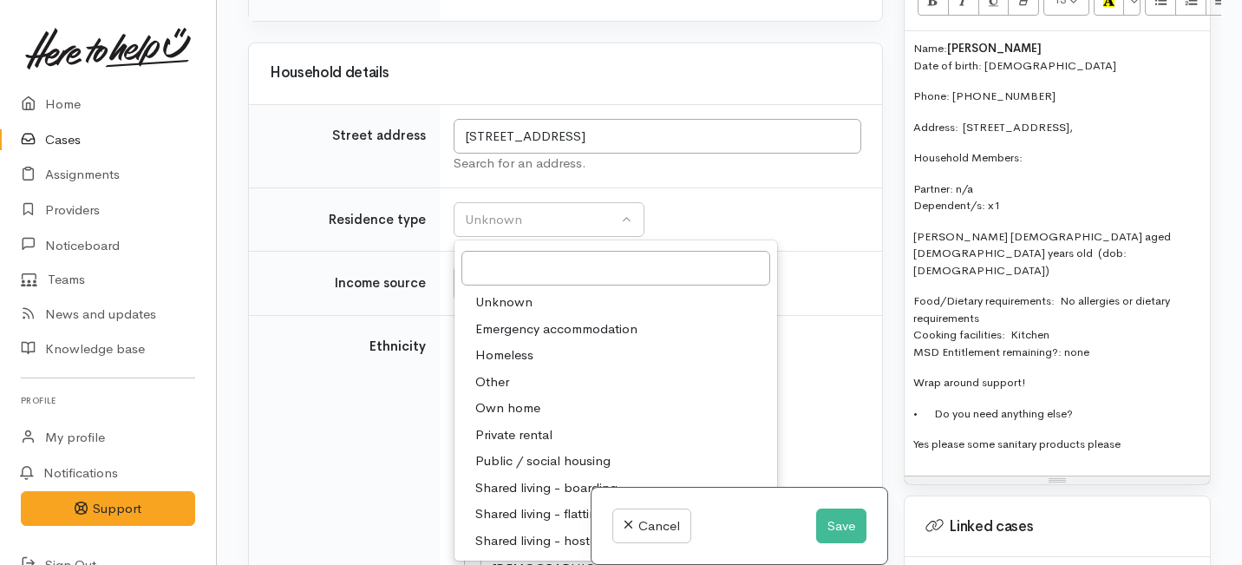
click at [506, 445] on span "Private rental" at bounding box center [513, 435] width 77 height 20
select select "2"
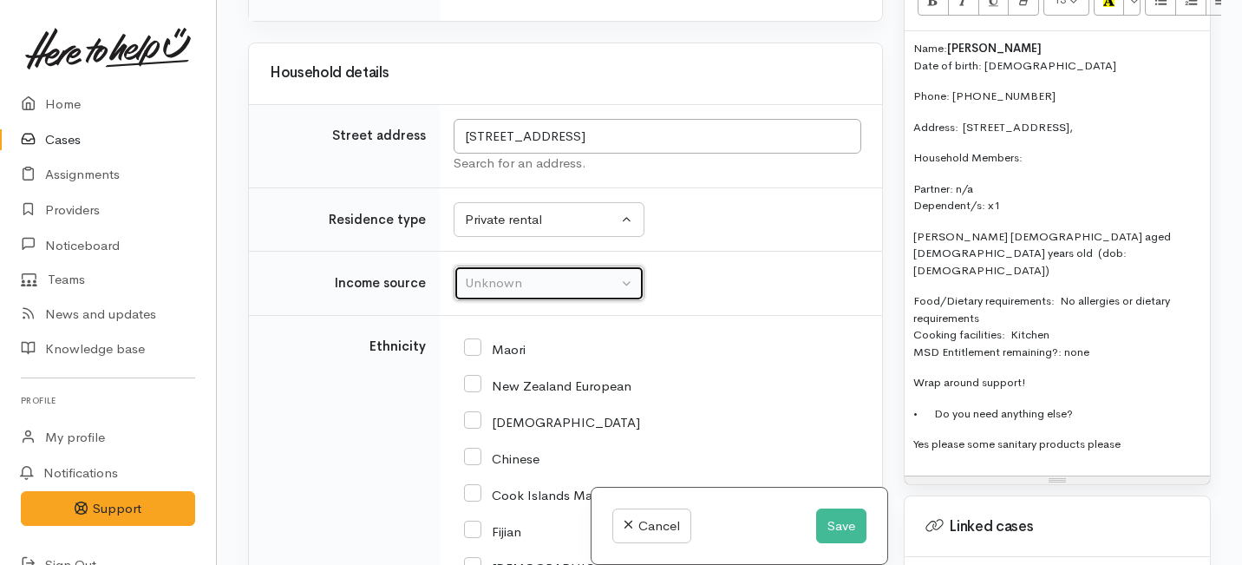
click at [499, 293] on div "Unknown" at bounding box center [541, 283] width 153 height 20
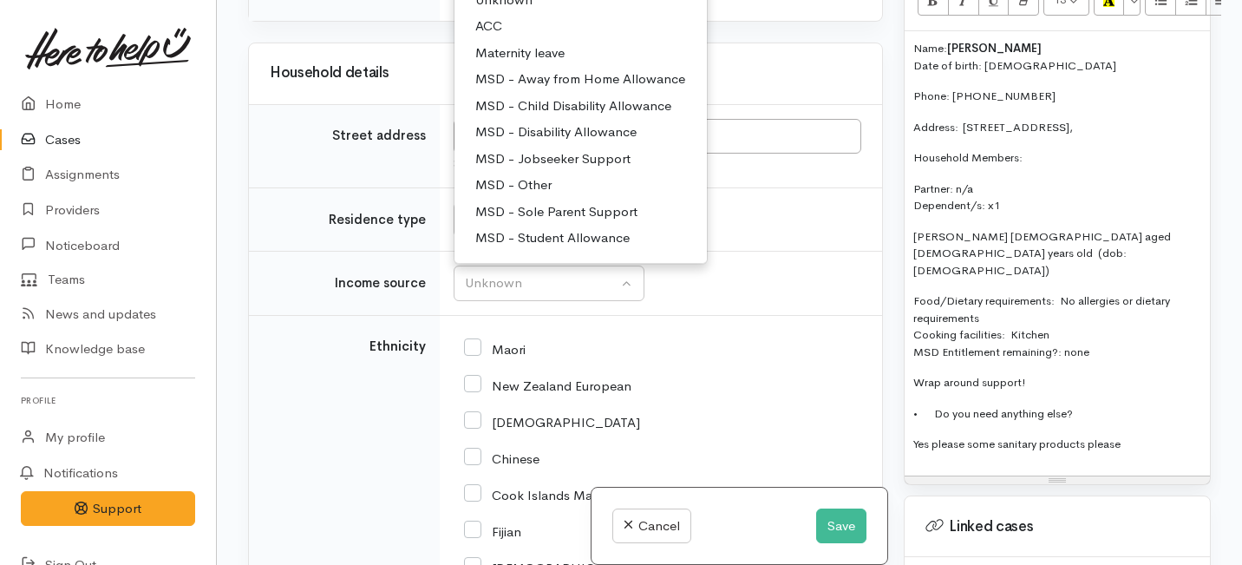
click at [519, 169] on span "MSD - Jobseeker Support" at bounding box center [552, 159] width 155 height 20
select select "4"
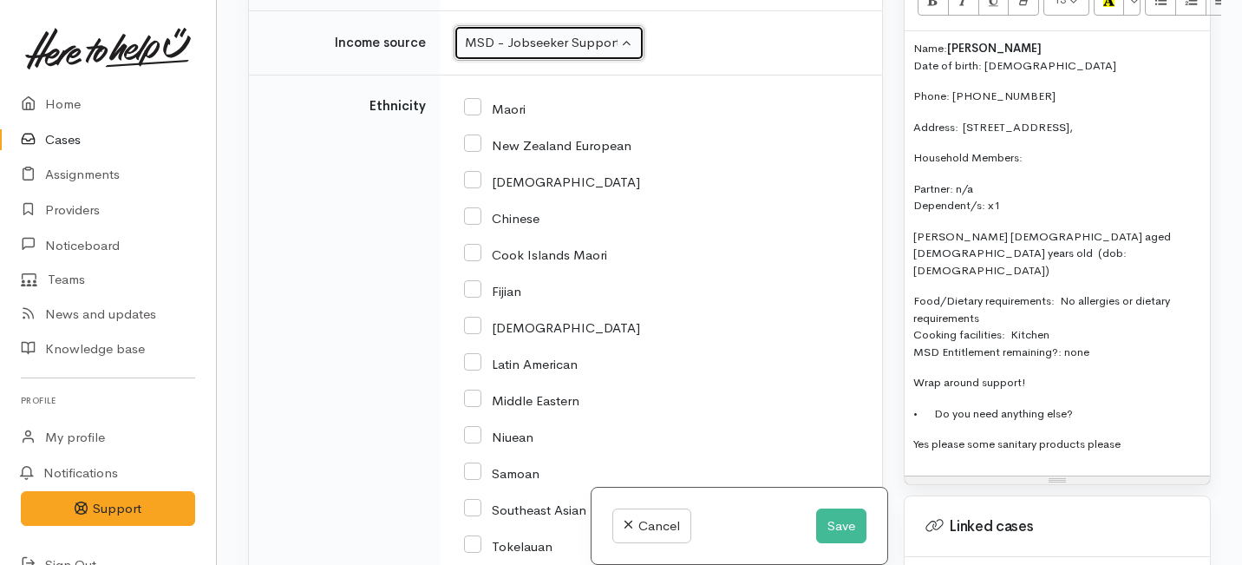
scroll to position [3533, 0]
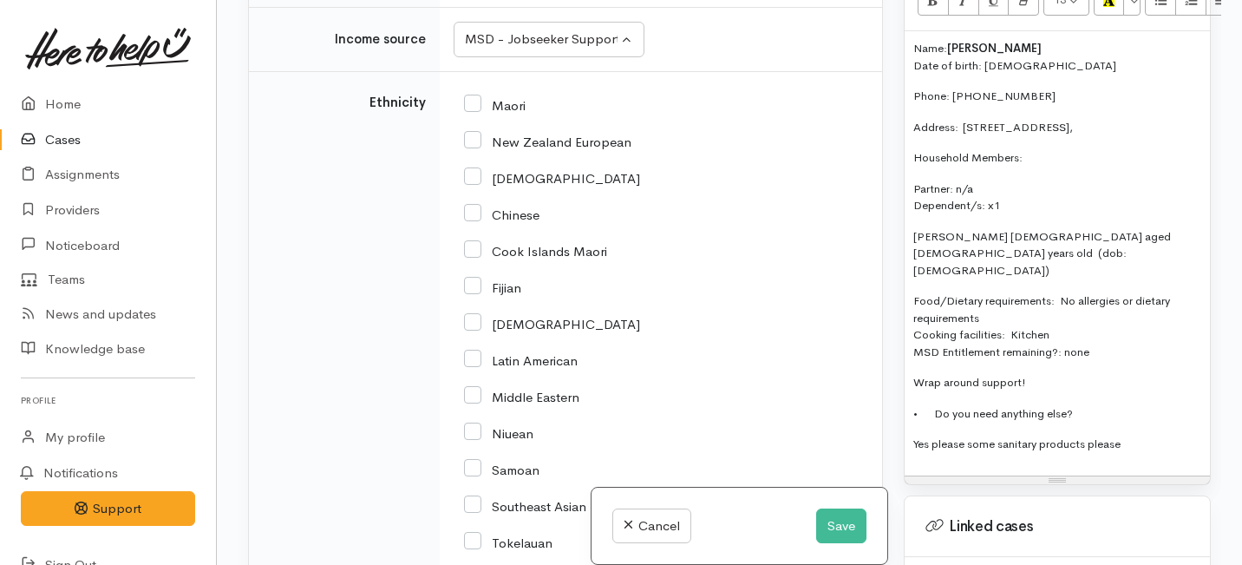
click at [475, 112] on input "Maori" at bounding box center [495, 104] width 62 height 16
checkbox input "true"
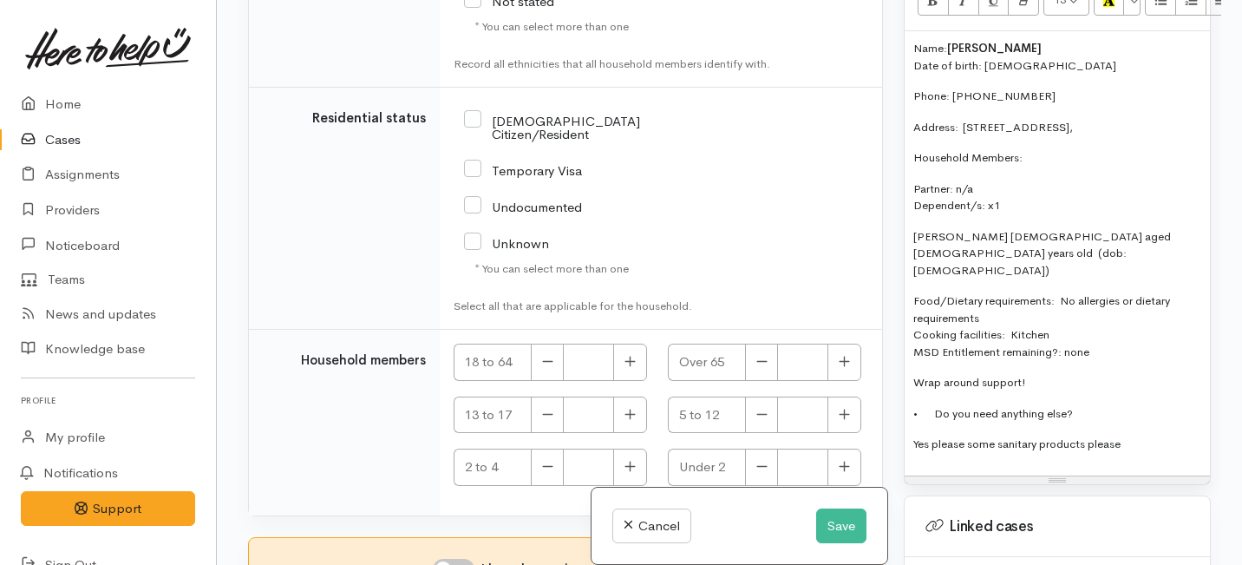
scroll to position [4331, 0]
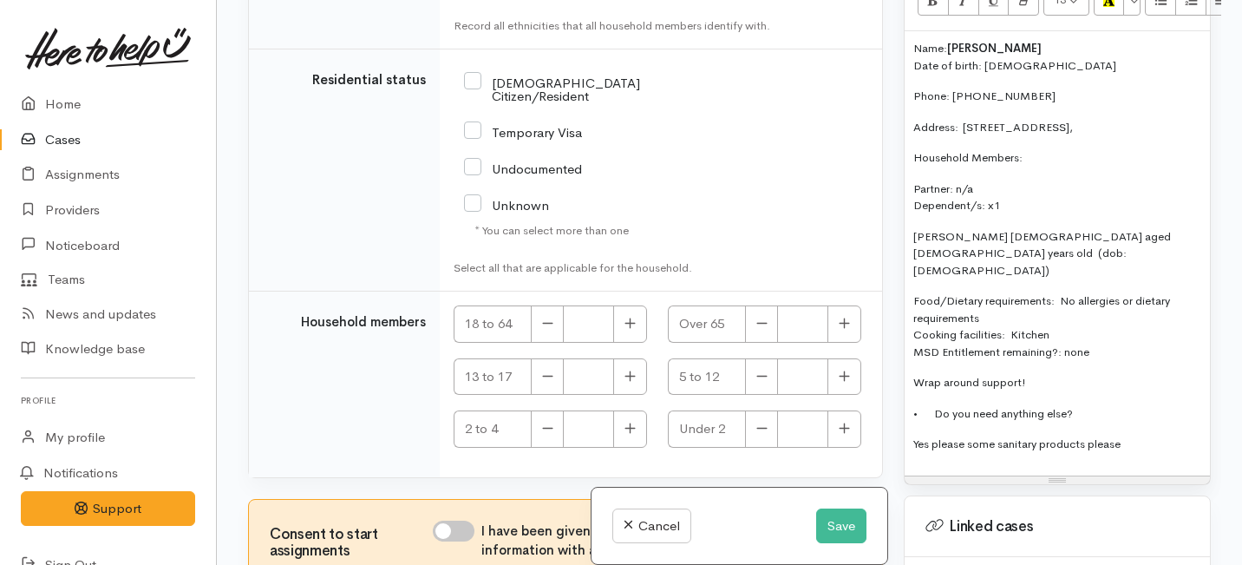
click at [474, 102] on input "[DEMOGRAPHIC_DATA] Citizen/Resident" at bounding box center [583, 88] width 238 height 29
checkbox input "true"
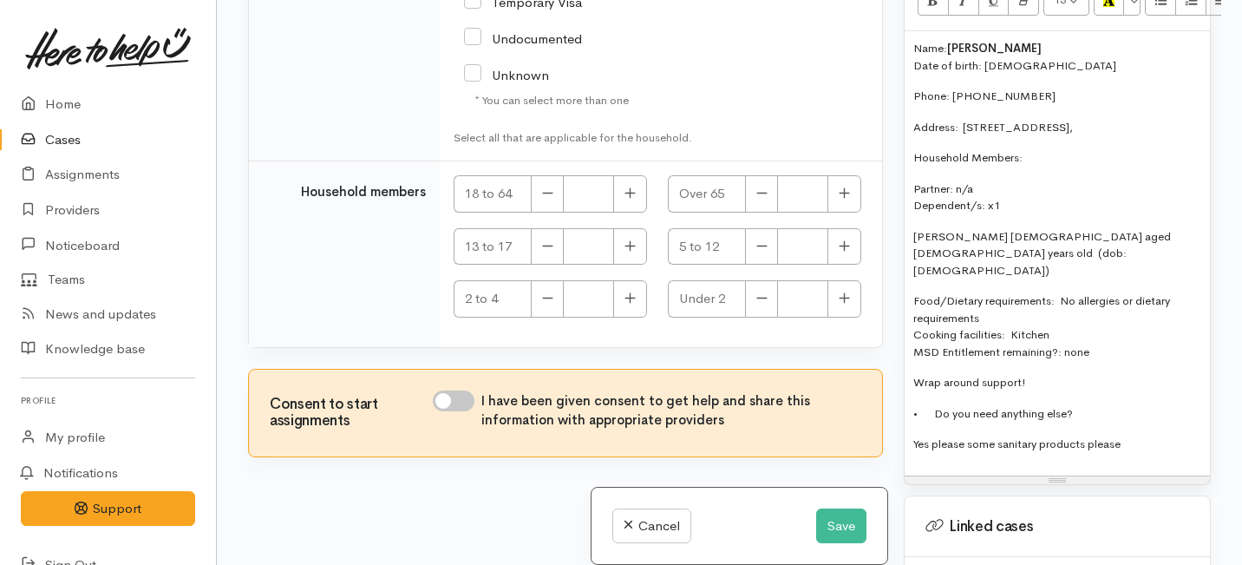
scroll to position [4480, 0]
click at [630, 199] on icon "button" at bounding box center [629, 192] width 11 height 13
type input "1"
click at [637, 265] on button "button" at bounding box center [630, 246] width 34 height 37
type input "1"
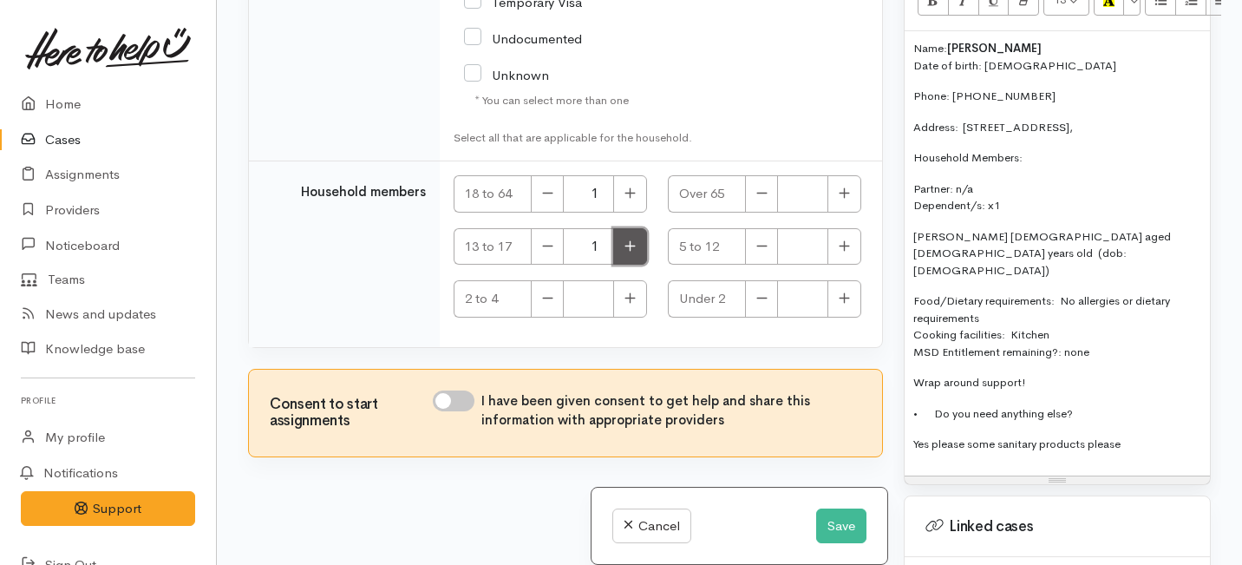
scroll to position [4546, 0]
click at [458, 403] on input "I have been given consent to get help and share this information with appropria…" at bounding box center [454, 400] width 42 height 21
checkbox input "true"
click at [827, 520] on button "Save" at bounding box center [841, 526] width 50 height 36
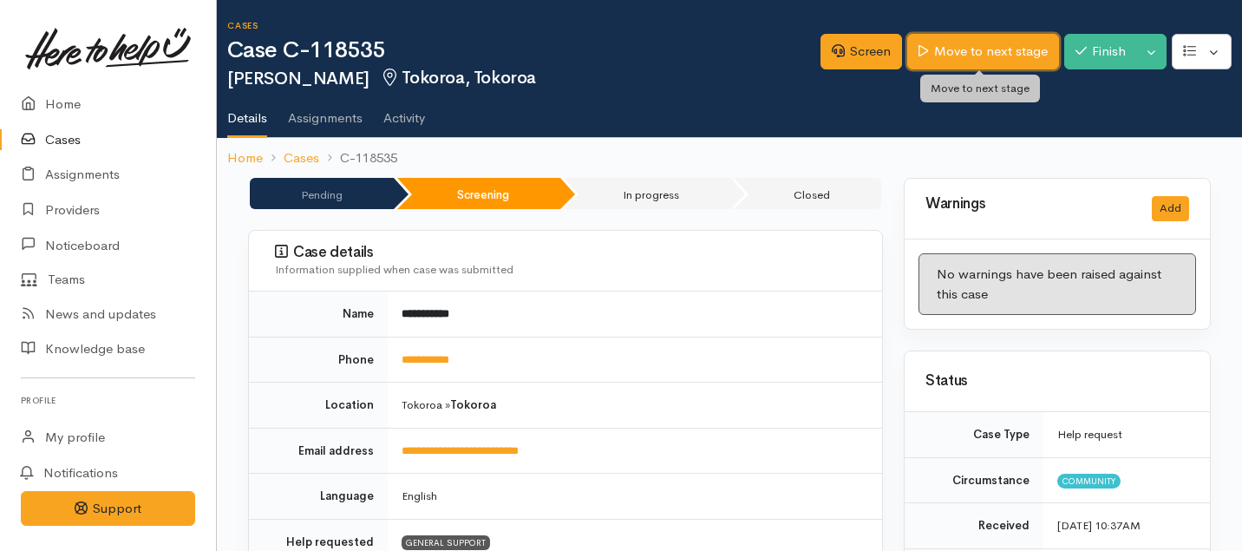
click at [941, 52] on link "Move to next stage" at bounding box center [982, 52] width 151 height 36
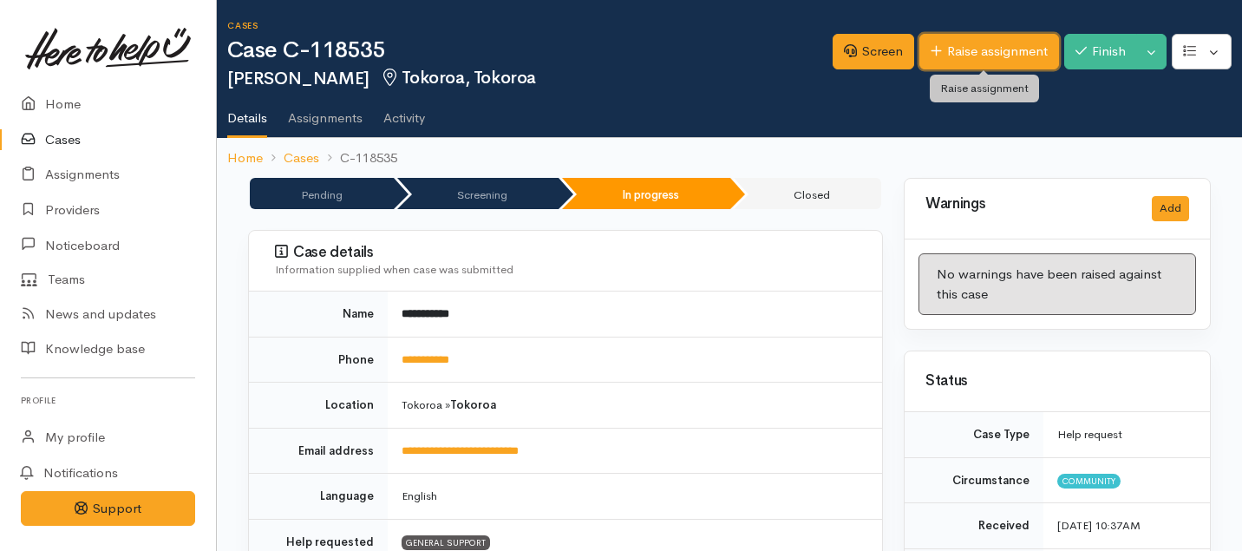
click at [951, 55] on link "Raise assignment" at bounding box center [989, 52] width 140 height 36
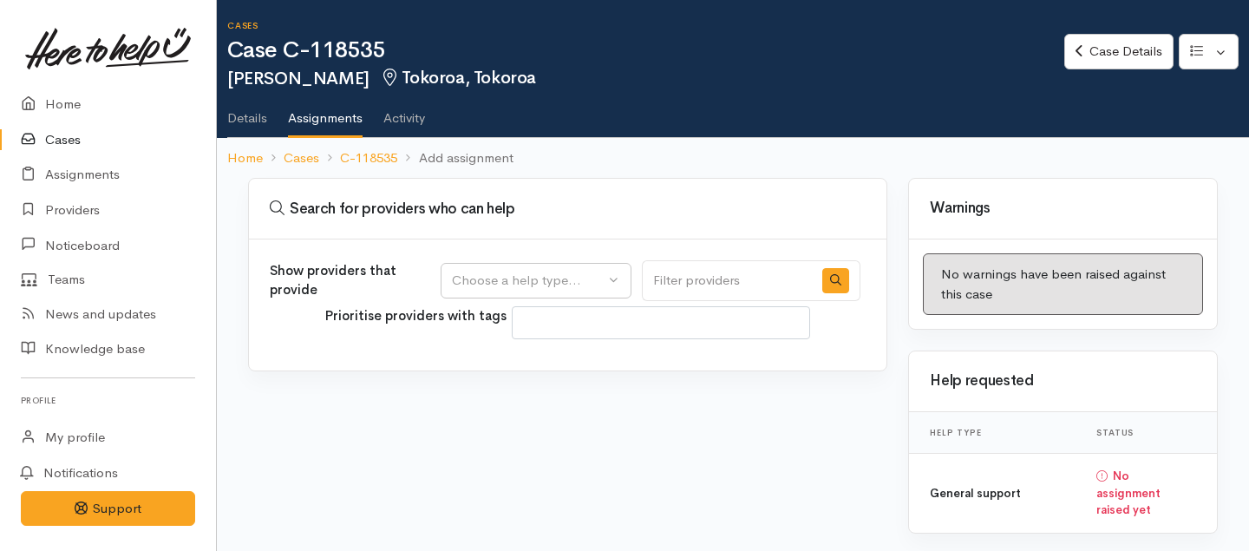
select select
click at [558, 273] on div "Choose a help type..." at bounding box center [528, 281] width 153 height 20
click at [507, 359] on span "General support" at bounding box center [510, 364] width 97 height 20
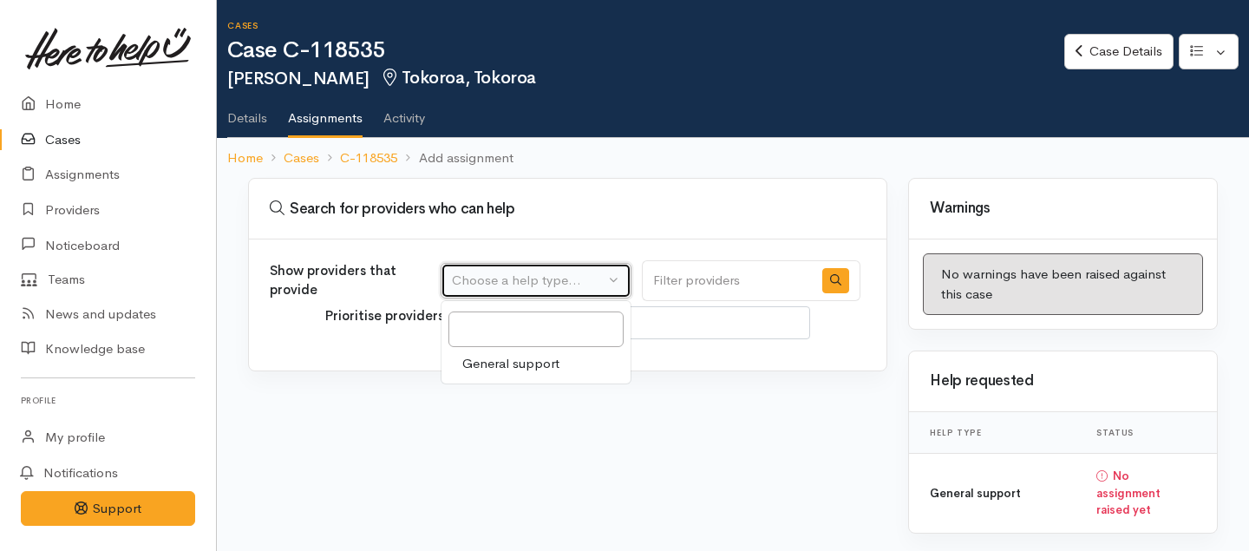
select select "4"
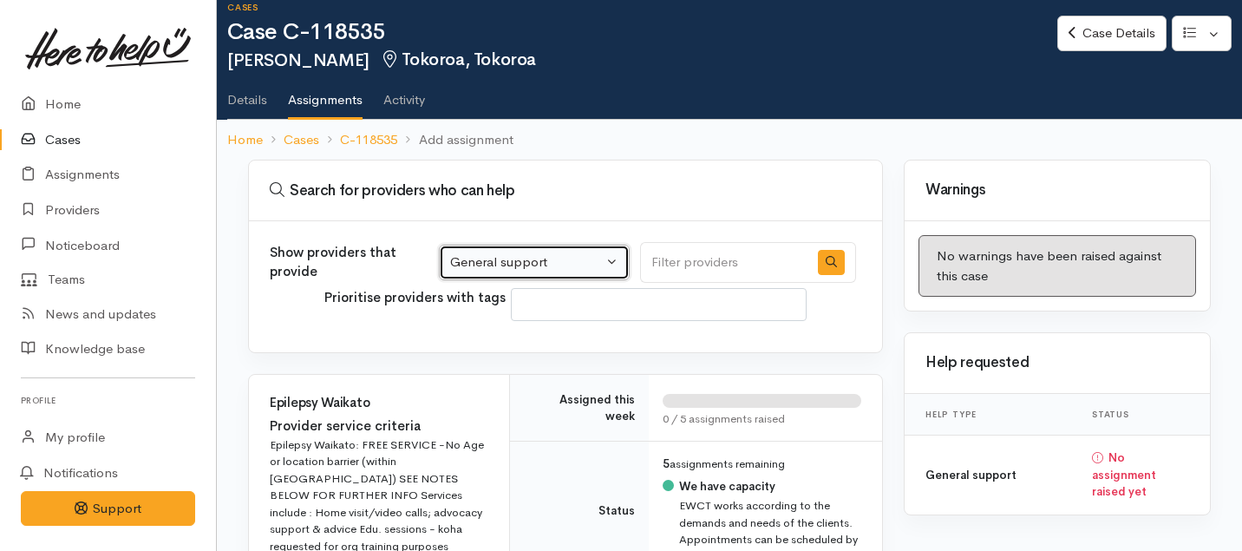
scroll to position [58, 0]
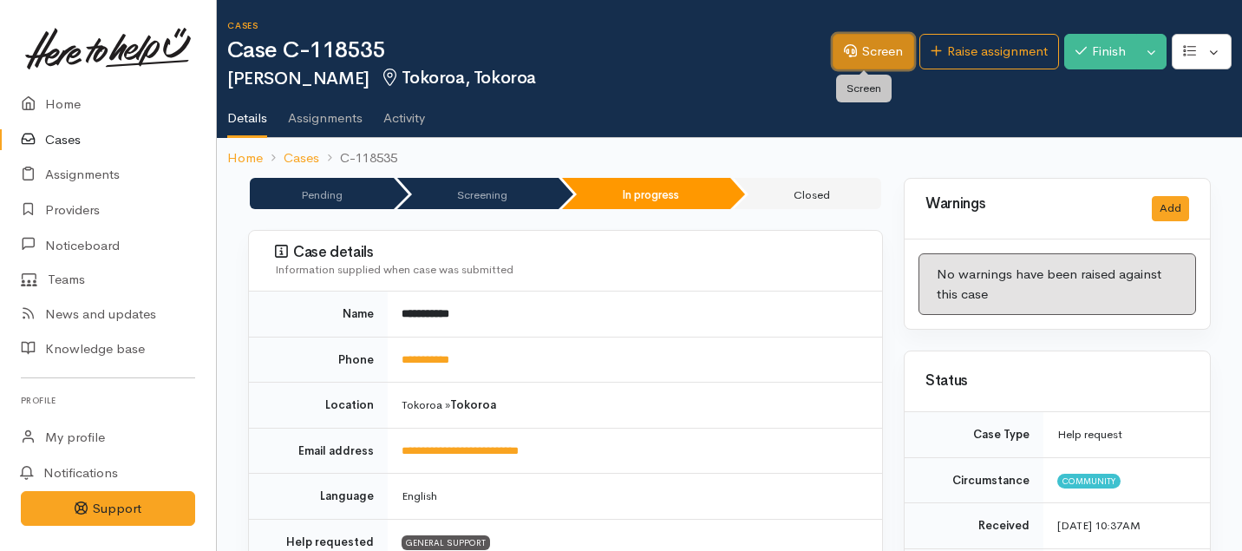
click at [854, 61] on link "Screen" at bounding box center [873, 52] width 82 height 36
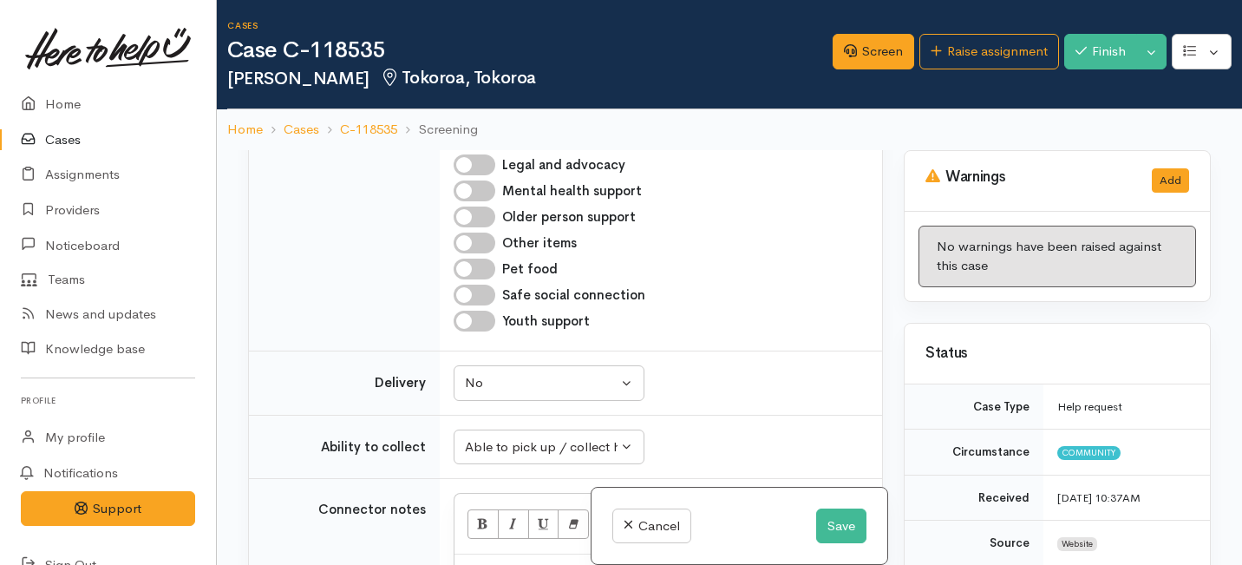
scroll to position [2050, 0]
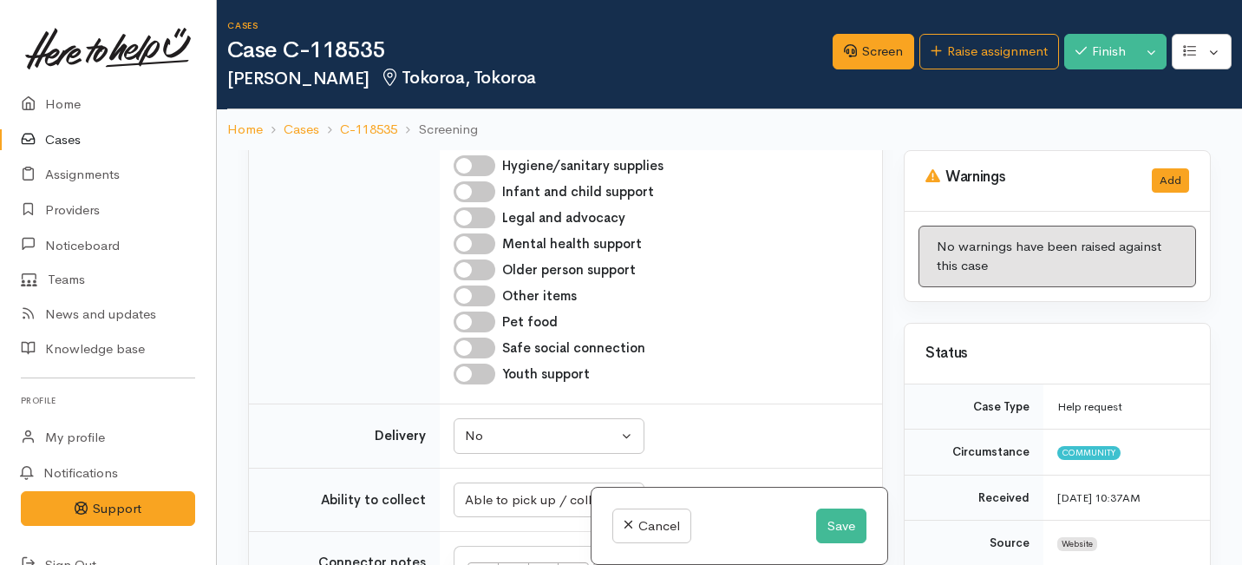
click at [483, 98] on input "General support" at bounding box center [475, 87] width 42 height 21
checkbox input "false"
click at [478, 72] on input "Food support" at bounding box center [475, 61] width 42 height 21
checkbox input "true"
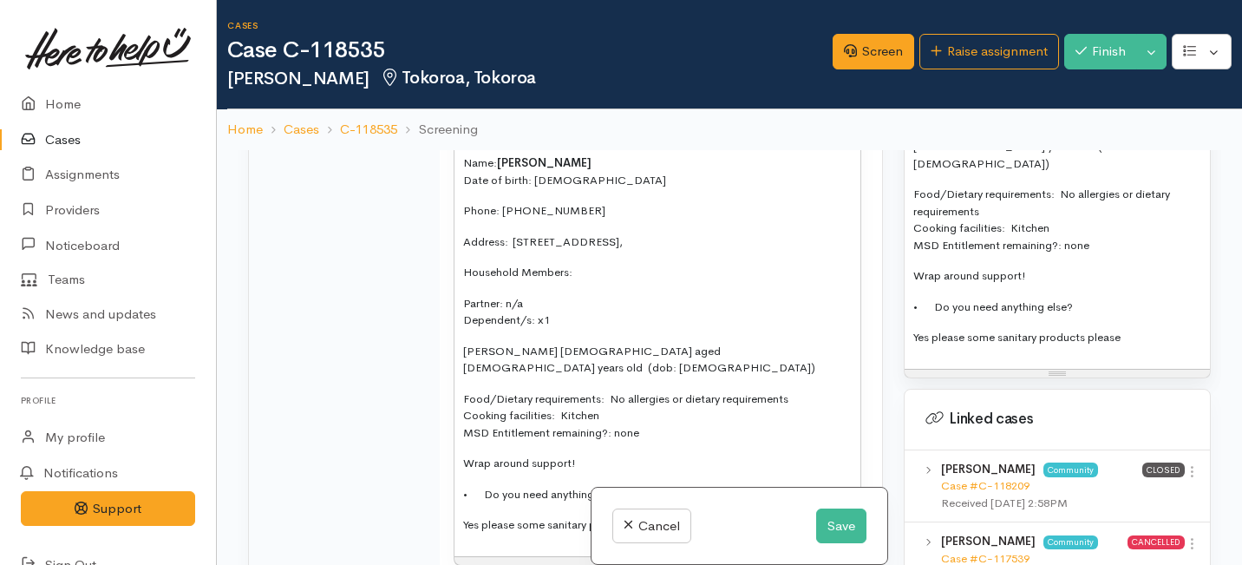
scroll to position [1397, 0]
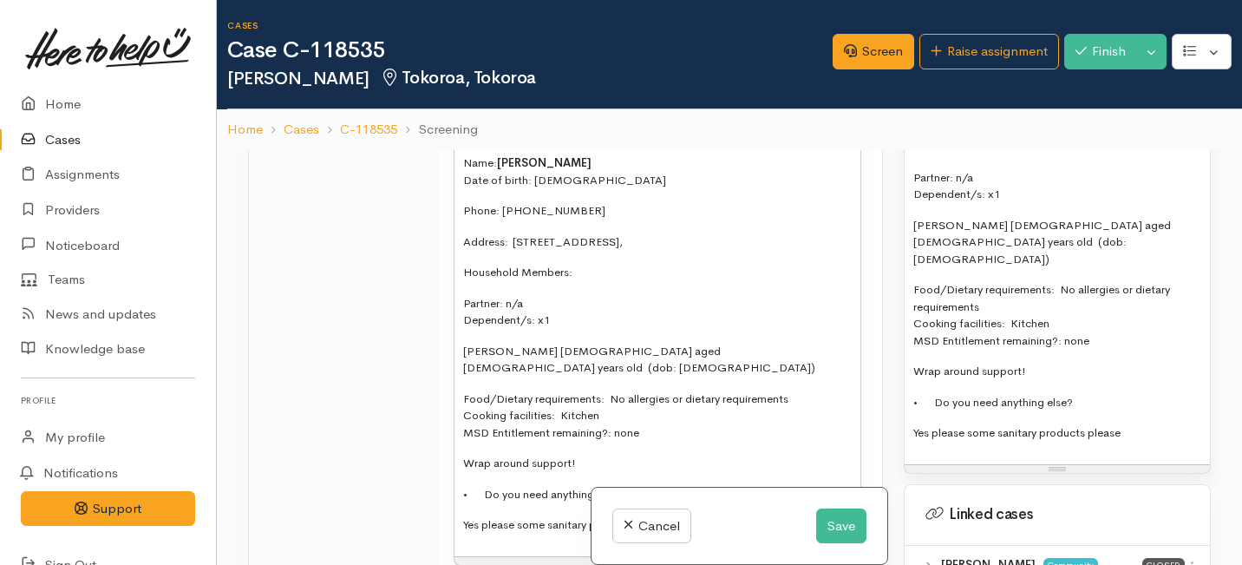
click at [1152, 424] on p "Yes please some sanitary products please" at bounding box center [1057, 432] width 288 height 17
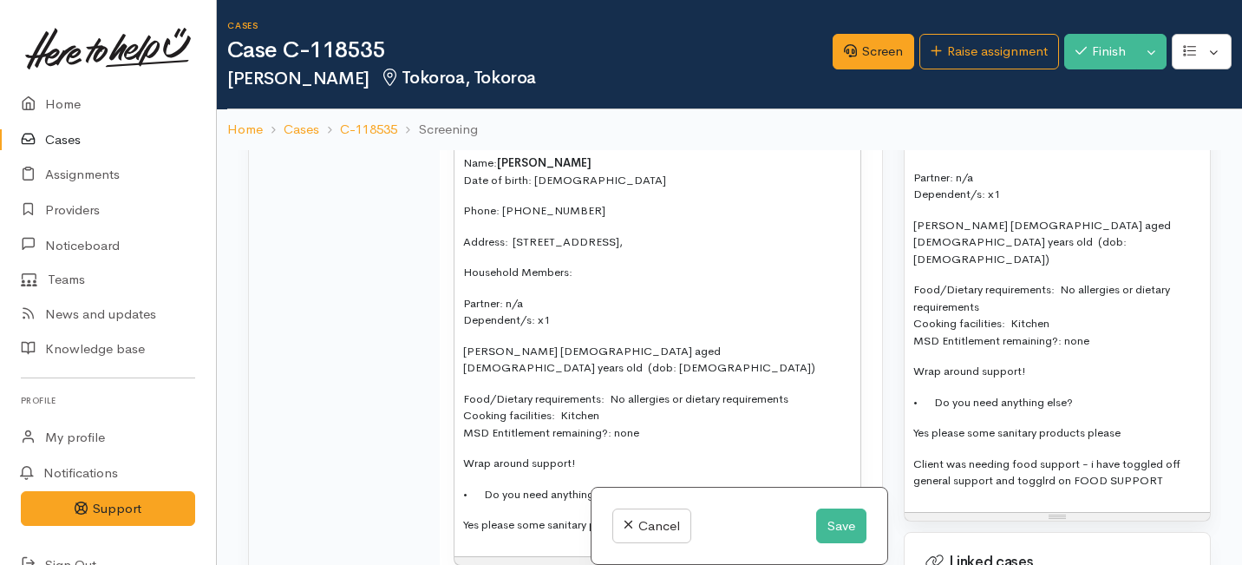
click at [1048, 455] on p "Client was needing food support - i have toggled off general support and togglr…" at bounding box center [1057, 472] width 288 height 34
drag, startPoint x: 995, startPoint y: 429, endPoint x: 979, endPoint y: 433, distance: 16.0
click at [979, 455] on p "Client was needing food support - i have toggled off general support and toggle…" at bounding box center [1057, 472] width 288 height 34
click at [995, 455] on p "Client was needing food support - i have toggled off general support and toggle…" at bounding box center [1057, 472] width 288 height 34
drag, startPoint x: 995, startPoint y: 429, endPoint x: 922, endPoint y: 428, distance: 72.9
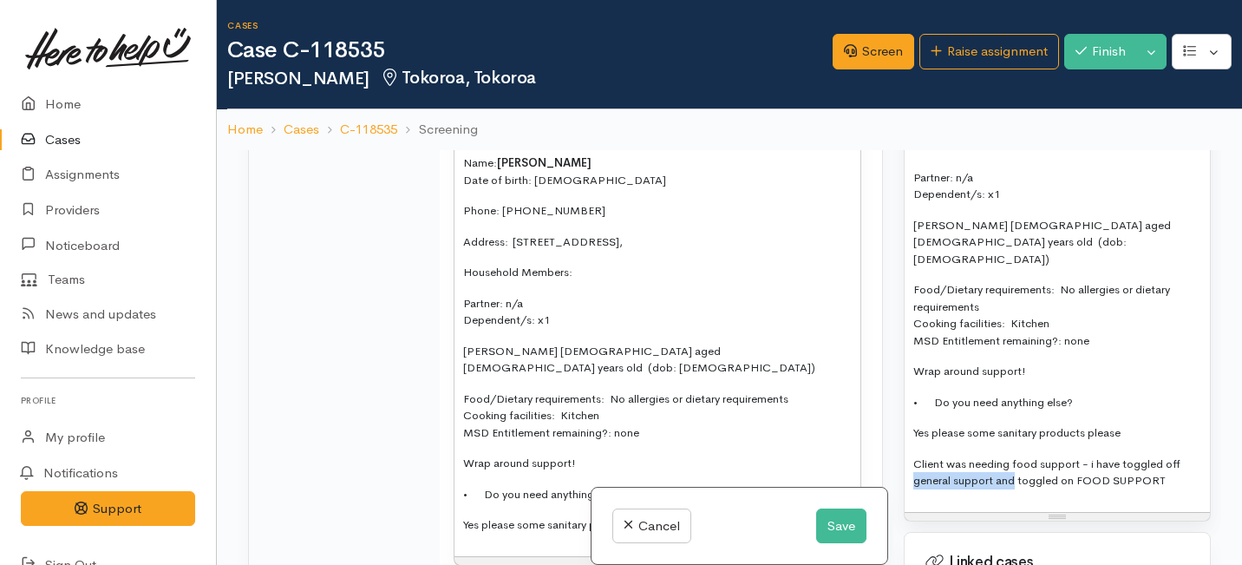
click at [922, 455] on p "Client was needing food support - i have toggled off general support and toggle…" at bounding box center [1057, 472] width 288 height 34
click at [992, 455] on p "Client was needing food support - i have toggled off general support and toggle…" at bounding box center [1057, 472] width 288 height 34
drag, startPoint x: 992, startPoint y: 431, endPoint x: 922, endPoint y: 431, distance: 70.2
click at [922, 455] on p "Client was needing food support - i have toggled off general support and toggle…" at bounding box center [1057, 472] width 288 height 34
click at [992, 454] on div "Name: Vaine Teina Date of birth: 15/03/1987 Phone: 02040560718 Address:  42A Ma…" at bounding box center [1056, 266] width 305 height 492
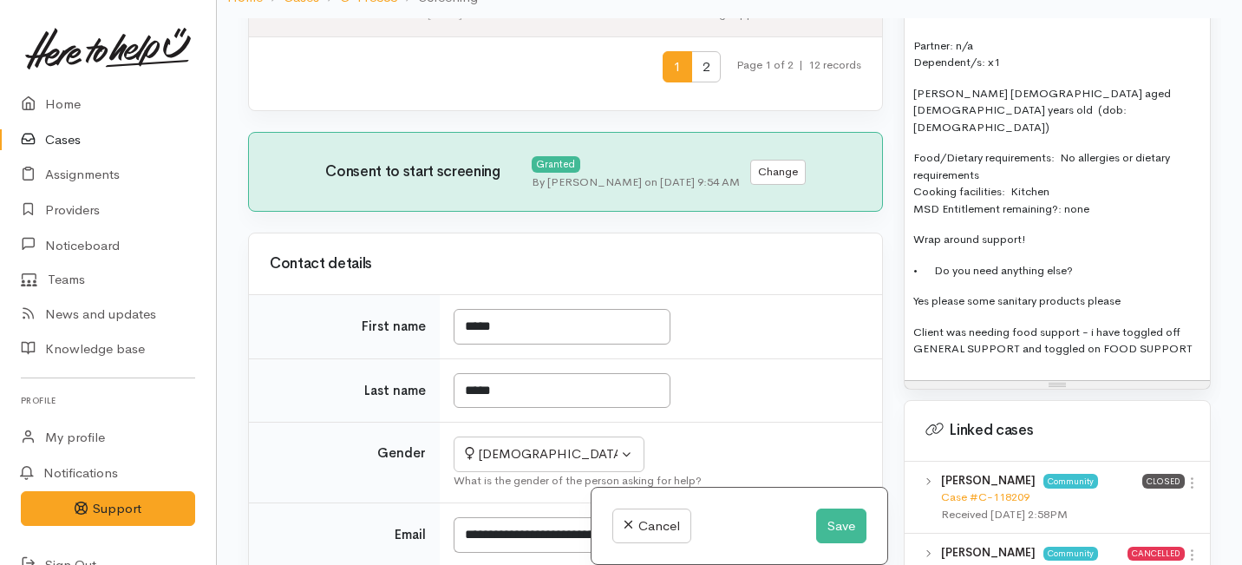
scroll to position [1080, 0]
click at [851, 519] on button "Save" at bounding box center [841, 526] width 50 height 36
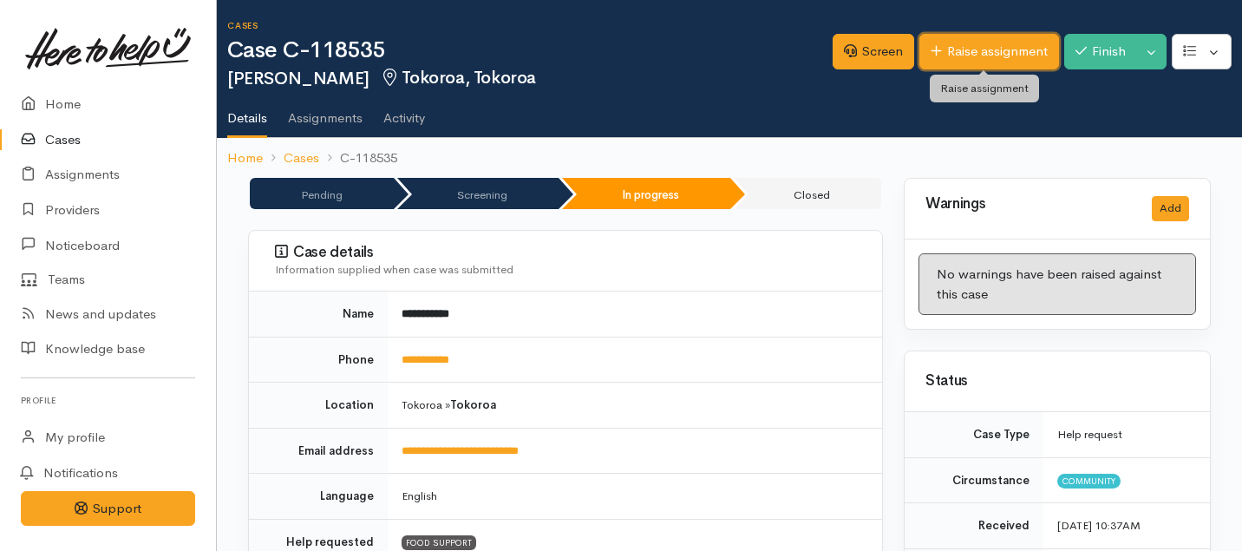
click at [983, 59] on link "Raise assignment" at bounding box center [989, 52] width 140 height 36
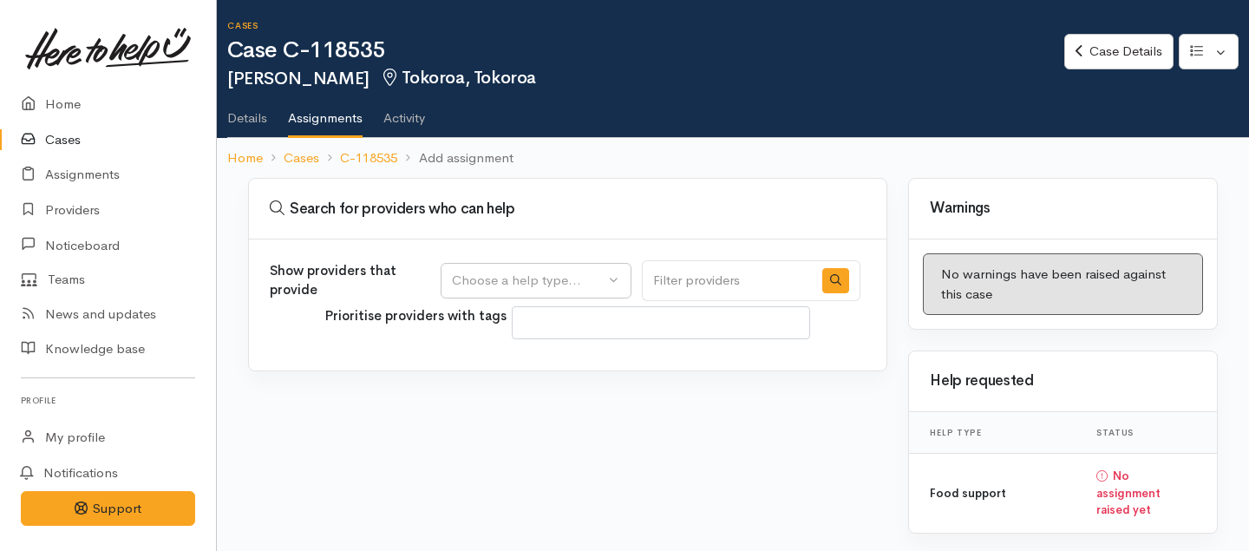
select select
click at [586, 271] on div "Choose a help type..." at bounding box center [528, 281] width 153 height 20
click at [515, 366] on span "Food support" at bounding box center [502, 364] width 81 height 20
select select "3"
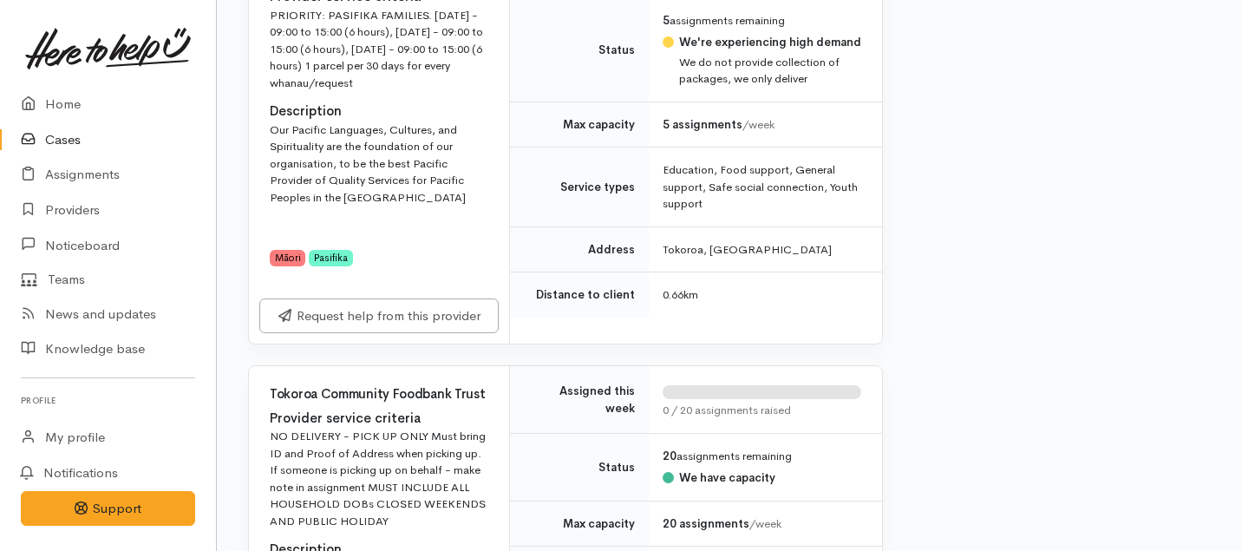
scroll to position [1000, 0]
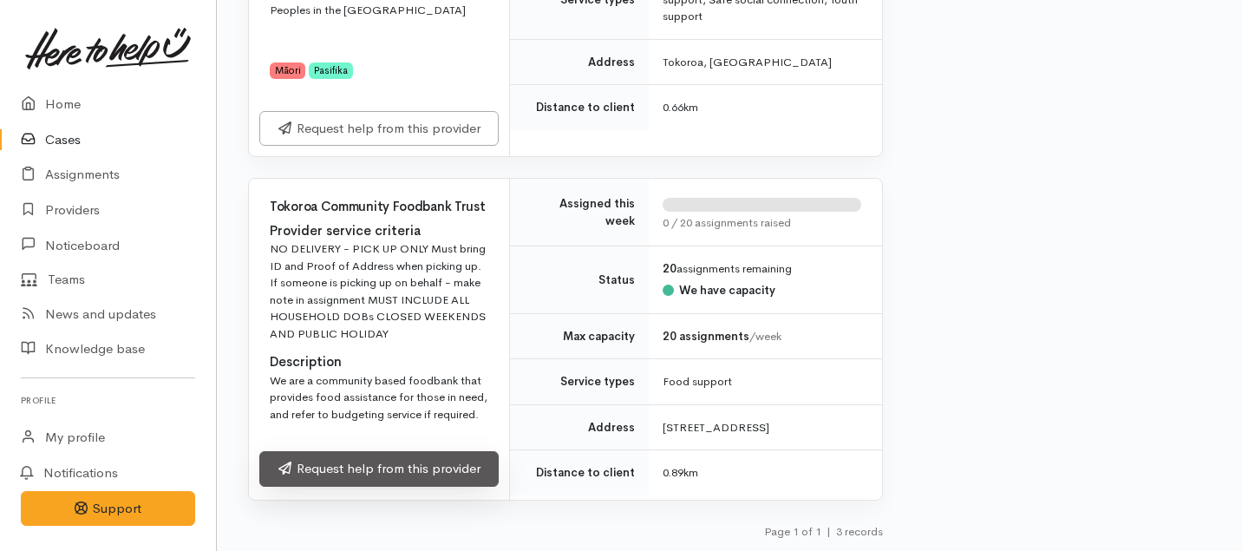
click at [436, 472] on link "Request help from this provider" at bounding box center [378, 469] width 239 height 36
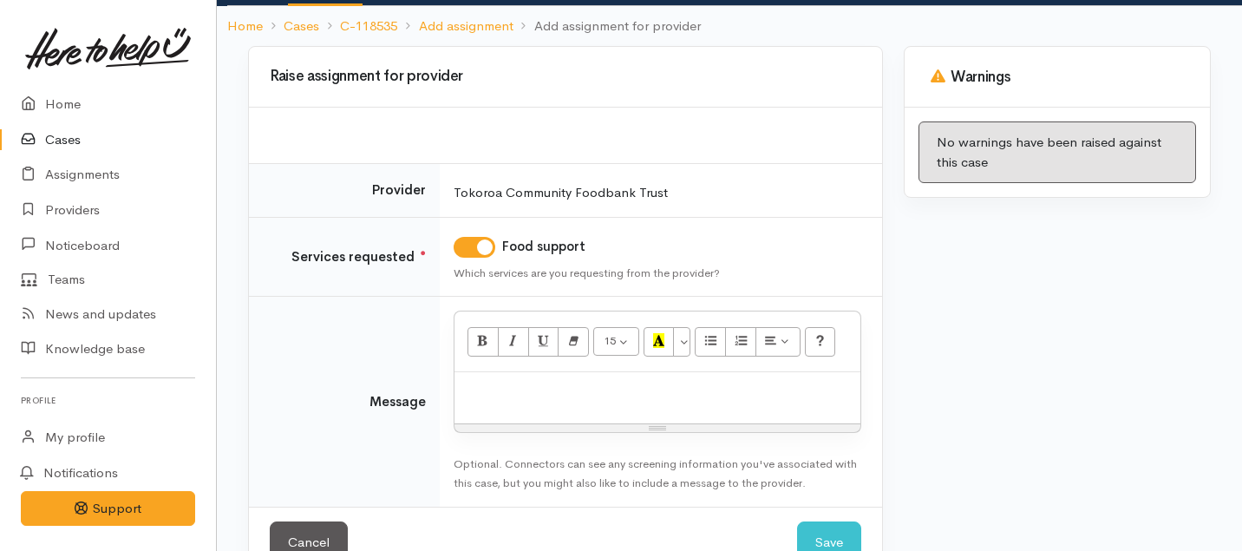
scroll to position [179, 0]
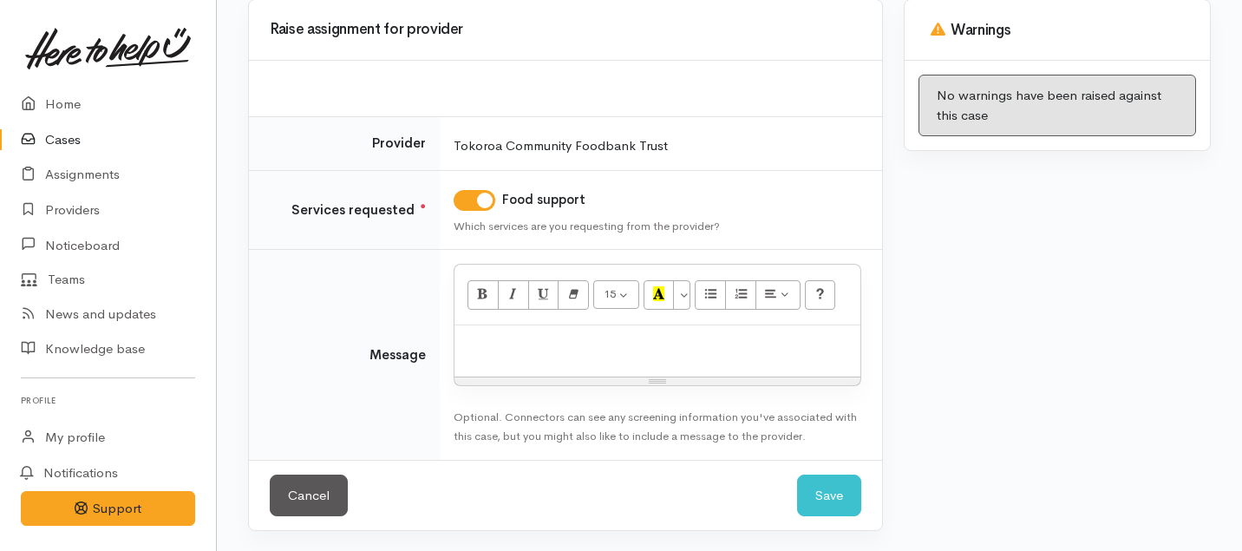
click at [549, 343] on p at bounding box center [657, 344] width 388 height 20
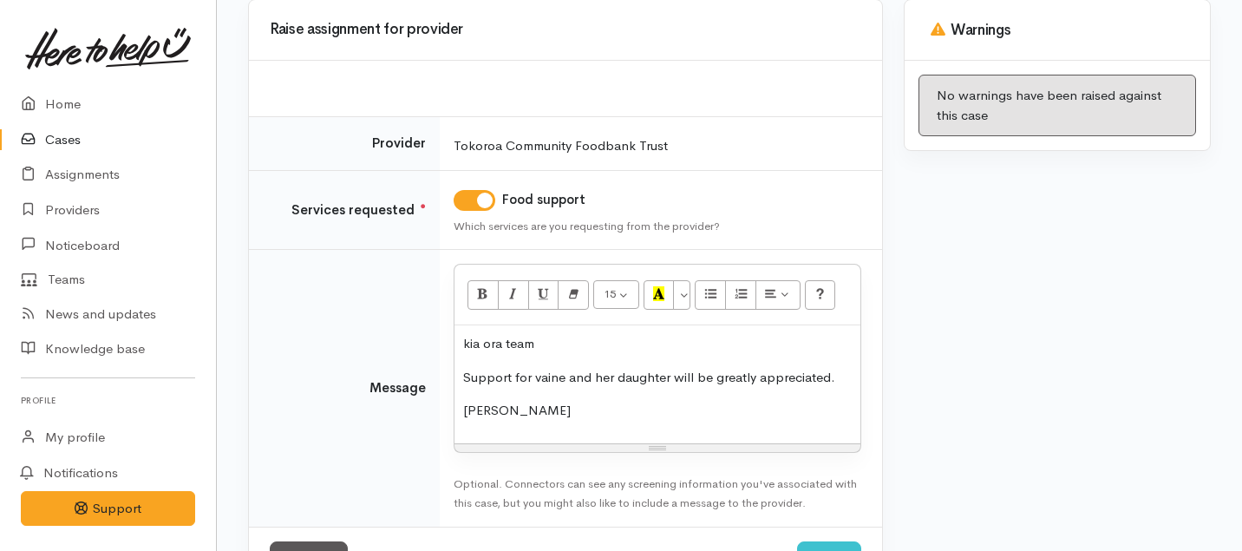
click at [541, 373] on p "Support for vaine and her daughter will be greatly appreciated." at bounding box center [657, 378] width 388 height 20
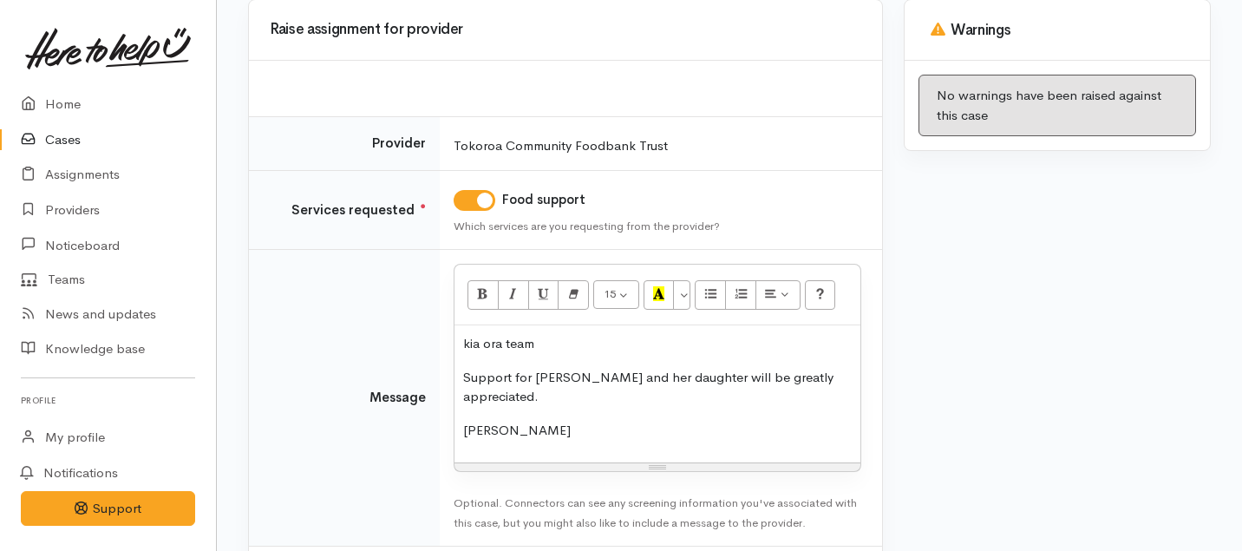
click at [562, 420] on div "kia ora team Support for [PERSON_NAME] and her daughter will be greatly appreci…" at bounding box center [657, 393] width 406 height 137
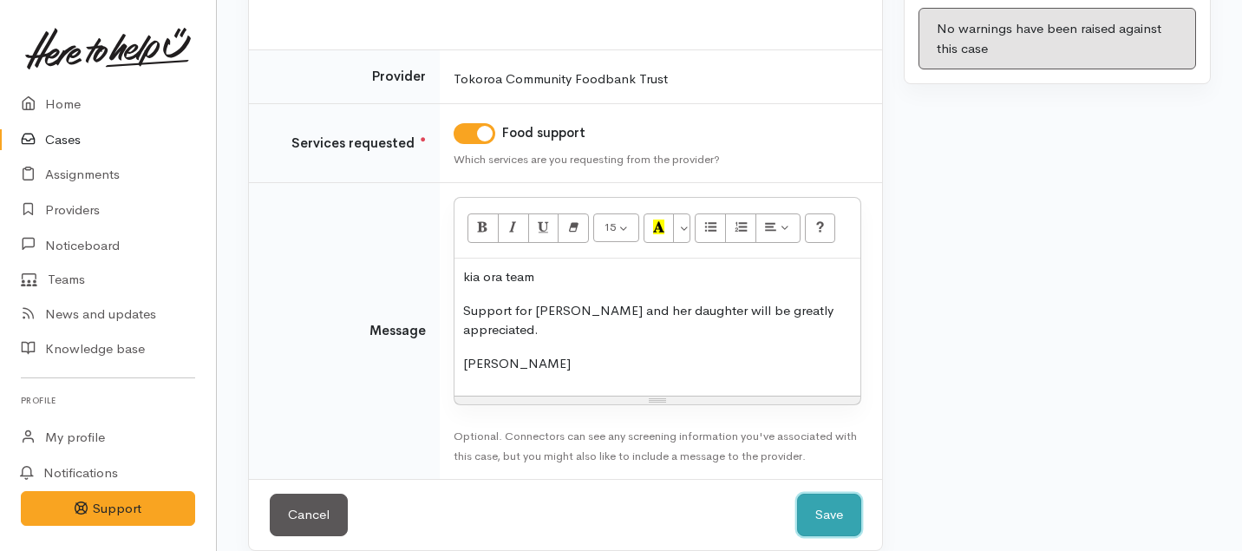
click at [804, 497] on button "Save" at bounding box center [829, 514] width 64 height 42
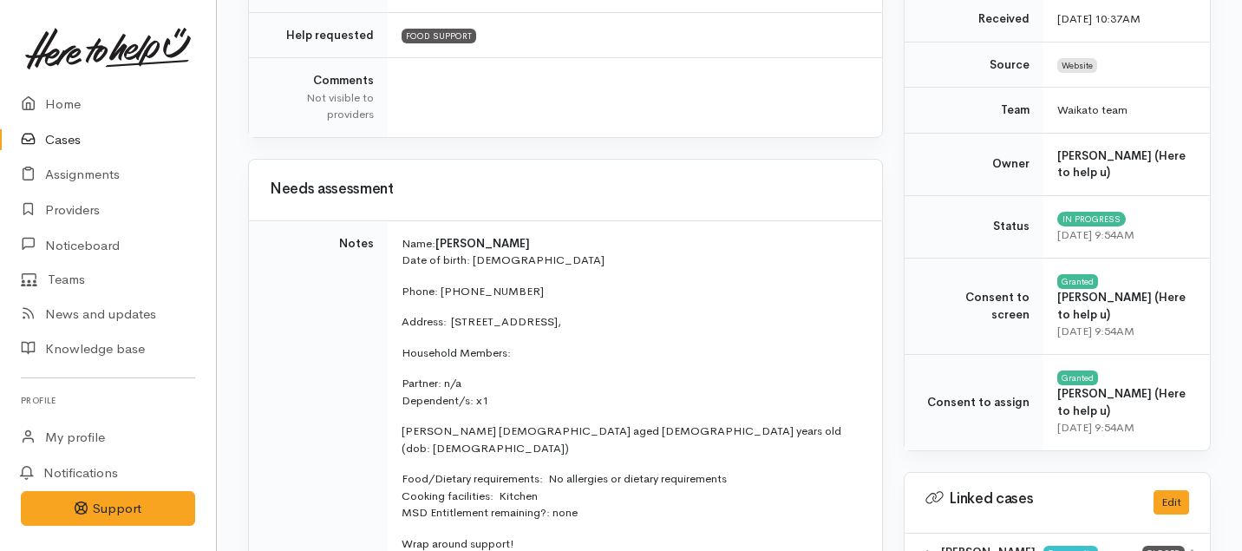
scroll to position [1039, 0]
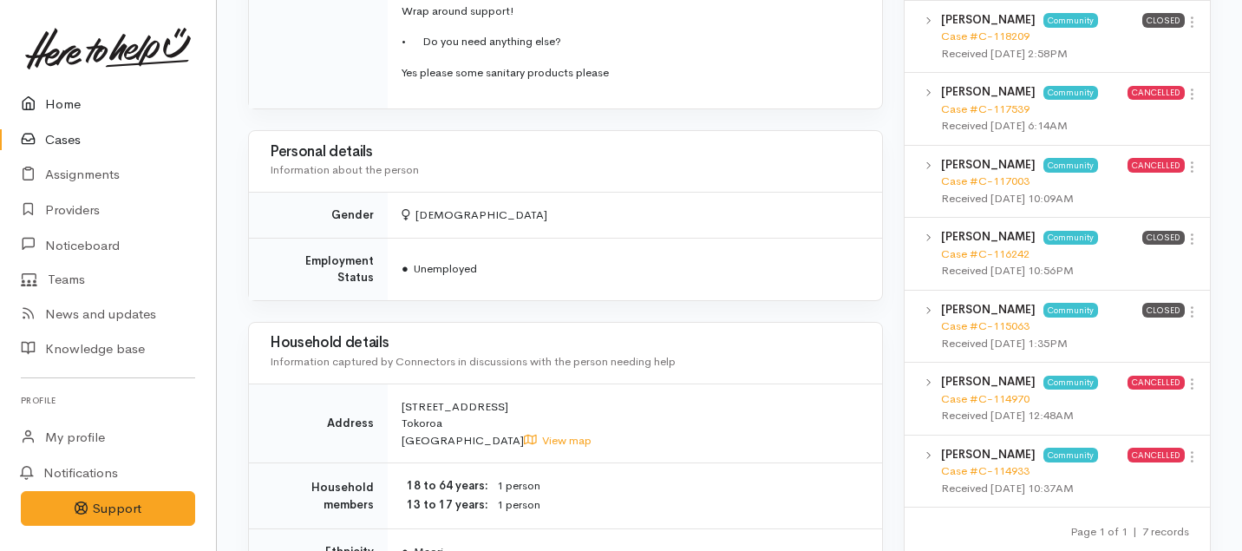
click at [69, 99] on link "Home" at bounding box center [108, 105] width 216 height 36
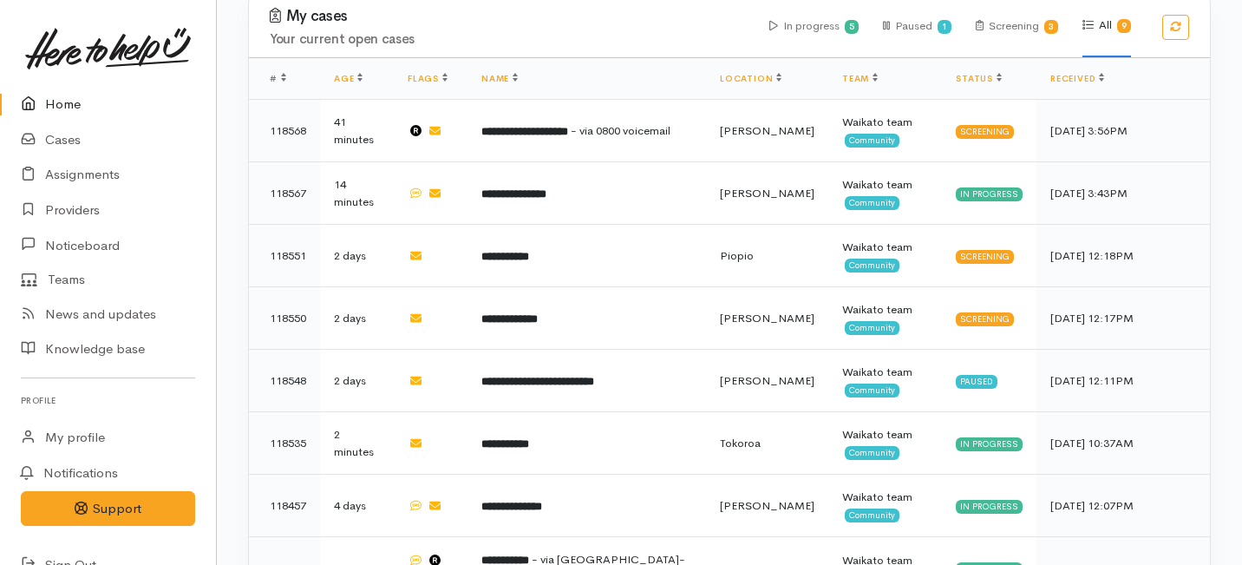
scroll to position [1229, 0]
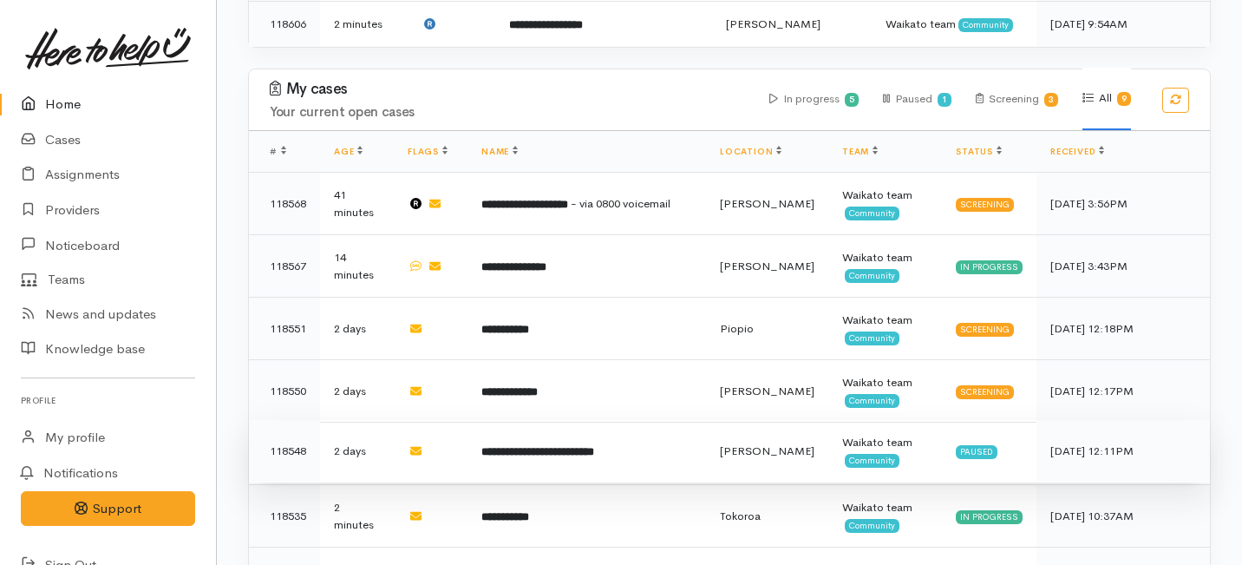
click at [513, 446] on b "**********" at bounding box center [537, 451] width 113 height 11
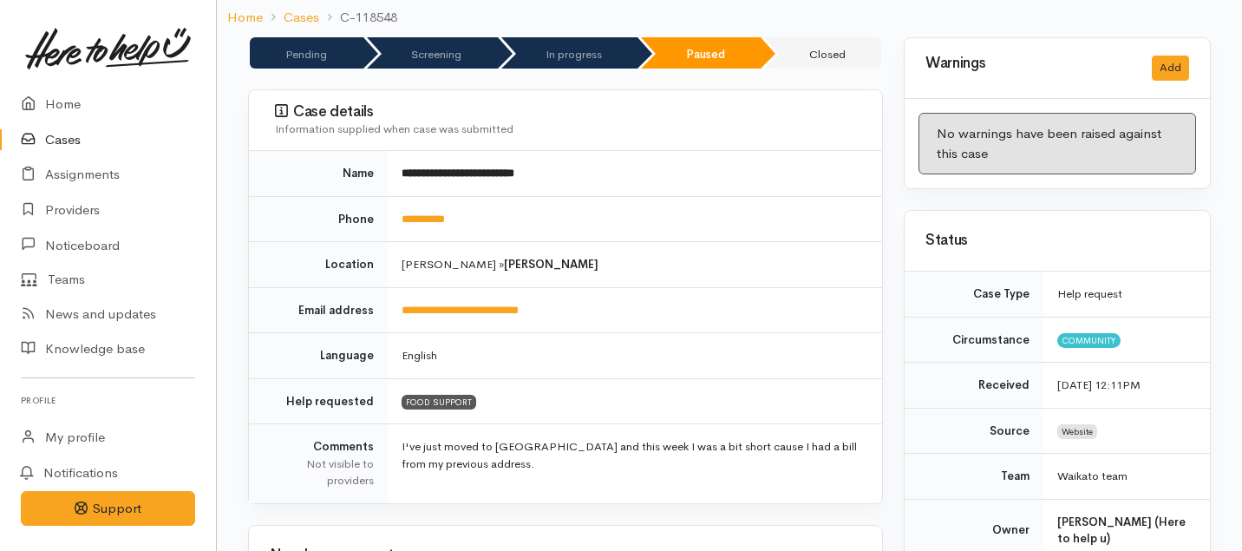
scroll to position [97, 0]
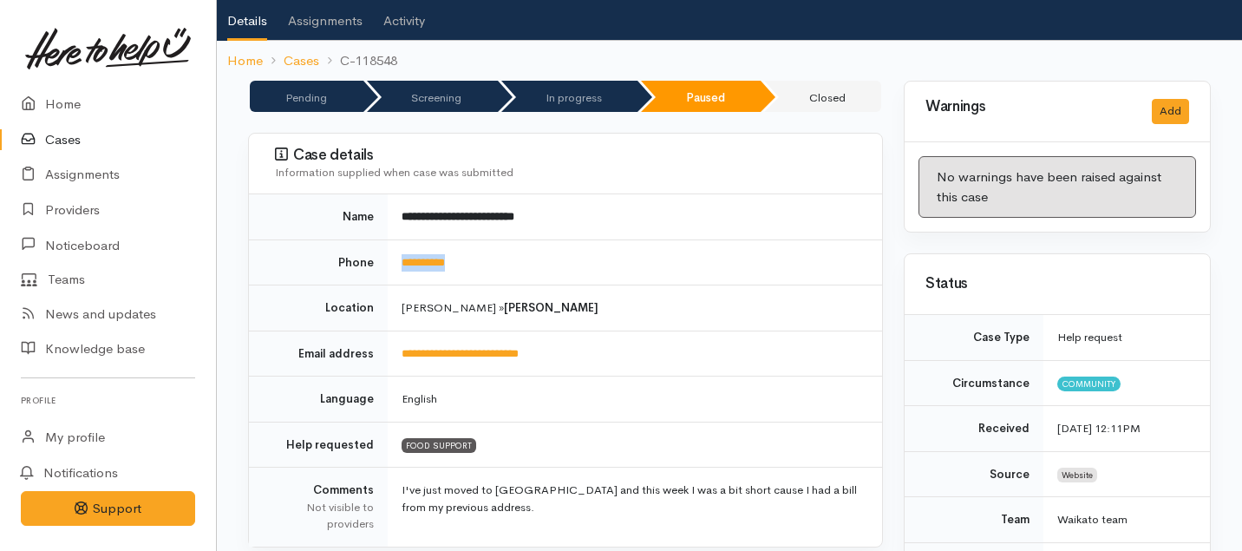
drag, startPoint x: 473, startPoint y: 266, endPoint x: 394, endPoint y: 264, distance: 79.0
click at [394, 264] on td "**********" at bounding box center [635, 262] width 494 height 46
copy link "**********"
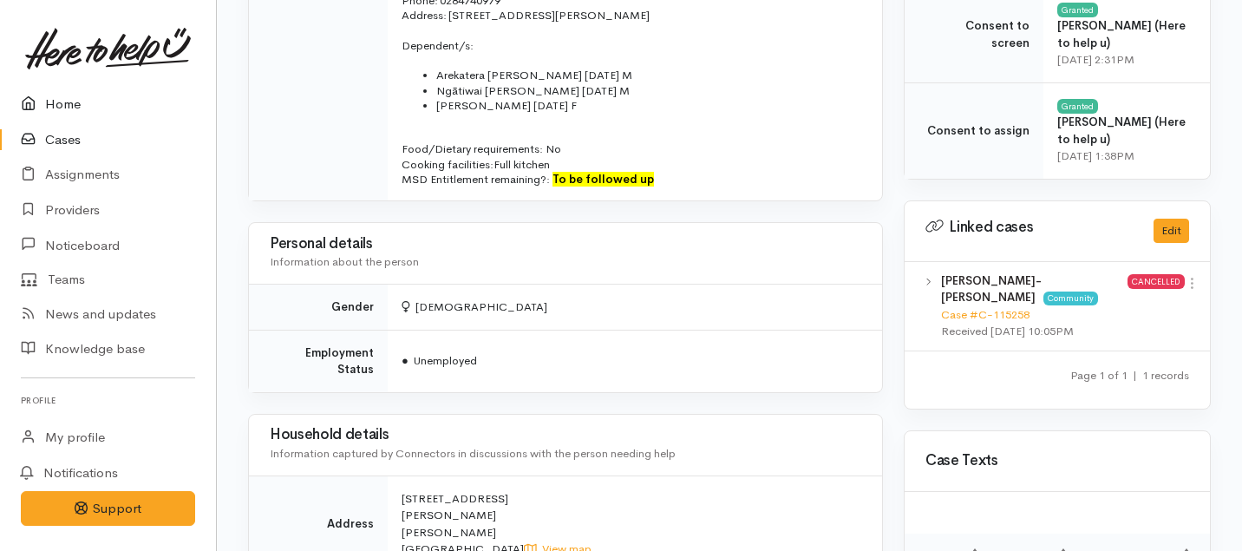
scroll to position [0, 0]
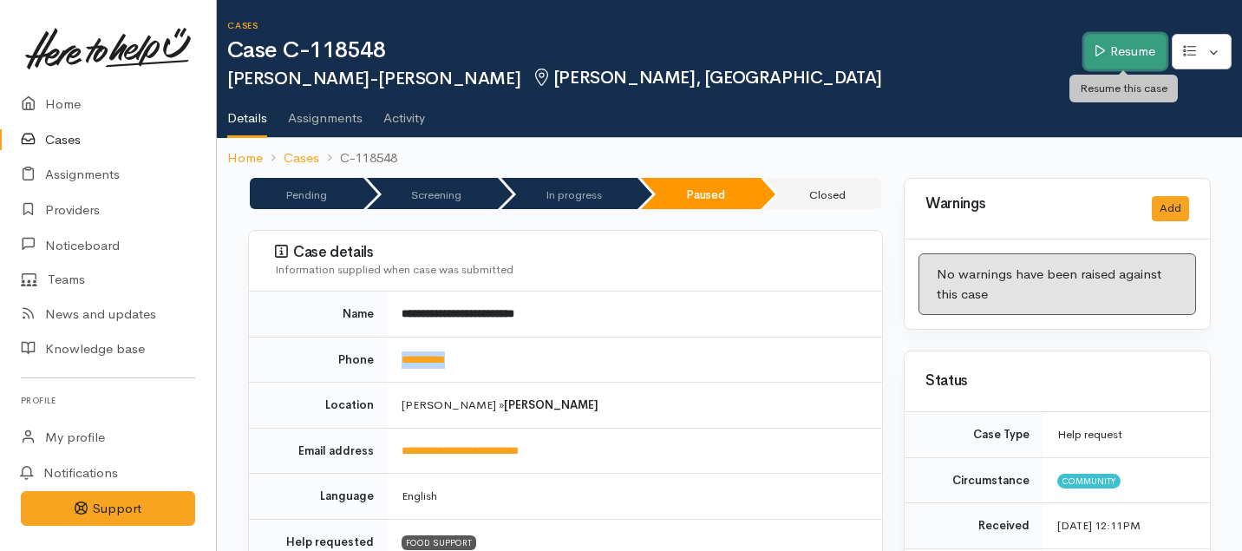
click at [1109, 51] on link "Resume" at bounding box center [1125, 52] width 82 height 36
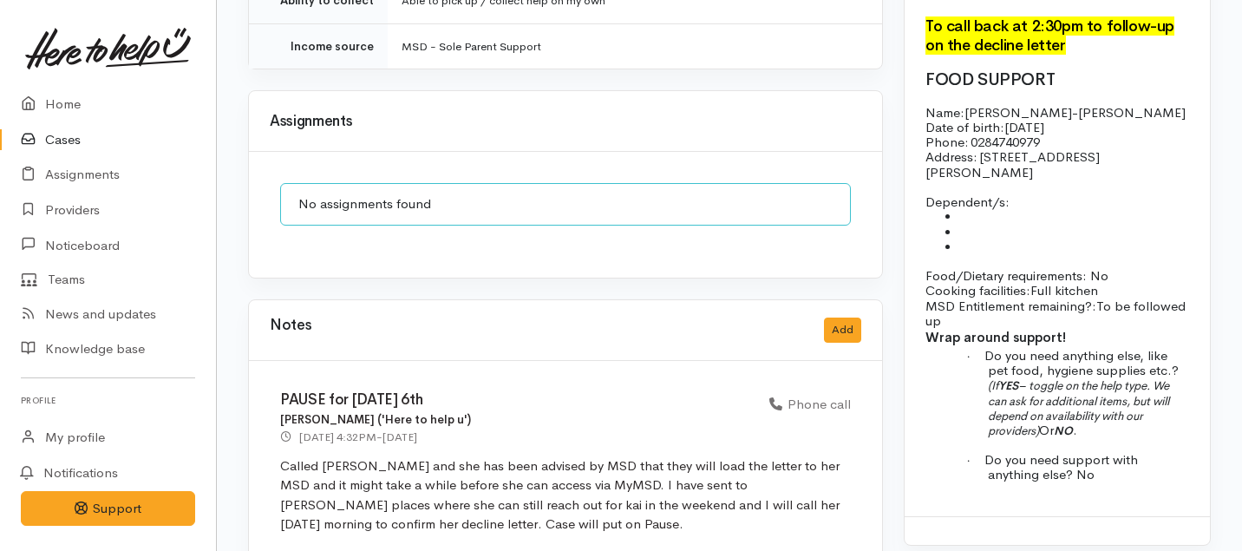
scroll to position [1587, 0]
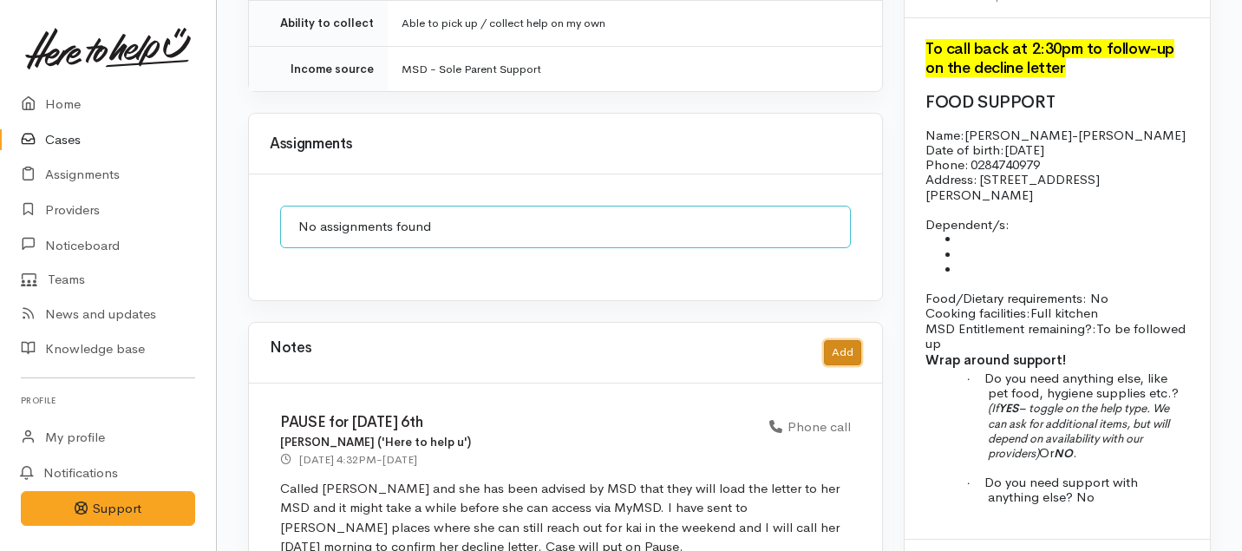
click at [836, 340] on button "Add" at bounding box center [842, 352] width 37 height 25
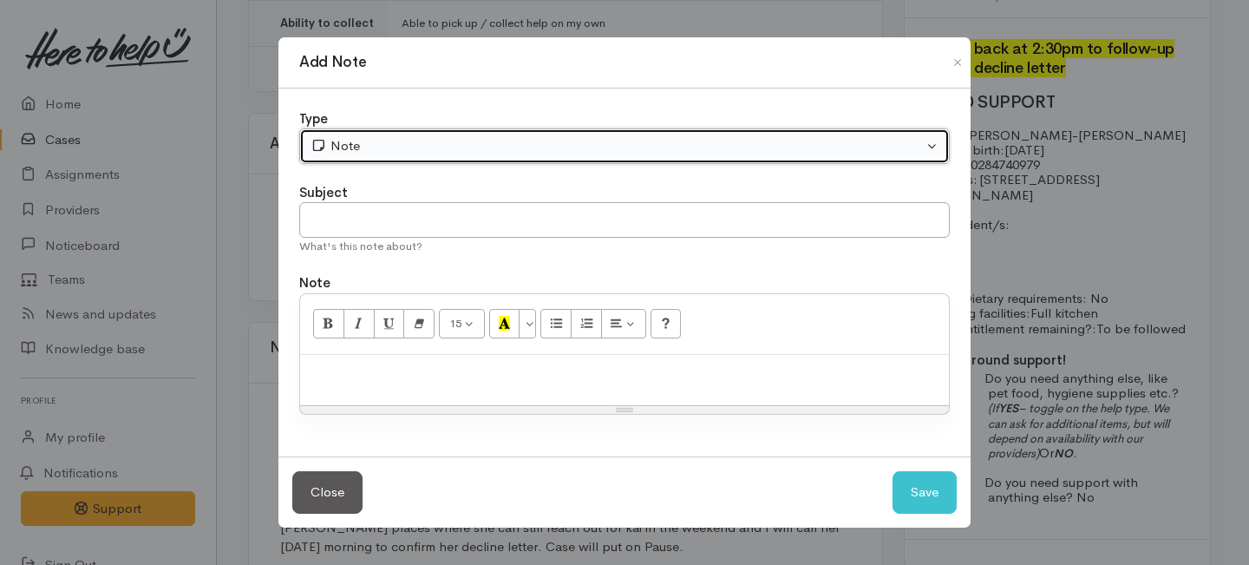
click at [437, 150] on div "Note" at bounding box center [616, 146] width 612 height 20
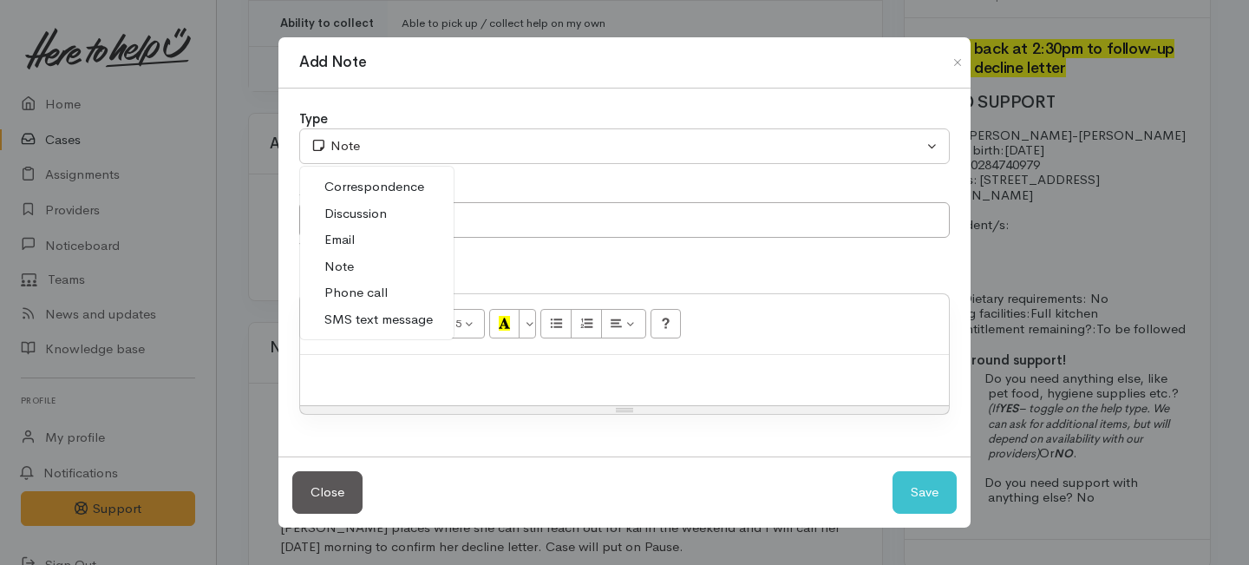
click at [348, 291] on span "Phone call" at bounding box center [355, 293] width 63 height 20
select select "3"
click at [349, 238] on div "What's this note about?" at bounding box center [624, 246] width 650 height 17
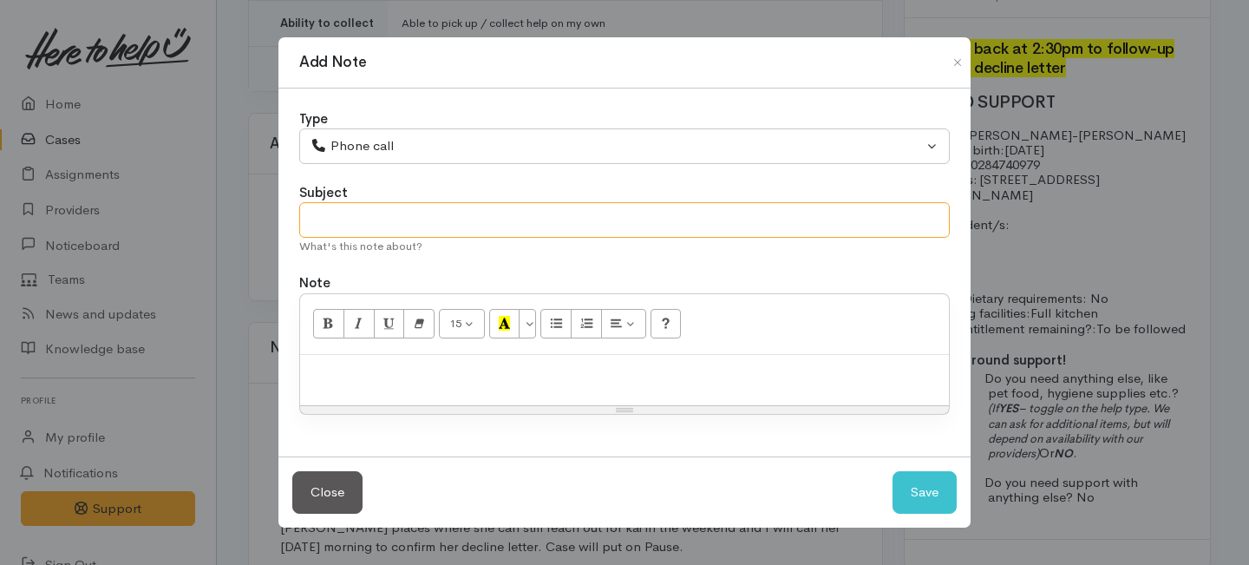
click at [348, 225] on input "text" at bounding box center [624, 220] width 650 height 36
type input "Attempt to follow up"
click at [365, 382] on p at bounding box center [624, 373] width 631 height 20
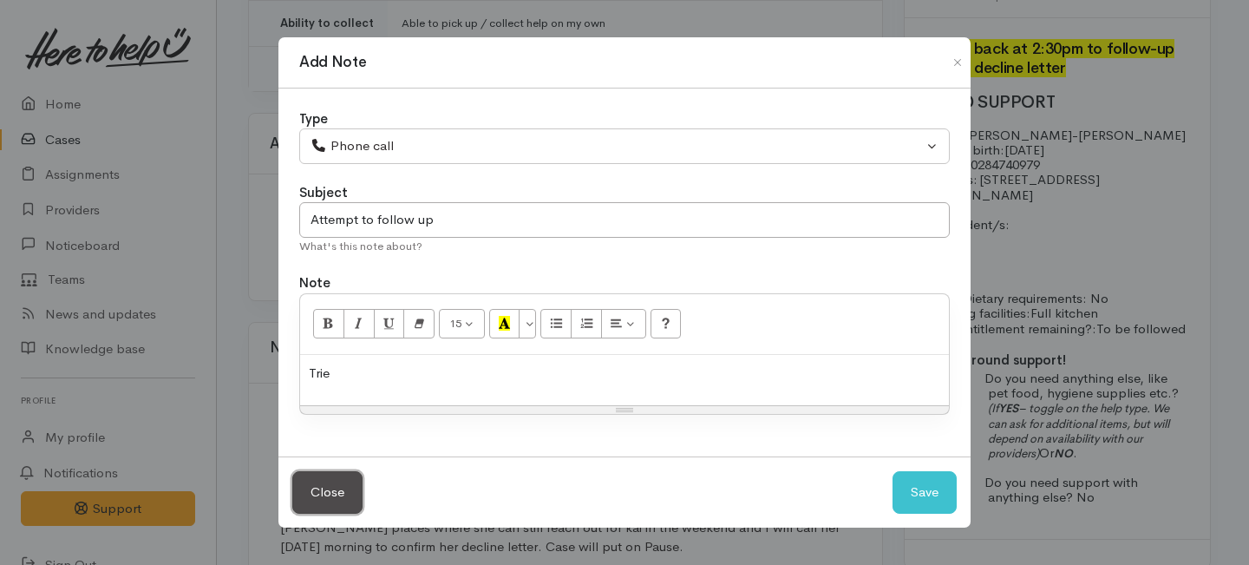
click at [332, 486] on button "Close" at bounding box center [327, 492] width 70 height 42
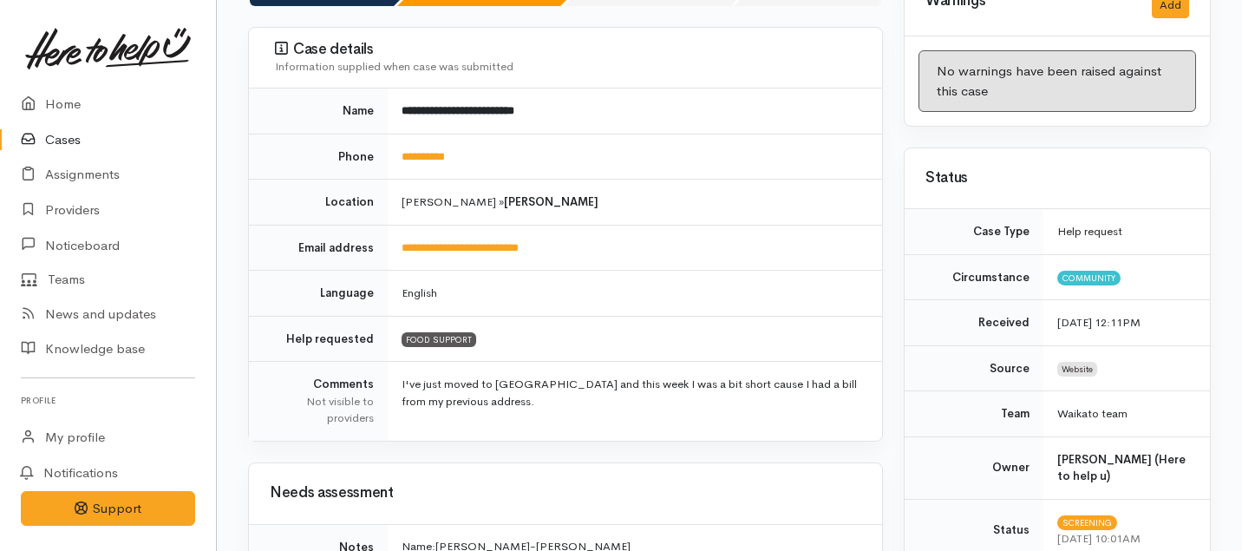
scroll to position [0, 0]
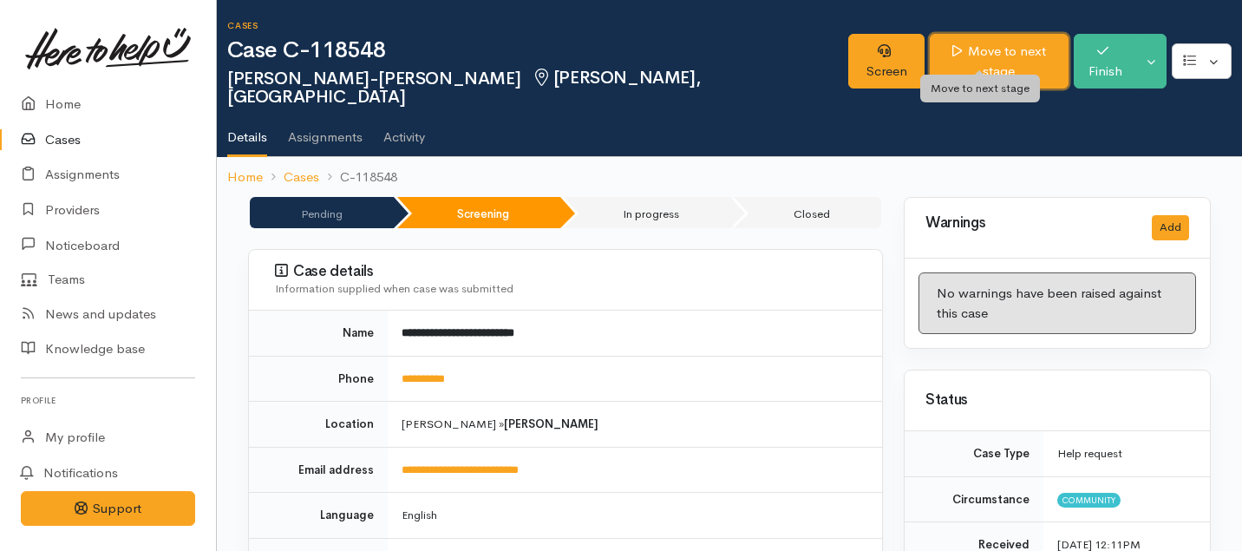
click at [943, 43] on link "Move to next stage" at bounding box center [999, 61] width 139 height 55
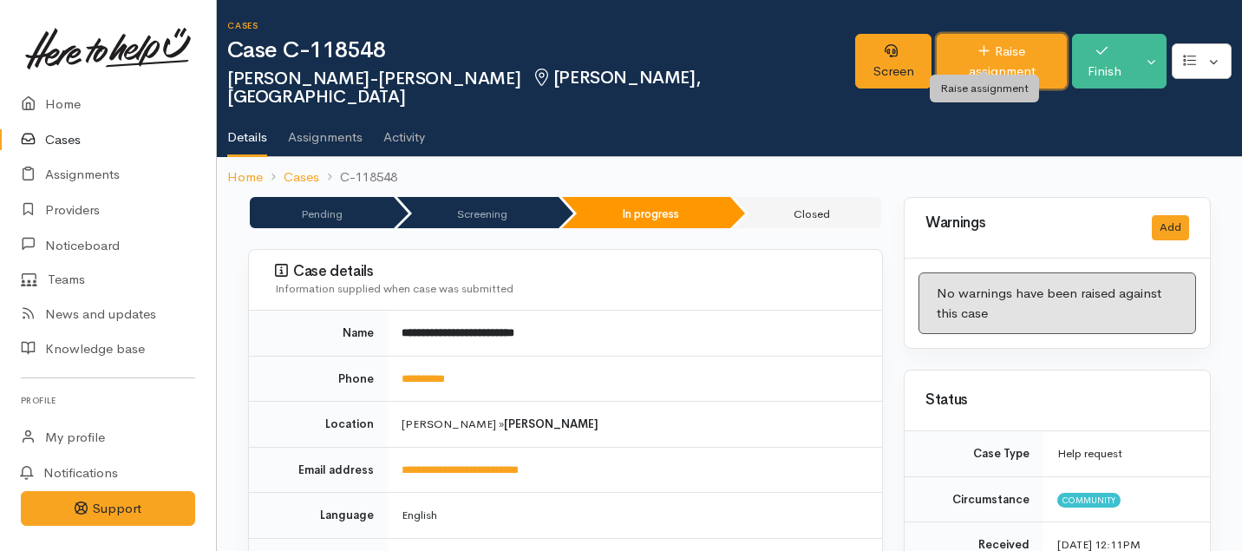
click at [990, 48] on link "Raise assignment" at bounding box center [1002, 61] width 130 height 55
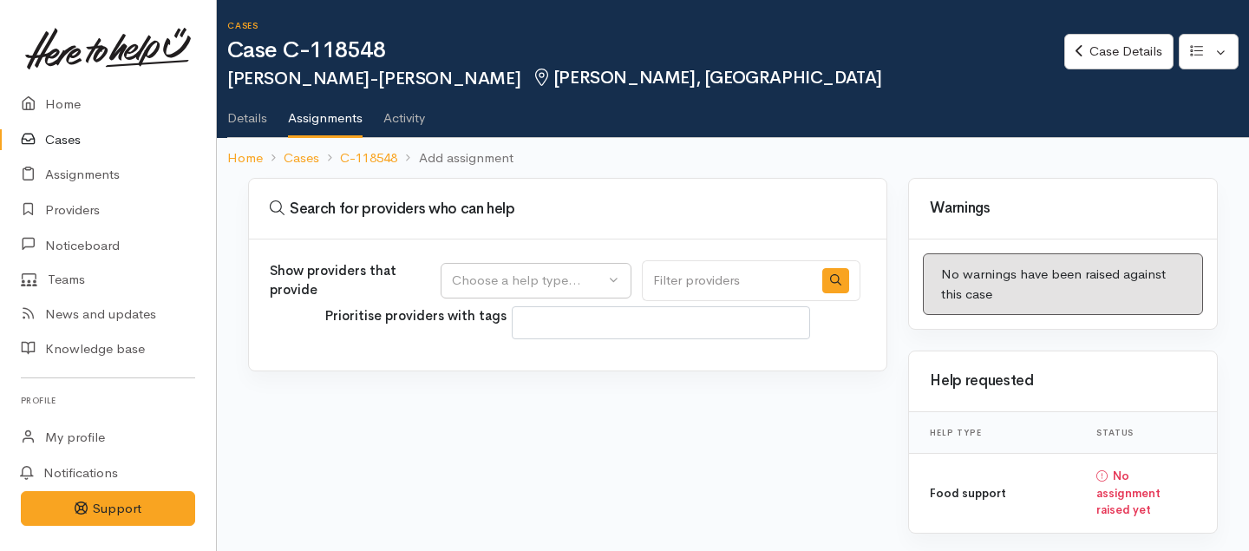
select select
click at [571, 277] on div "Choose a help type..." at bounding box center [528, 281] width 153 height 20
click at [519, 362] on span "Food support" at bounding box center [502, 364] width 81 height 20
select select "3"
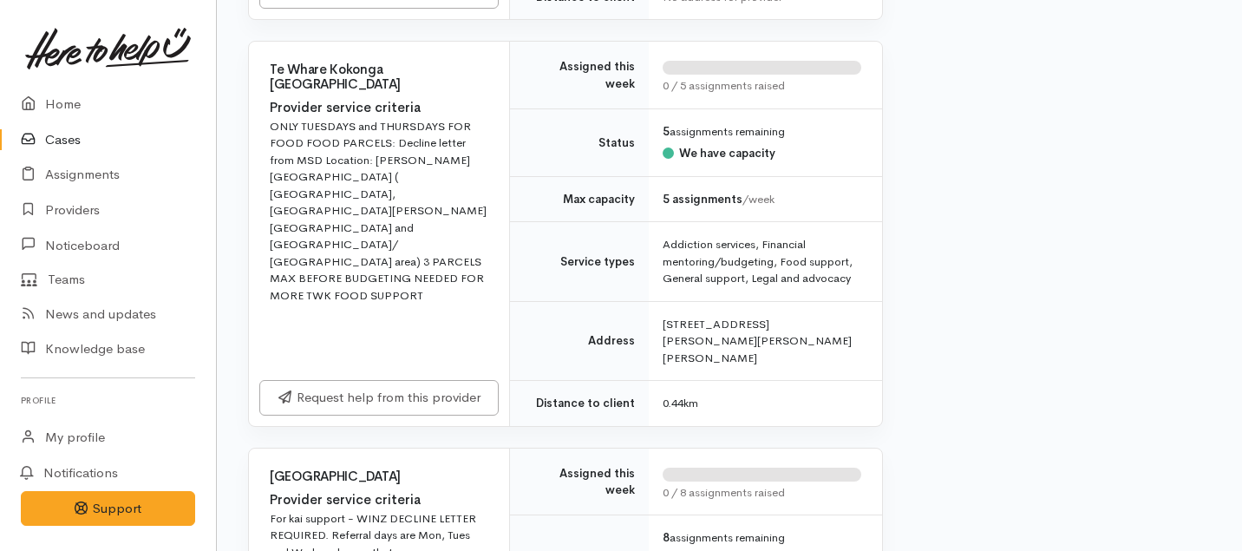
scroll to position [708, 0]
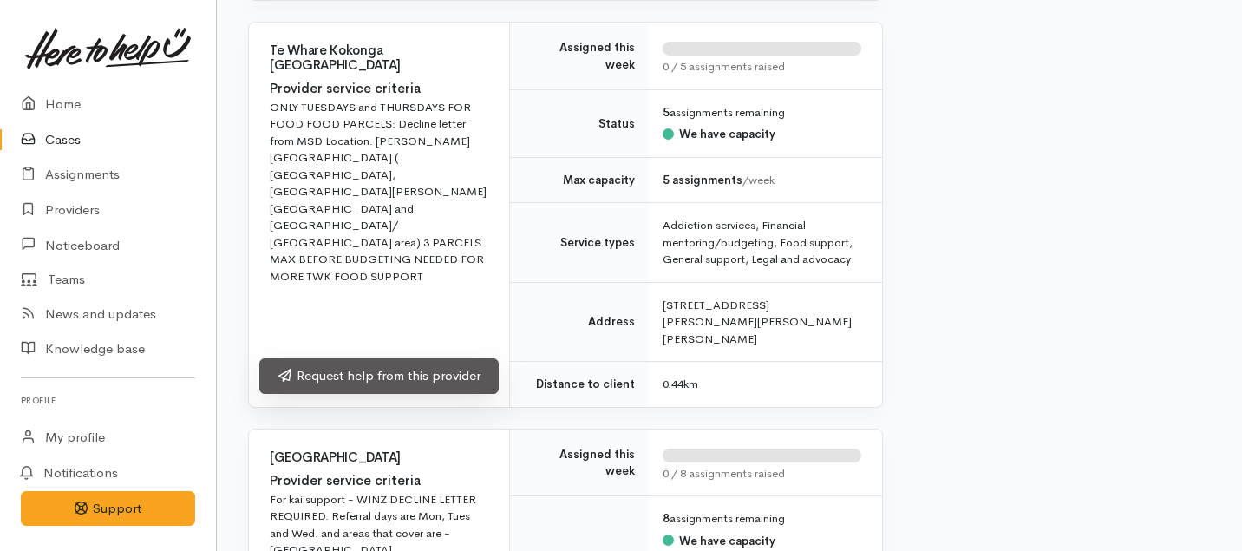
click at [346, 360] on link "Request help from this provider" at bounding box center [378, 376] width 239 height 36
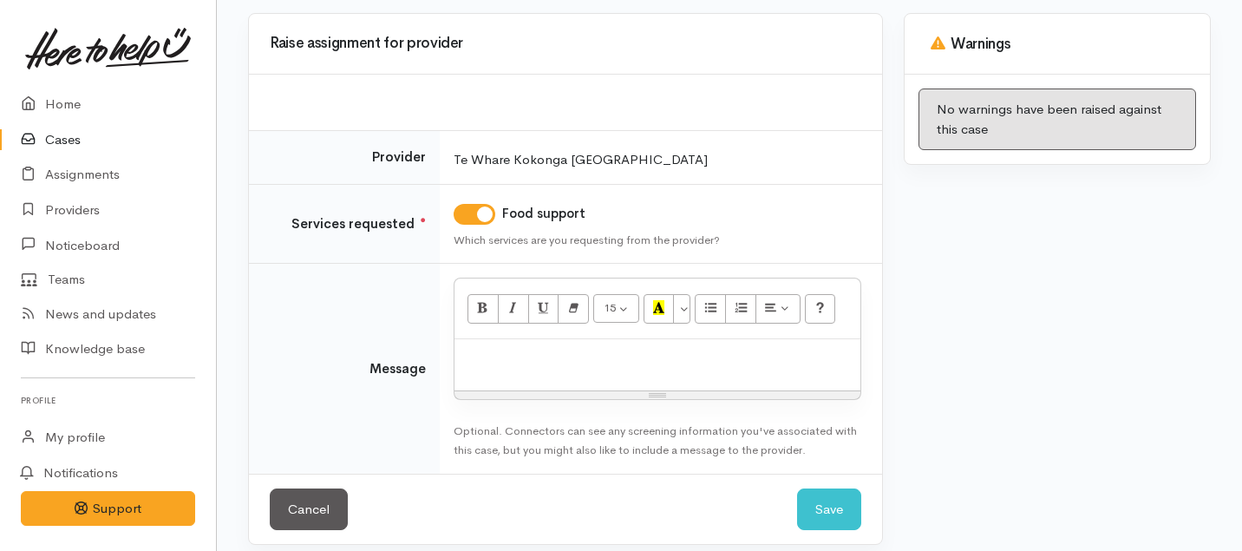
scroll to position [179, 0]
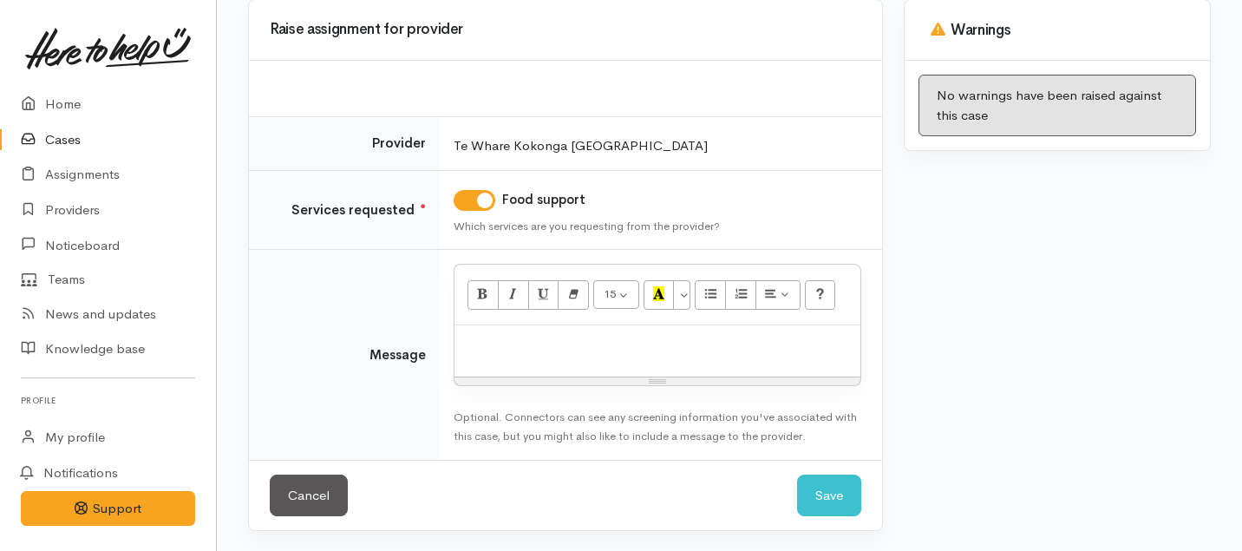
click at [565, 319] on div "15 8 9 10 11 12 14 18 24 36 Background Color Transparent Select #ffff00 Text Co…" at bounding box center [657, 294] width 406 height 61
click at [511, 350] on p at bounding box center [657, 344] width 388 height 20
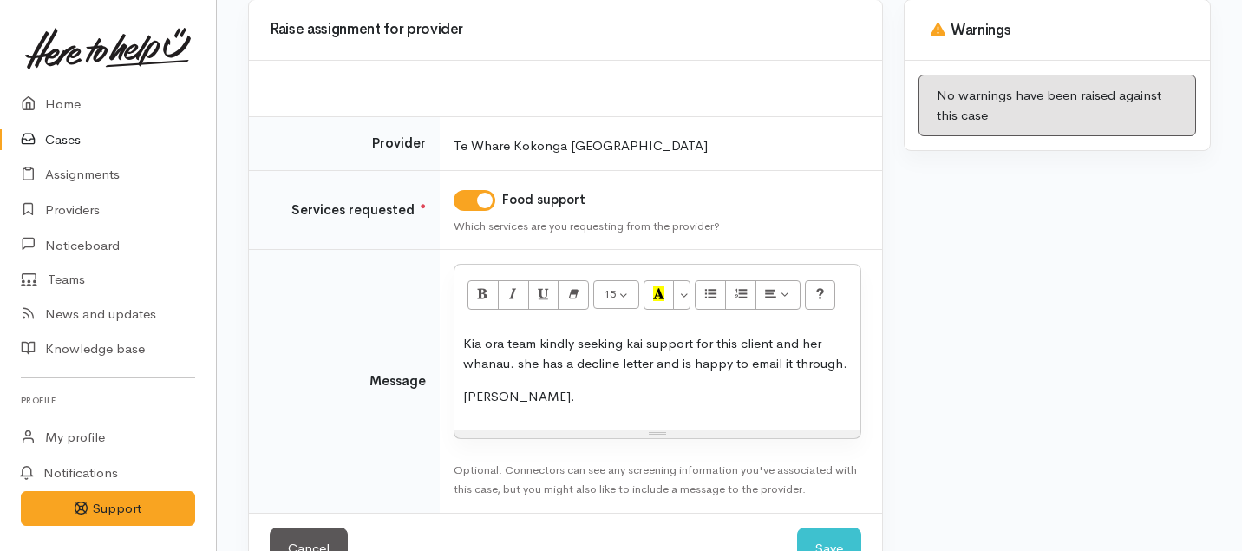
scroll to position [232, 0]
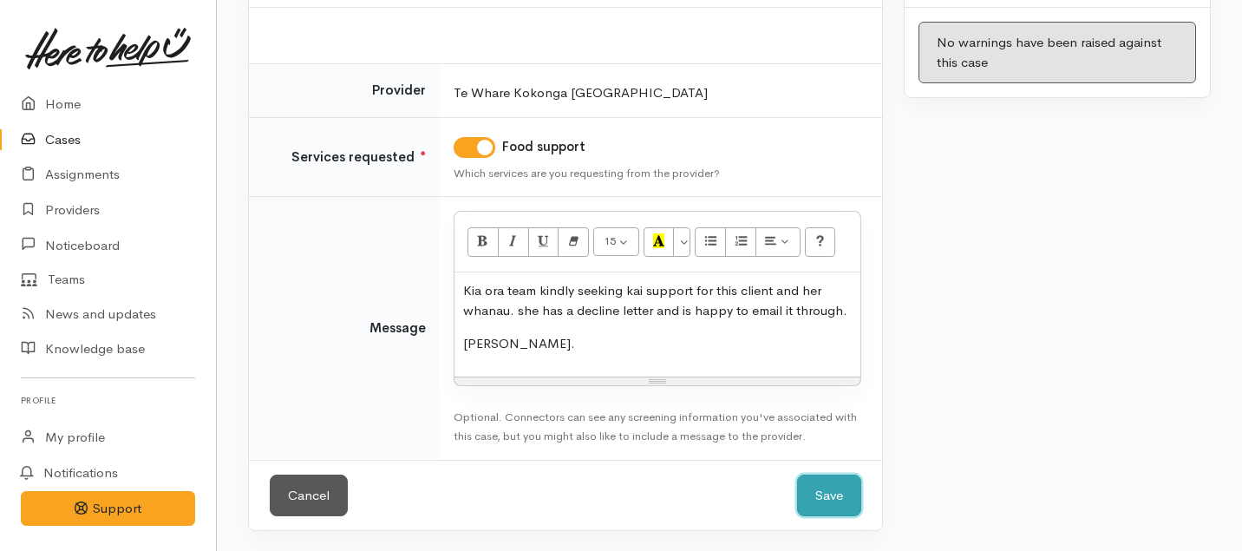
click at [827, 495] on button "Save" at bounding box center [829, 495] width 64 height 42
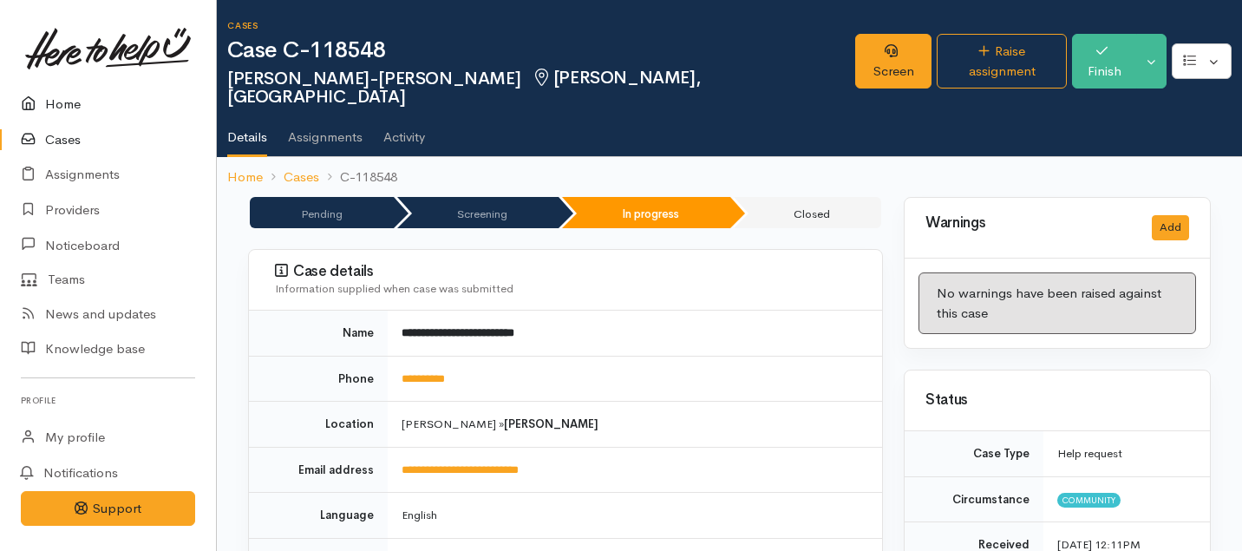
click at [63, 97] on link "Home" at bounding box center [108, 105] width 216 height 36
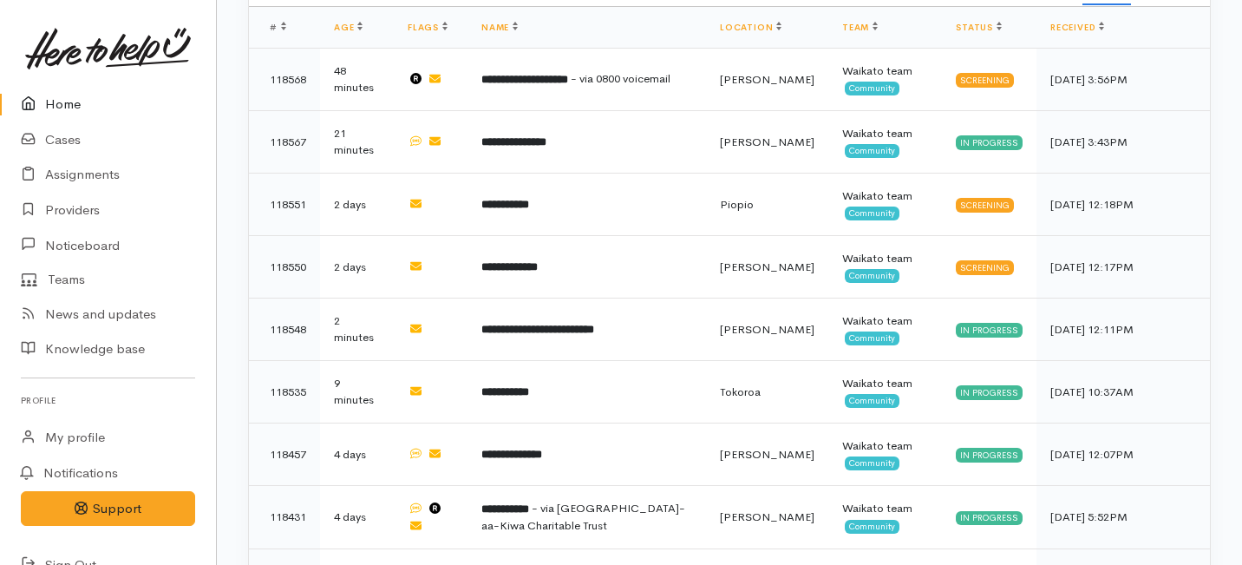
scroll to position [1254, 0]
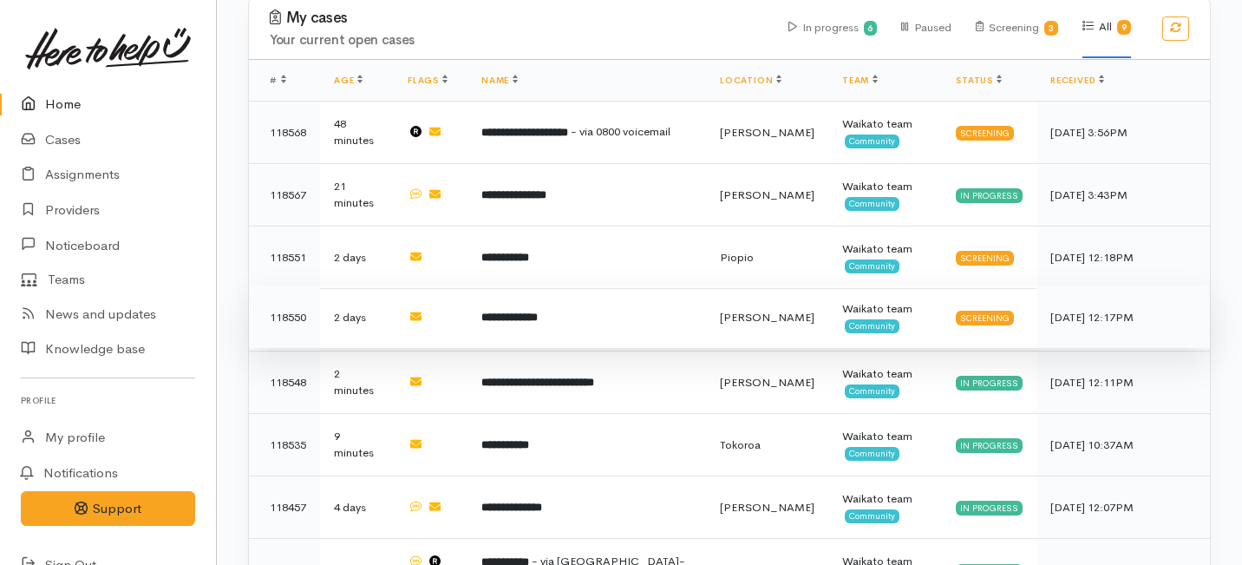
click at [577, 285] on td "**********" at bounding box center [586, 316] width 238 height 62
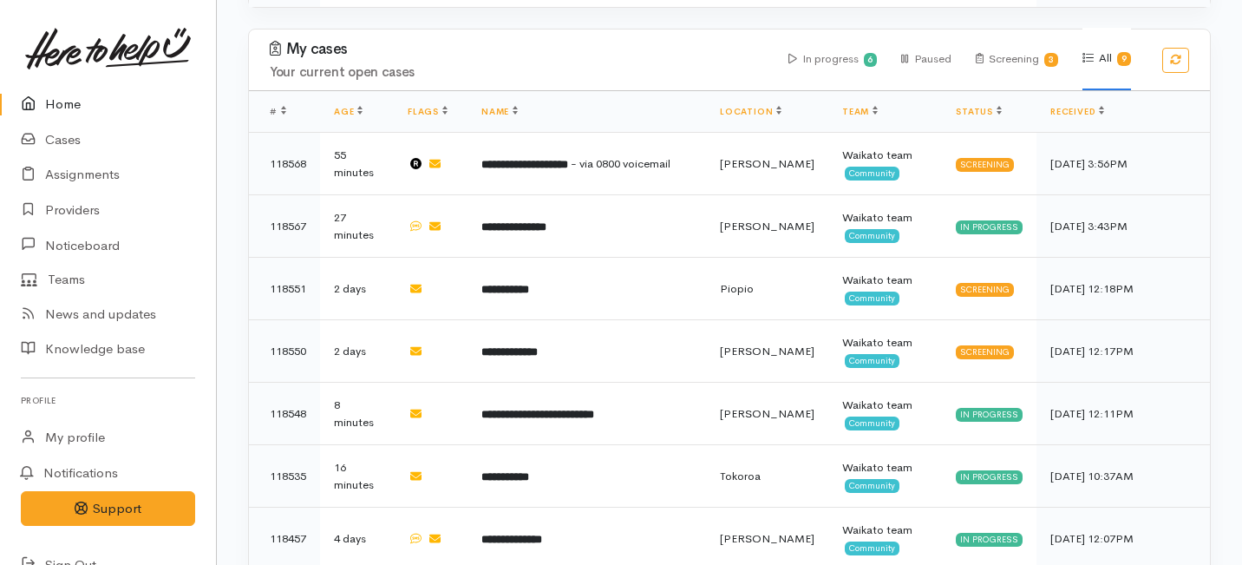
scroll to position [1245, 0]
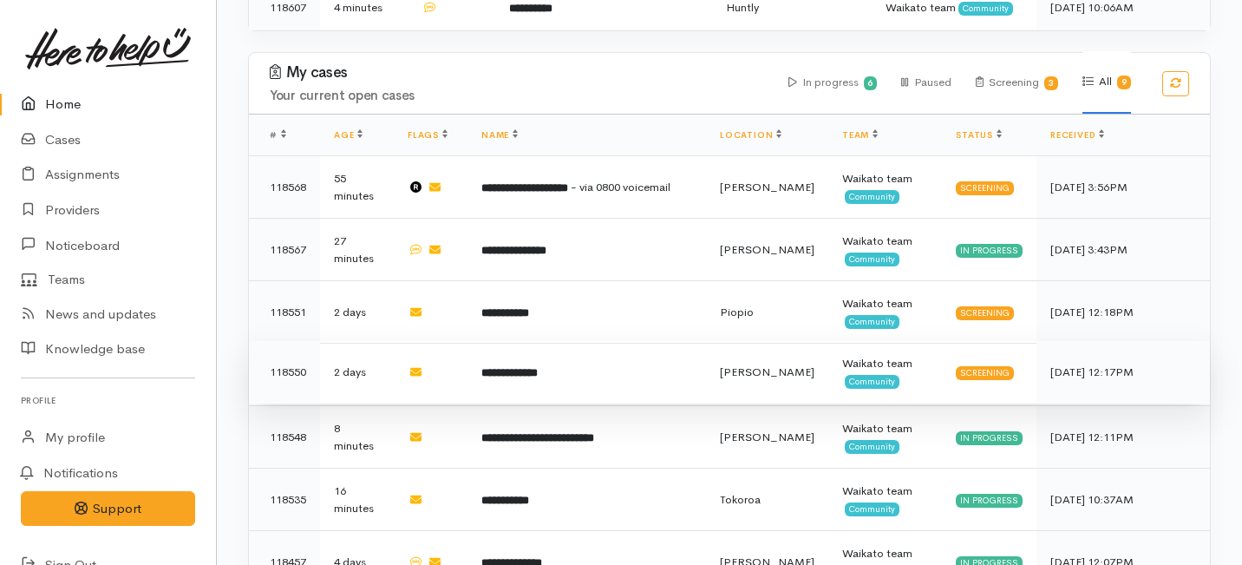
click at [538, 367] on b "**********" at bounding box center [509, 372] width 56 height 11
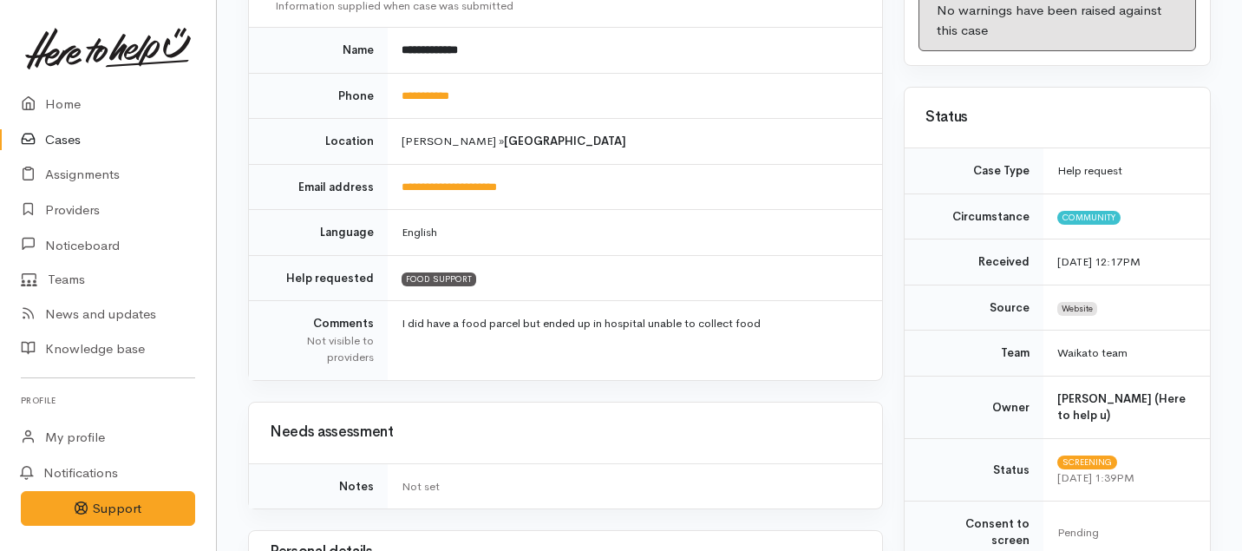
scroll to position [26, 0]
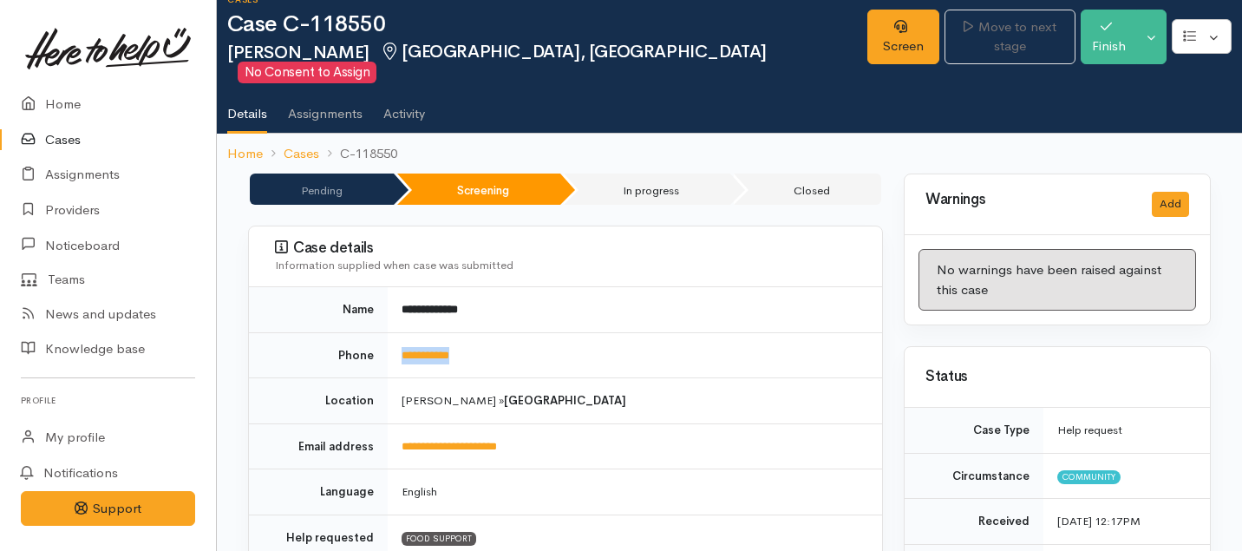
drag, startPoint x: 493, startPoint y: 325, endPoint x: 514, endPoint y: 335, distance: 22.9
click at [514, 335] on td "**********" at bounding box center [635, 355] width 494 height 46
copy link "**********"
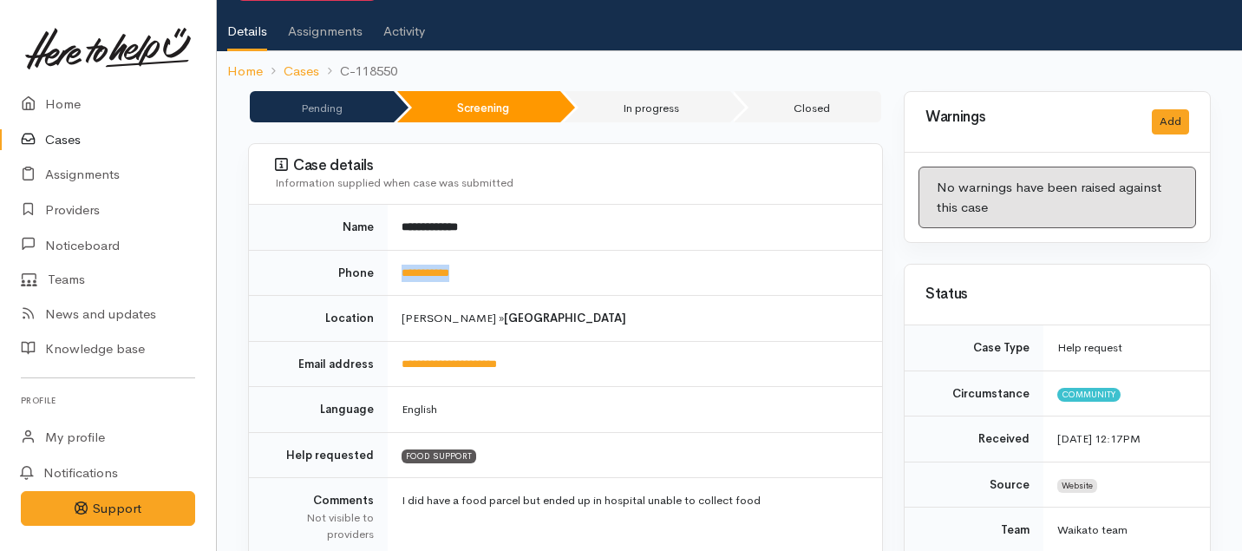
scroll to position [0, 0]
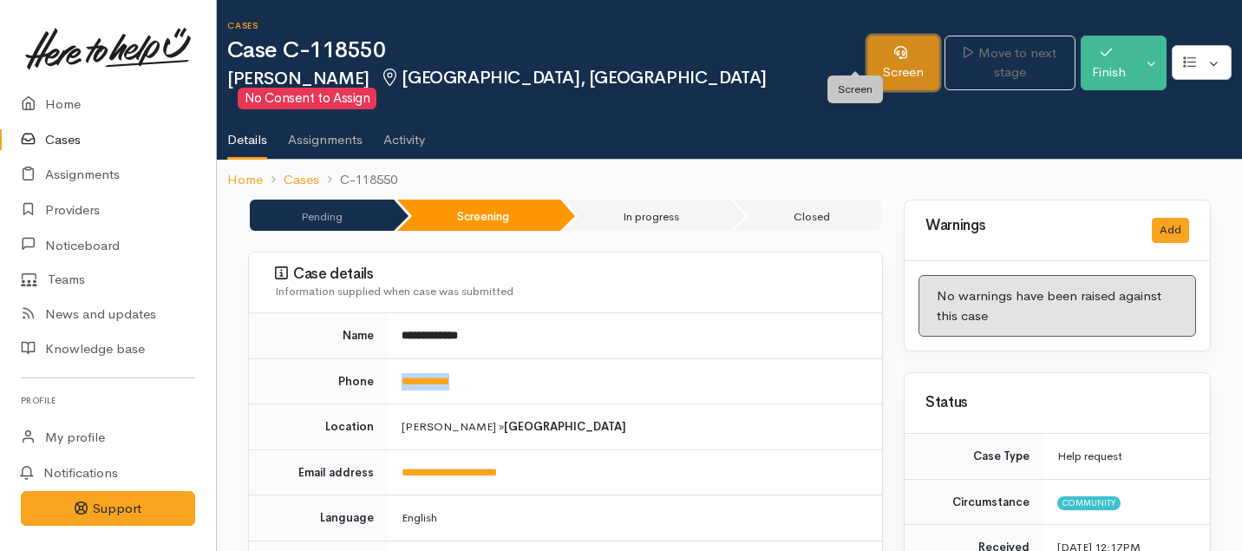
click at [867, 53] on link "Screen" at bounding box center [903, 63] width 72 height 55
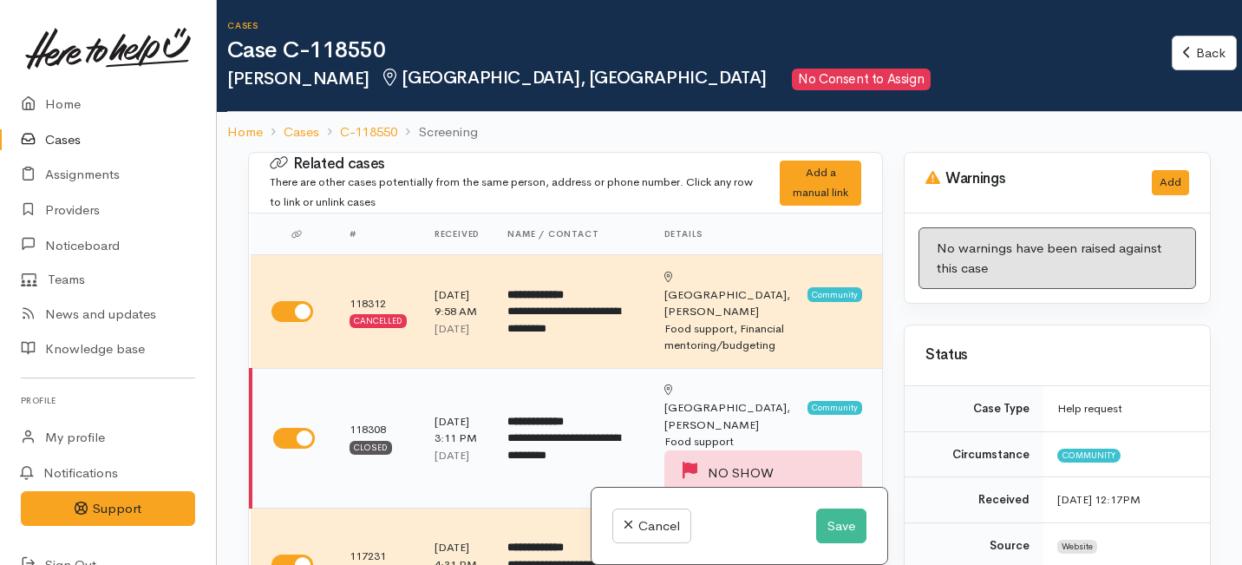
scroll to position [113, 0]
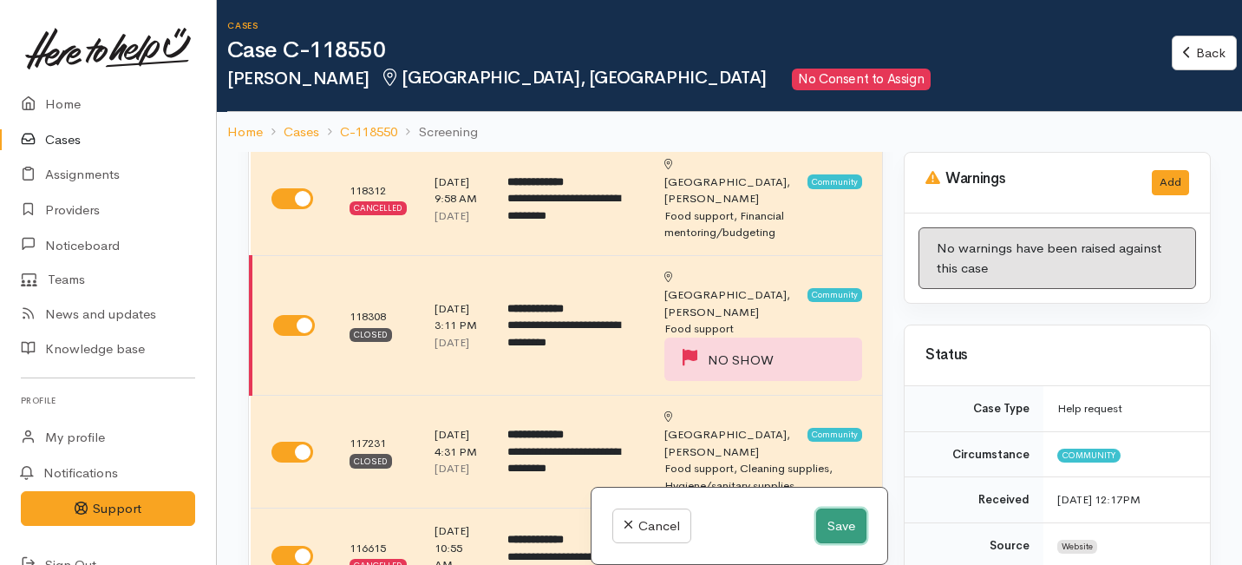
click at [823, 529] on button "Save" at bounding box center [841, 526] width 50 height 36
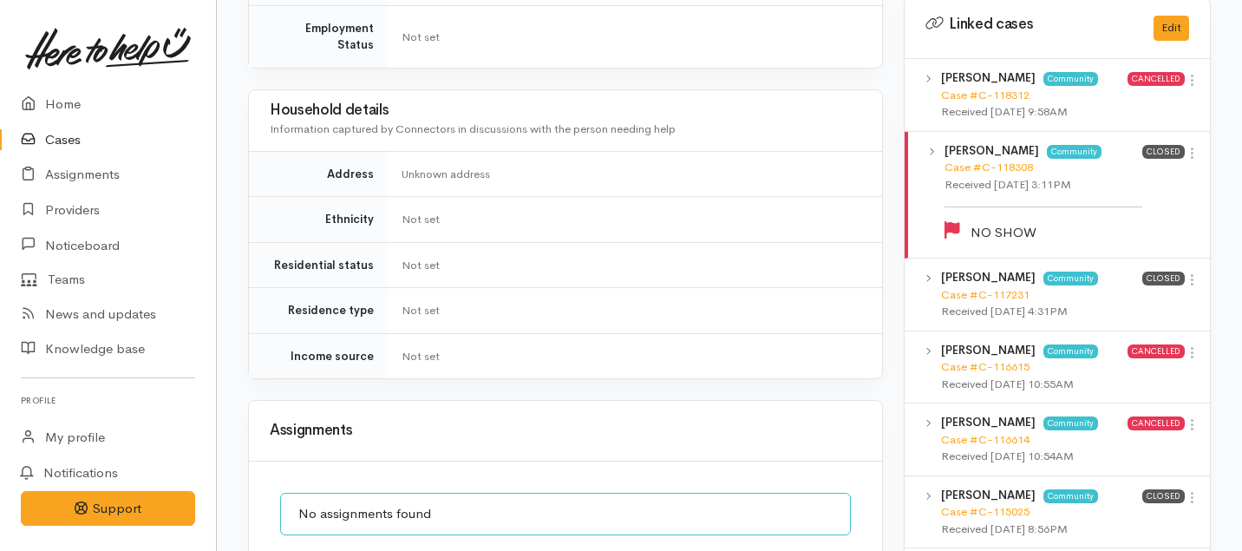
scroll to position [992, 0]
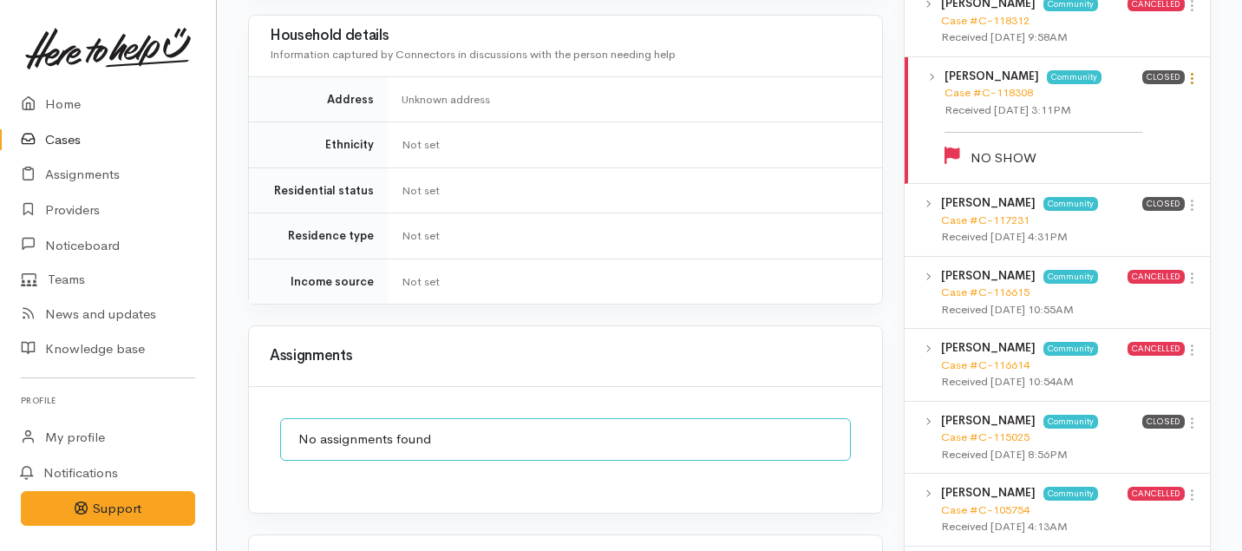
click at [1191, 71] on icon at bounding box center [1192, 78] width 15 height 15
click at [1127, 99] on link "View case" at bounding box center [1129, 112] width 137 height 27
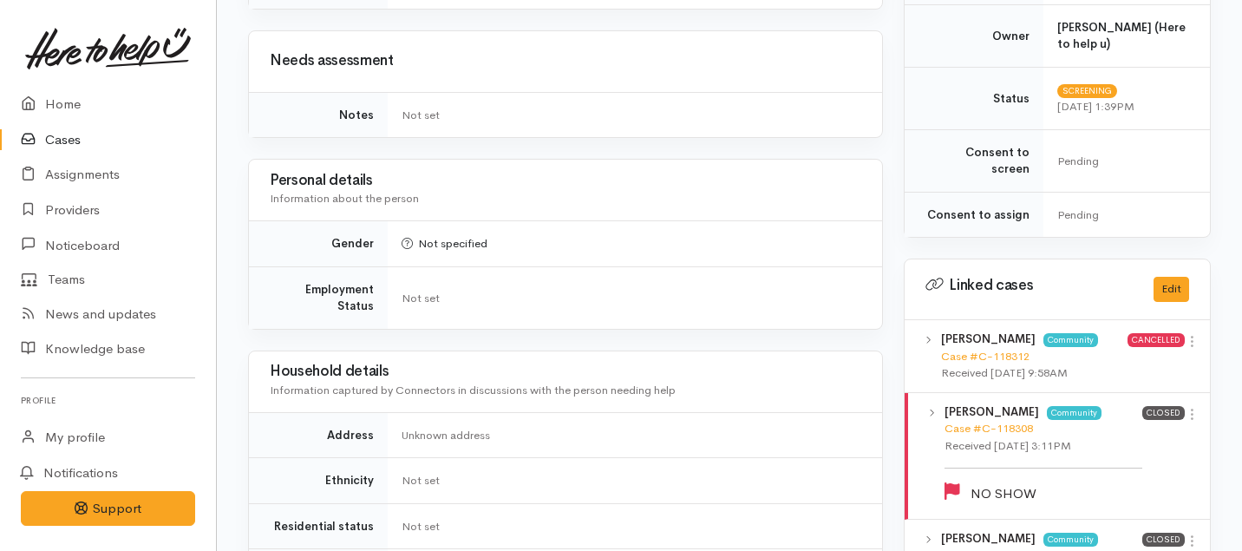
scroll to position [0, 0]
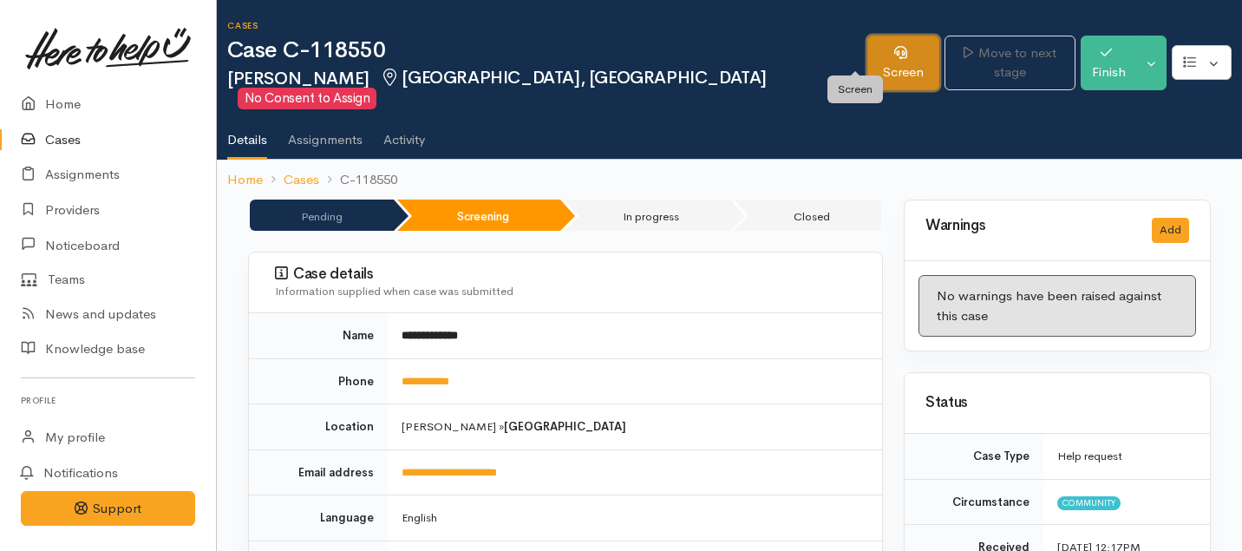
click at [867, 62] on link "Screen" at bounding box center [903, 63] width 72 height 55
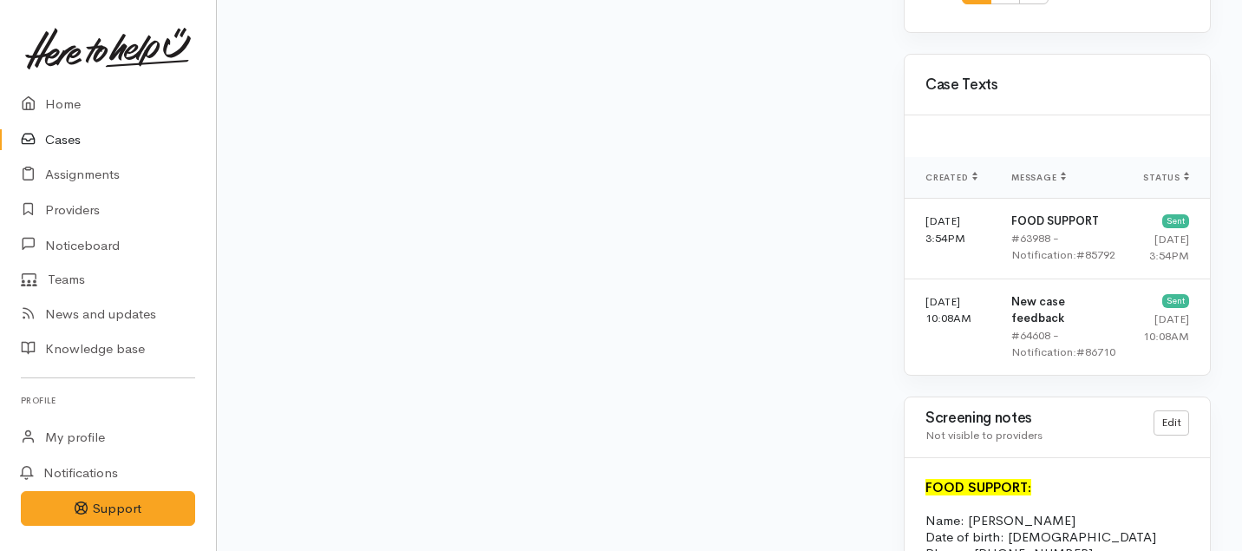
scroll to position [2851, 0]
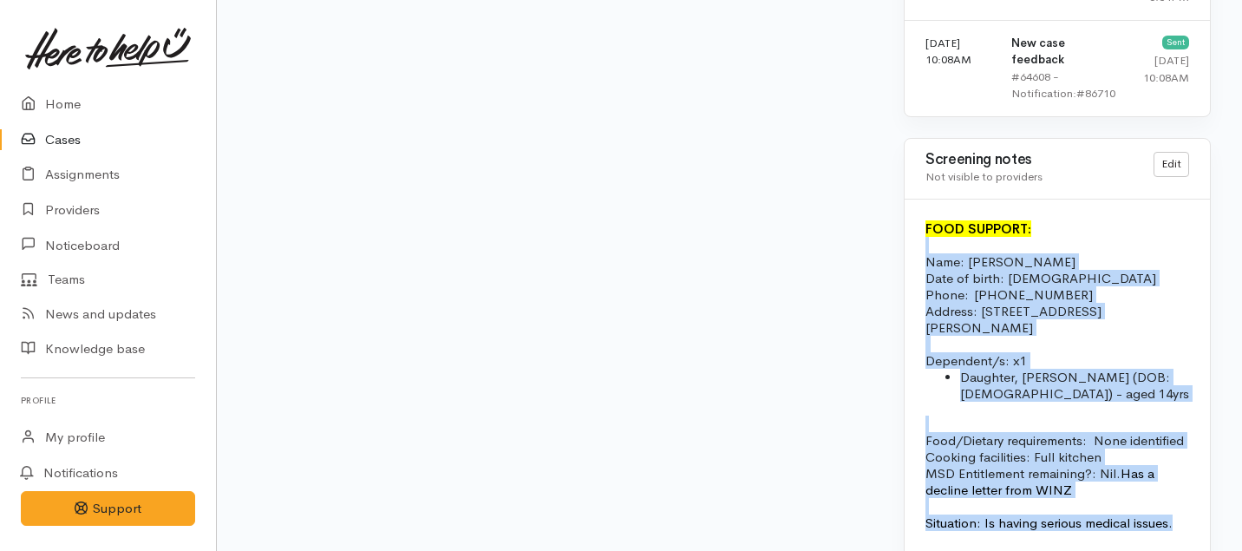
drag, startPoint x: 1179, startPoint y: 472, endPoint x: 920, endPoint y: 215, distance: 364.9
click at [920, 215] on div "FOOD SUPPORT: Name: Kara Stirling Date of birth: 17.06.1989 Phone:  02102702528…" at bounding box center [1056, 375] width 305 height 352
copy div "Name: Kara Stirling Date of birth: 17.06.1989 Phone:  02102702528 Address: 1/51…"
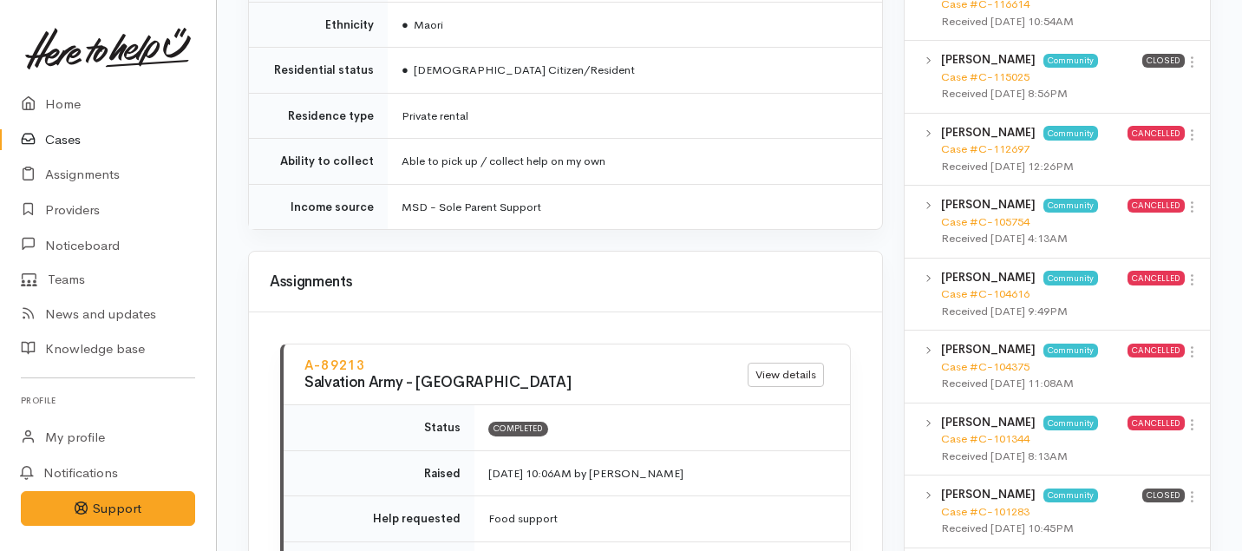
scroll to position [1426, 0]
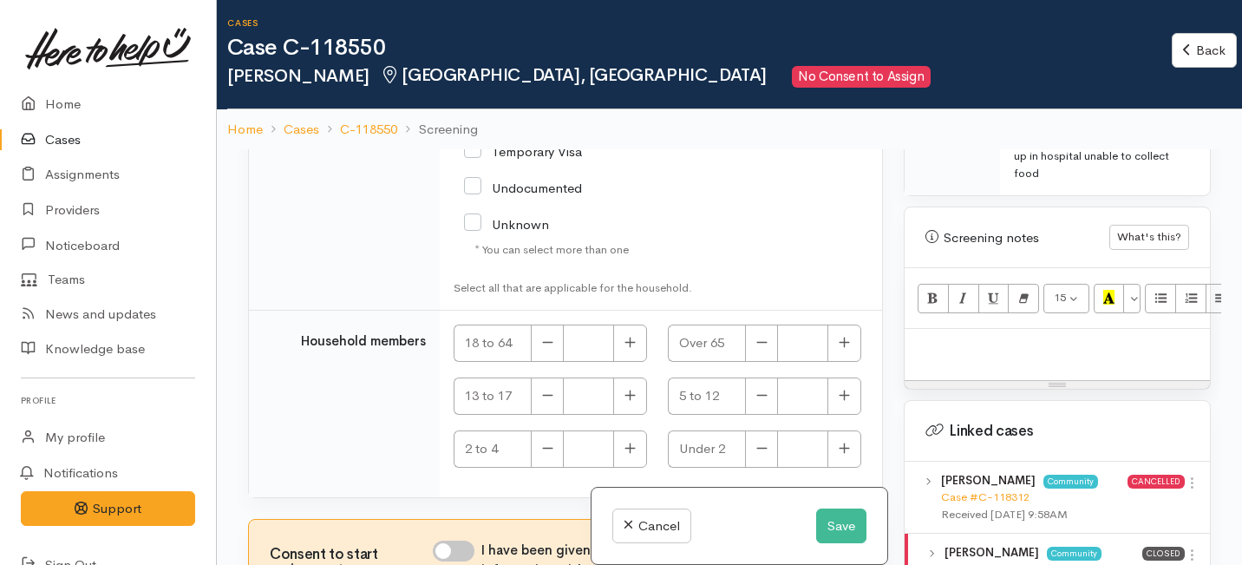
scroll to position [991, 0]
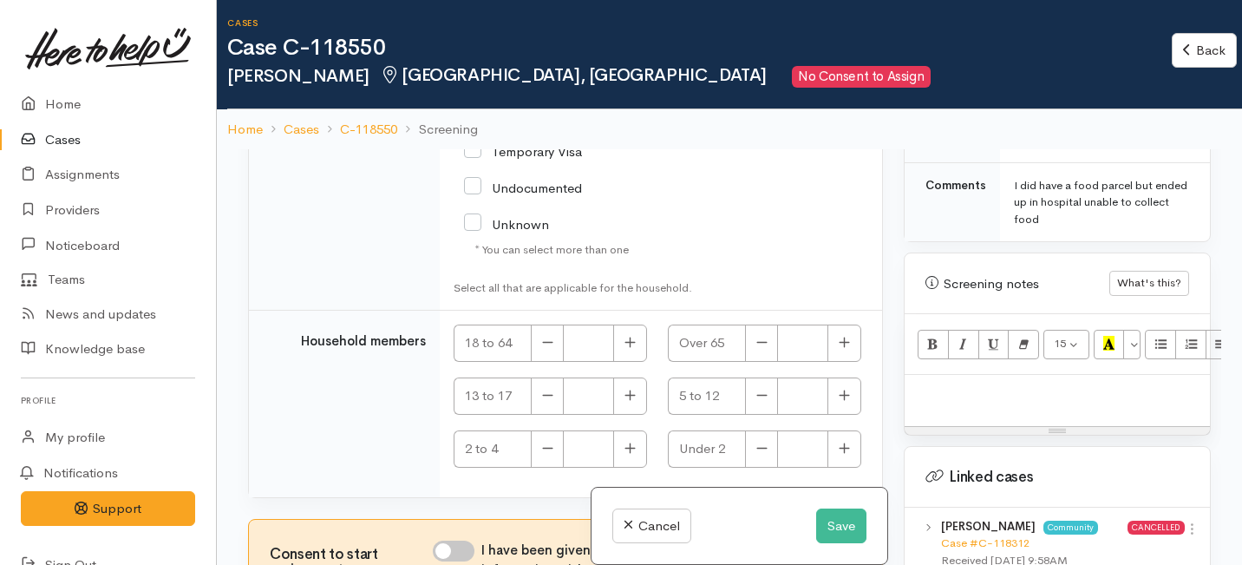
click at [927, 383] on p at bounding box center [1057, 393] width 288 height 20
paste div
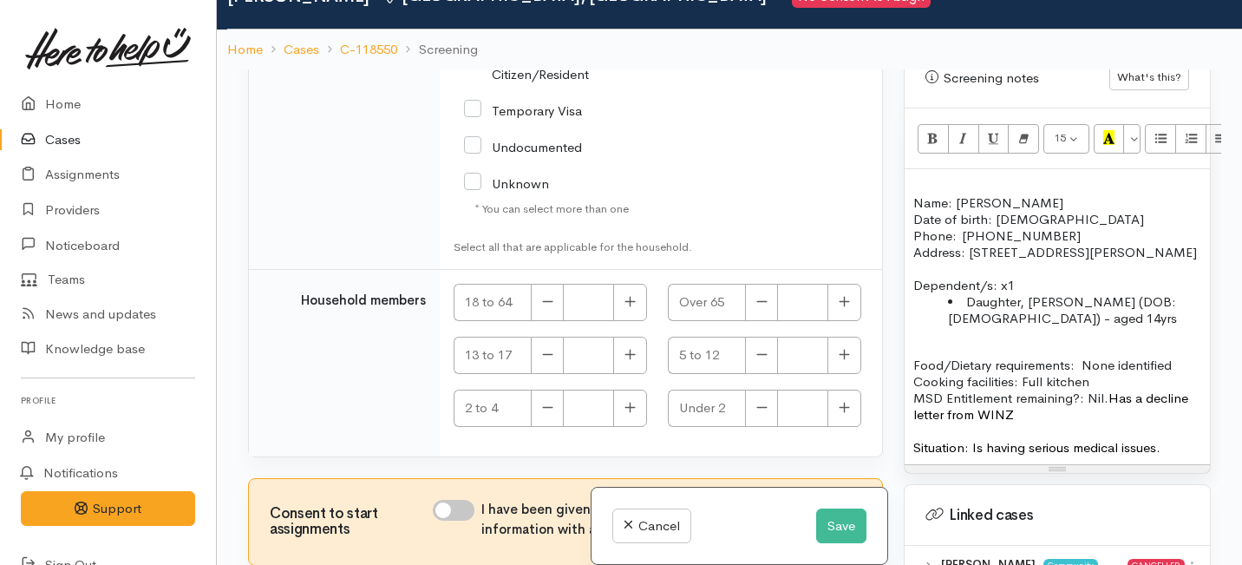
scroll to position [152, 0]
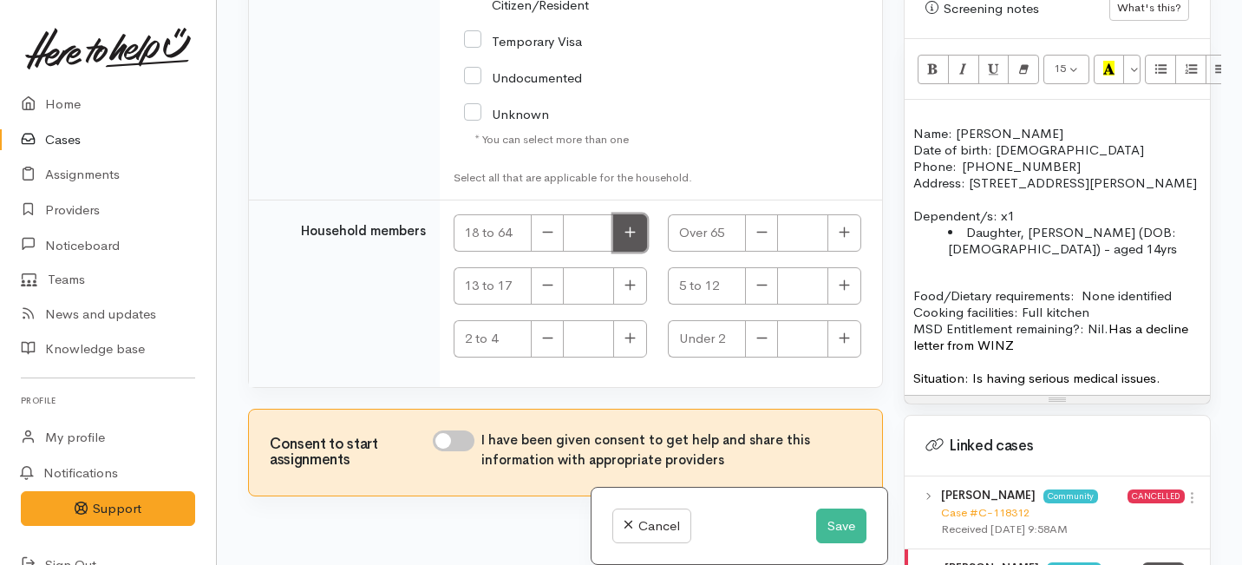
click at [631, 238] on icon "button" at bounding box center [629, 231] width 11 height 13
type input "1"
click at [623, 304] on button "button" at bounding box center [630, 285] width 34 height 37
type input "1"
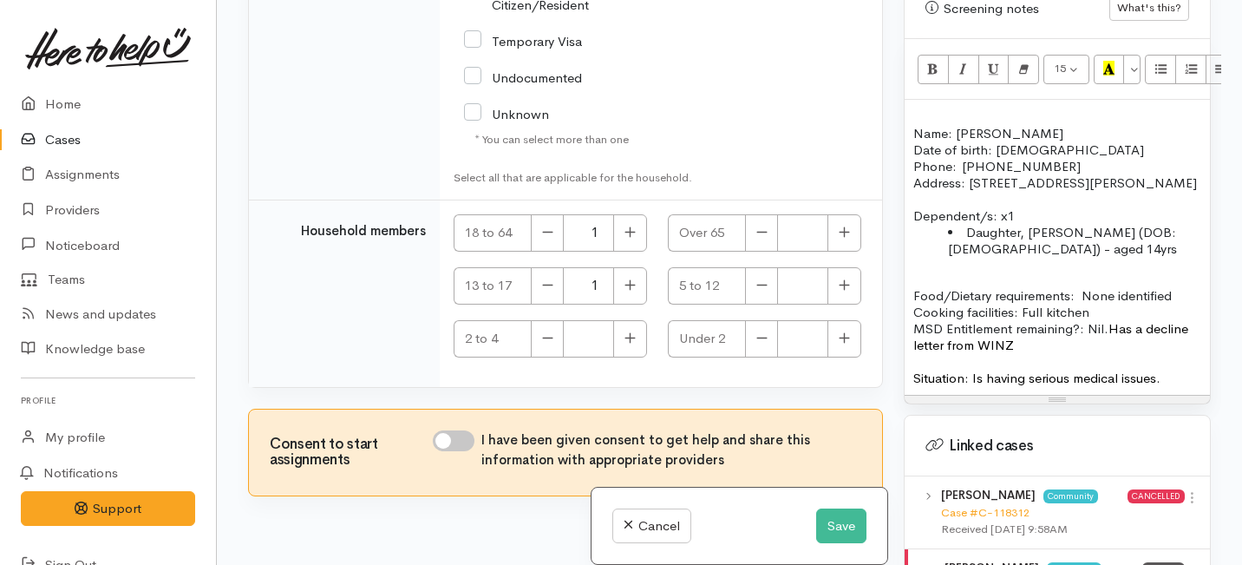
checkbox input "true"
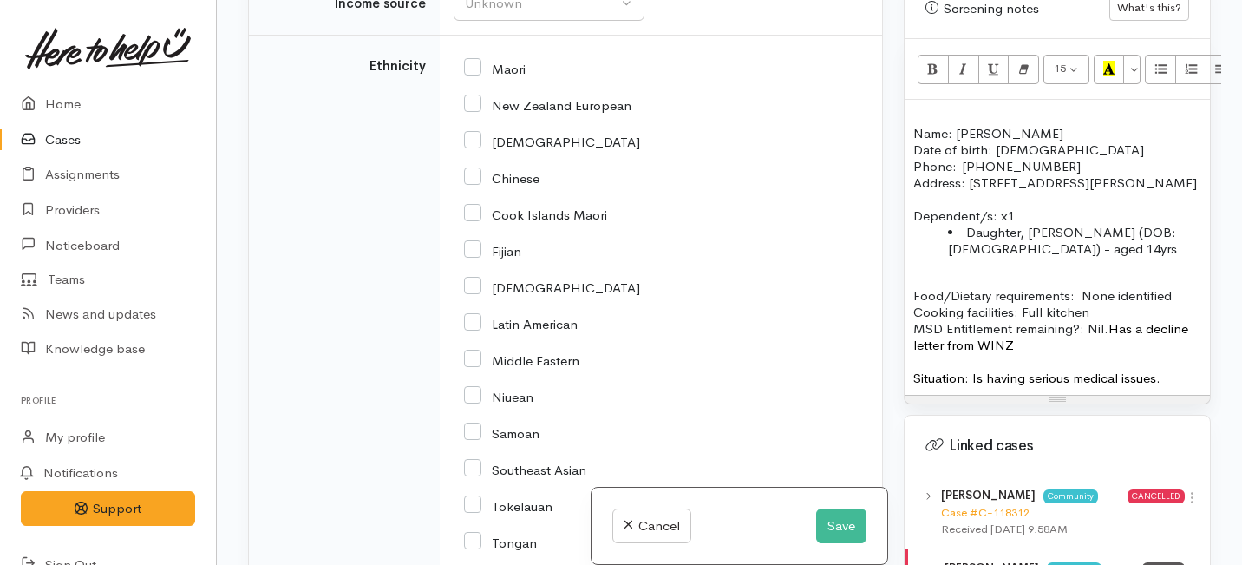
scroll to position [3260, 0]
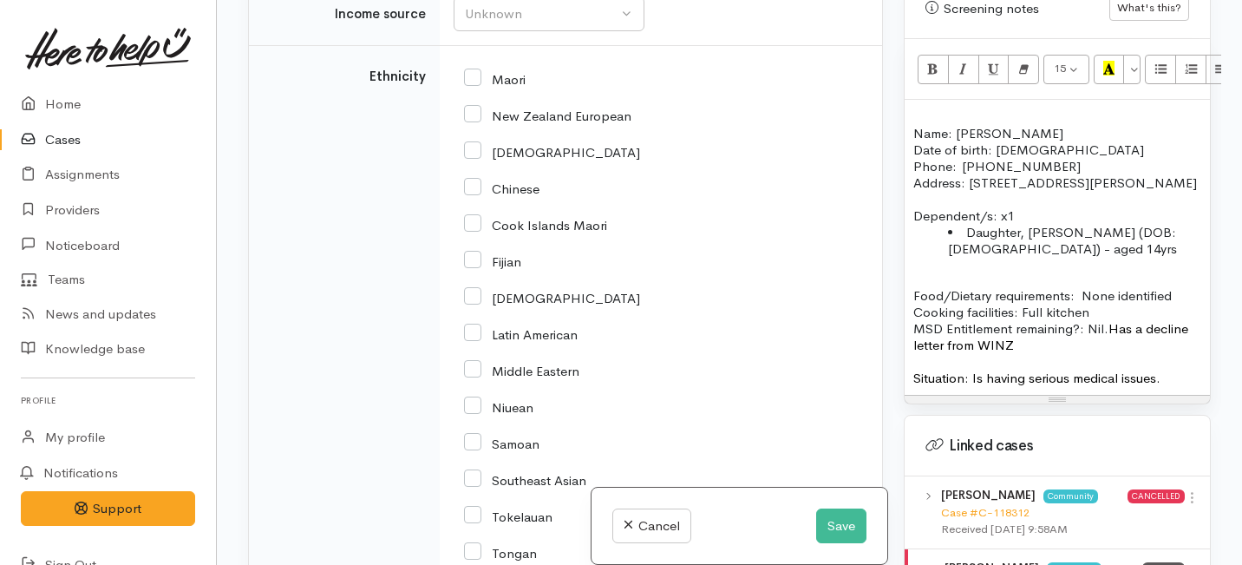
click at [473, 122] on input "New Zealand European" at bounding box center [547, 115] width 167 height 16
checkbox input "true"
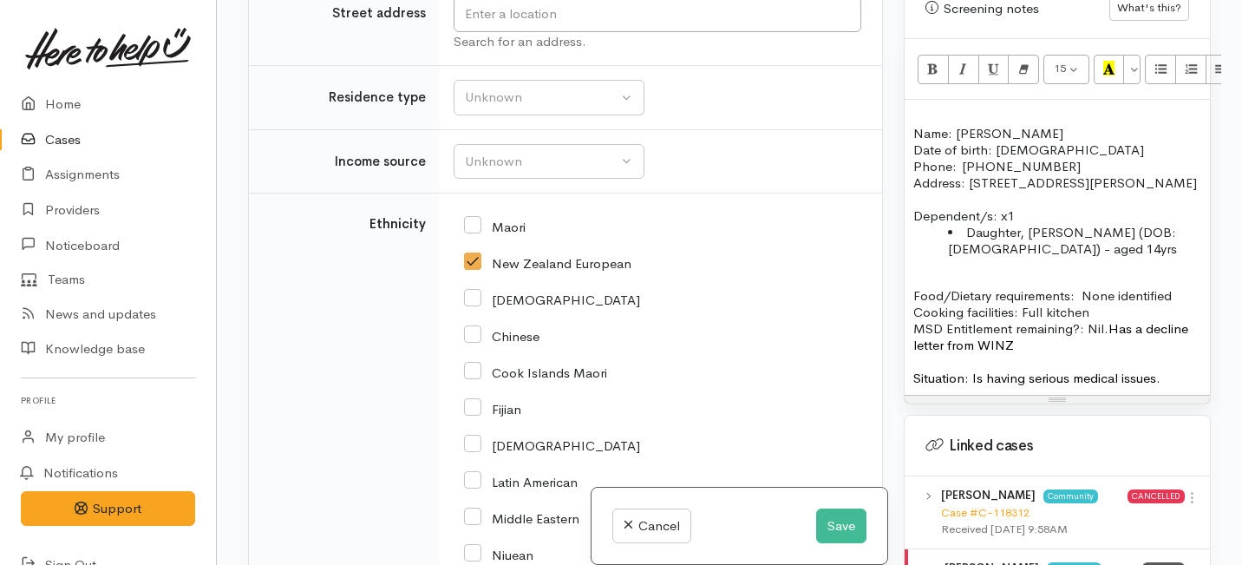
scroll to position [3048, 0]
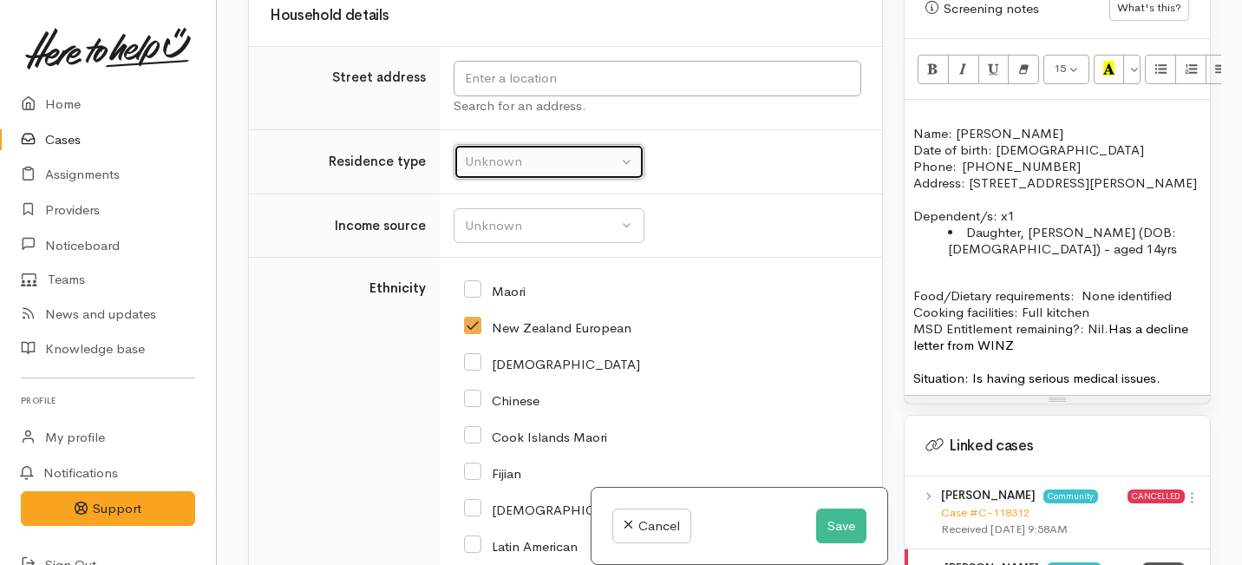
click at [587, 180] on button "Unknown" at bounding box center [549, 162] width 191 height 36
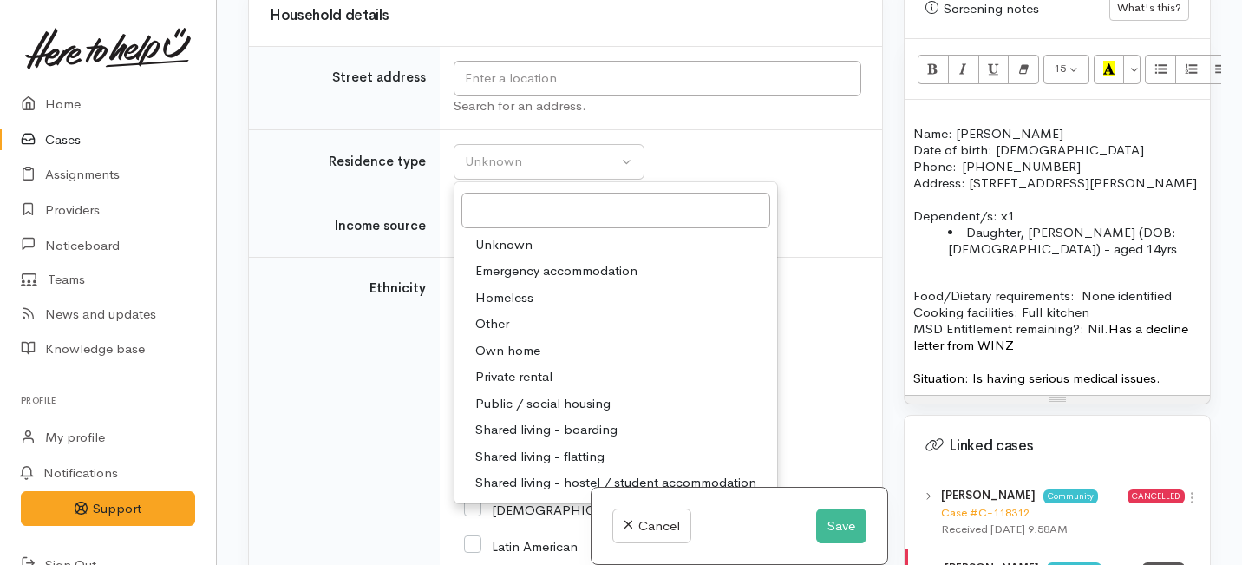
click at [507, 387] on span "Private rental" at bounding box center [513, 377] width 77 height 20
select select "2"
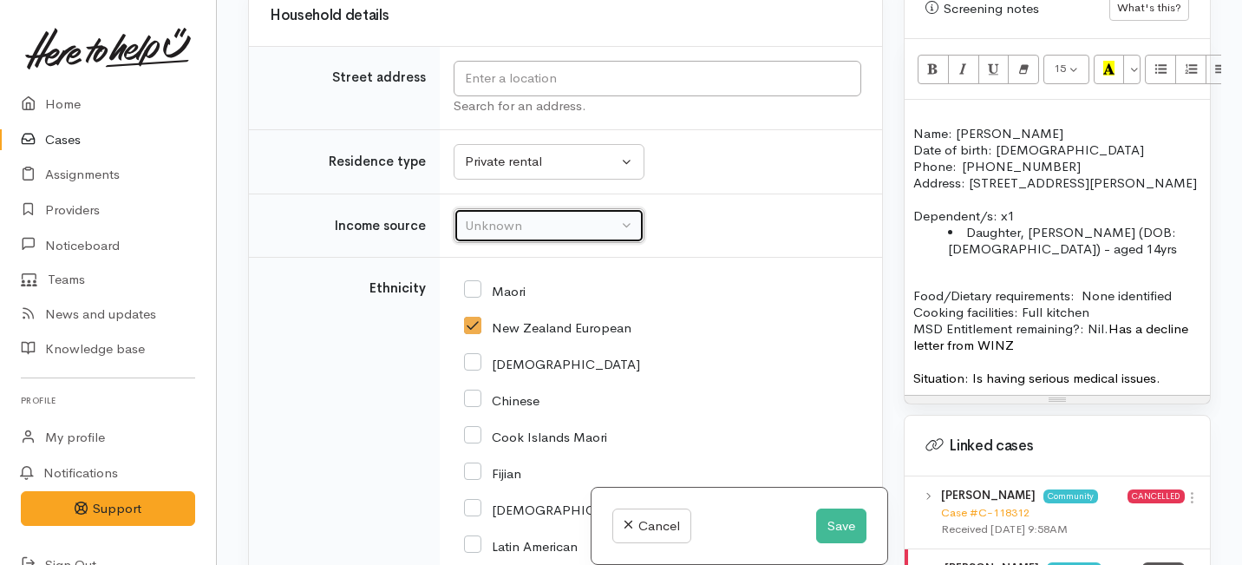
click at [518, 236] on div "Unknown" at bounding box center [541, 226] width 153 height 20
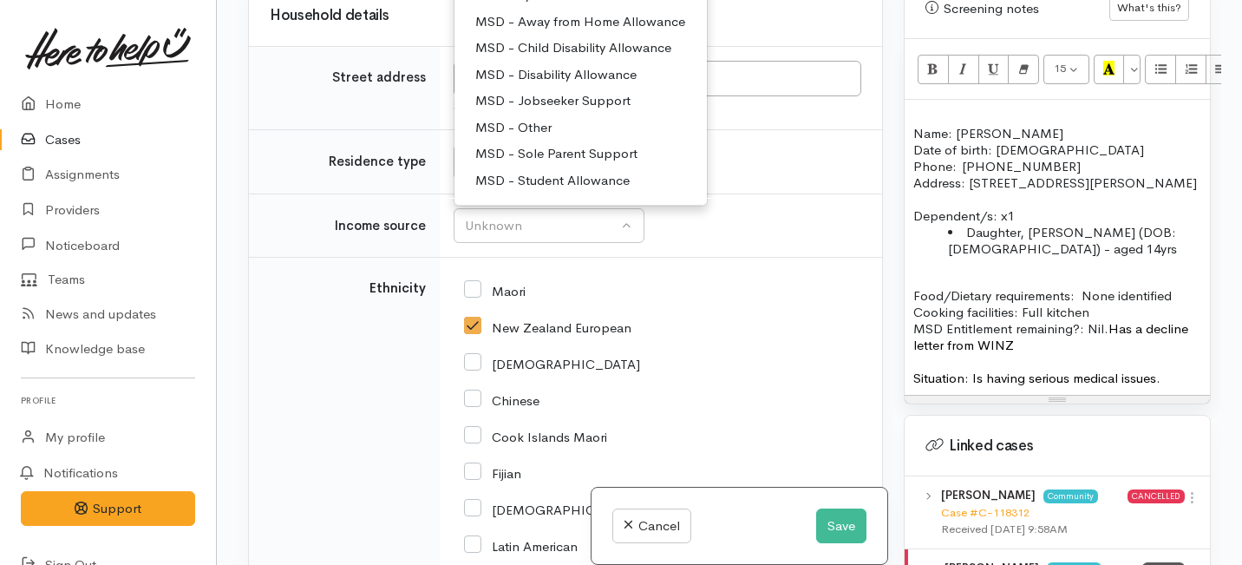
click at [558, 165] on span "MSD - Sole Parent Support" at bounding box center [556, 155] width 162 height 20
select select "7"
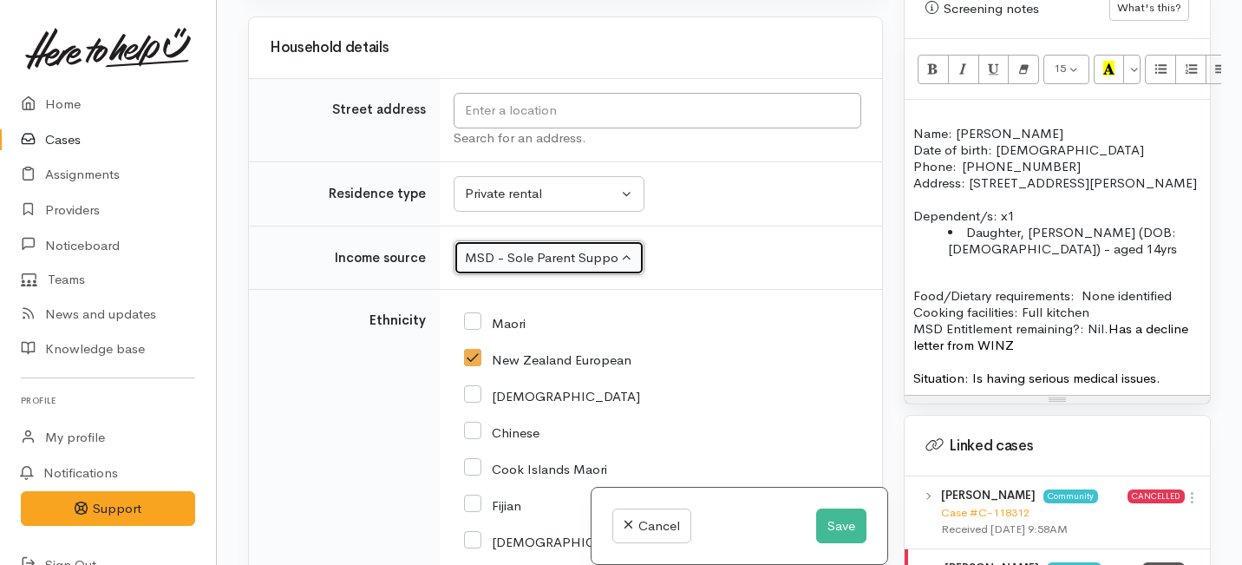
scroll to position [3016, 0]
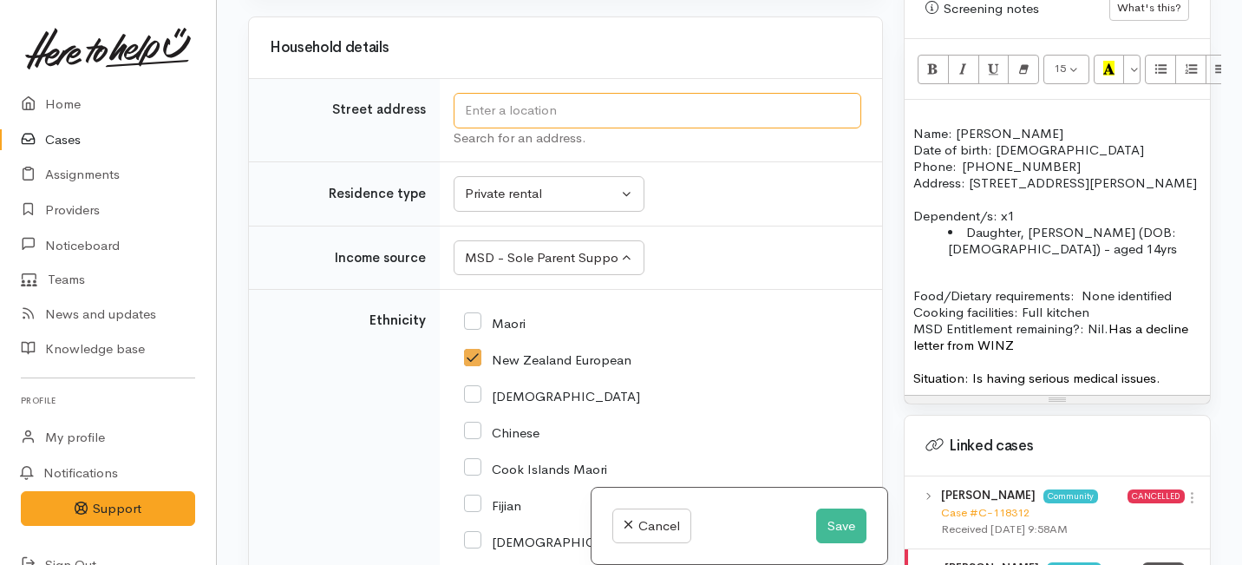
click at [538, 128] on input "text" at bounding box center [658, 111] width 408 height 36
drag, startPoint x: 1136, startPoint y: 165, endPoint x: 971, endPoint y: 161, distance: 164.8
click at [971, 174] on p "Address: 1/51 Marshall St, Fairfield" at bounding box center [1057, 182] width 288 height 16
copy p "1/51 Marshall St, Fairfield"
click at [501, 162] on td "Search for an address." at bounding box center [661, 120] width 442 height 83
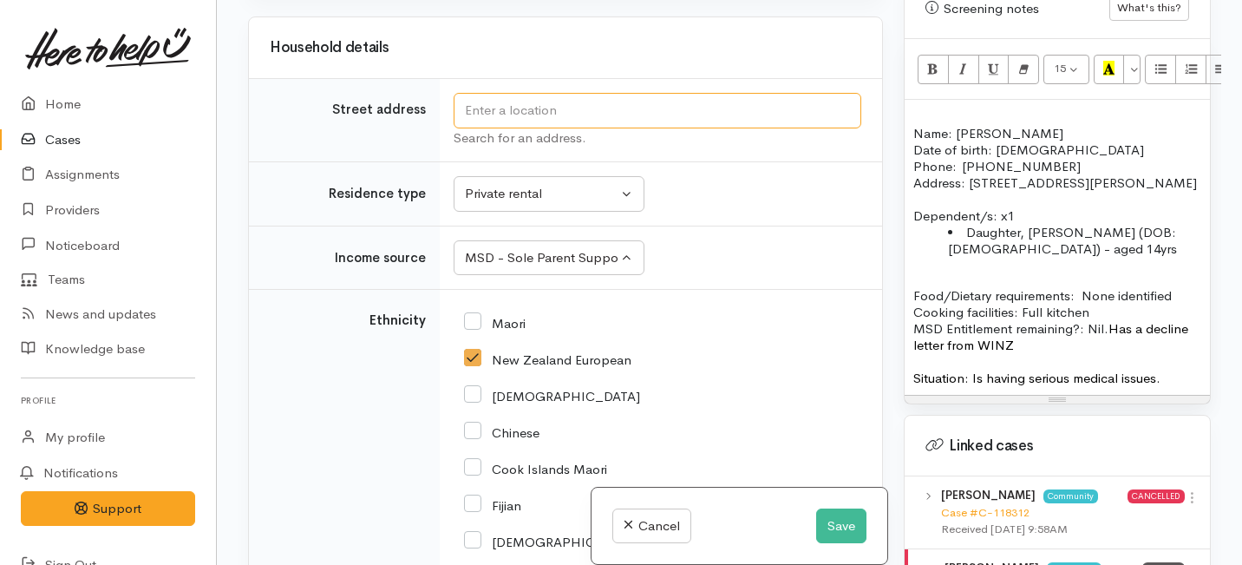
click at [493, 128] on input "text" at bounding box center [658, 111] width 408 height 36
paste input "1/51 Marshall St, Fairfield"
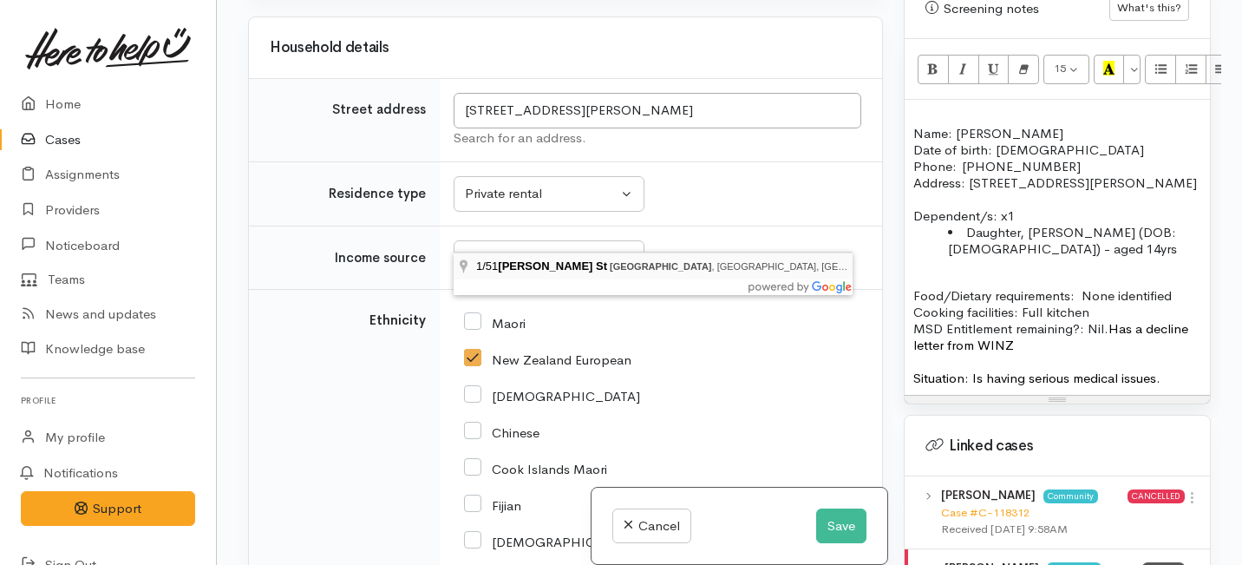
type input "1/51 Marshall St, Fairfield, Hamilton, New Zealand"
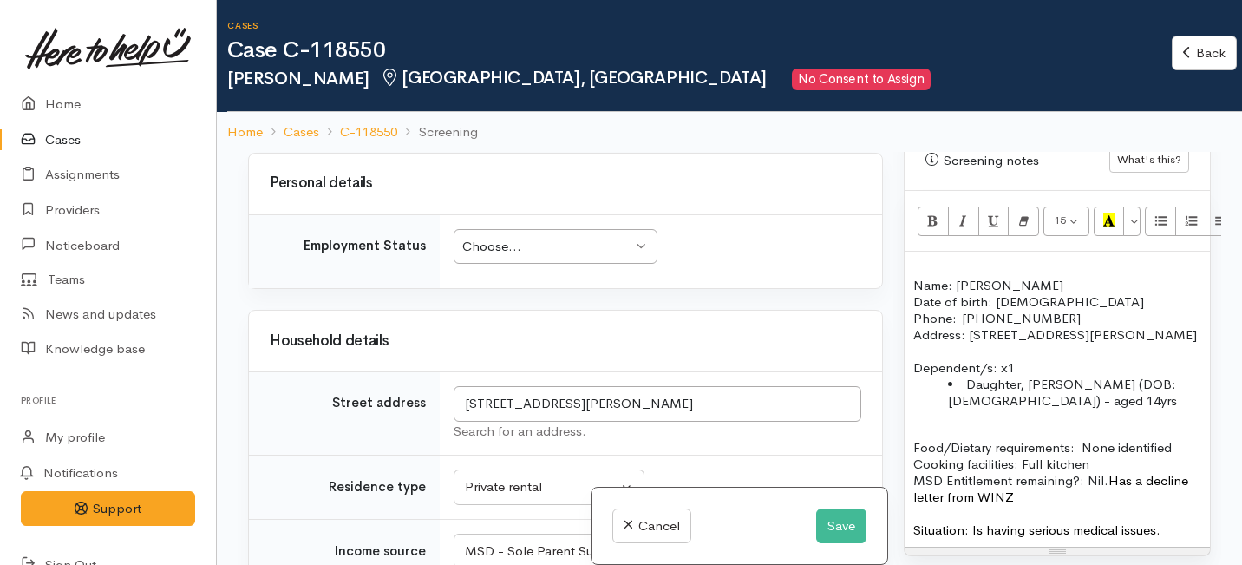
scroll to position [2873, 0]
click at [524, 258] on div "Choose..." at bounding box center [547, 248] width 170 height 20
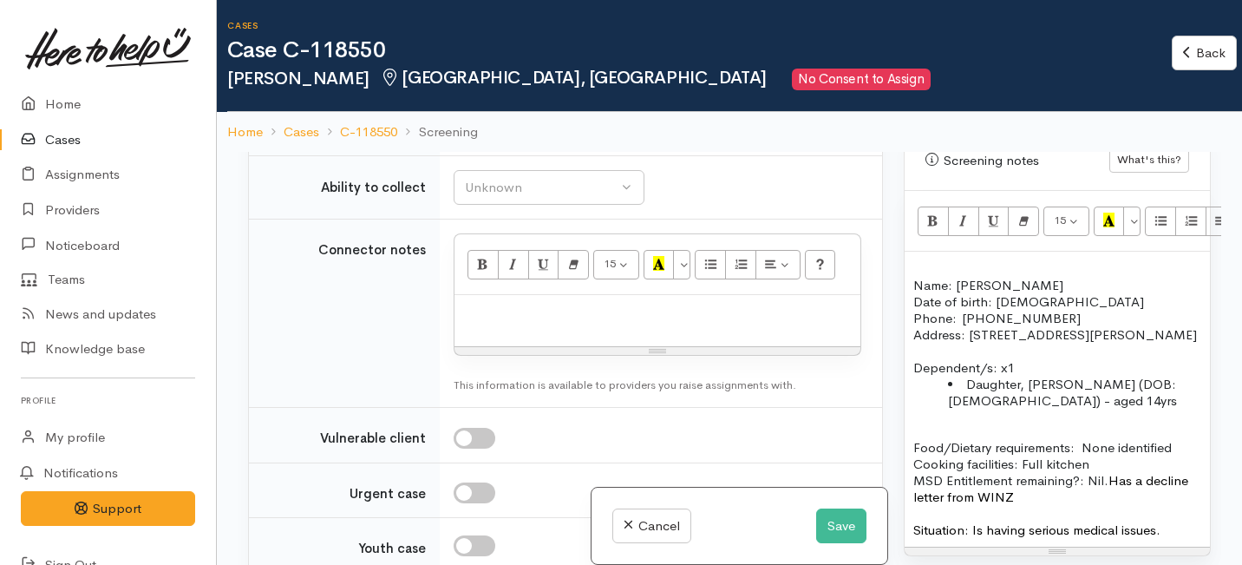
scroll to position [2382, 0]
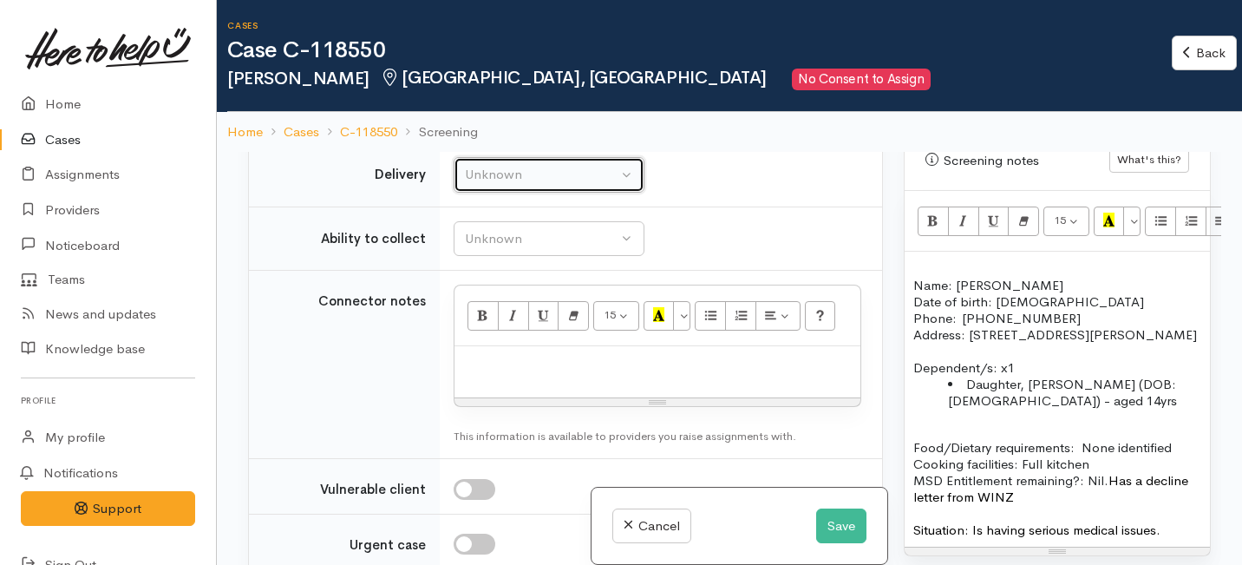
click at [506, 185] on div "Unknown" at bounding box center [541, 175] width 153 height 20
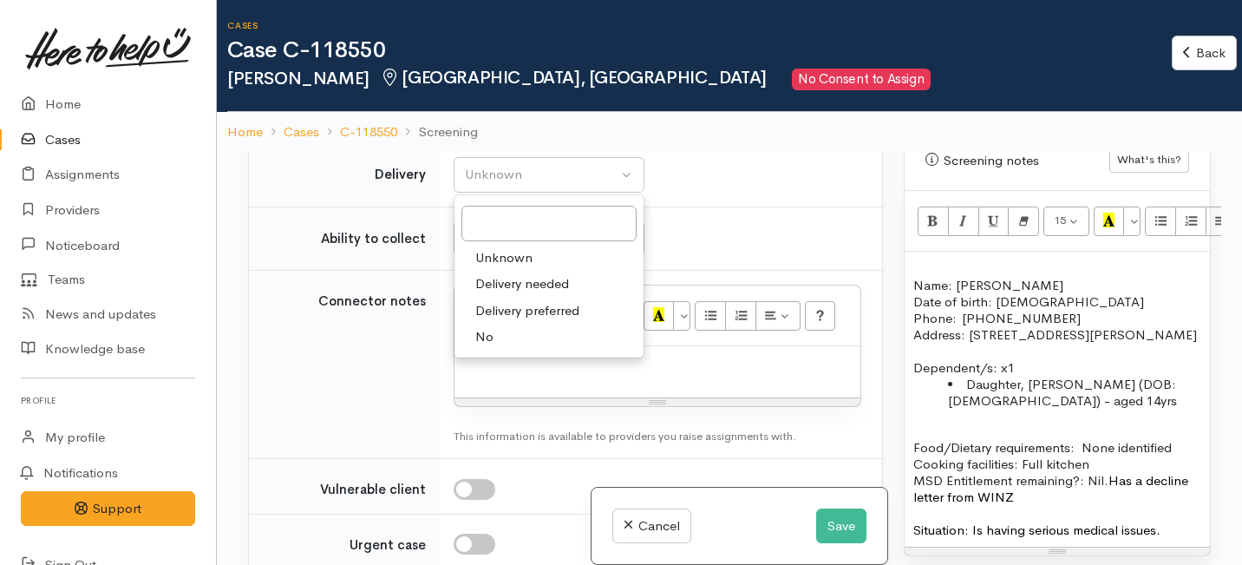
click at [495, 350] on link "No" at bounding box center [548, 336] width 189 height 27
select select "1"
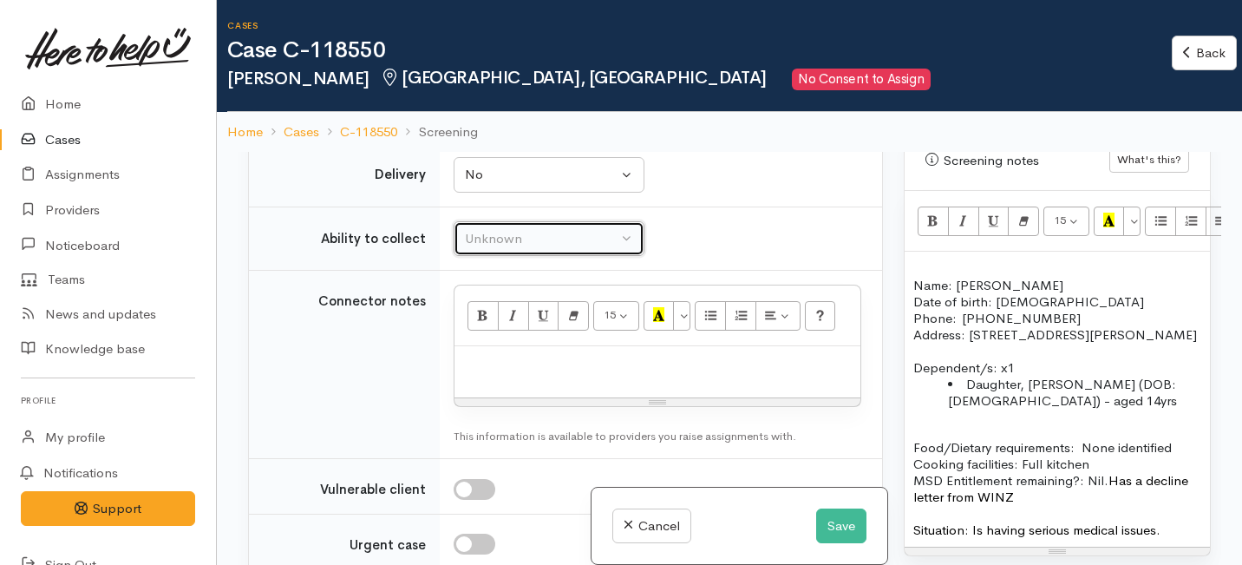
click at [495, 249] on div "Unknown" at bounding box center [541, 239] width 153 height 20
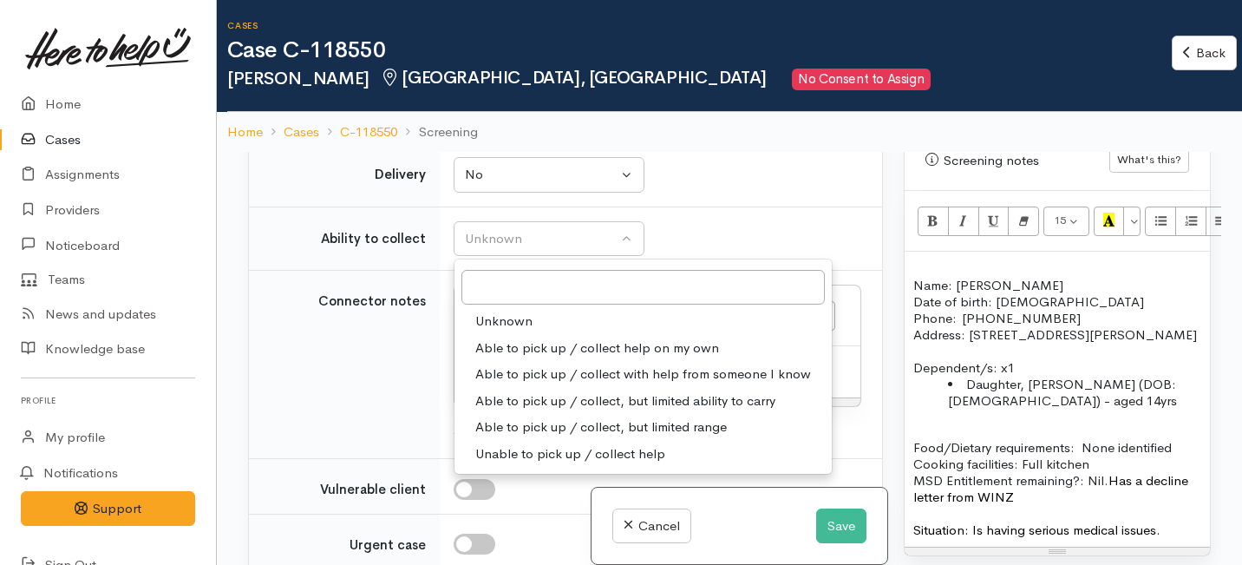
click at [502, 358] on span "Able to pick up / collect help on my own" at bounding box center [597, 348] width 244 height 20
select select "2"
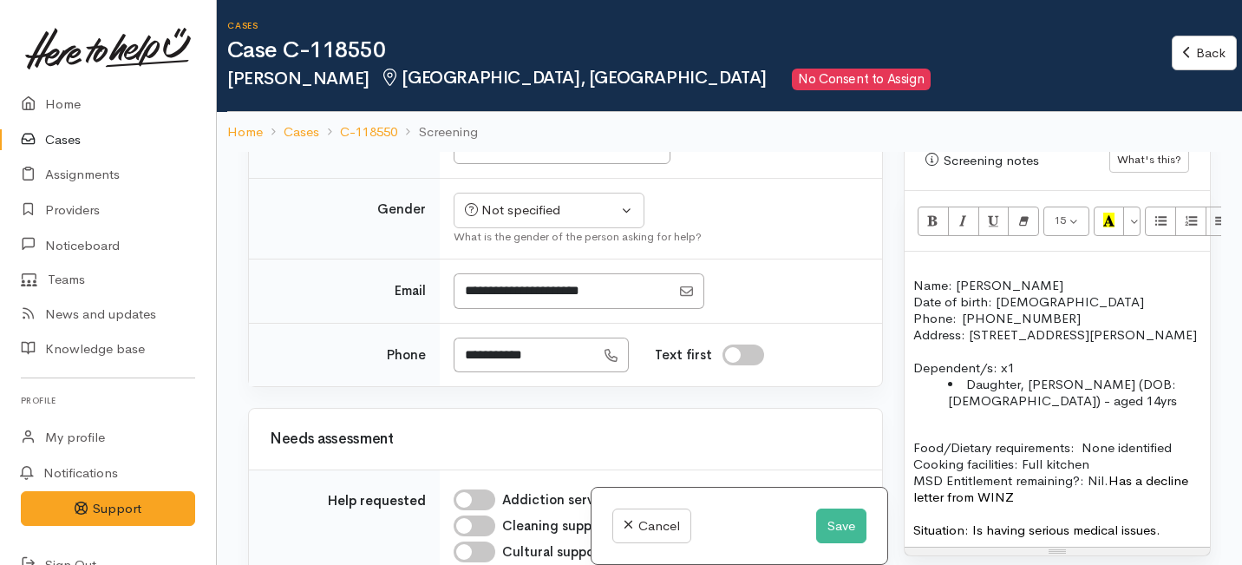
scroll to position [1510, 0]
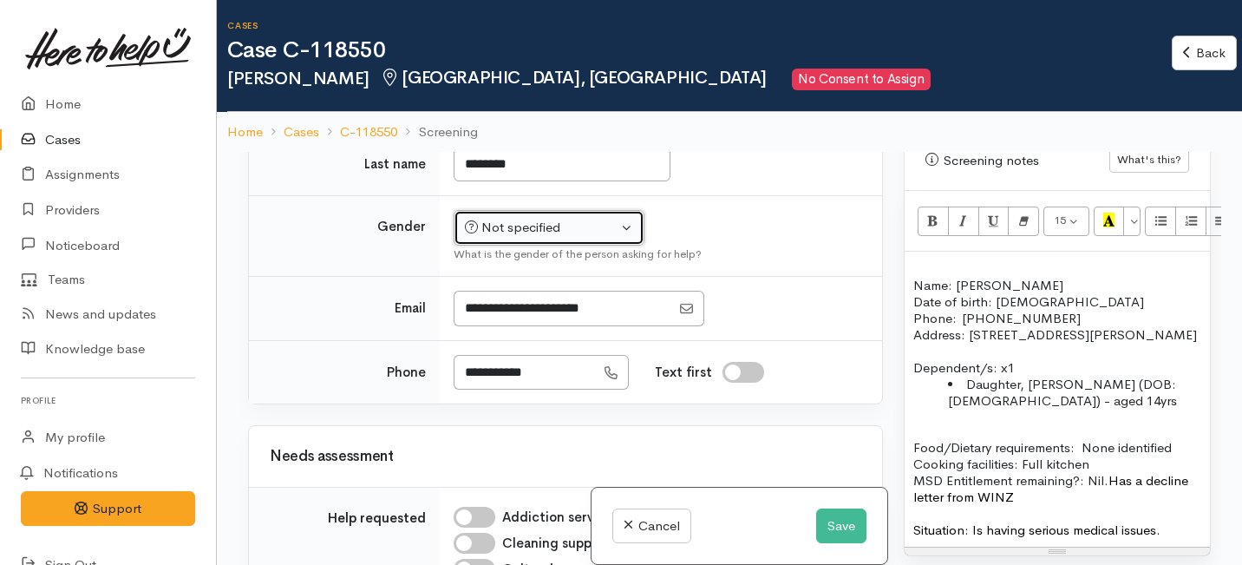
click at [513, 238] on div "Not specified" at bounding box center [541, 228] width 153 height 20
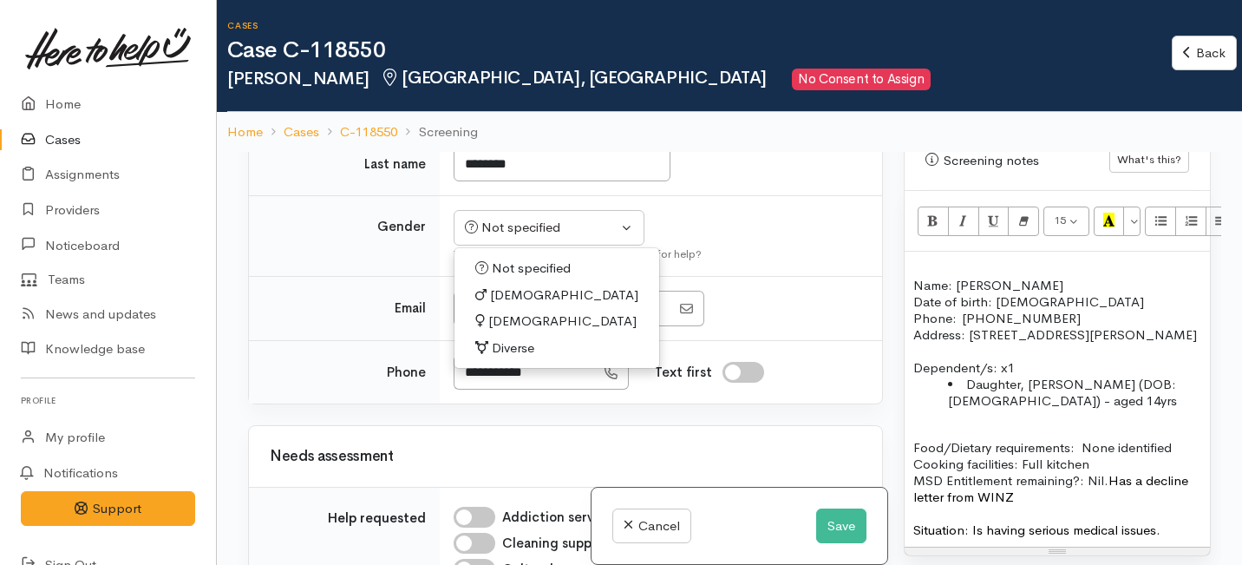
click at [498, 331] on span "Female" at bounding box center [562, 321] width 148 height 20
select select "Female"
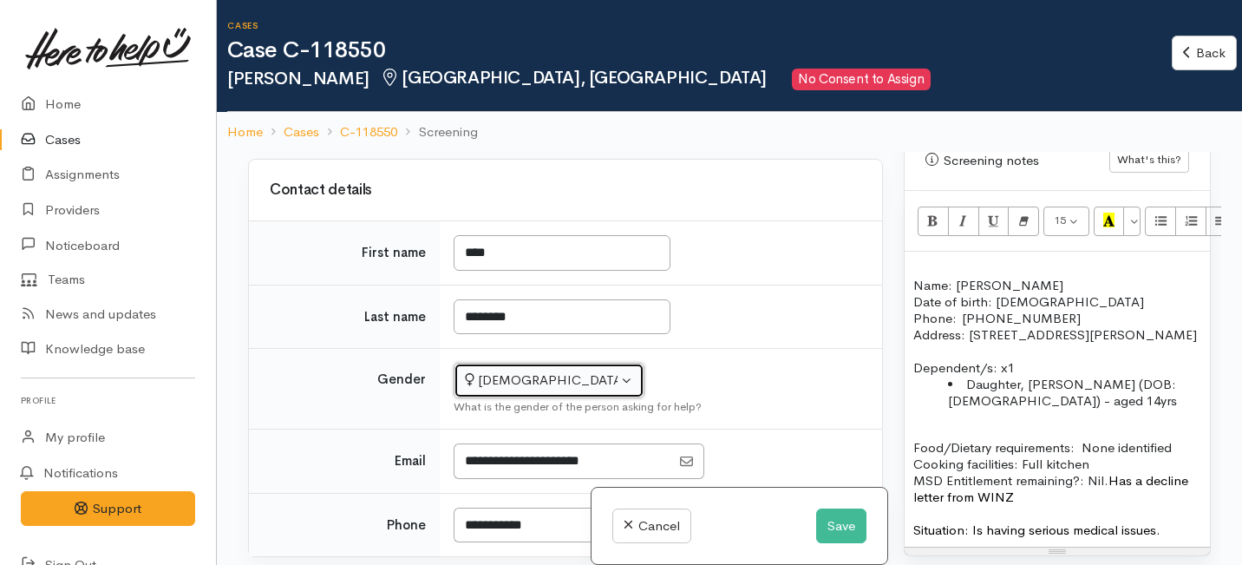
scroll to position [1320, 0]
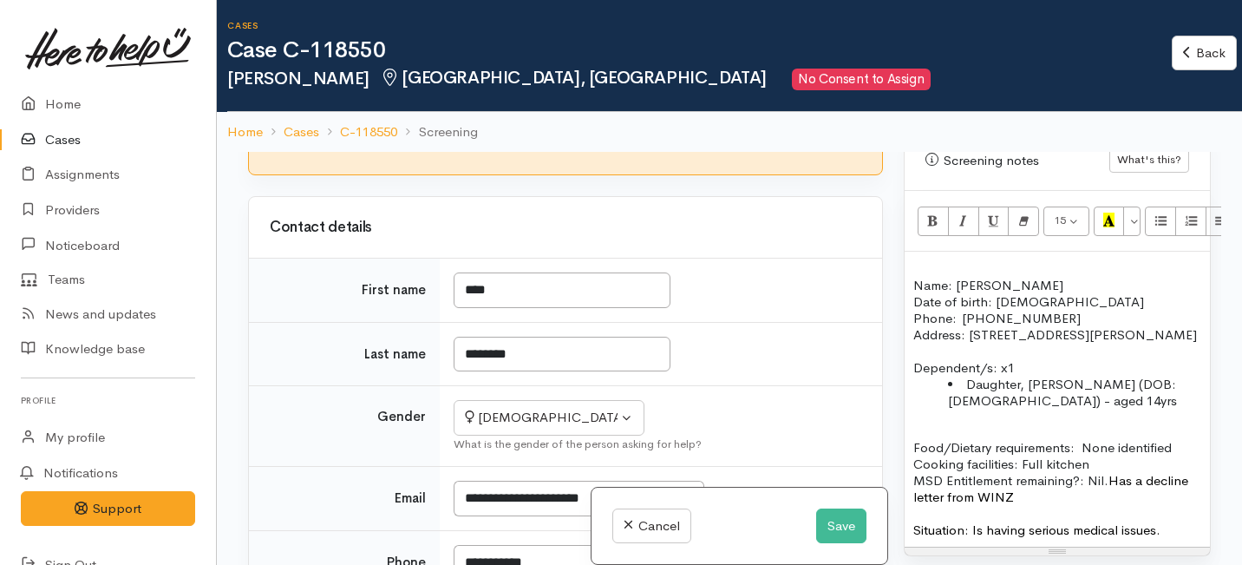
click at [495, 149] on div "I have been given consent to capture screening information" at bounding box center [662, 129] width 398 height 40
click at [493, 175] on div "Consent to start screening I have been given consent to capture screening infor…" at bounding box center [565, 131] width 633 height 87
click at [493, 130] on input "I have been given consent to capture screening information" at bounding box center [484, 119] width 42 height 21
checkbox input "true"
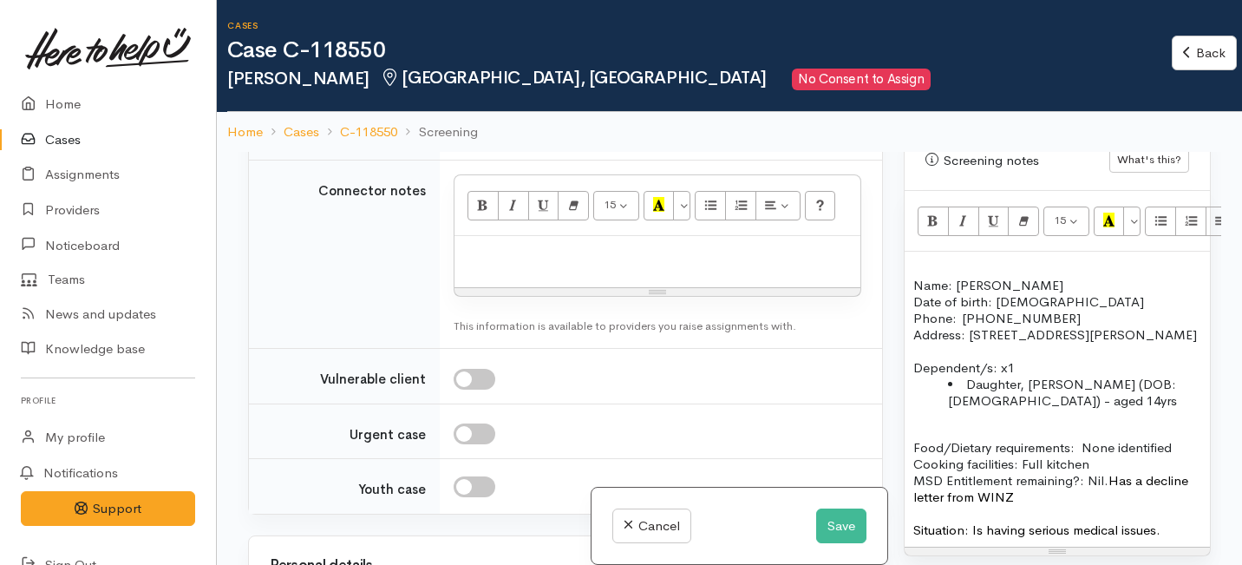
scroll to position [2493, 0]
click at [480, 286] on div at bounding box center [657, 260] width 406 height 51
paste div
drag, startPoint x: 640, startPoint y: 369, endPoint x: 408, endPoint y: 356, distance: 231.9
click at [408, 348] on tr "Connector notes <p>1/51 Marshall St, Fairfield<br></p> 15 8 9 10 11 12 14 18 24…" at bounding box center [565, 254] width 633 height 188
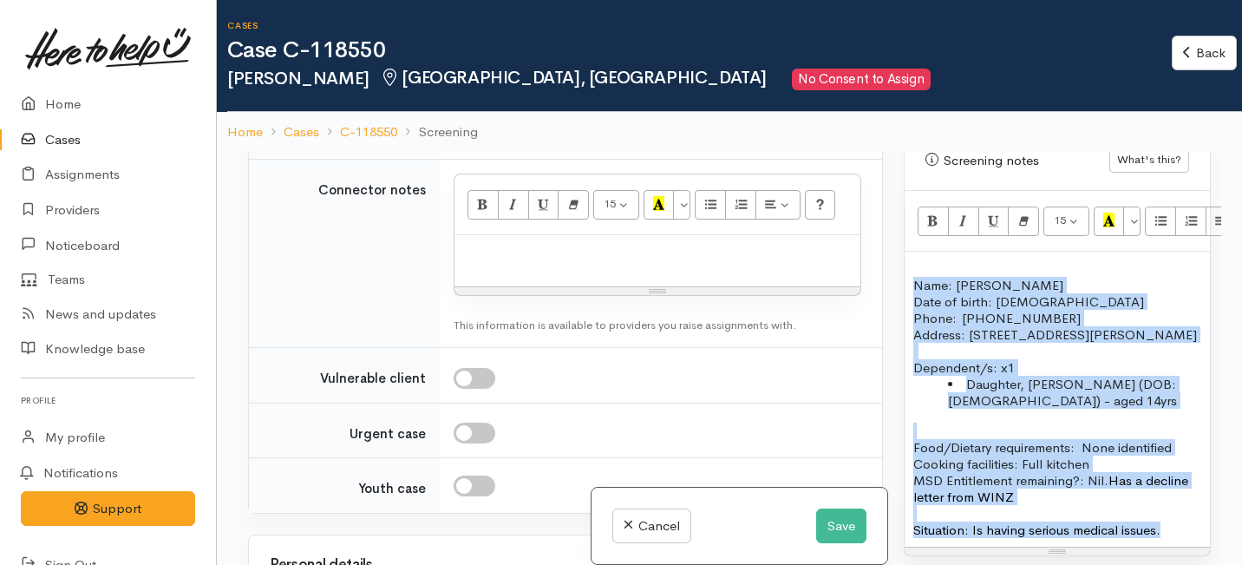
drag, startPoint x: 1177, startPoint y: 513, endPoint x: 909, endPoint y: 272, distance: 360.4
click at [909, 272] on div "Name: Kara Stirling Date of birth: 17.06.1989 Phone:  02102702528 Address: 1/51…" at bounding box center [1056, 398] width 305 height 295
copy div "Name: Kara Stirling Date of birth: 17.06.1989 Phone:  02102702528 Address: 1/51…"
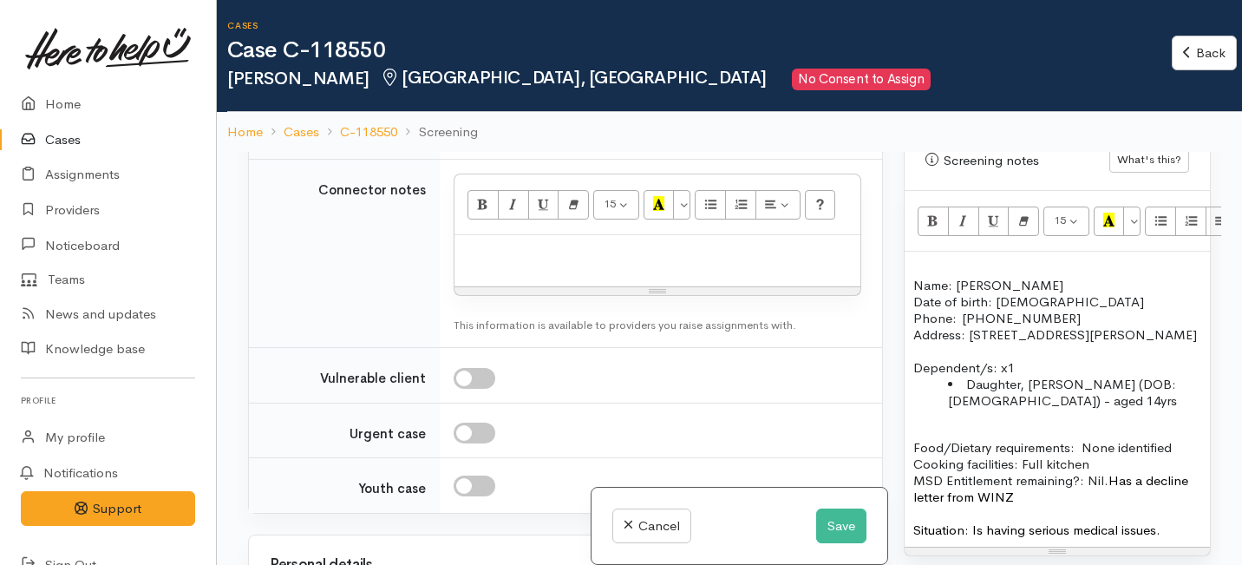
click at [483, 286] on div at bounding box center [657, 260] width 406 height 51
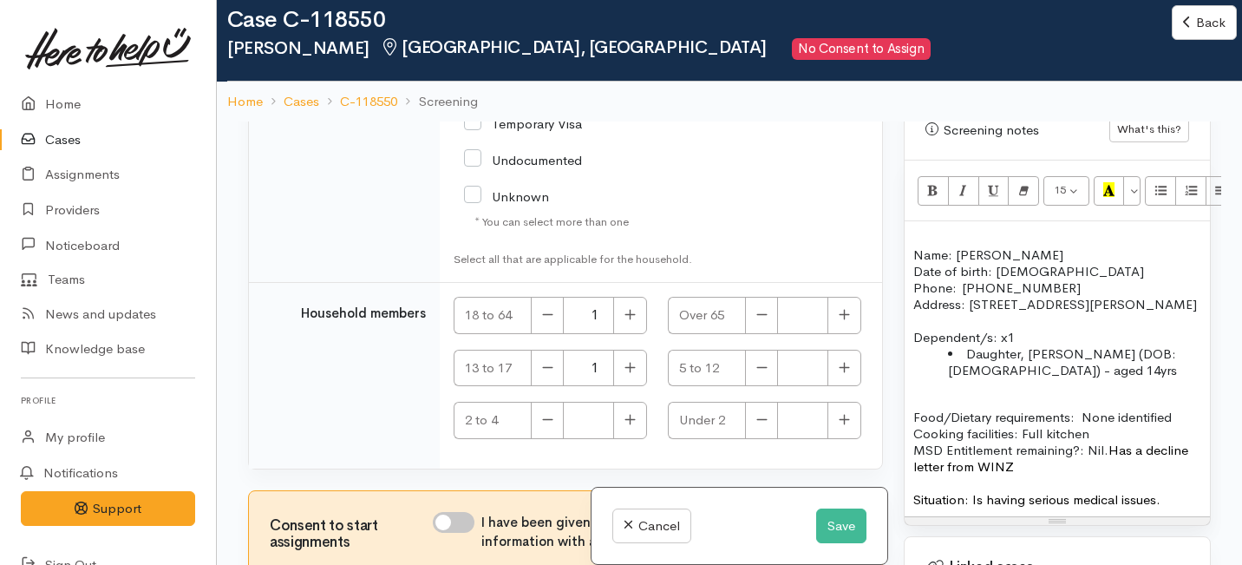
scroll to position [152, 0]
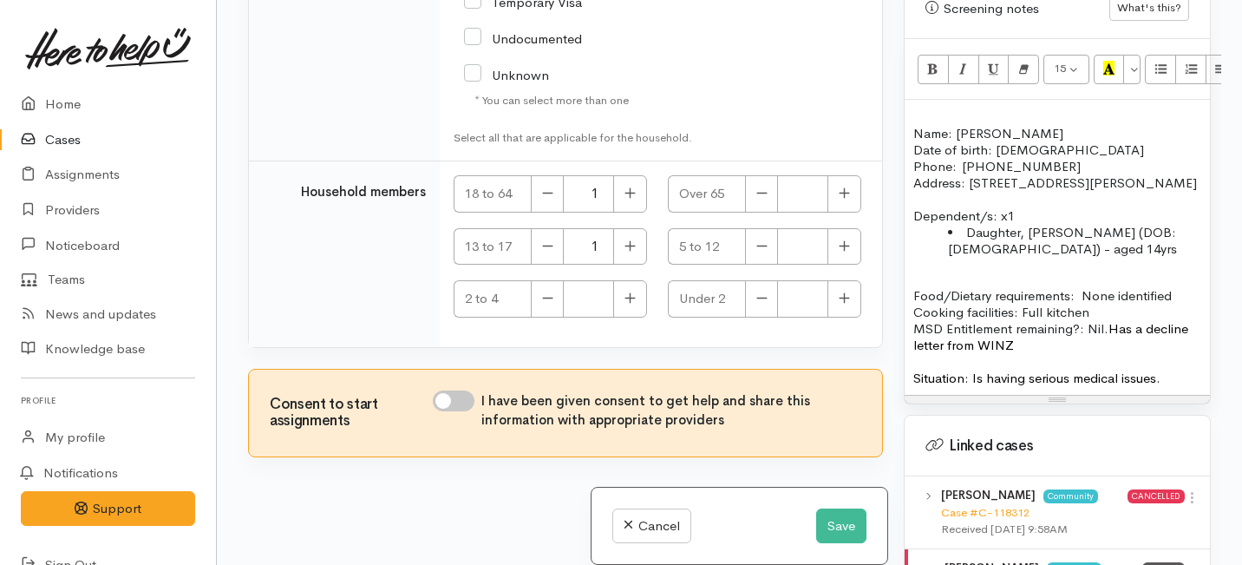
click at [469, 403] on input "I have been given consent to get help and share this information with appropria…" at bounding box center [454, 400] width 42 height 21
checkbox input "true"
click at [859, 539] on div "Cancel Save" at bounding box center [739, 525] width 296 height 77
click at [832, 501] on div "Cancel Save" at bounding box center [739, 525] width 296 height 77
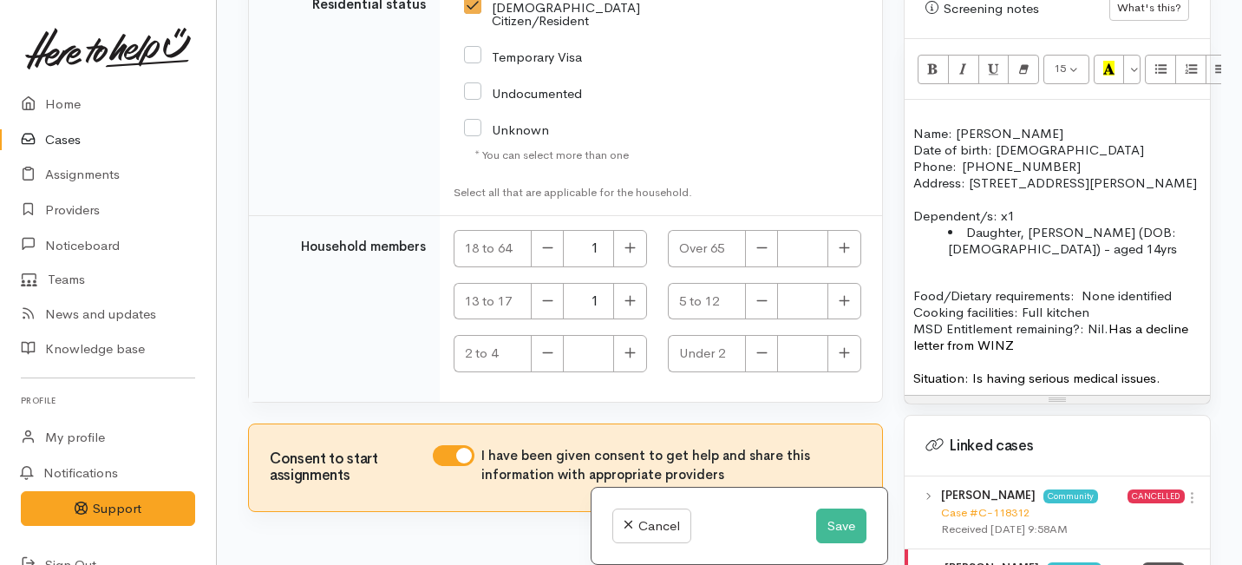
scroll to position [4309, 0]
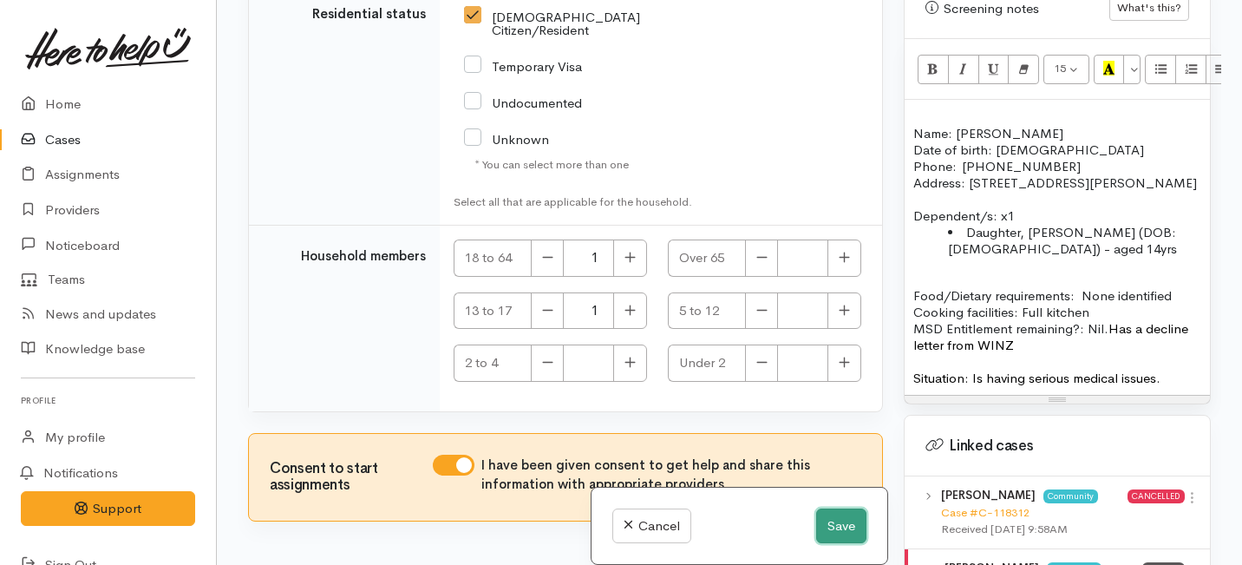
click at [841, 524] on button "Save" at bounding box center [841, 526] width 50 height 36
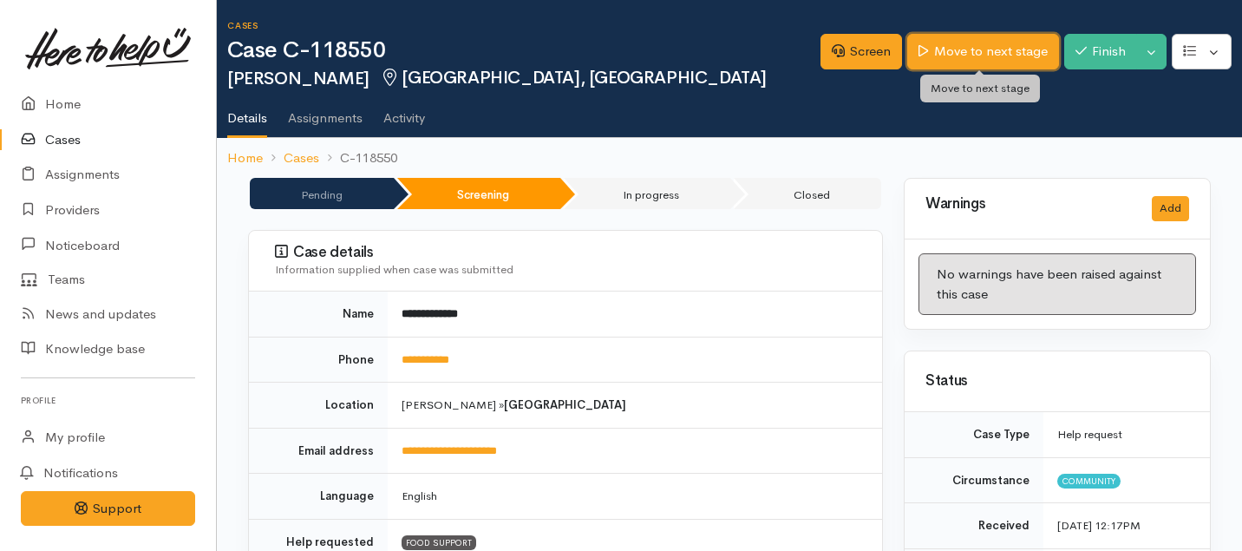
click at [944, 55] on link "Move to next stage" at bounding box center [982, 52] width 151 height 36
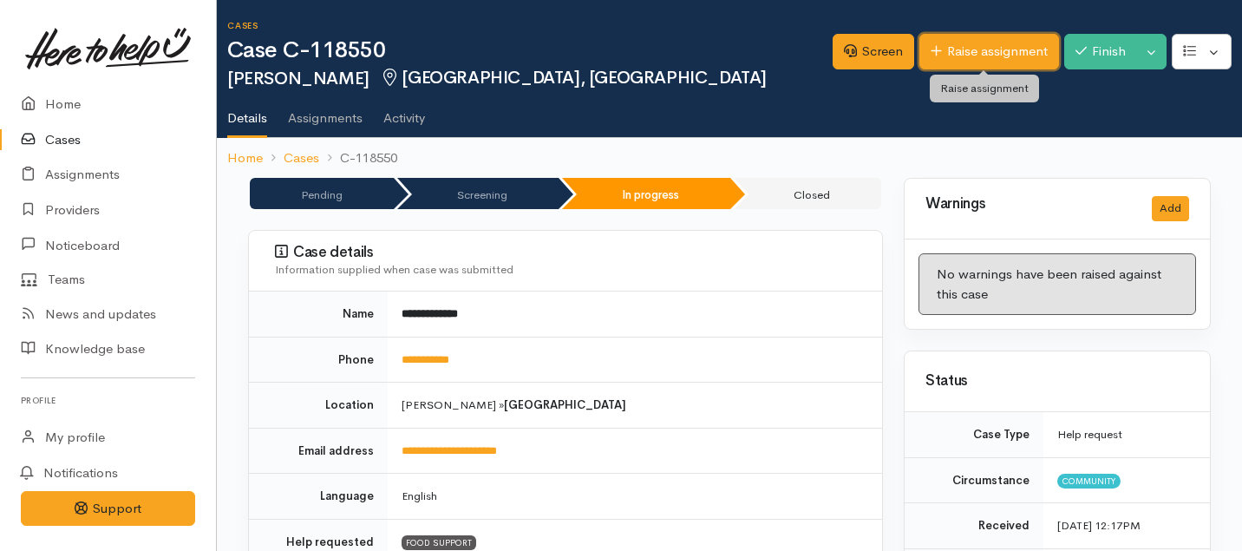
click at [950, 51] on link "Raise assignment" at bounding box center [989, 52] width 140 height 36
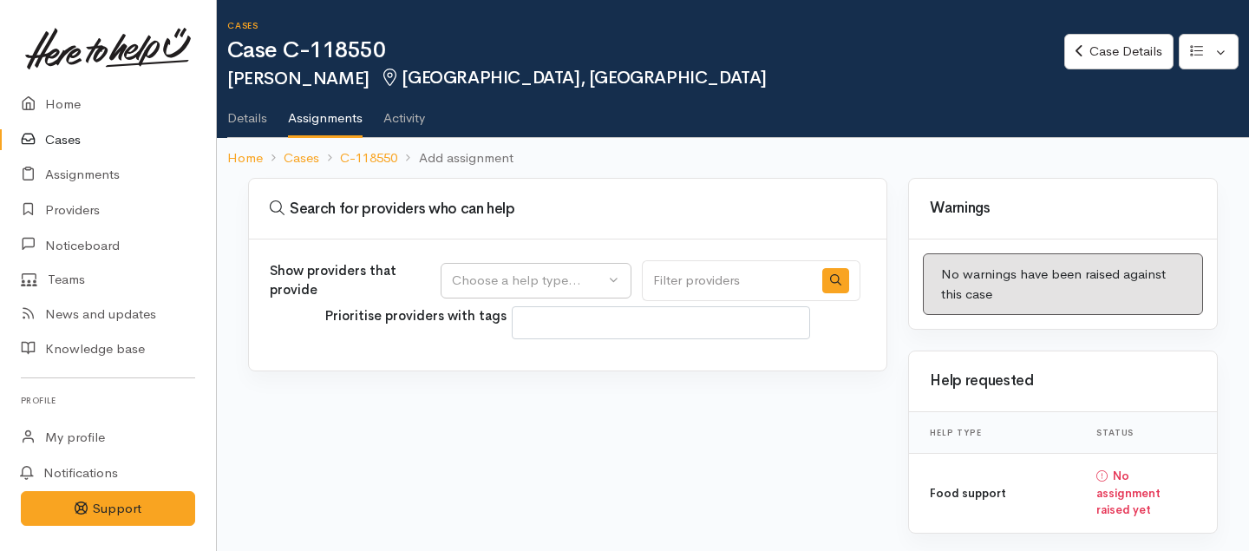
select select
click at [542, 270] on button "Choose a help type..." at bounding box center [536, 281] width 191 height 36
click at [507, 359] on span "Food support" at bounding box center [502, 364] width 81 height 20
select select "3"
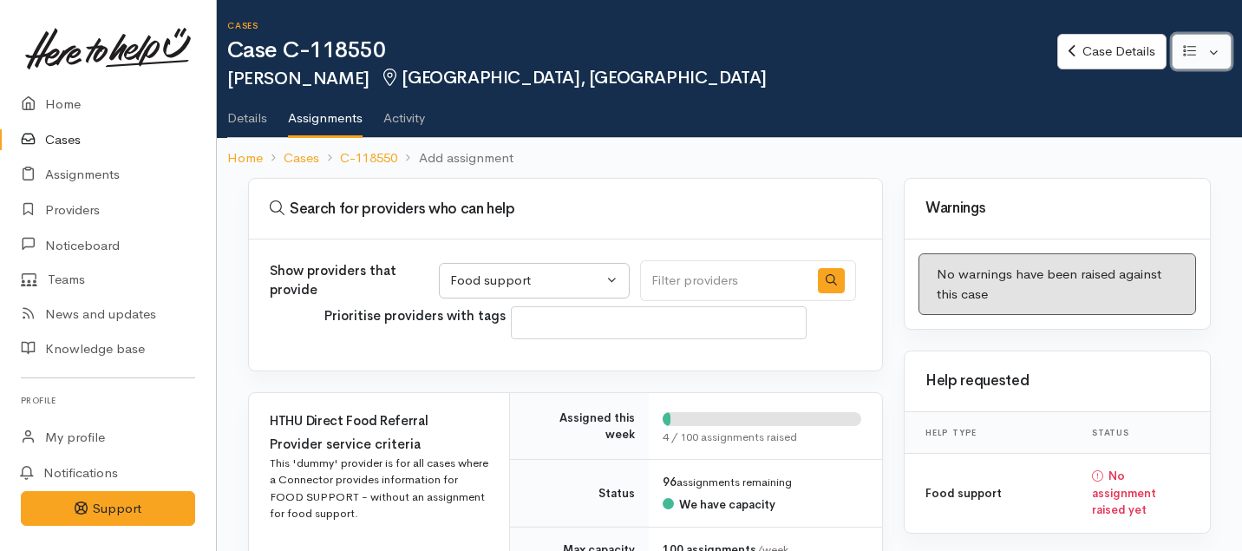
click at [1218, 51] on button "button" at bounding box center [1202, 52] width 60 height 36
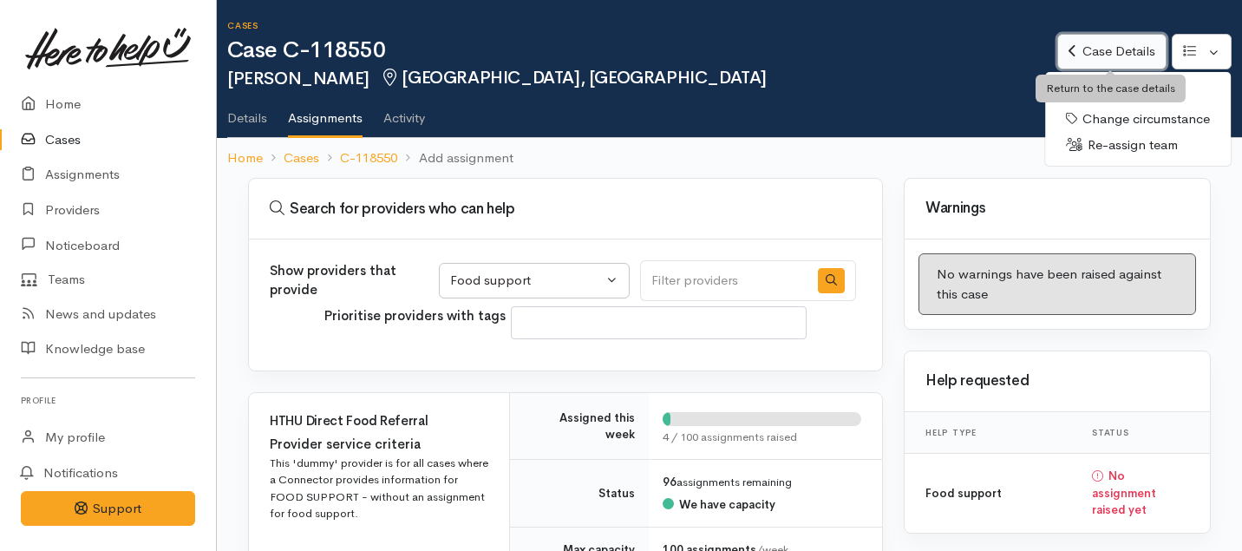
click at [1098, 45] on link "Case Details" at bounding box center [1111, 52] width 108 height 36
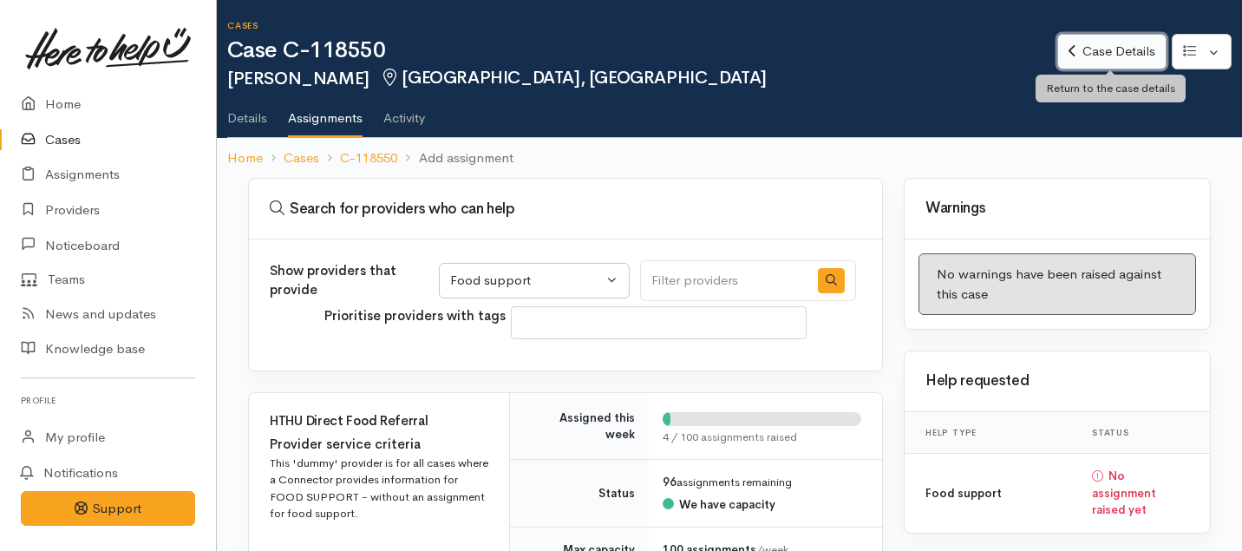
click at [1098, 45] on link "Case Details" at bounding box center [1111, 52] width 108 height 36
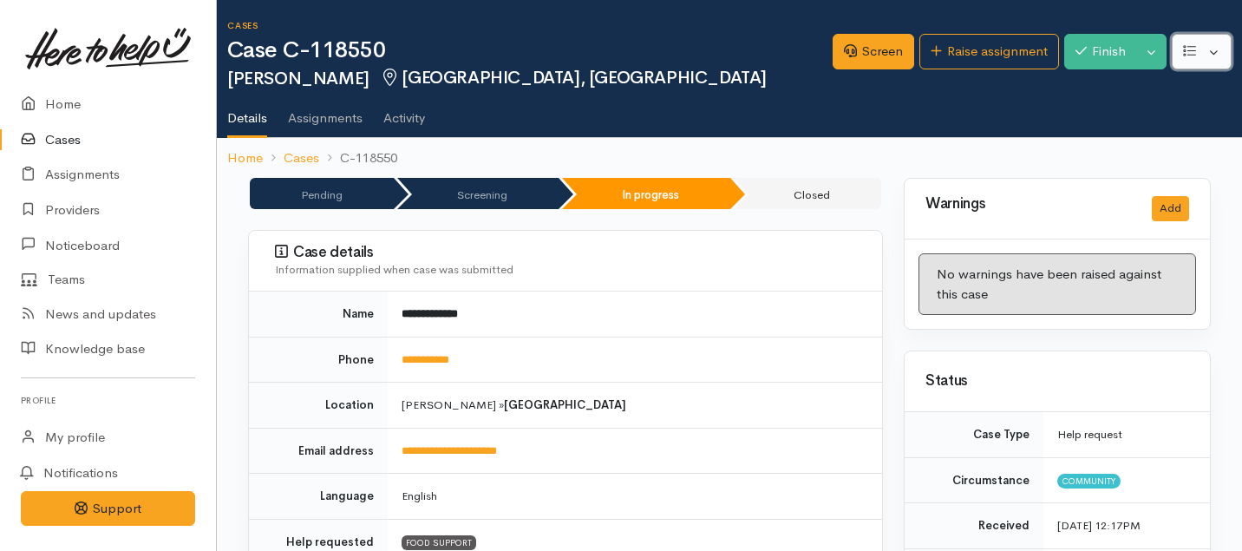
click at [1214, 55] on button "button" at bounding box center [1202, 52] width 60 height 36
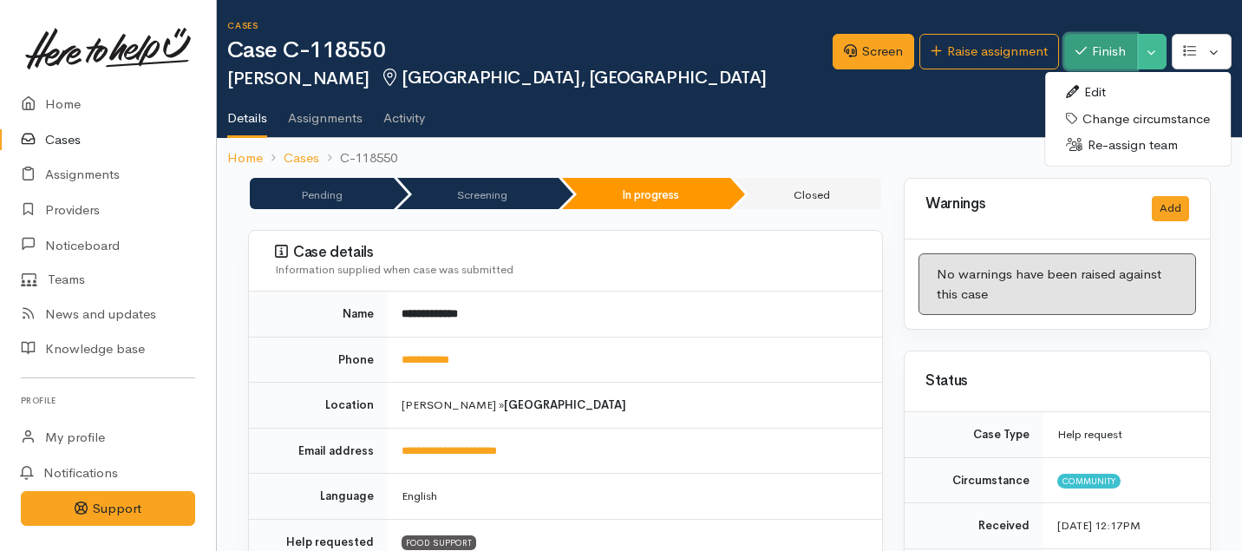
click at [1107, 51] on button "Finish" at bounding box center [1100, 52] width 73 height 36
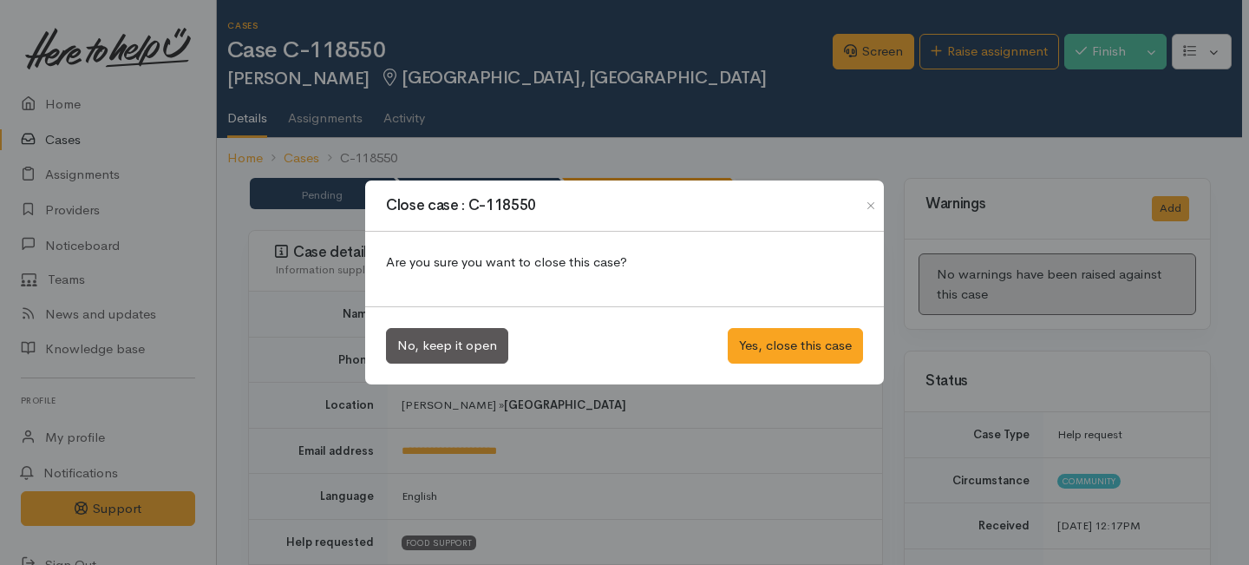
click at [1086, 121] on div "Close case : C-118550 Are you sure you want to close this case? No, keep it ope…" at bounding box center [624, 282] width 1249 height 565
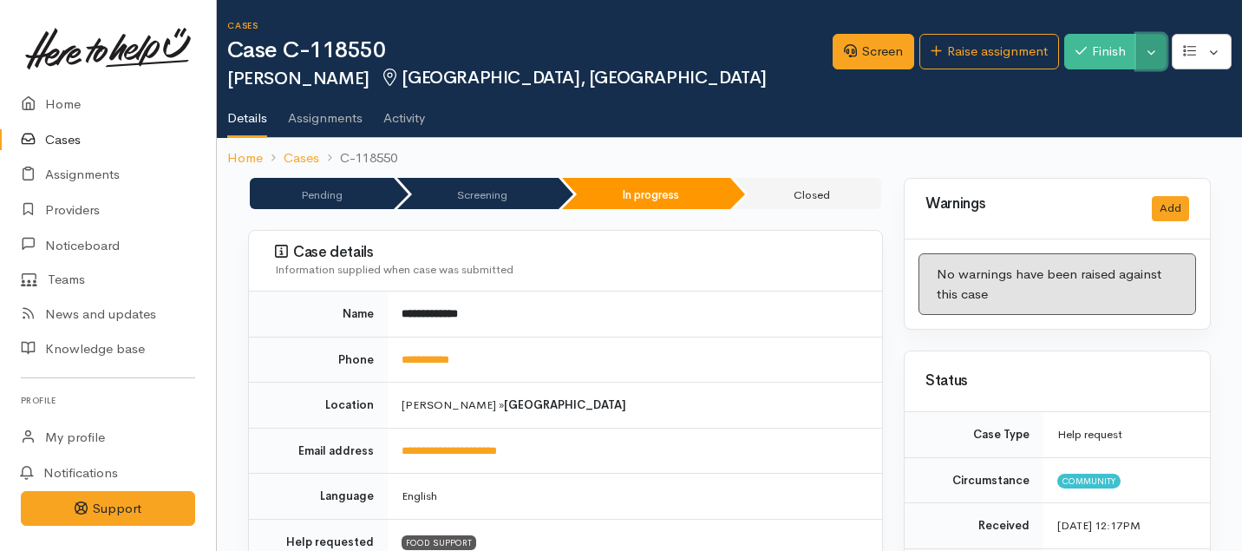
click at [1150, 57] on button "Toggle Dropdown" at bounding box center [1151, 52] width 30 height 36
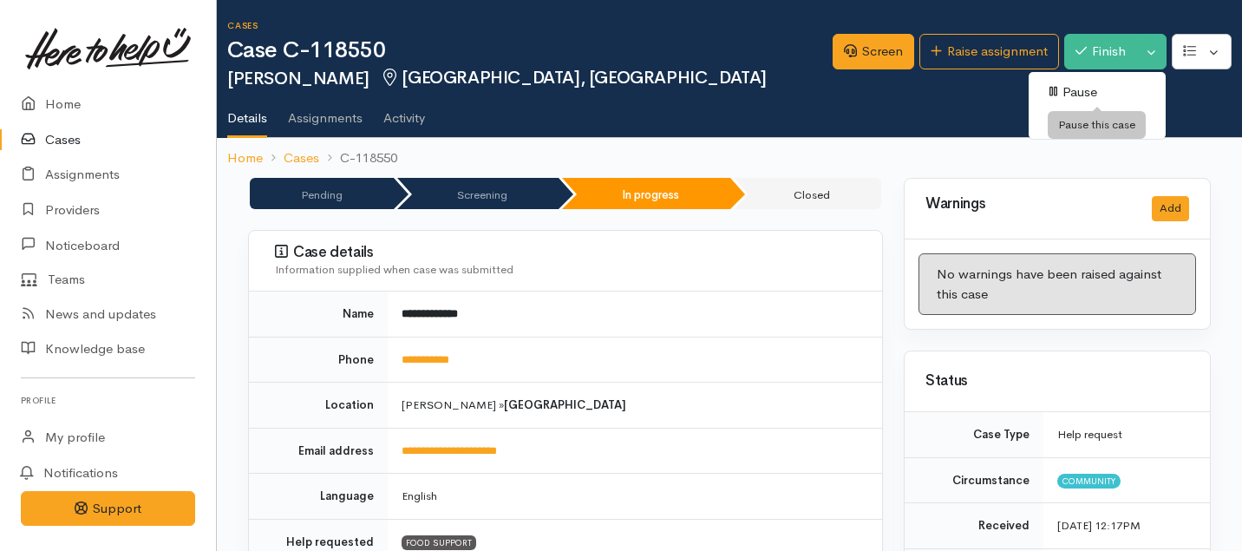
click at [1057, 88] on icon at bounding box center [1053, 92] width 8 height 10
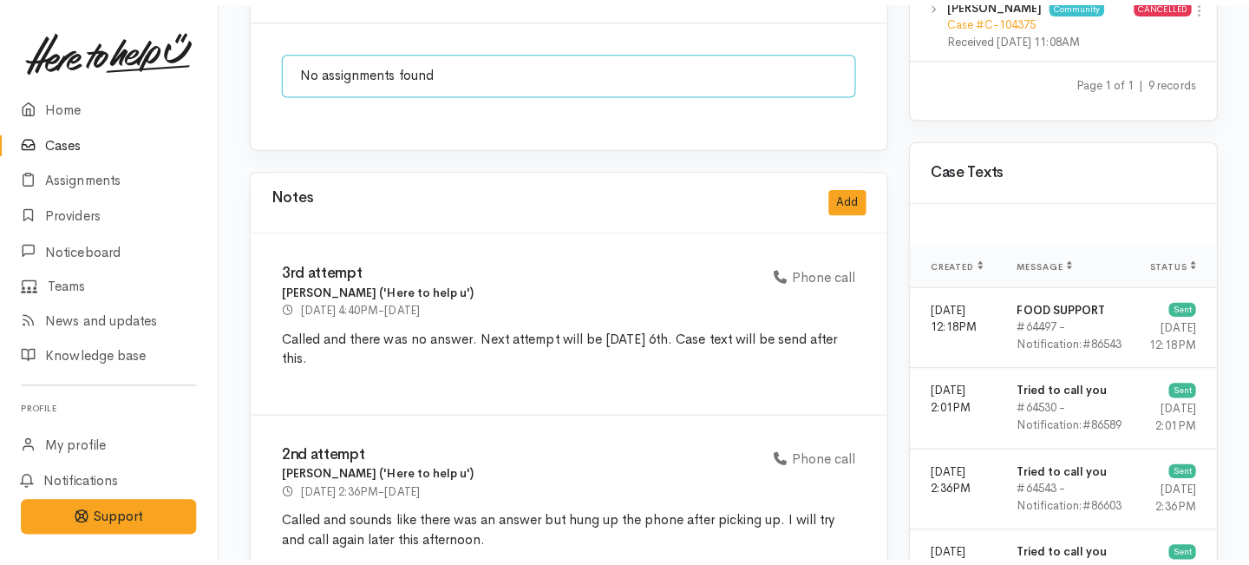
scroll to position [1676, 0]
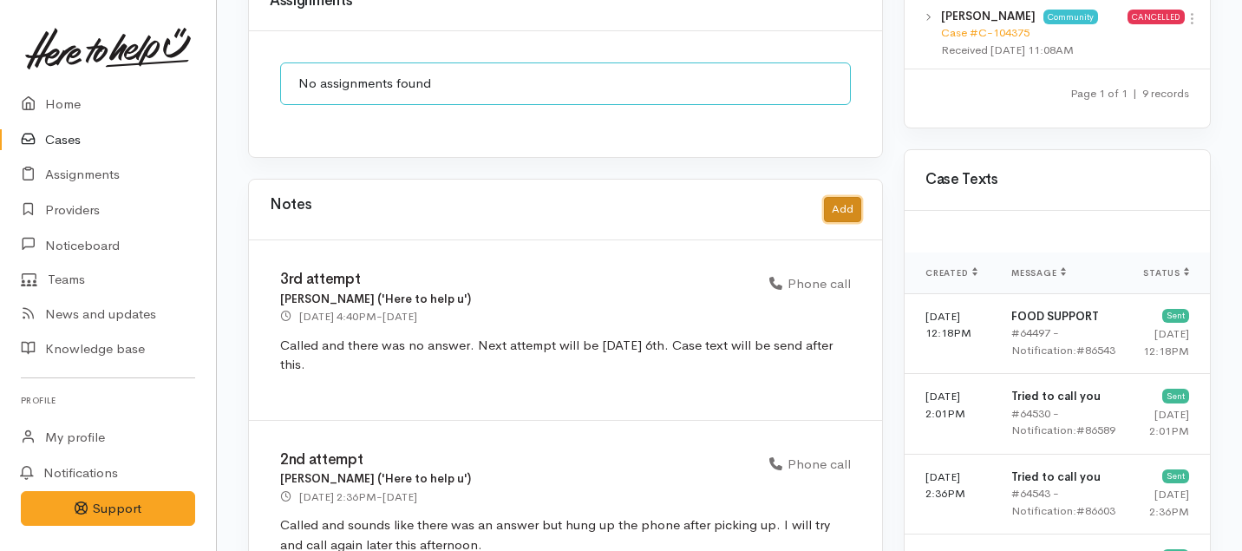
click at [845, 197] on button "Add" at bounding box center [842, 209] width 37 height 25
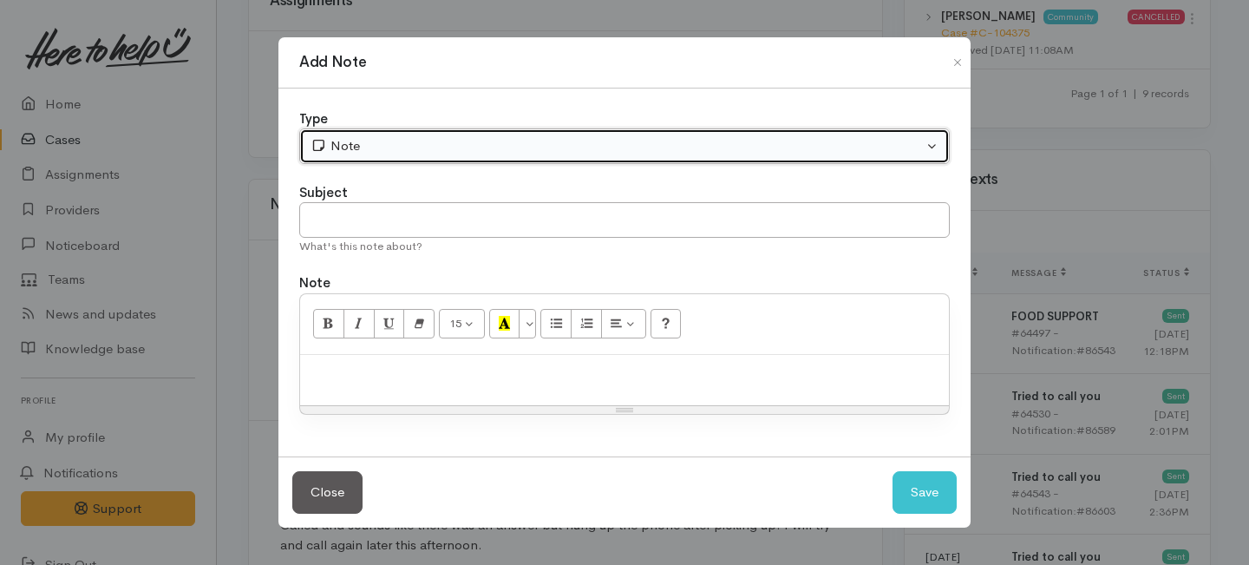
click at [497, 139] on div "Note" at bounding box center [616, 146] width 612 height 20
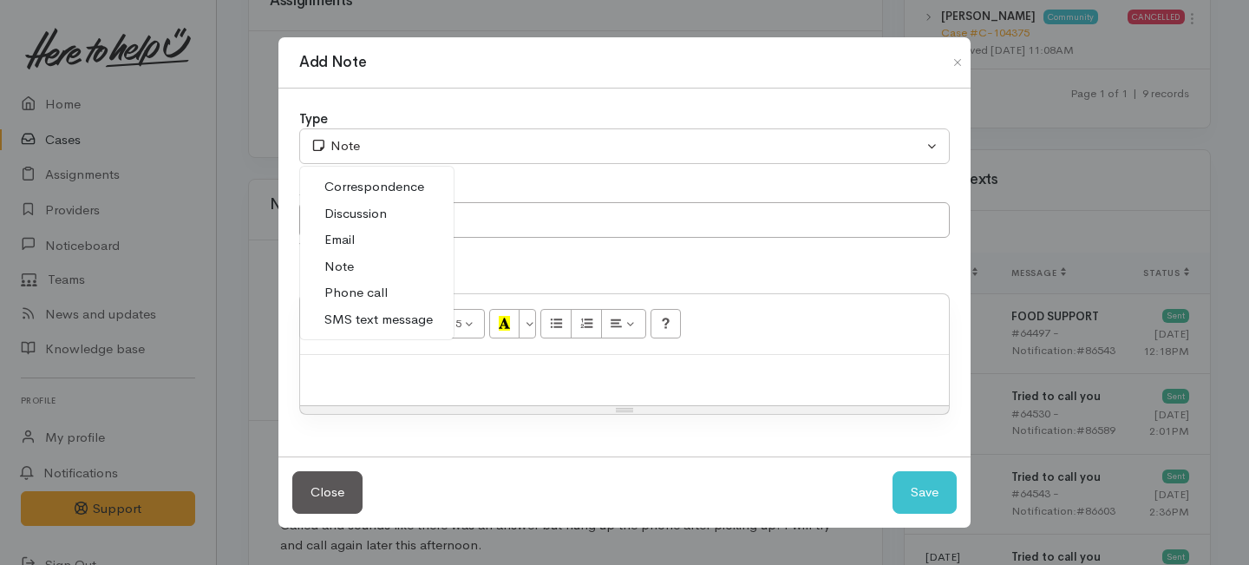
click at [348, 289] on span "Phone call" at bounding box center [355, 293] width 63 height 20
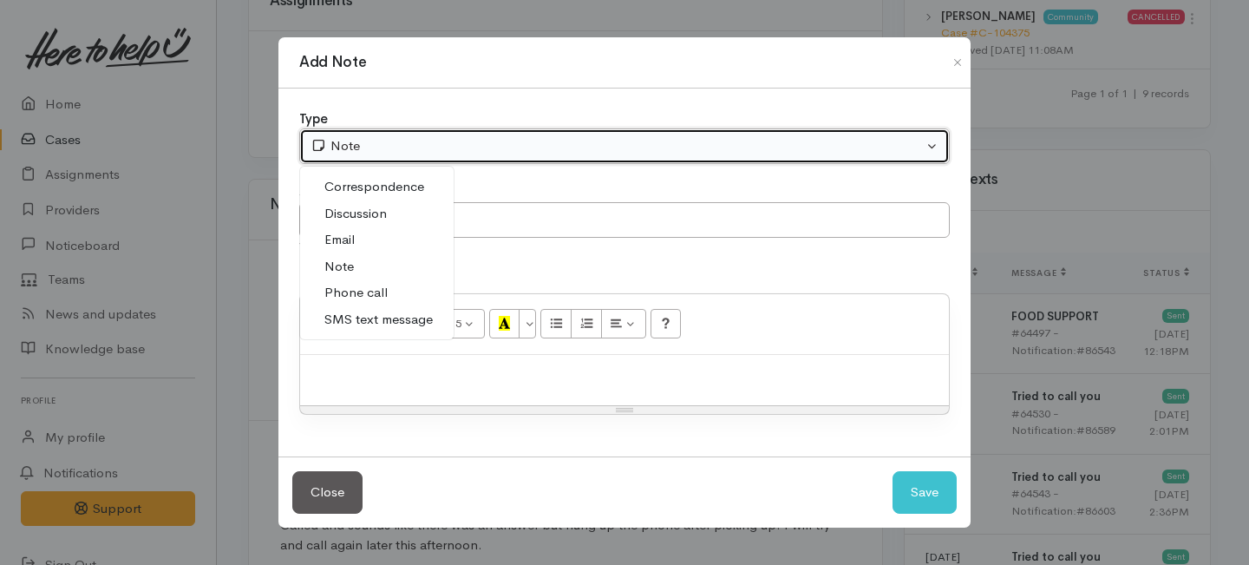
select select "3"
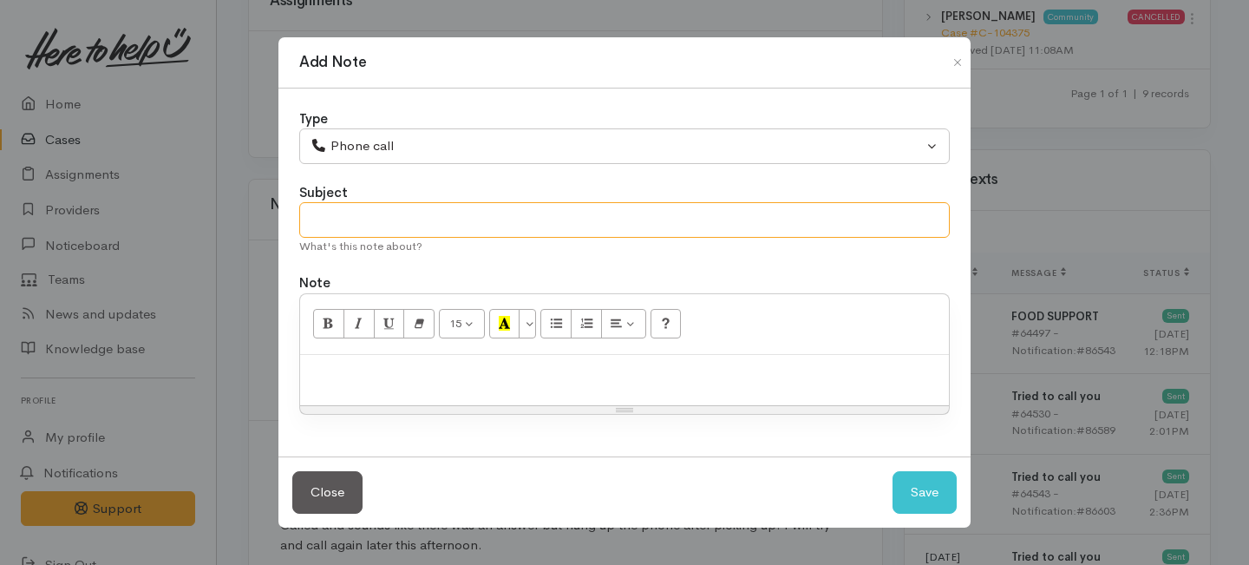
click at [349, 234] on input "text" at bounding box center [624, 220] width 650 height 36
type input "Case paused"
click at [329, 388] on div at bounding box center [624, 380] width 649 height 51
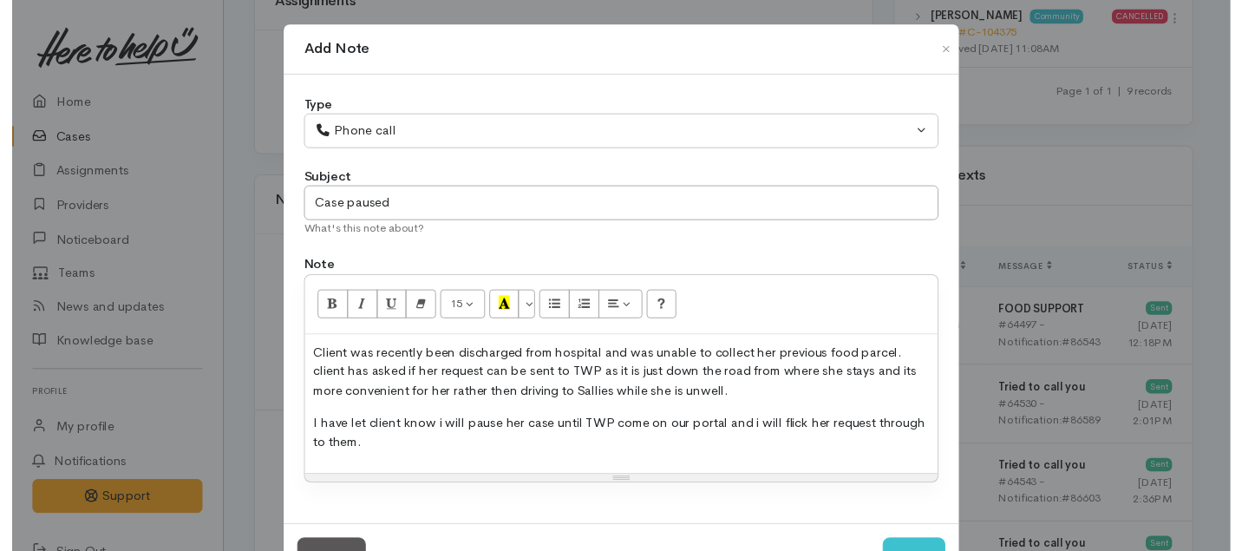
scroll to position [67, 0]
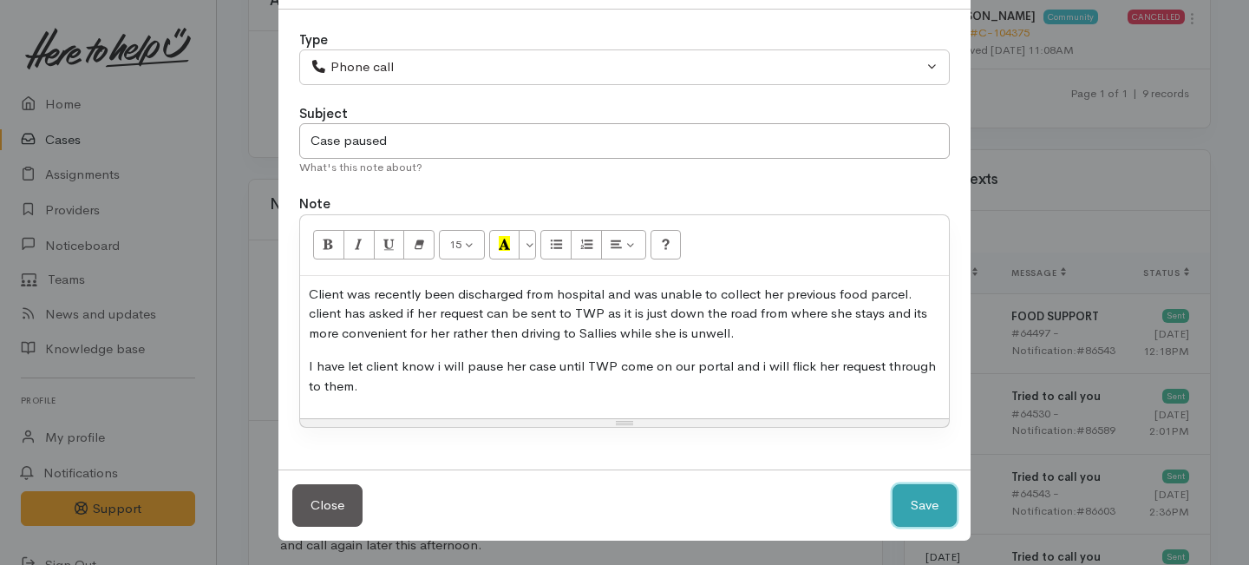
click at [931, 506] on button "Save" at bounding box center [924, 505] width 64 height 42
select select "1"
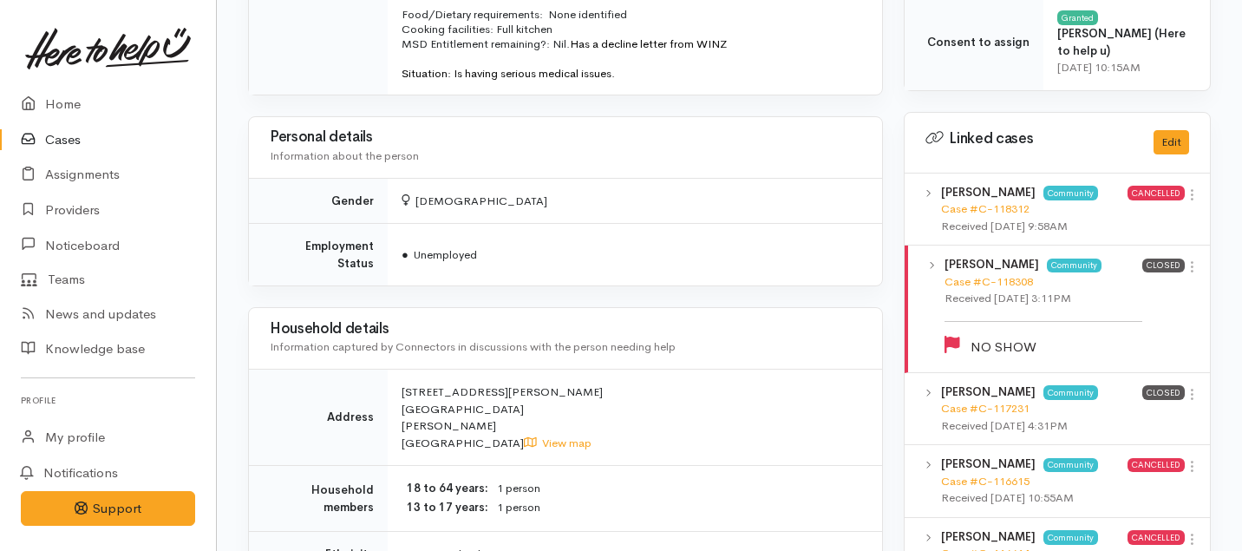
scroll to position [1459, 0]
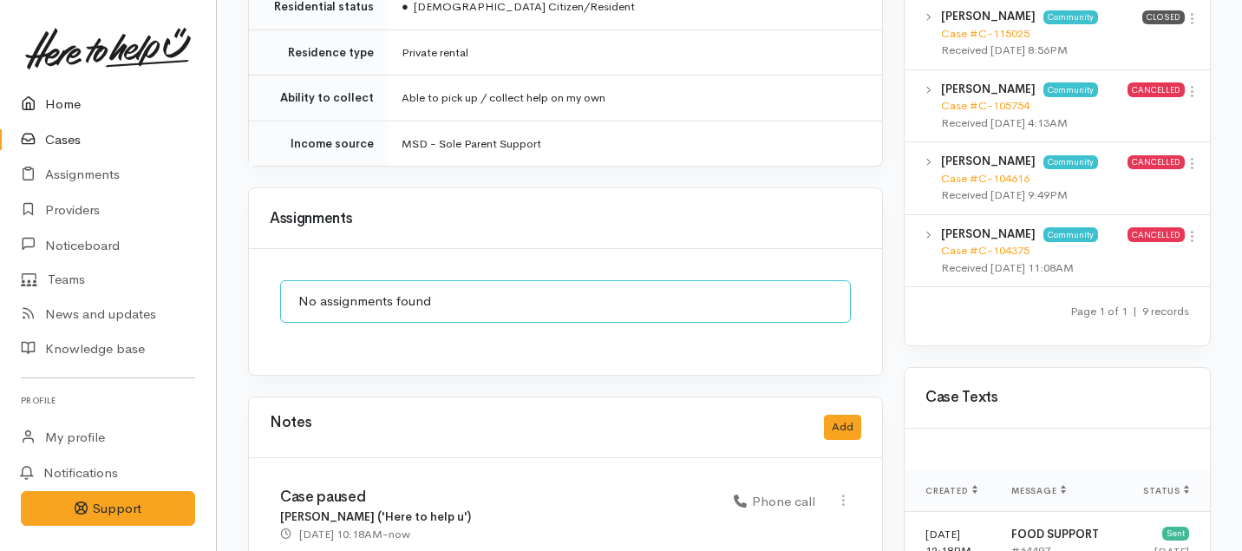
click at [65, 102] on link "Home" at bounding box center [108, 105] width 216 height 36
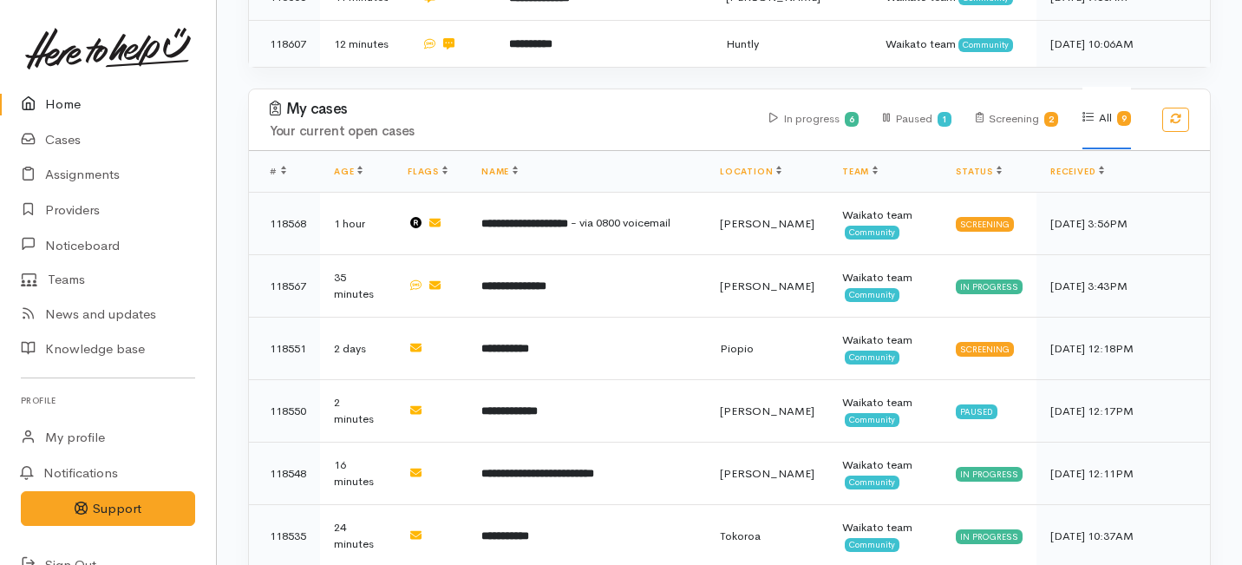
scroll to position [1156, 0]
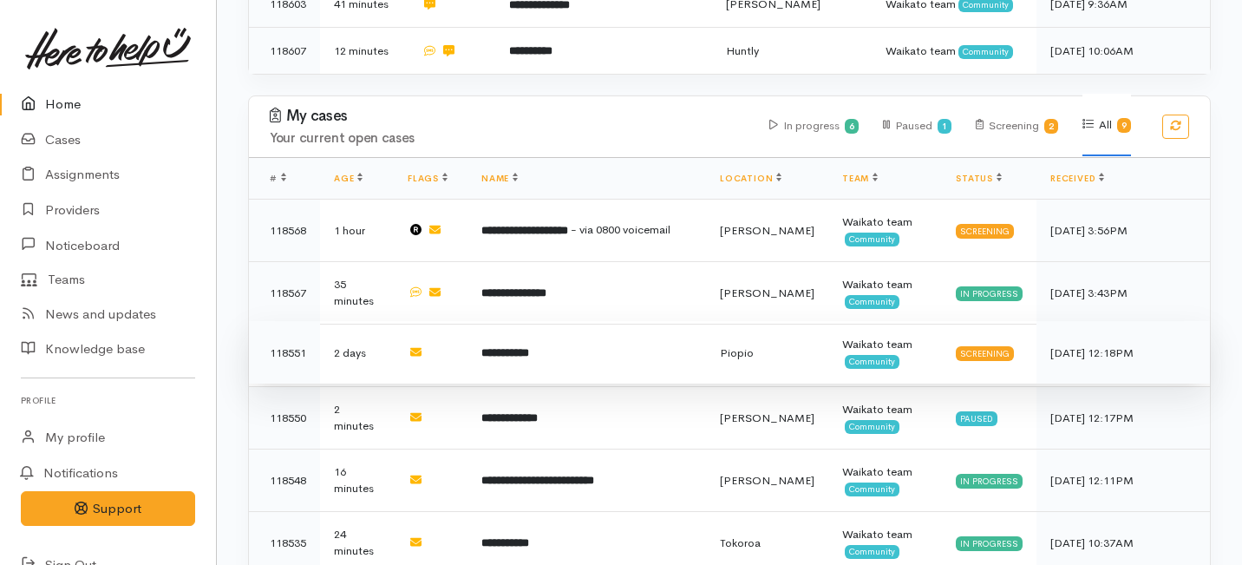
click at [557, 321] on td "**********" at bounding box center [586, 352] width 238 height 62
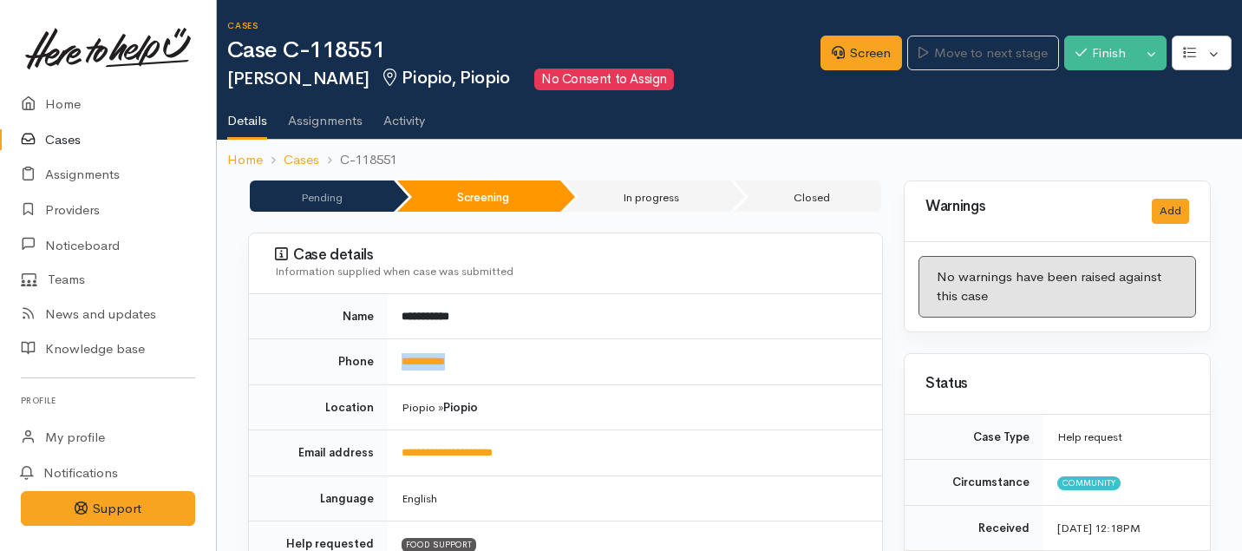
drag, startPoint x: 470, startPoint y: 357, endPoint x: 384, endPoint y: 357, distance: 85.9
click at [384, 357] on tr "**********" at bounding box center [565, 362] width 633 height 46
copy tr "**********"
click at [846, 52] on link "Screen" at bounding box center [861, 54] width 82 height 36
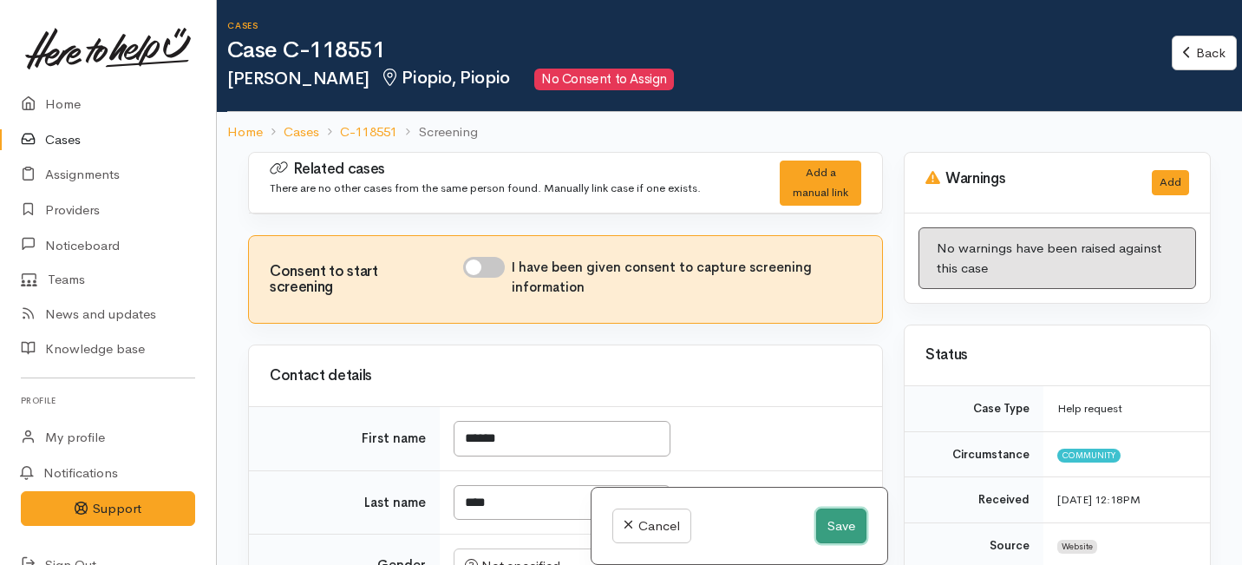
click at [816, 533] on button "Save" at bounding box center [841, 526] width 50 height 36
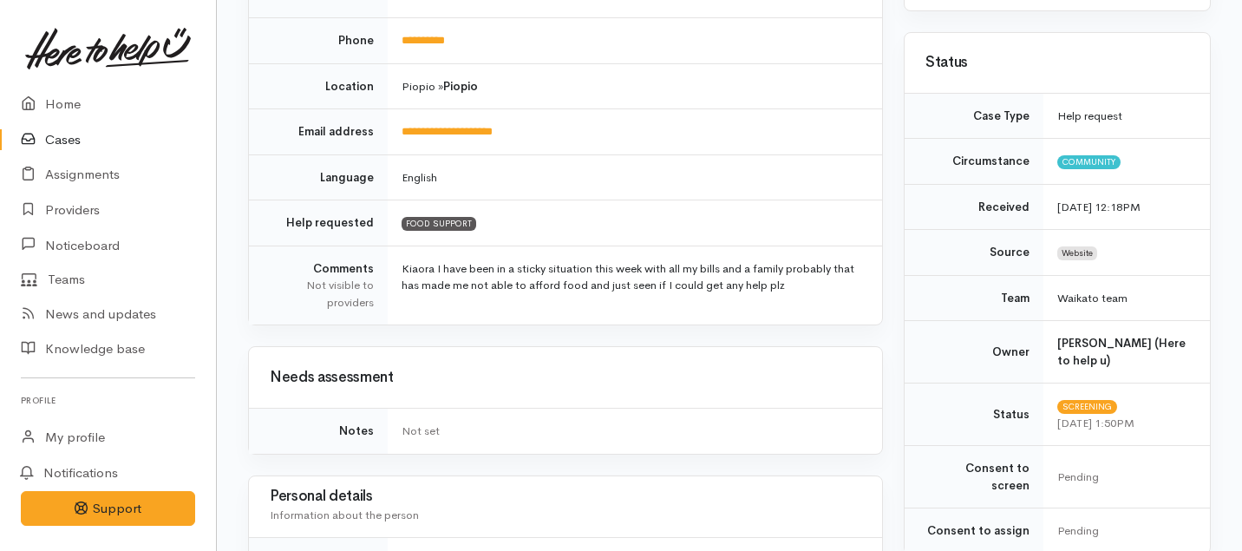
scroll to position [155, 0]
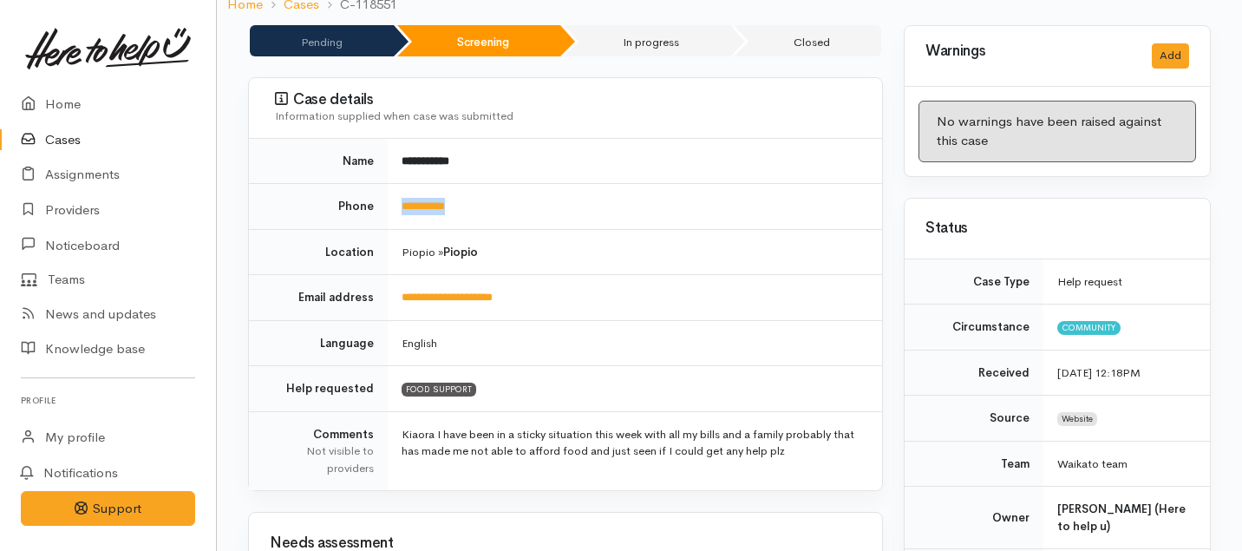
drag, startPoint x: 480, startPoint y: 203, endPoint x: 398, endPoint y: 205, distance: 82.4
click at [398, 205] on td "**********" at bounding box center [635, 207] width 494 height 46
copy link "**********"
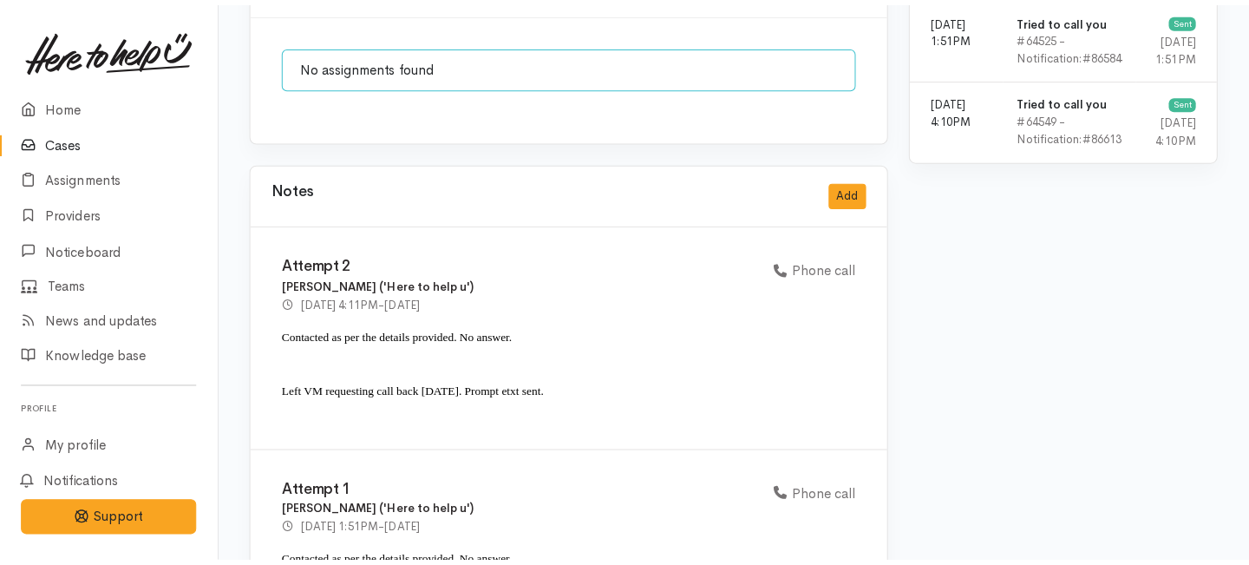
scroll to position [791, 0]
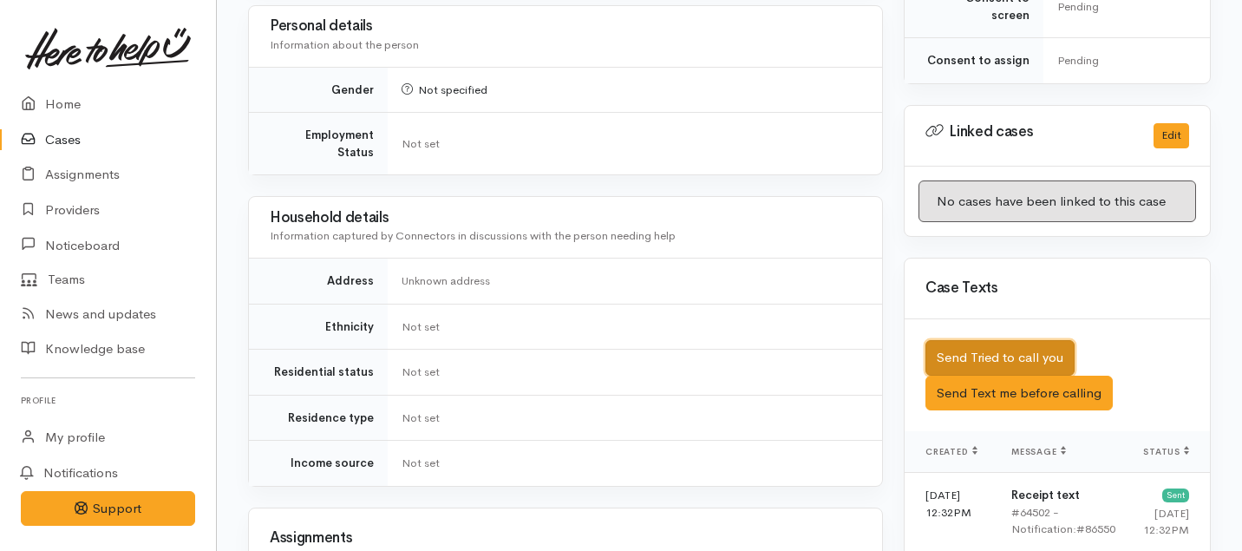
click at [981, 340] on button "Send Tried to call you" at bounding box center [999, 358] width 149 height 36
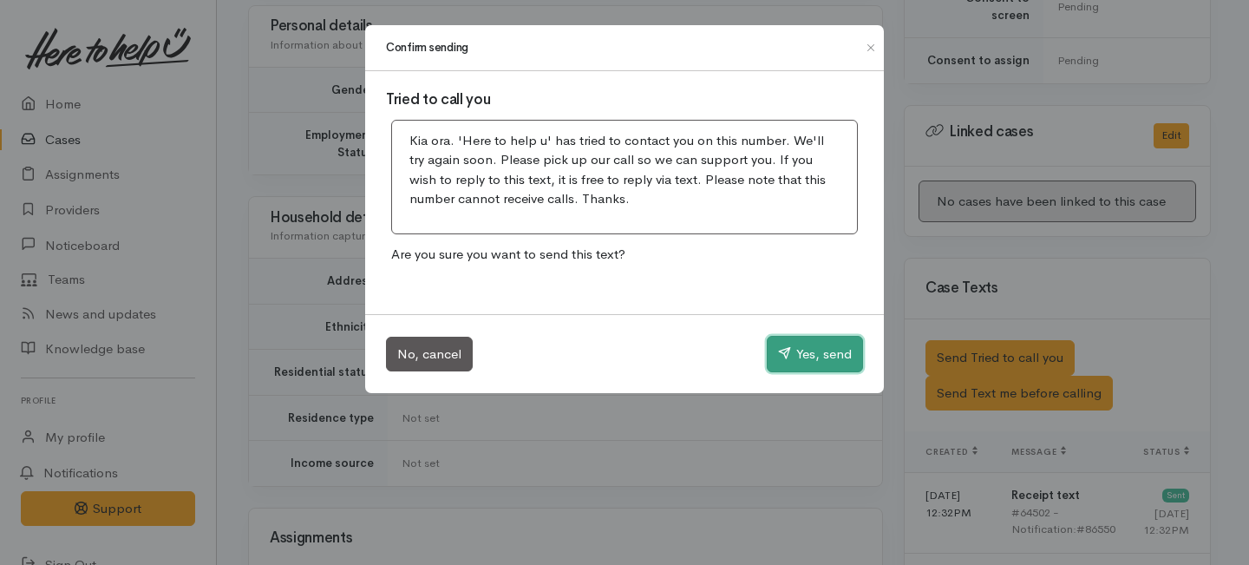
click at [844, 344] on button "Yes, send" at bounding box center [815, 354] width 96 height 36
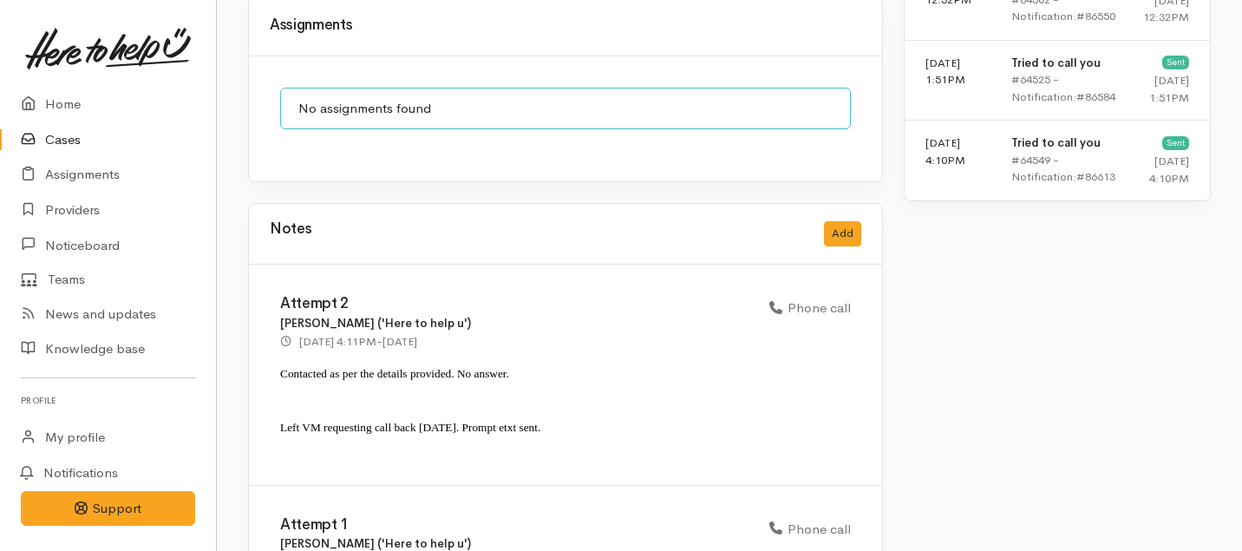
scroll to position [1285, 0]
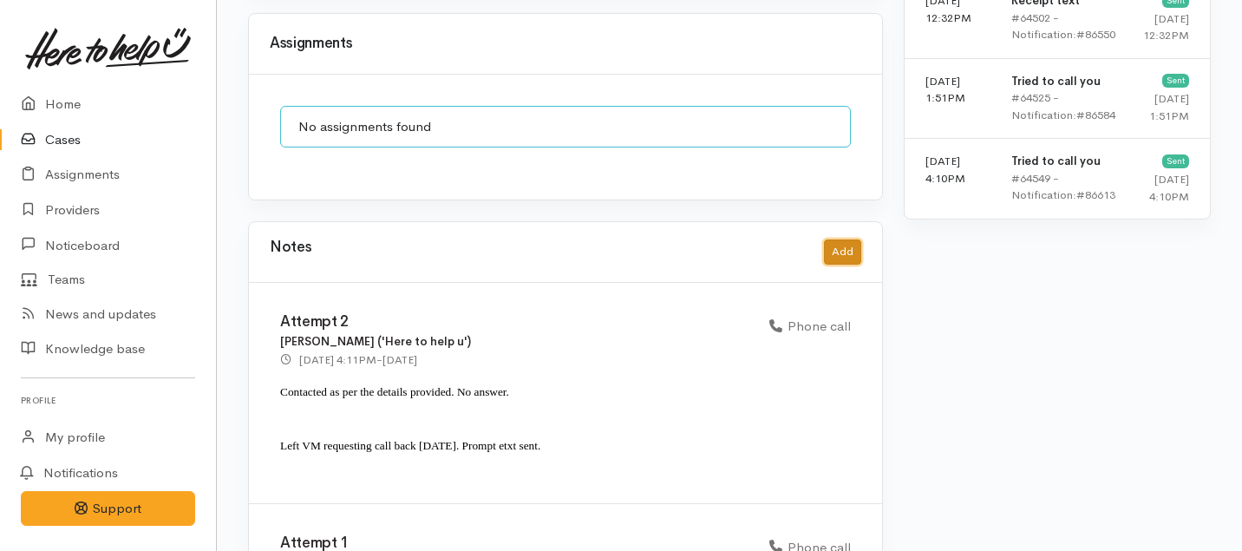
click at [846, 239] on button "Add" at bounding box center [842, 251] width 37 height 25
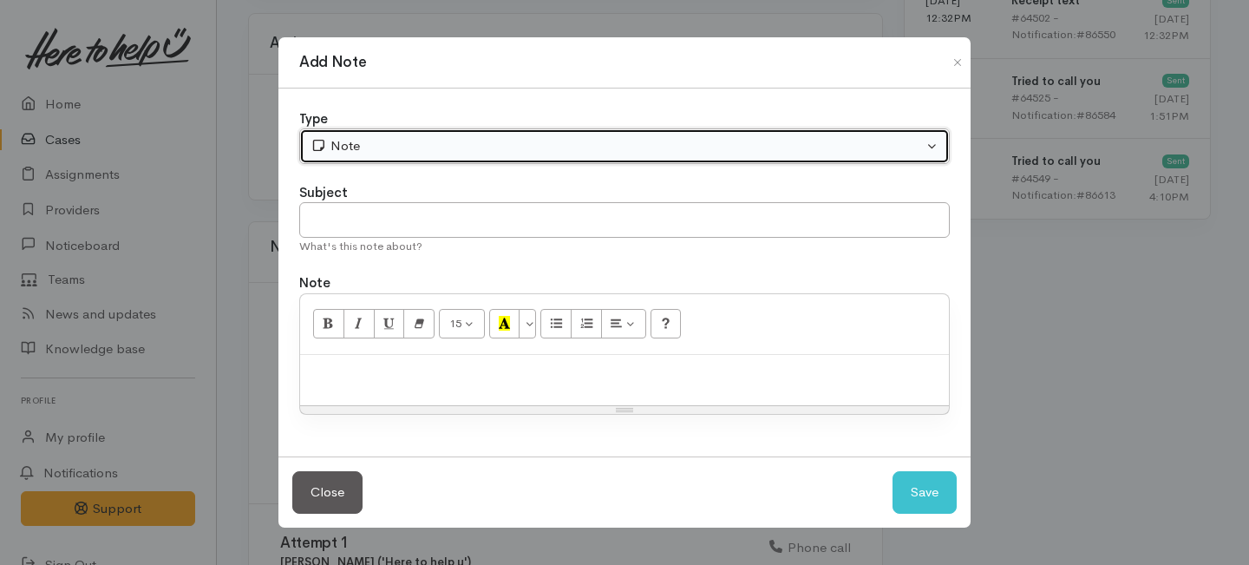
click at [405, 137] on div "Note" at bounding box center [616, 146] width 612 height 20
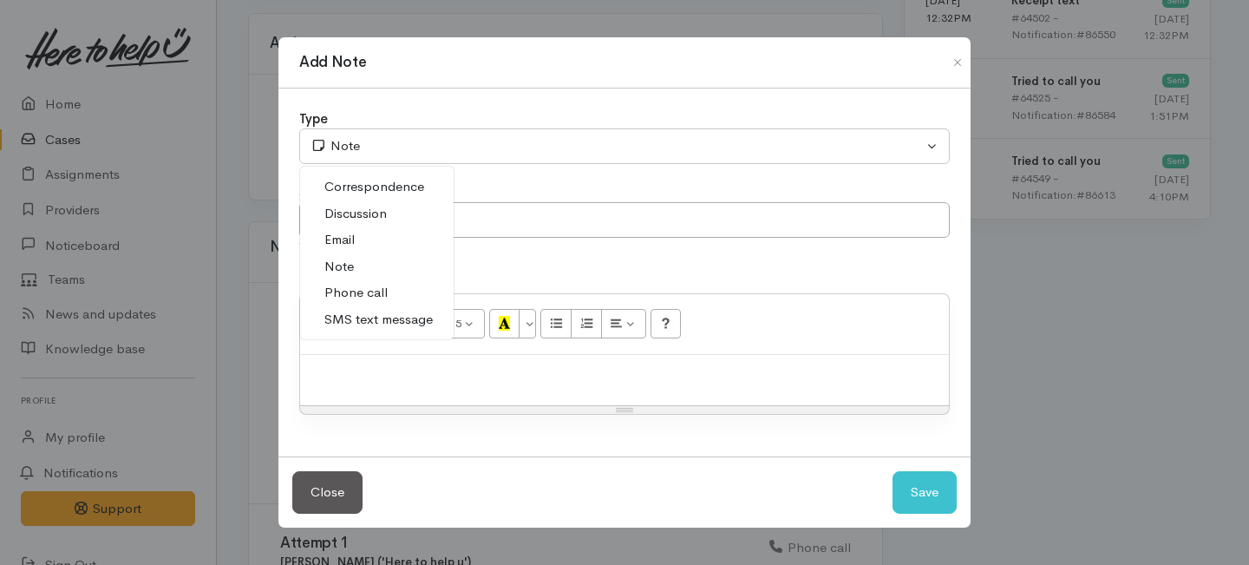
click at [350, 284] on span "Phone call" at bounding box center [355, 293] width 63 height 20
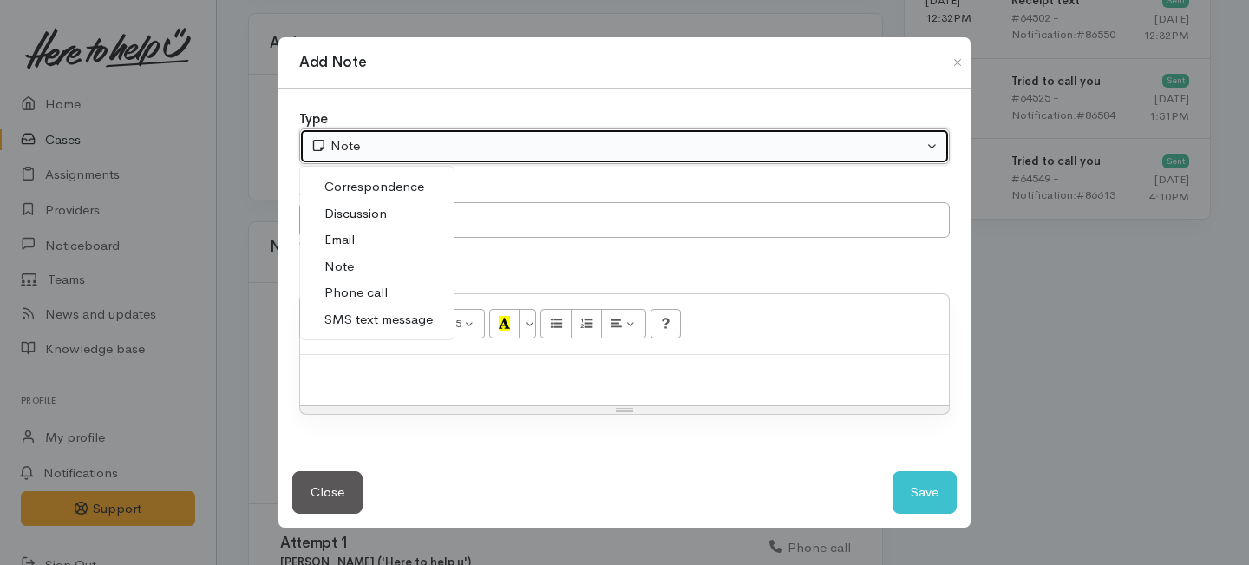
select select "3"
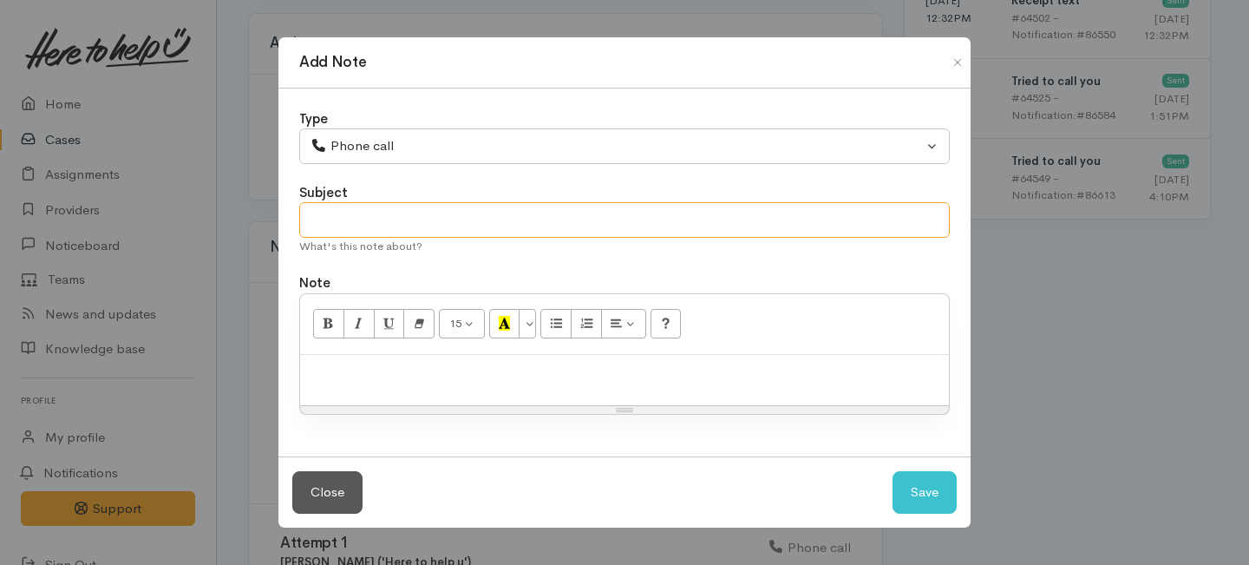
click at [356, 224] on input "text" at bounding box center [624, 220] width 650 height 36
type input "3rd Attempt to contact"
click at [389, 355] on div at bounding box center [624, 380] width 649 height 51
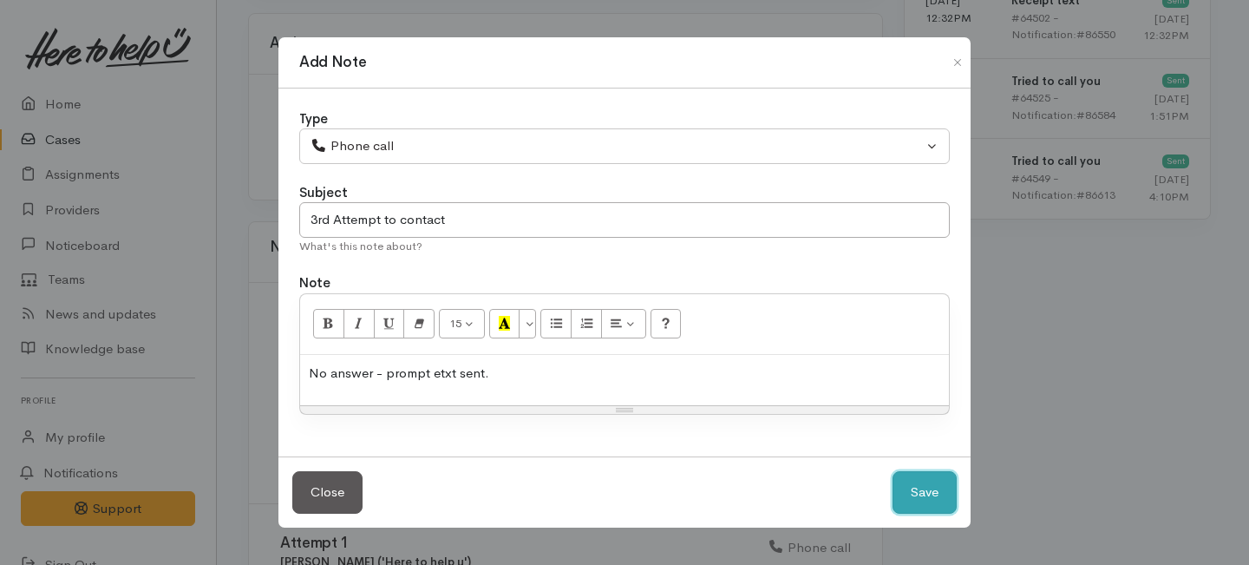
click at [930, 483] on button "Save" at bounding box center [924, 492] width 64 height 42
select select "1"
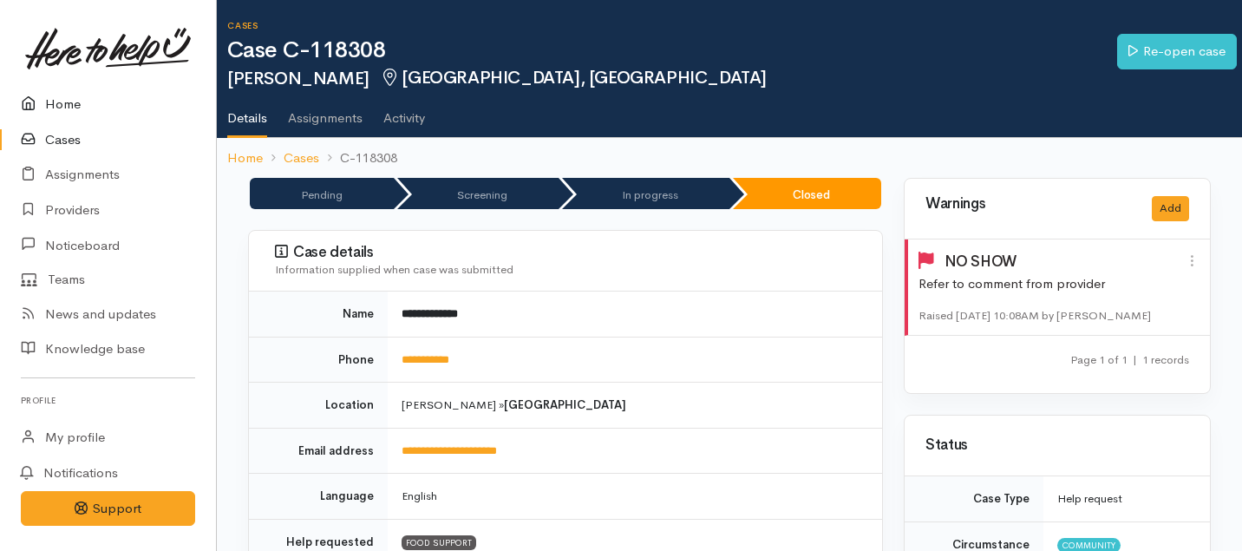
click at [52, 103] on link "Home" at bounding box center [108, 105] width 216 height 36
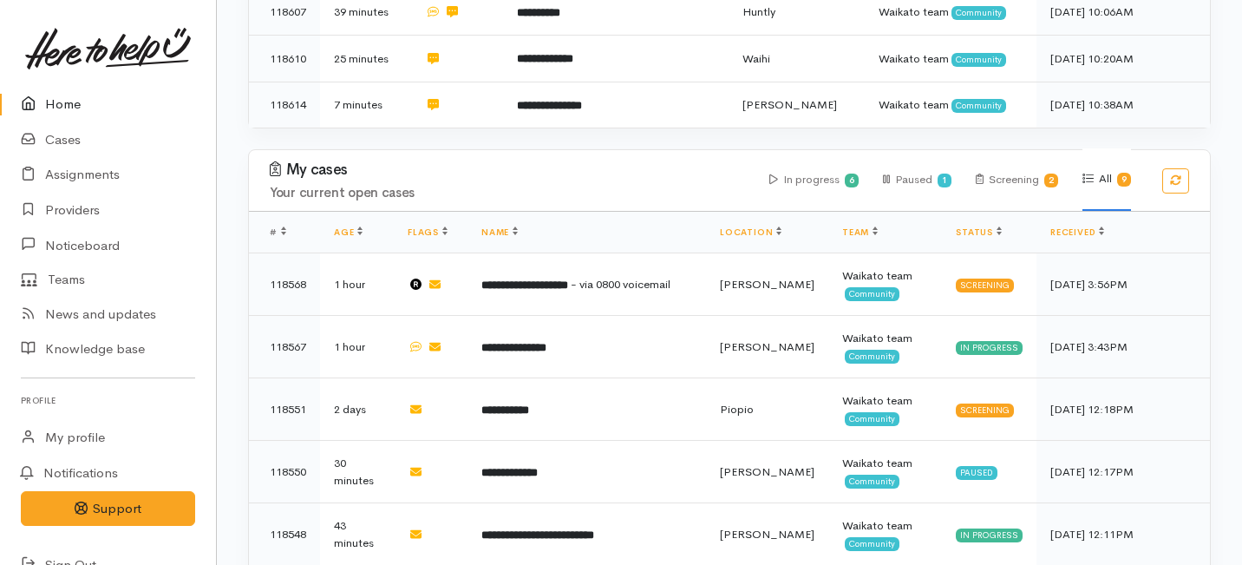
scroll to position [1137, 0]
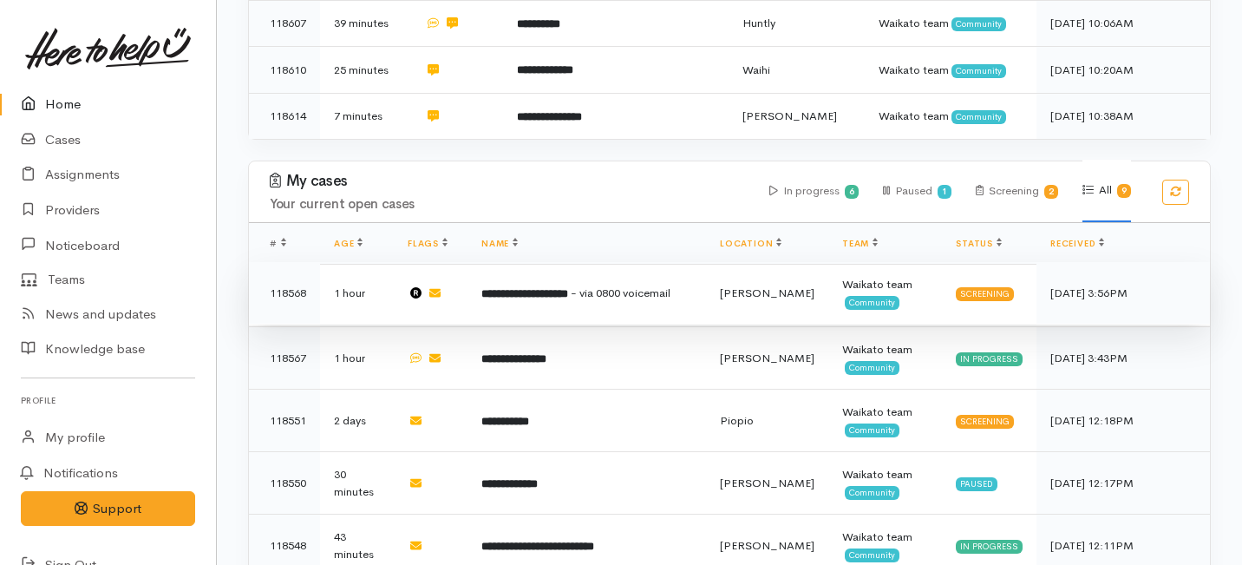
click at [571, 285] on span "- via 0800 voicemail" at bounding box center [621, 292] width 100 height 15
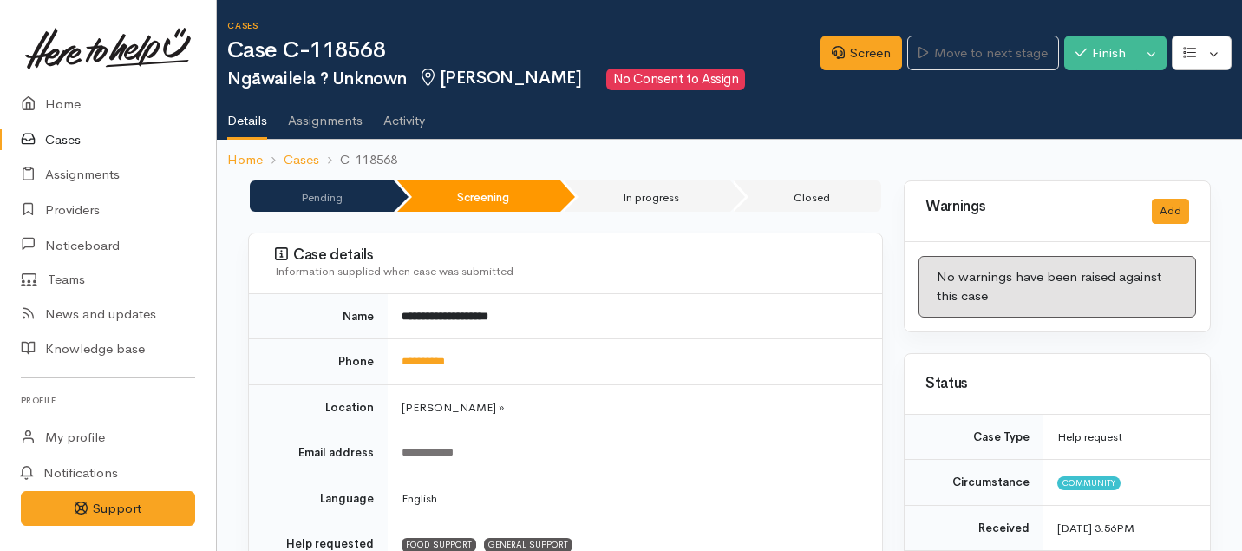
click at [572, 548] on td "FOOD SUPPORT GENERAL SUPPORT" at bounding box center [635, 544] width 494 height 46
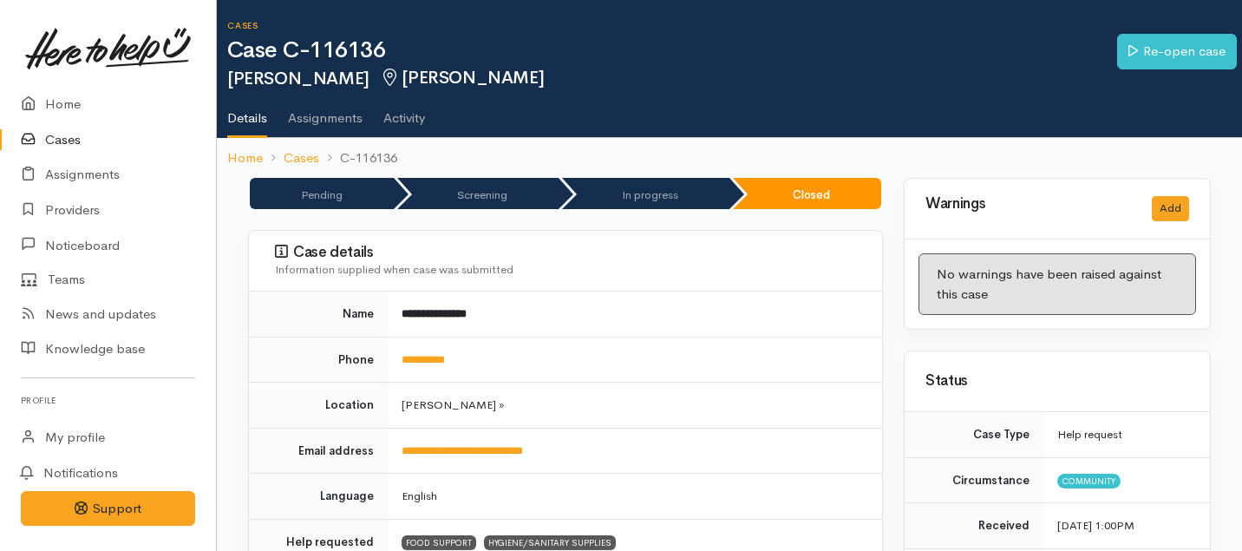
scroll to position [825, 0]
